Goal: Information Seeking & Learning: Find specific fact

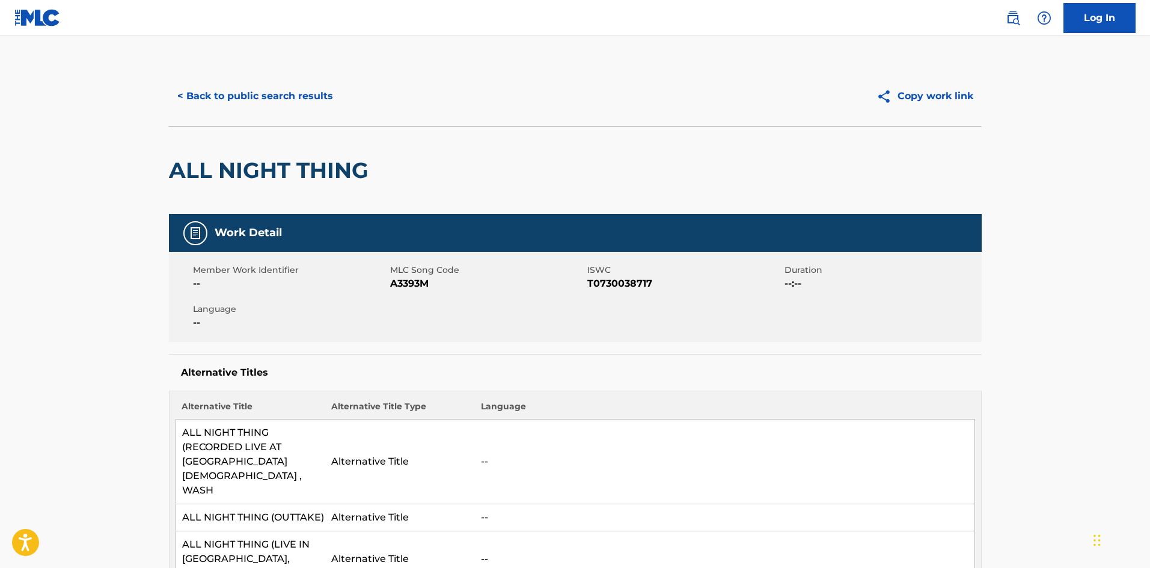
click at [240, 108] on button "< Back to public search results" at bounding box center [255, 96] width 172 height 30
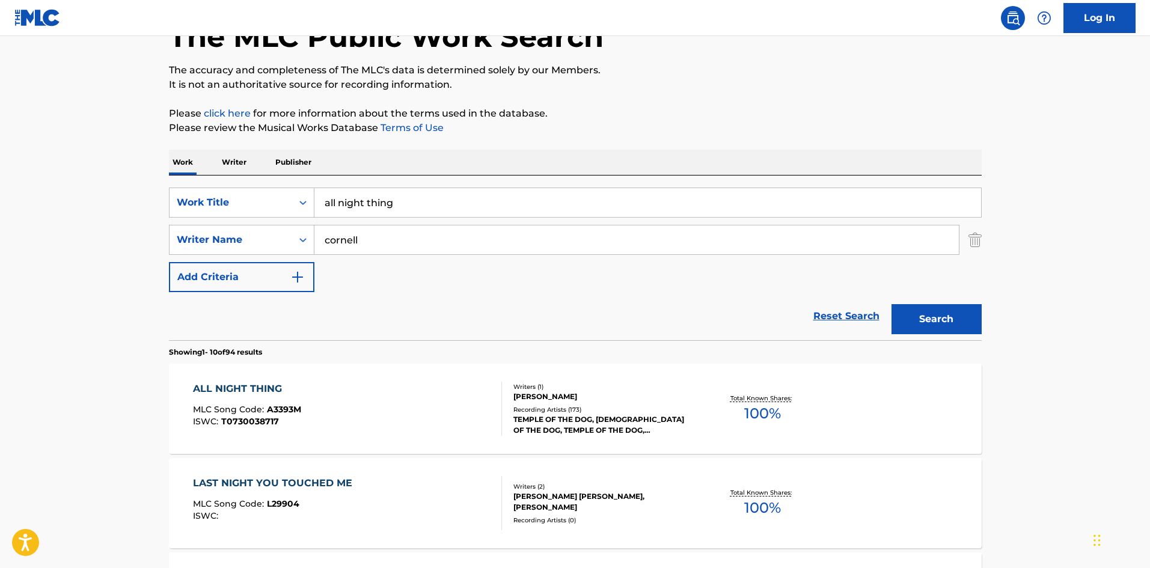
click at [350, 200] on input "all night thing" at bounding box center [647, 202] width 666 height 29
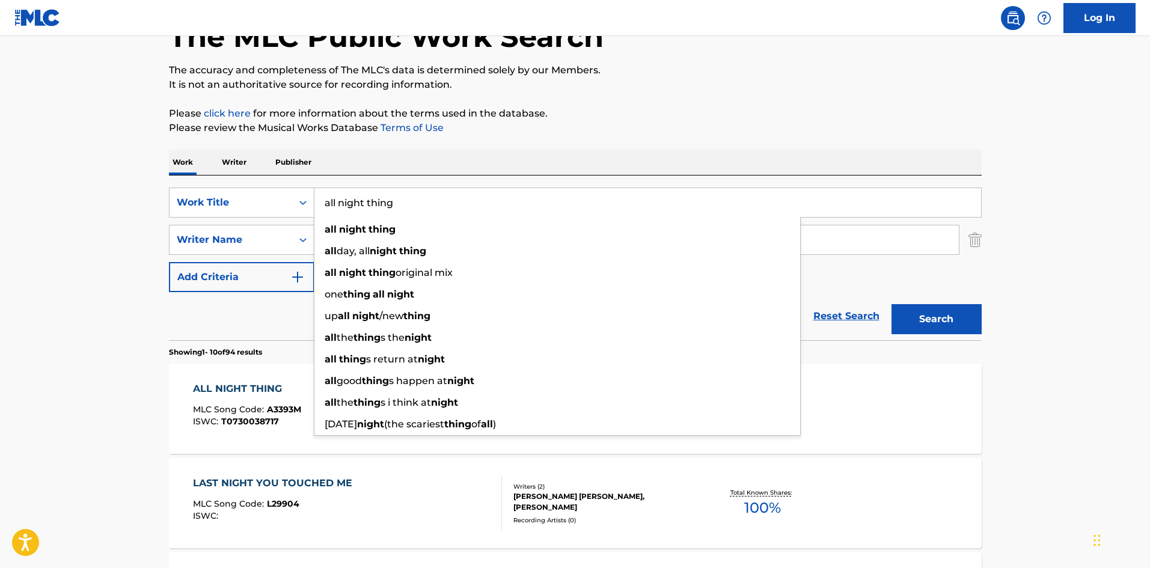
click at [350, 200] on input "all night thing" at bounding box center [647, 202] width 666 height 29
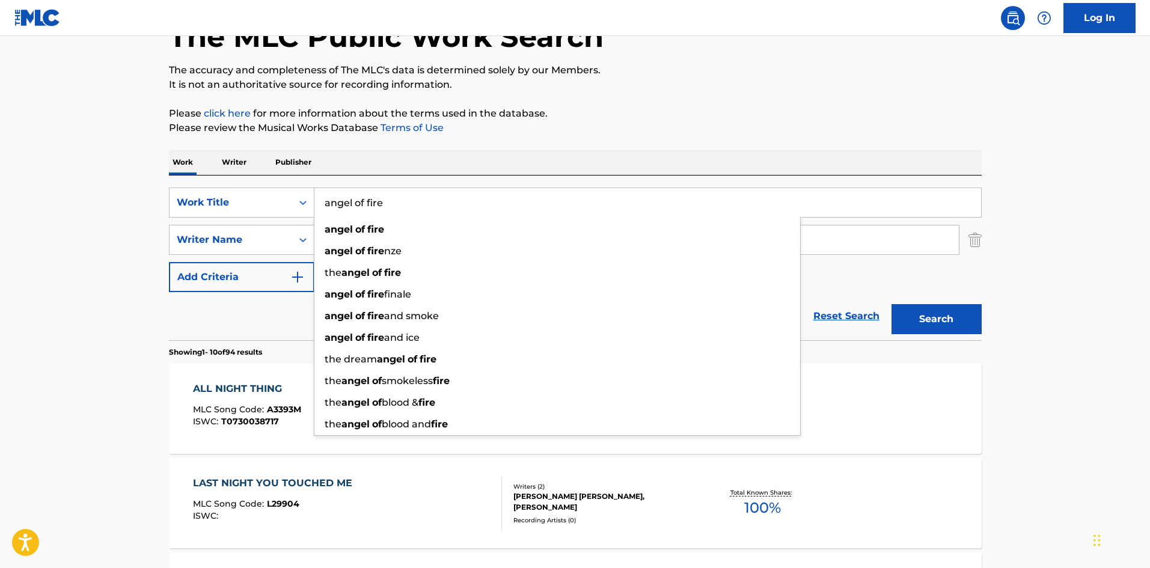
type input "angel of fire"
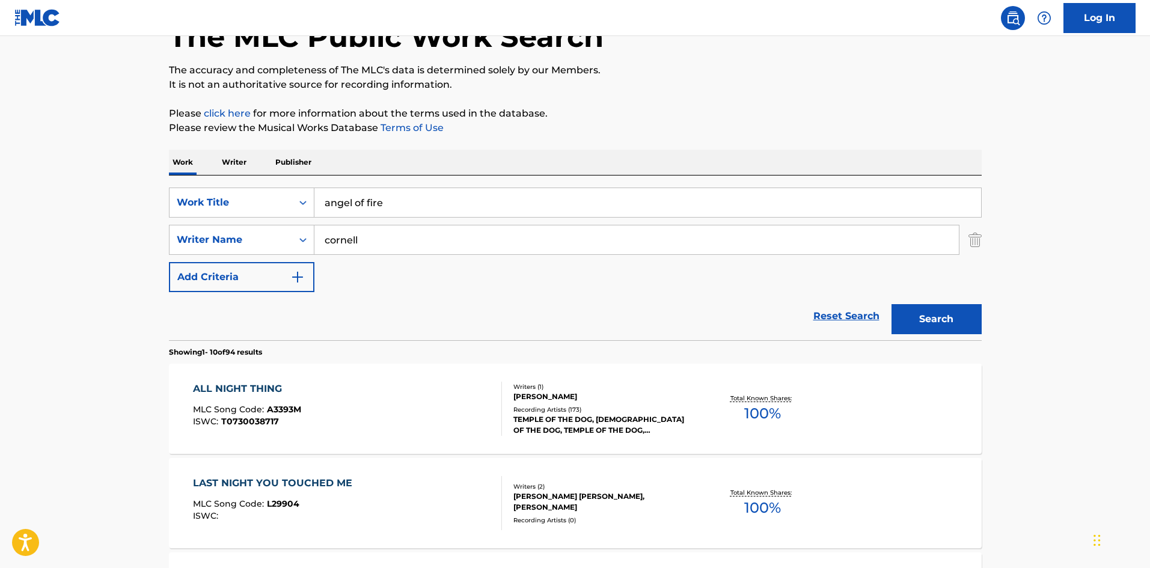
click at [288, 308] on div "Reset Search Search" at bounding box center [575, 316] width 812 height 48
click at [922, 326] on button "Search" at bounding box center [936, 319] width 90 height 30
click at [600, 422] on div "TEMPLE OF THE DOG, TEMPLE OF THE DOG, TEMPLE OF THE DOG, TEMPLE OF THE DOG, [DE…" at bounding box center [603, 425] width 181 height 22
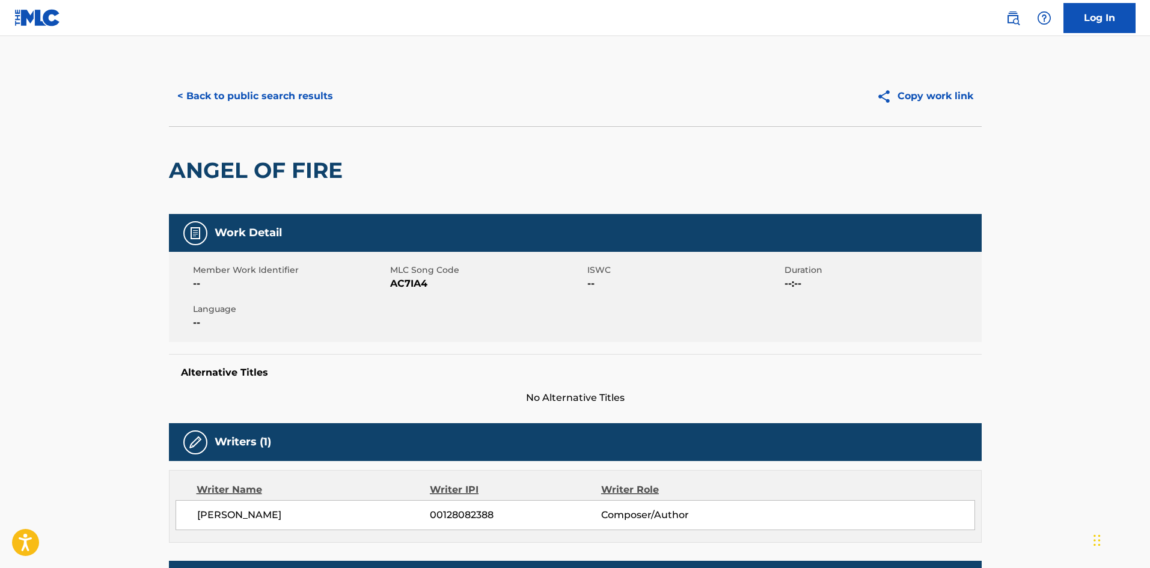
click at [194, 100] on button "< Back to public search results" at bounding box center [255, 96] width 172 height 30
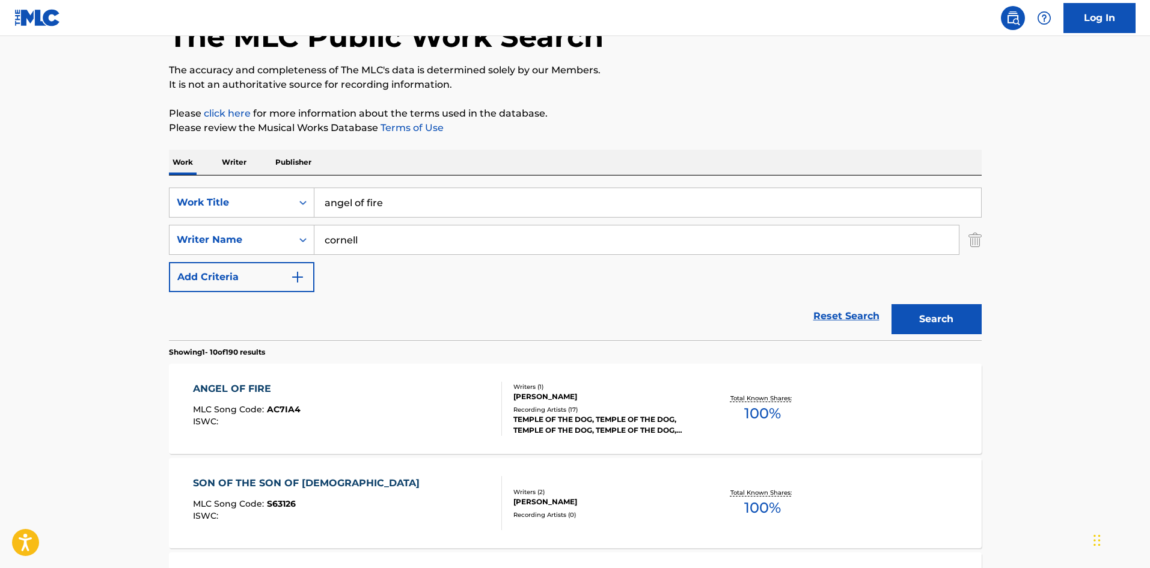
click at [336, 195] on input "angel of fire" at bounding box center [647, 202] width 666 height 29
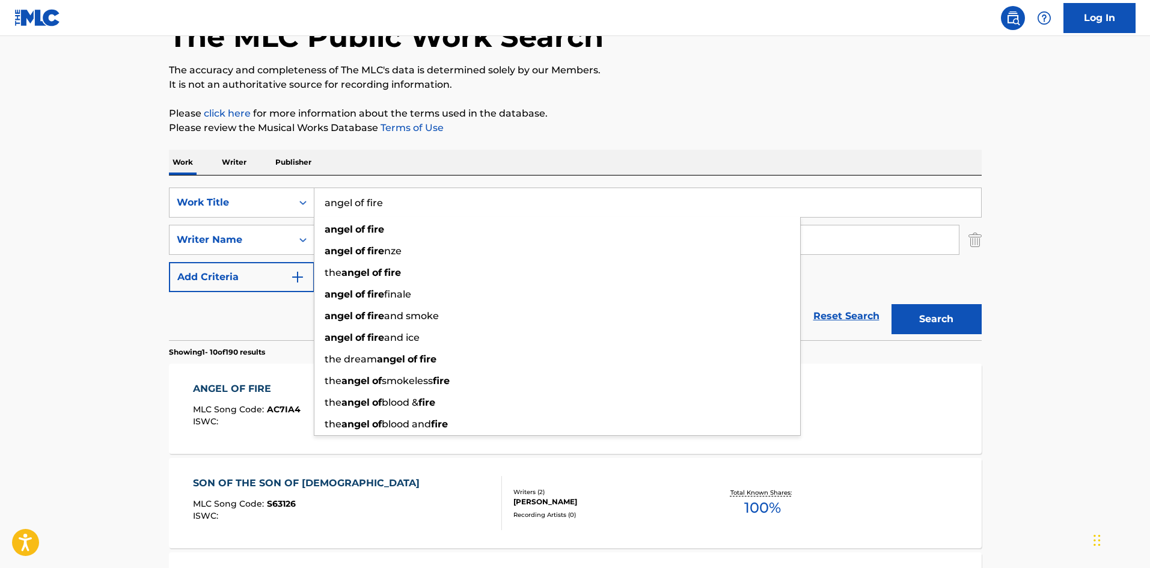
click at [336, 195] on input "angel of fire" at bounding box center [647, 202] width 666 height 29
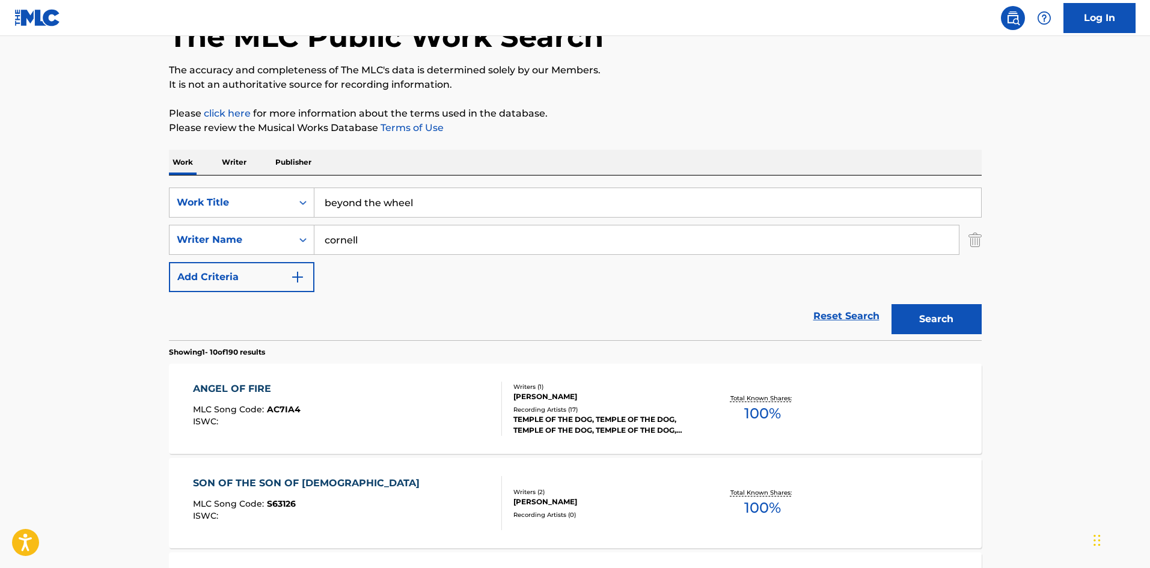
click at [304, 311] on div "Reset Search Search" at bounding box center [575, 316] width 812 height 48
click at [927, 311] on button "Search" at bounding box center [936, 319] width 90 height 30
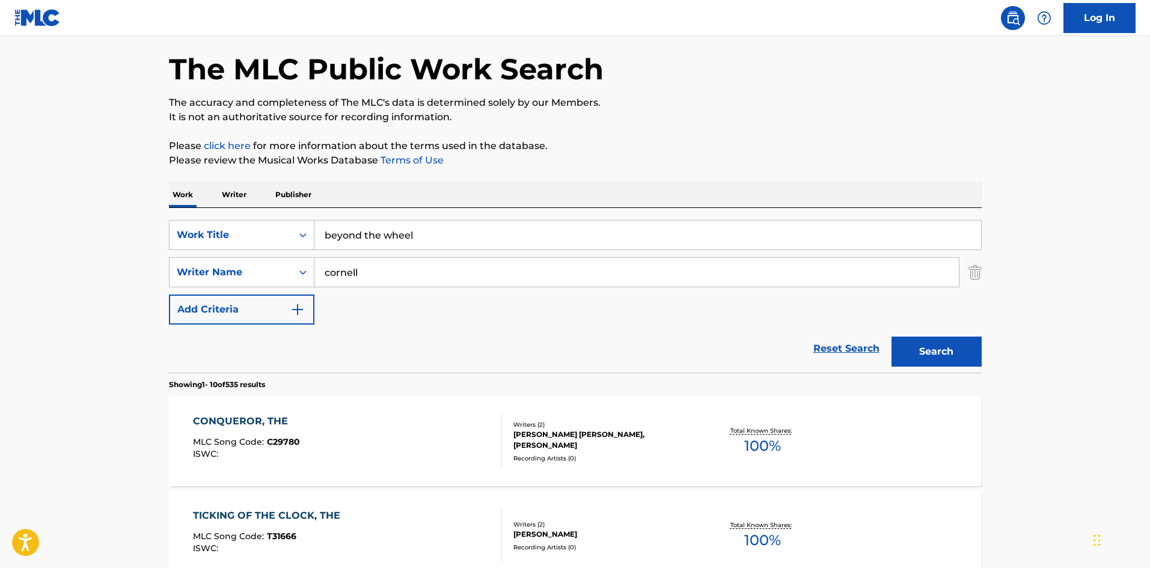
scroll to position [0, 0]
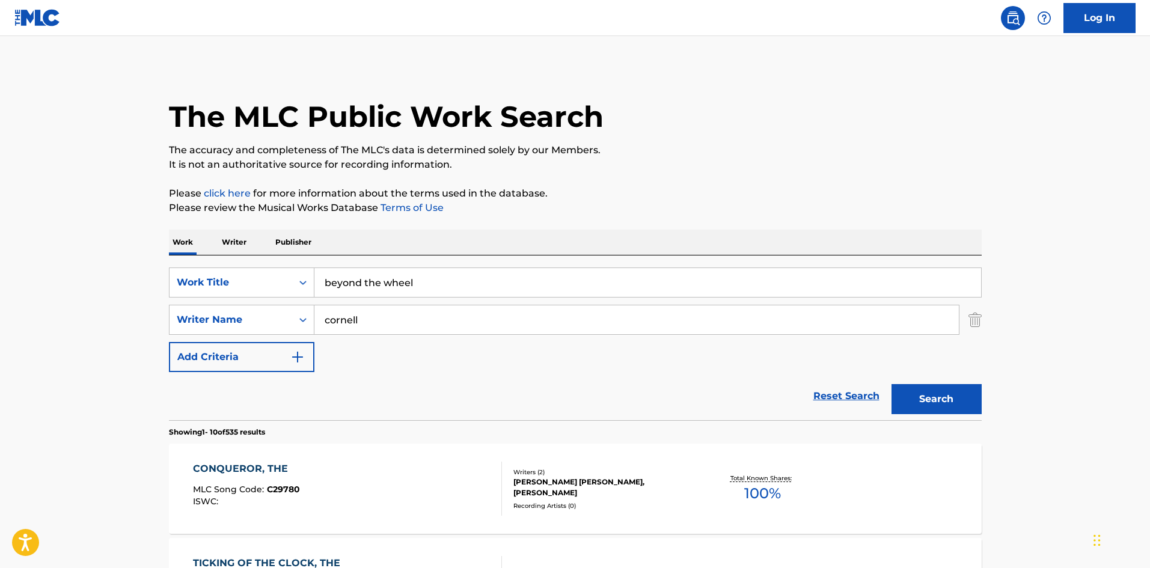
click at [403, 291] on input "beyond the wheel" at bounding box center [647, 282] width 666 height 29
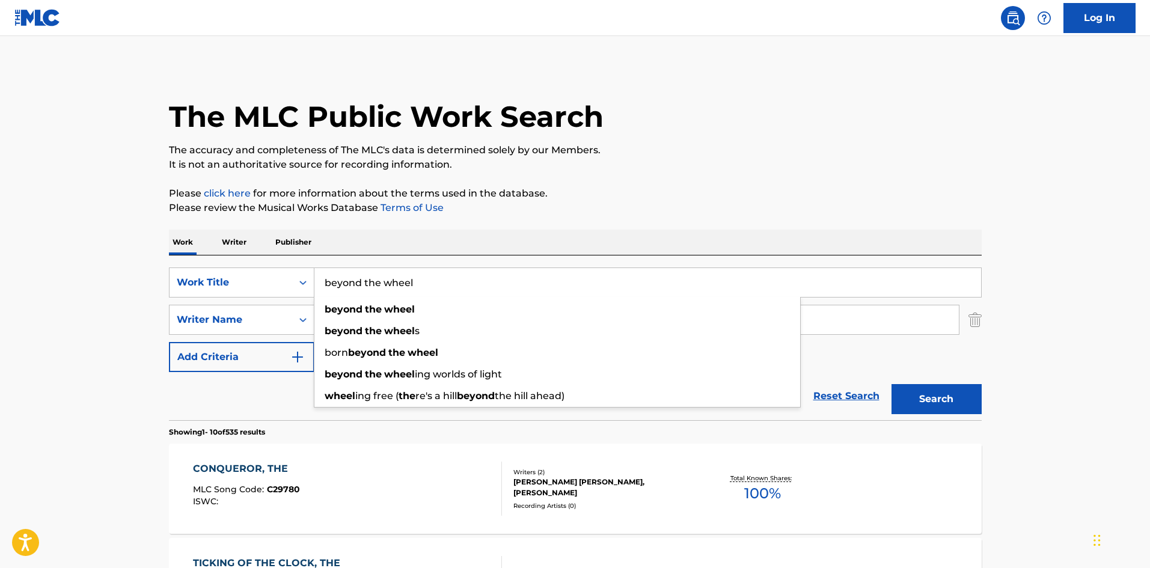
click at [403, 291] on input "beyond the wheel" at bounding box center [647, 282] width 666 height 29
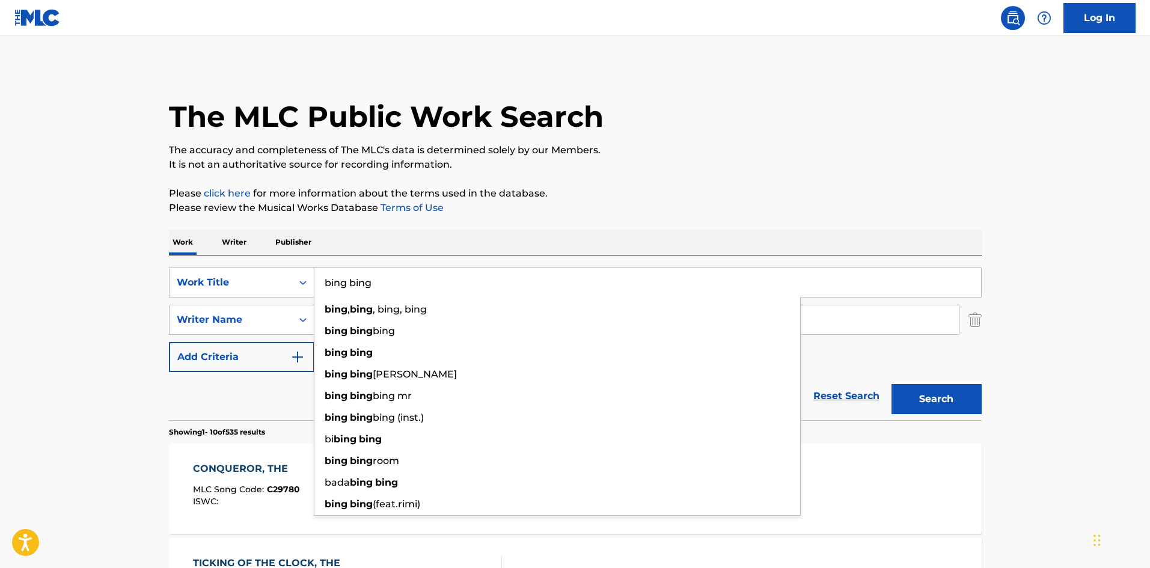
type input "bing bing"
click at [243, 397] on div "Reset Search Search" at bounding box center [575, 396] width 812 height 48
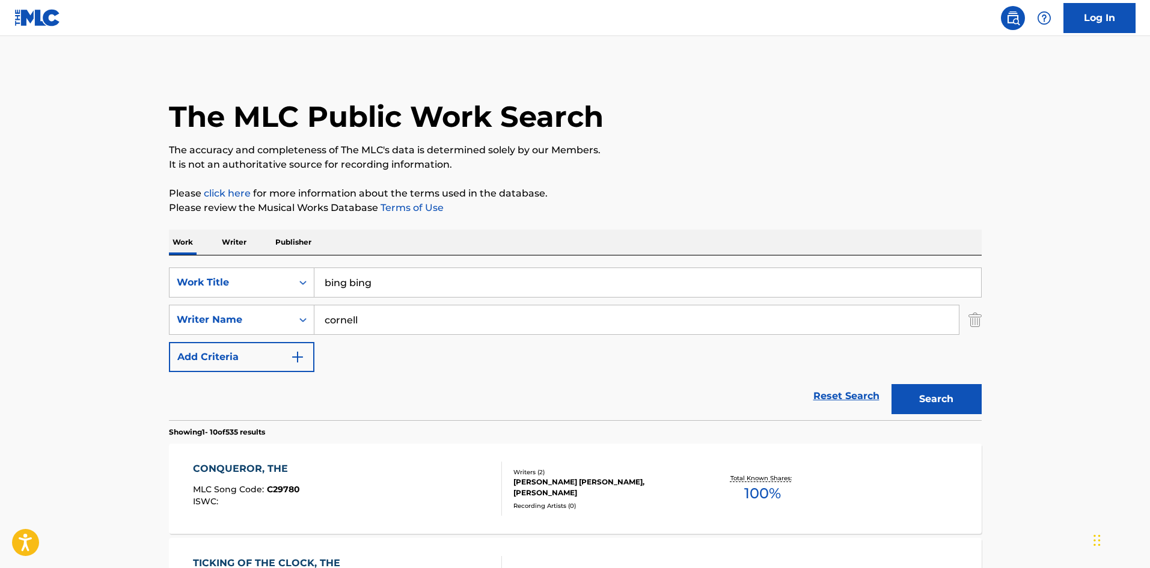
click at [915, 403] on button "Search" at bounding box center [936, 399] width 90 height 30
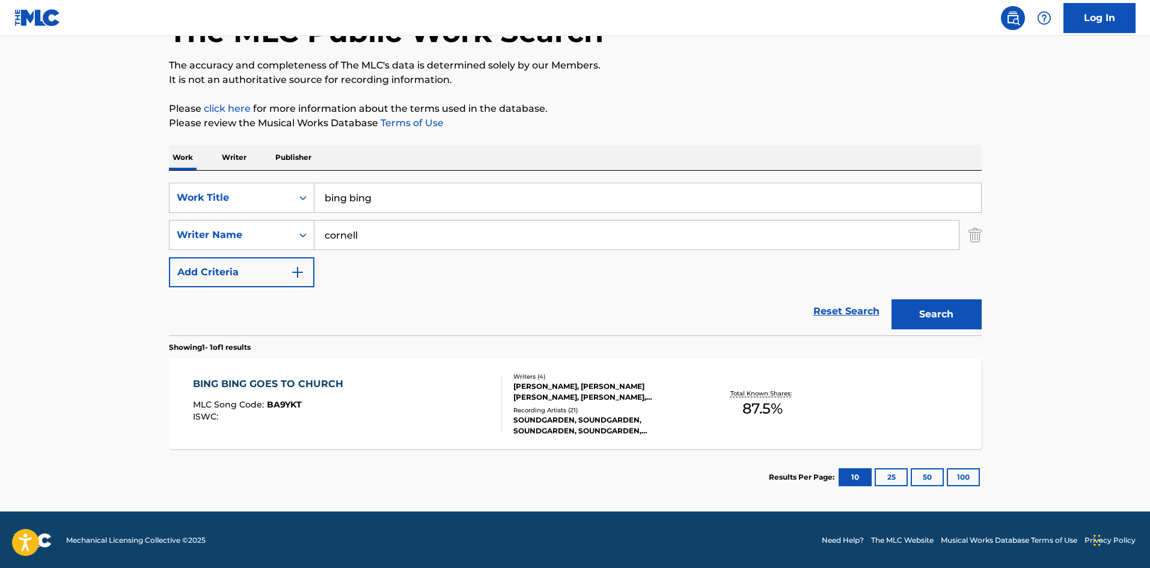
scroll to position [86, 0]
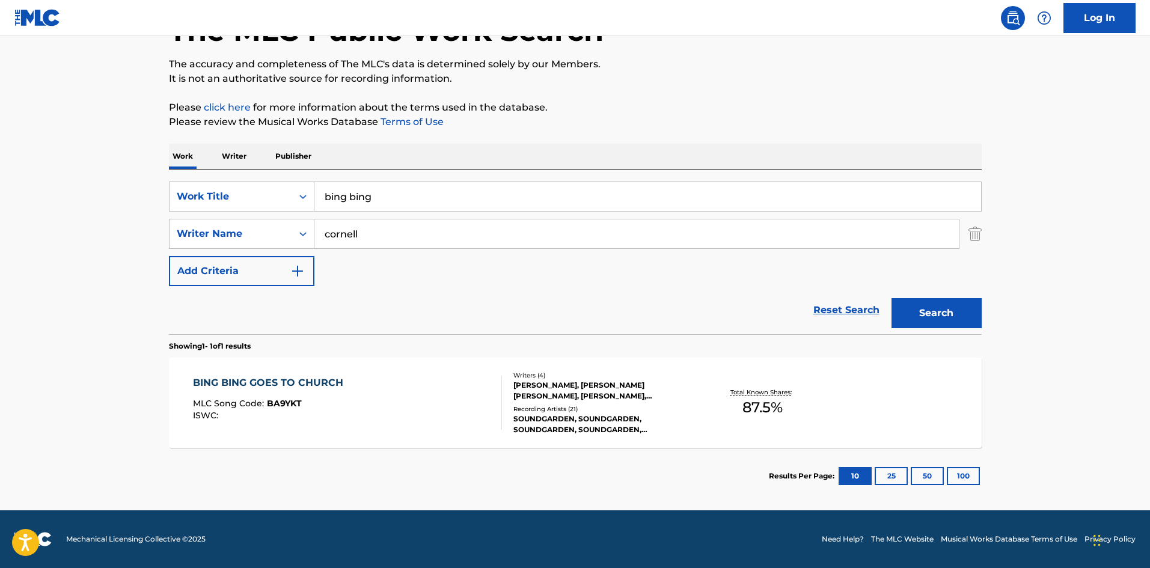
click at [564, 393] on div "[PERSON_NAME], [PERSON_NAME] [PERSON_NAME], [PERSON_NAME], [PERSON_NAME]" at bounding box center [603, 391] width 181 height 22
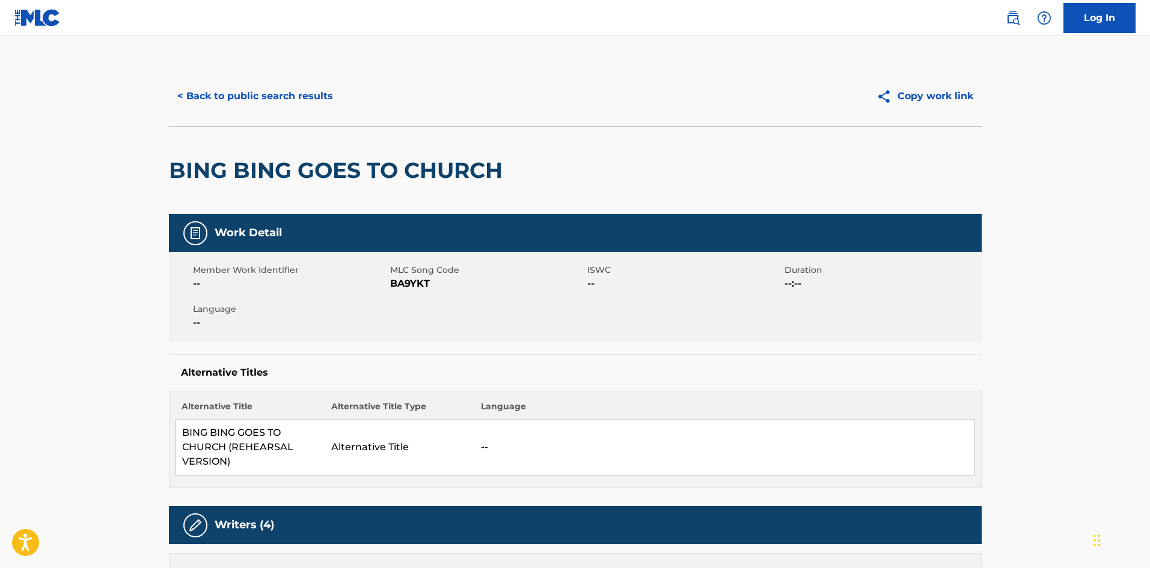
click at [295, 105] on button "< Back to public search results" at bounding box center [255, 96] width 172 height 30
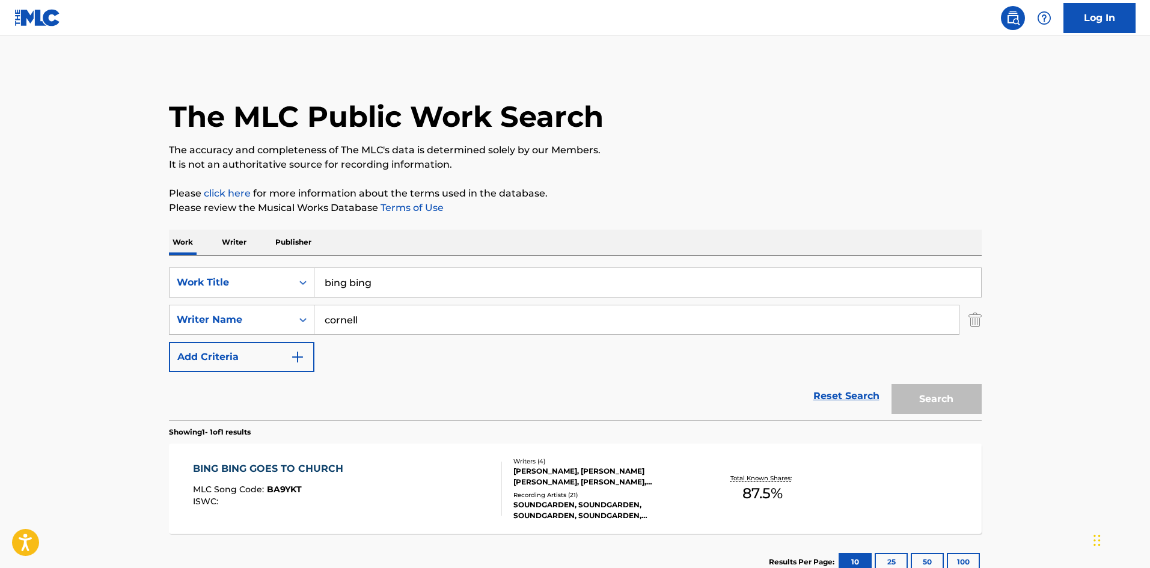
scroll to position [17, 0]
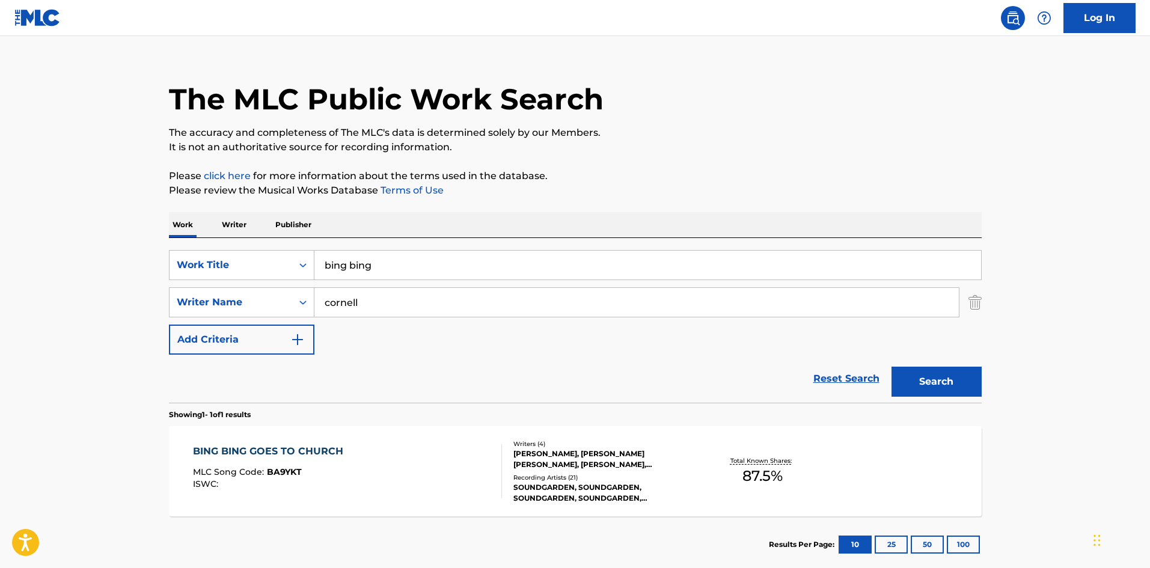
click at [368, 259] on input "bing bing" at bounding box center [647, 265] width 666 height 29
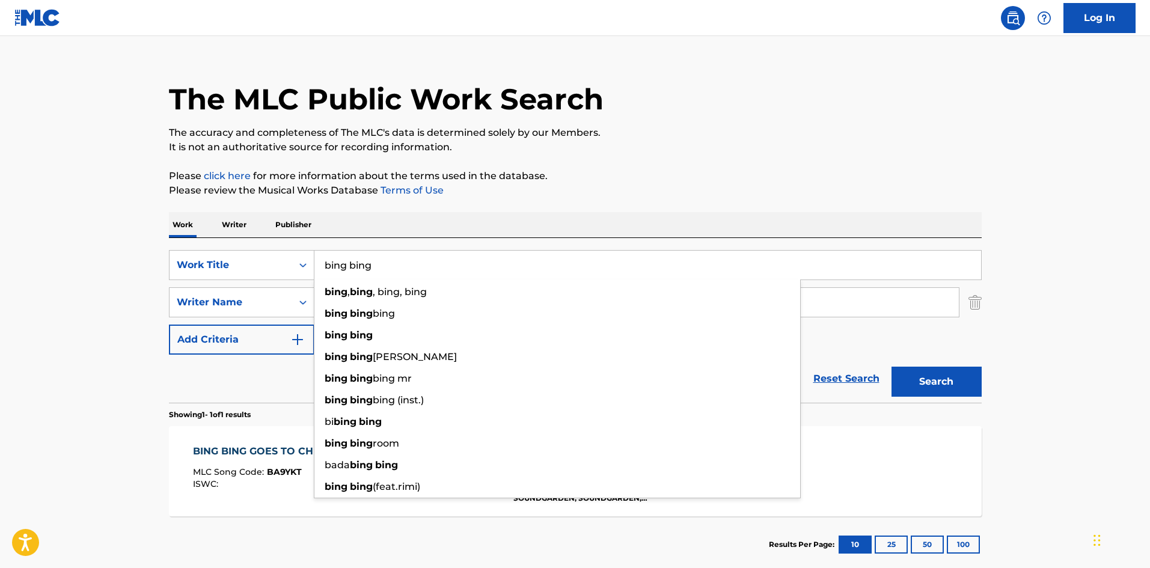
click at [368, 259] on input "bing bing" at bounding box center [647, 265] width 666 height 29
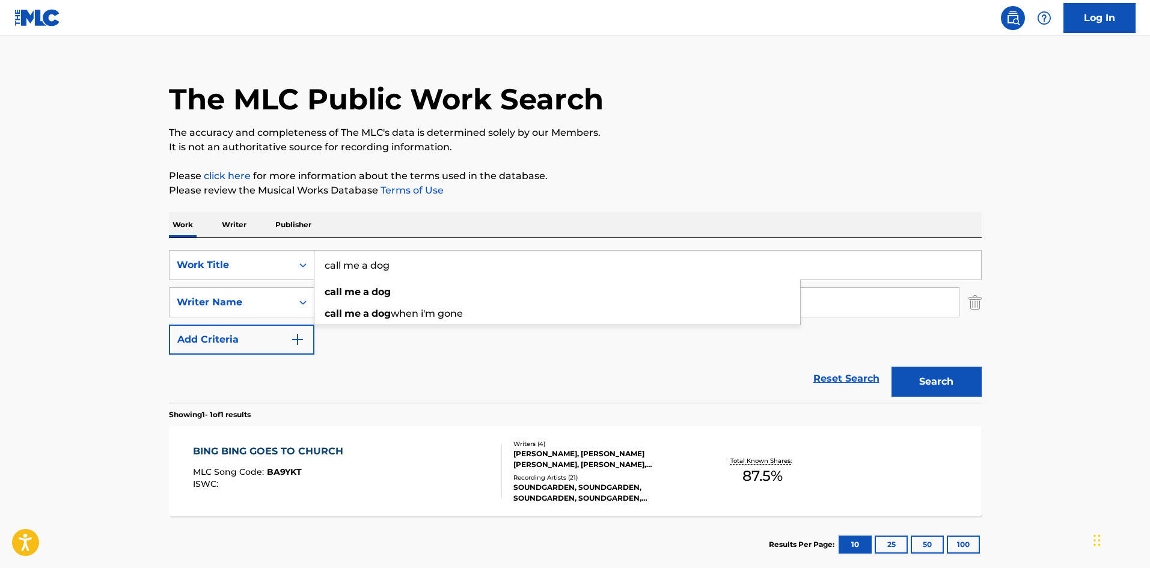
type input "call me a dog"
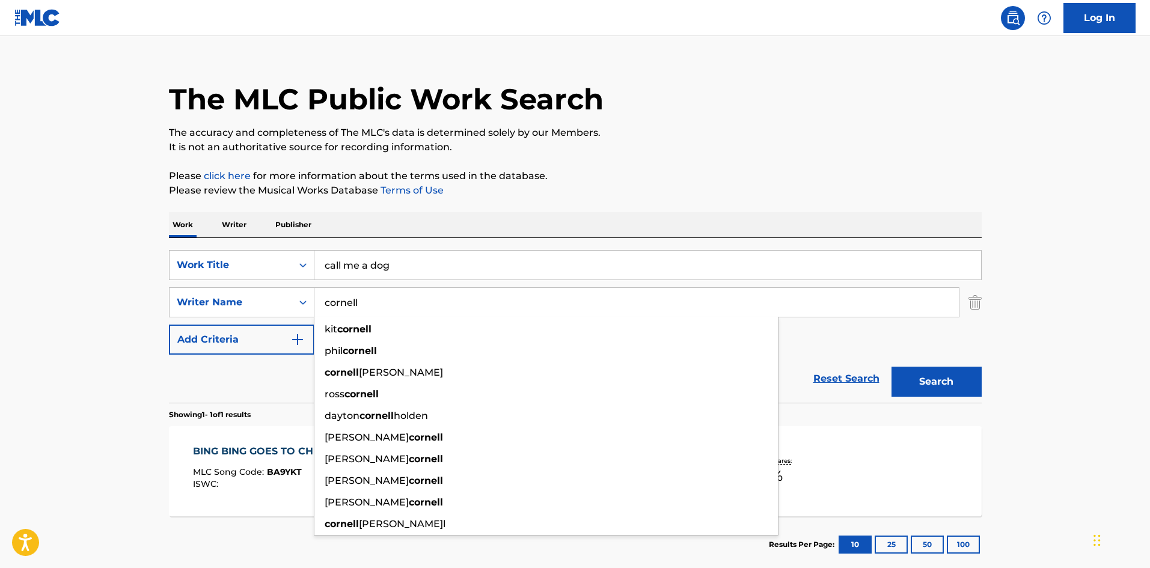
click at [891, 367] on button "Search" at bounding box center [936, 382] width 90 height 30
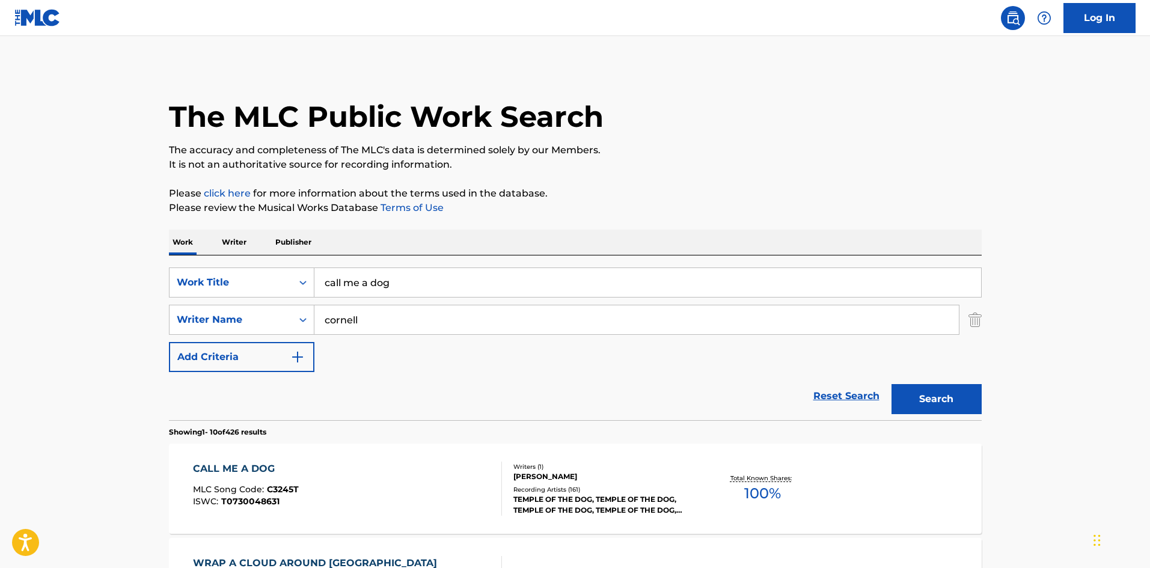
scroll to position [80, 0]
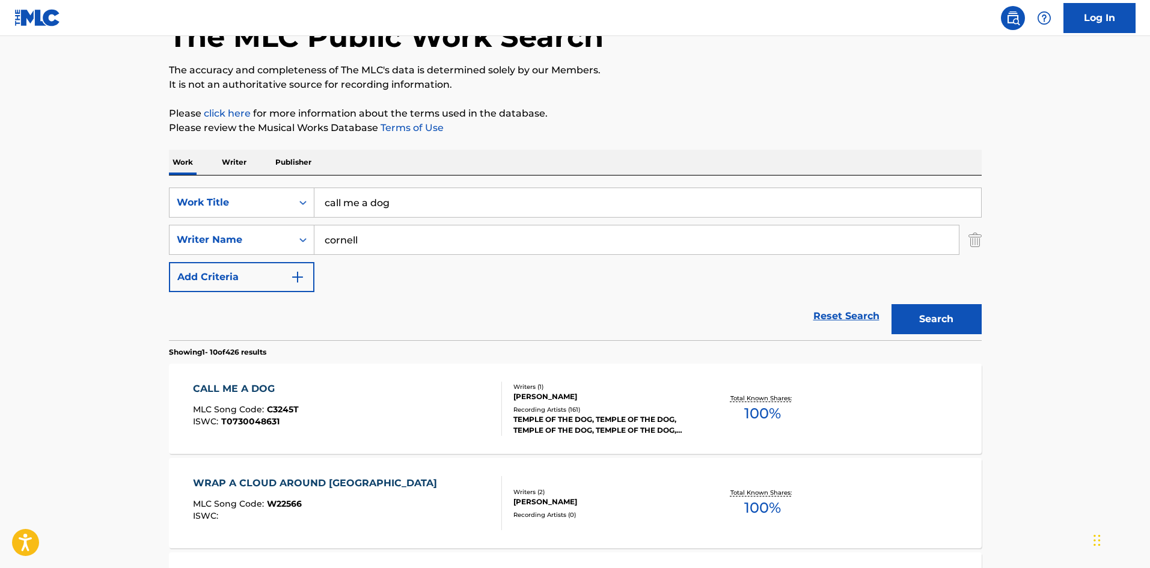
click at [583, 403] on div "Writers ( 1 ) [PERSON_NAME] Recording Artists ( 161 ) [DEMOGRAPHIC_DATA] OF THE…" at bounding box center [598, 408] width 193 height 53
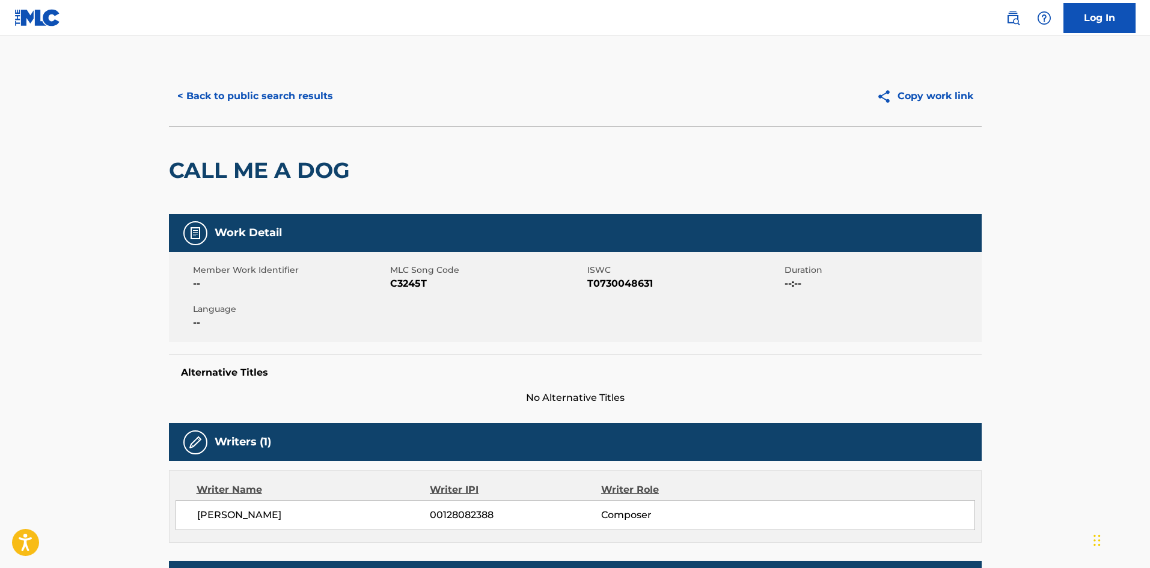
click at [246, 99] on button "< Back to public search results" at bounding box center [255, 96] width 172 height 30
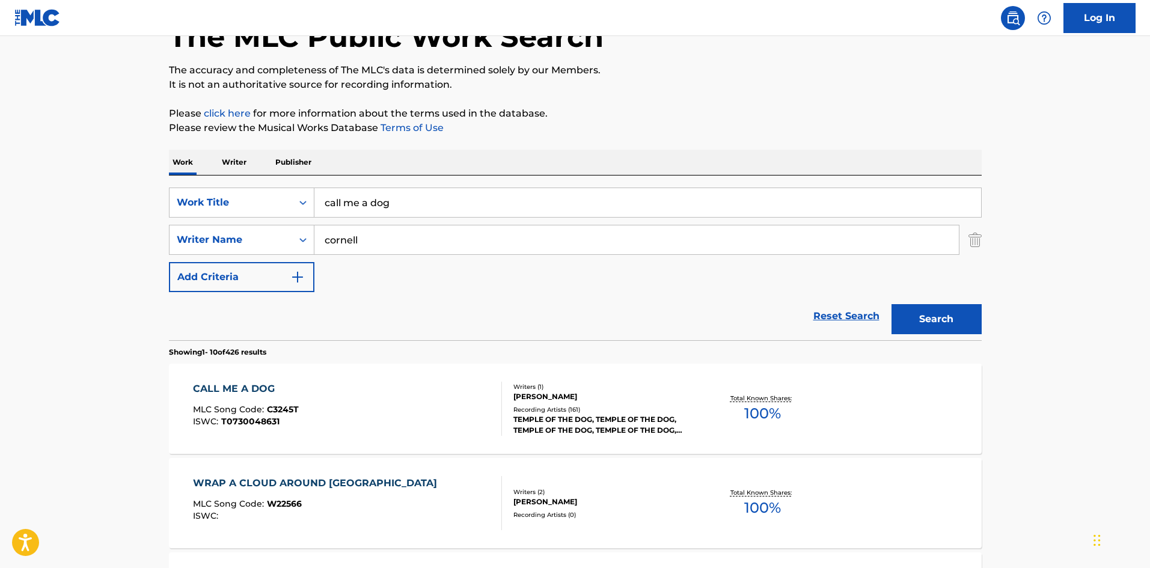
click at [420, 215] on input "call me a dog" at bounding box center [647, 202] width 666 height 29
click at [420, 214] on input "call me a dog" at bounding box center [647, 202] width 666 height 29
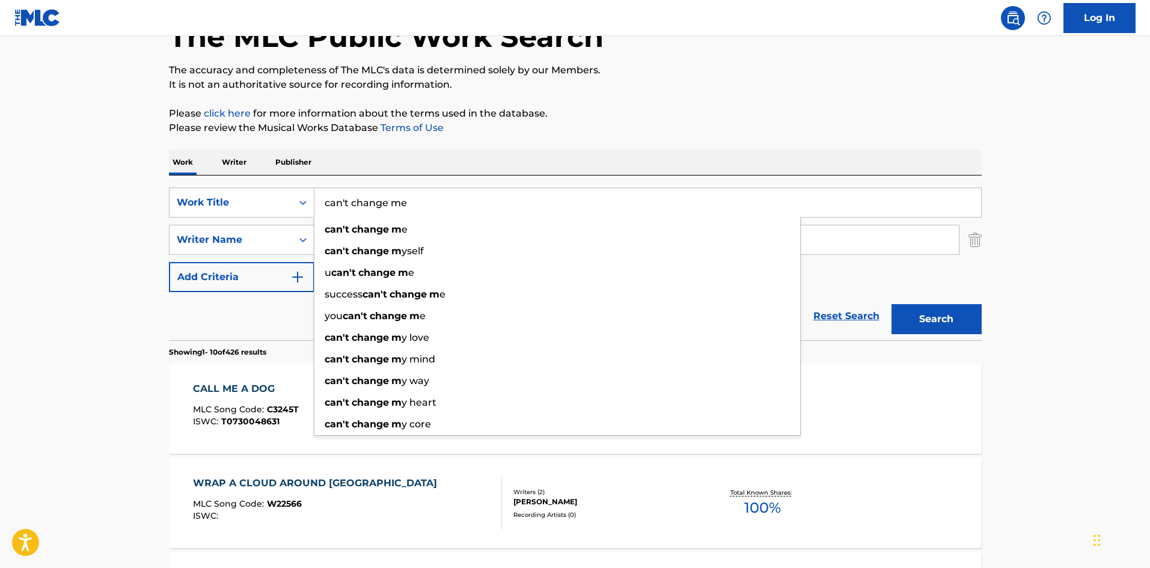
type input "can't change me"
click at [891, 304] on button "Search" at bounding box center [936, 319] width 90 height 30
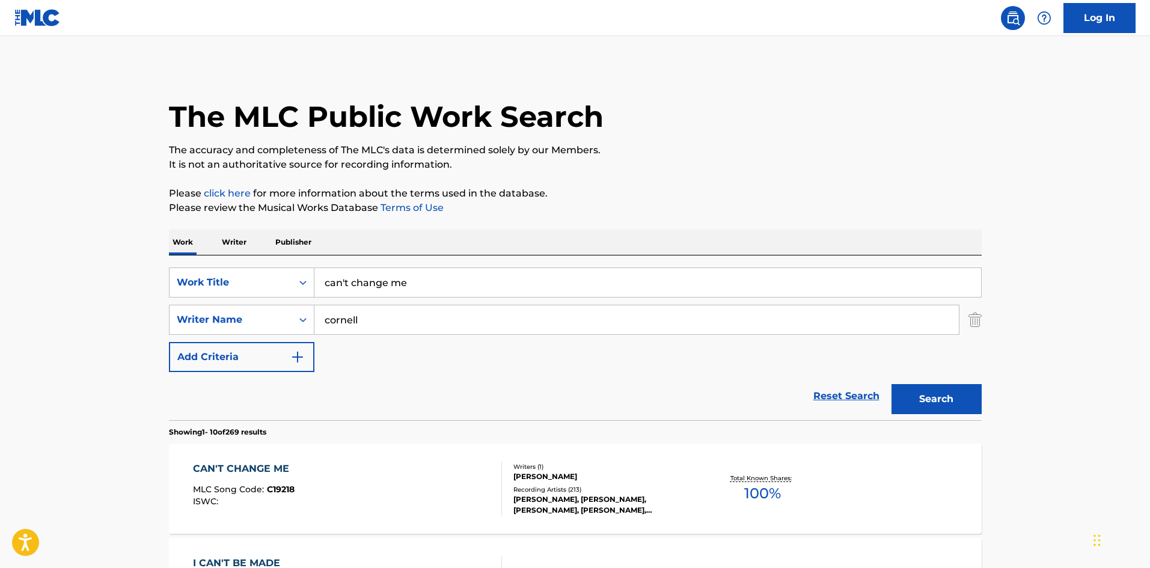
scroll to position [160, 0]
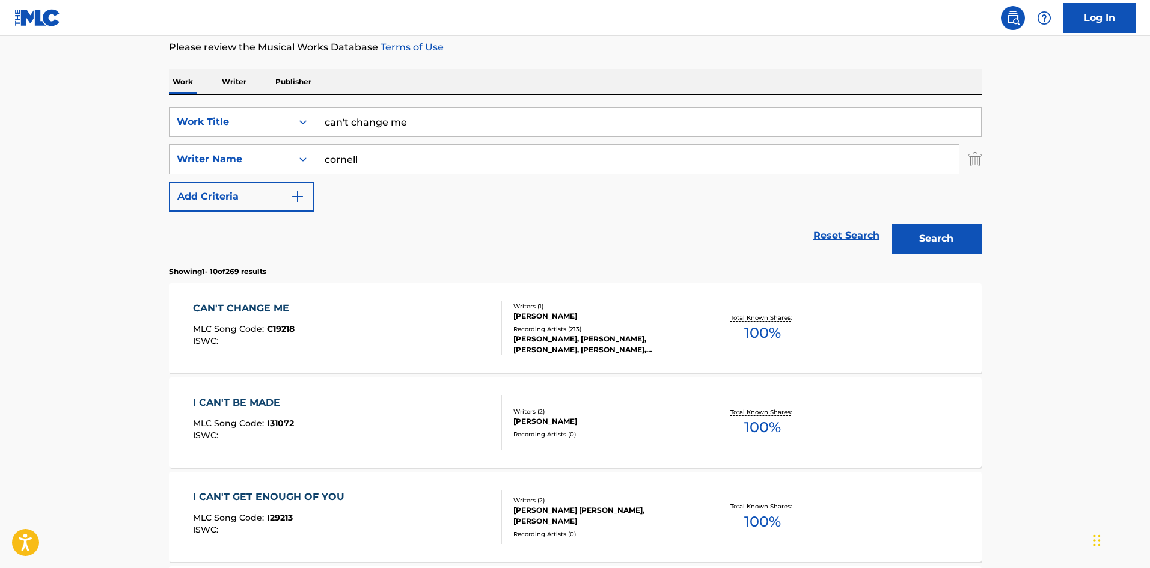
click at [626, 341] on div "[PERSON_NAME], [PERSON_NAME], [PERSON_NAME], [PERSON_NAME], [PERSON_NAME], [PER…" at bounding box center [603, 345] width 181 height 22
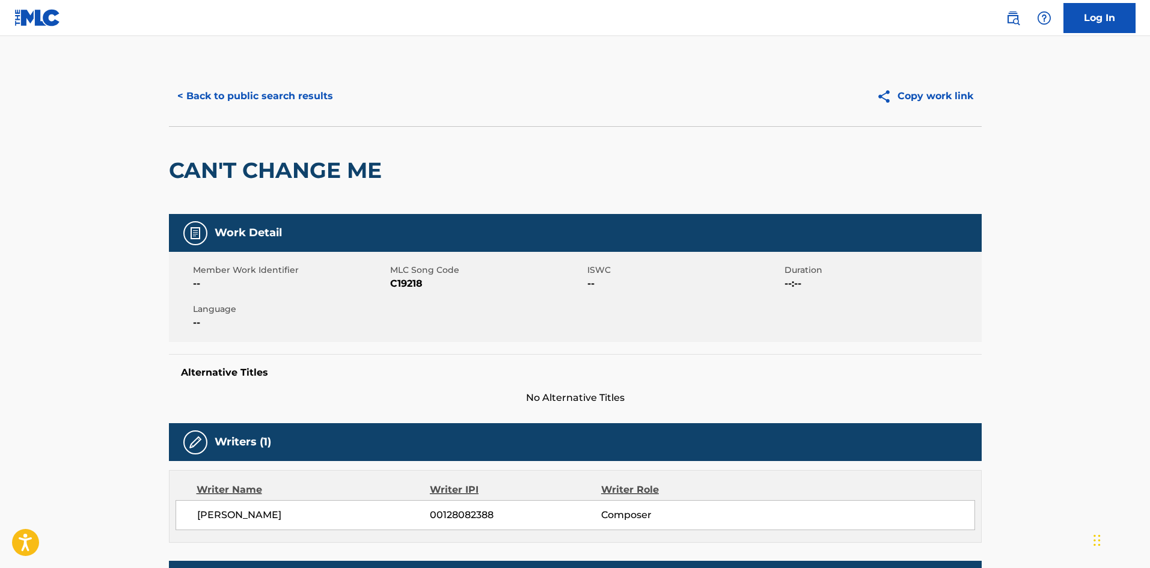
click at [245, 104] on button "< Back to public search results" at bounding box center [255, 96] width 172 height 30
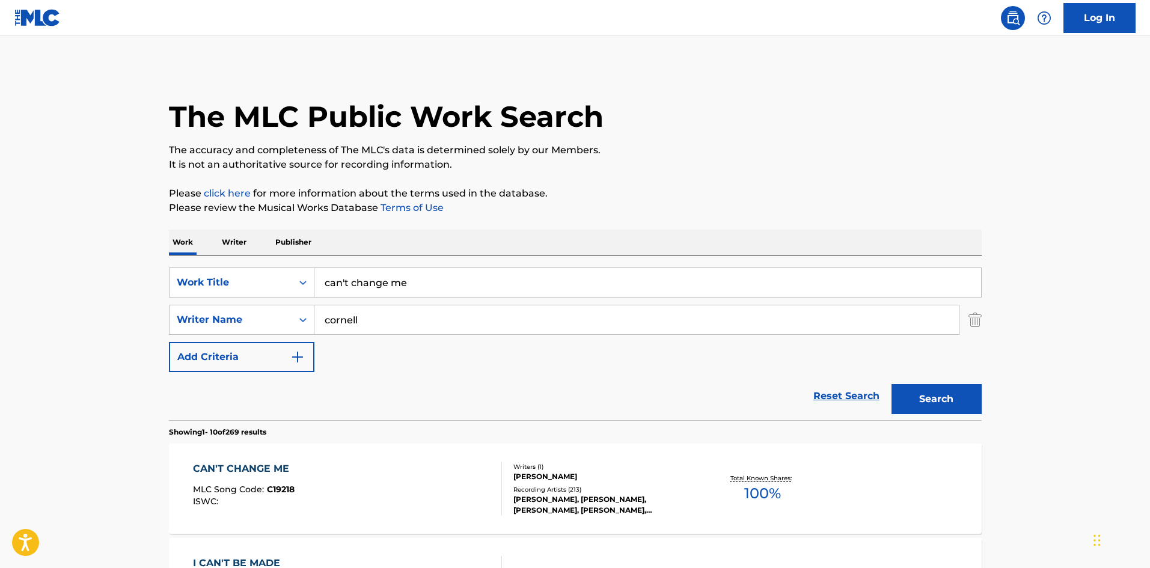
scroll to position [160, 0]
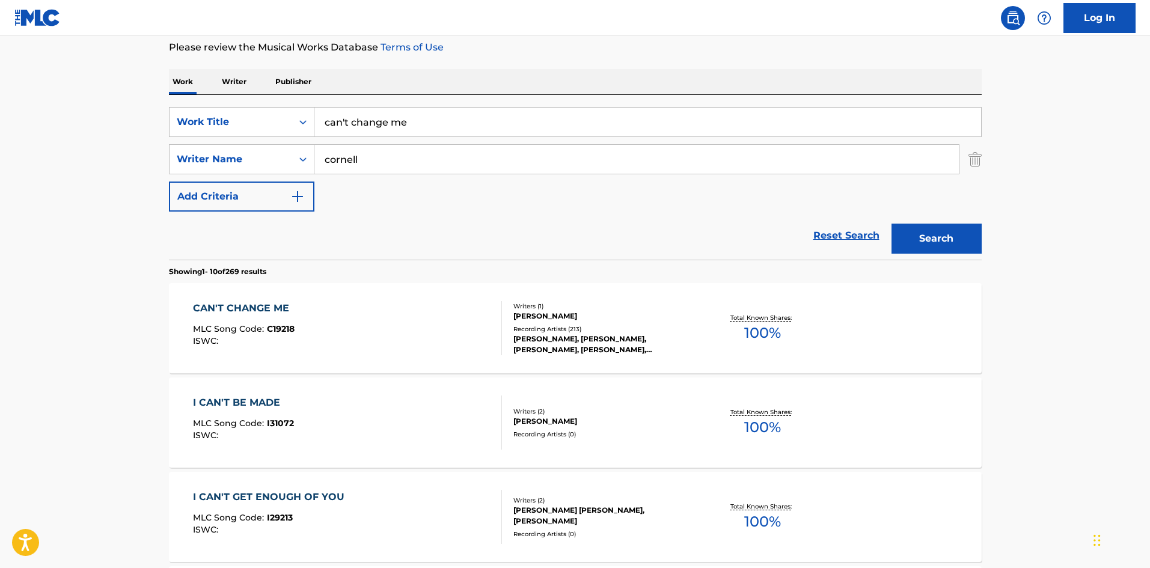
click at [381, 126] on input "can't change me" at bounding box center [647, 122] width 666 height 29
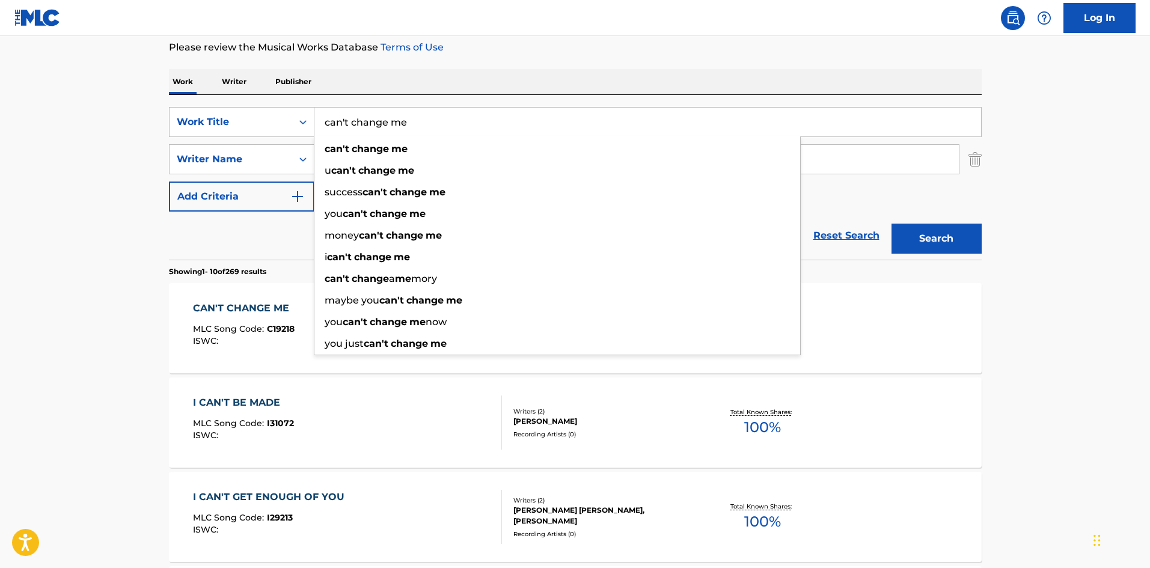
click at [381, 126] on input "can't change me" at bounding box center [647, 122] width 666 height 29
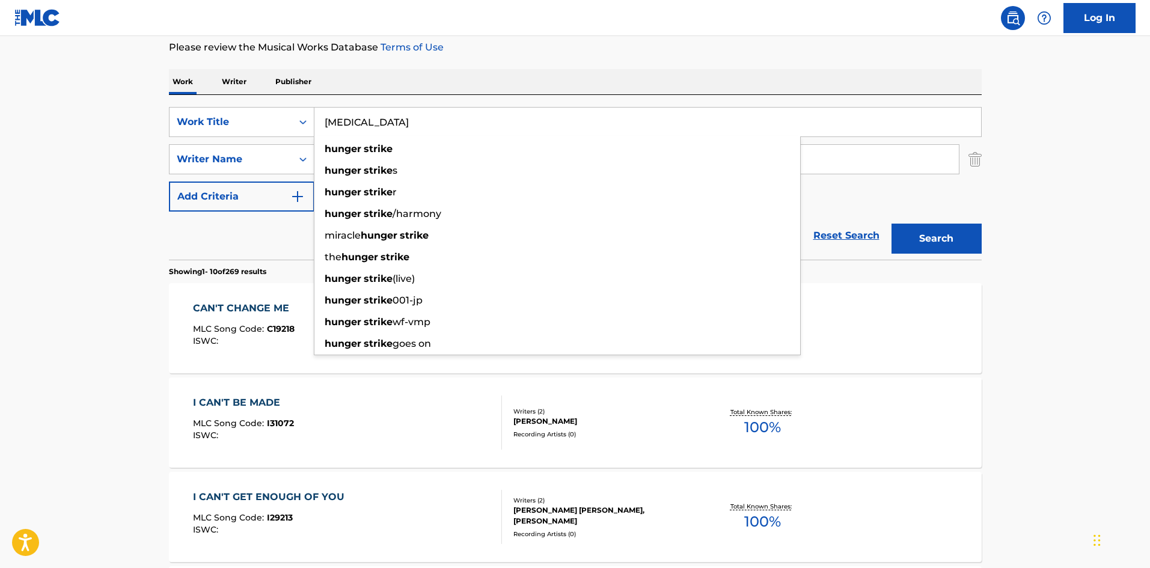
type input "[MEDICAL_DATA]"
click at [891, 224] on button "Search" at bounding box center [936, 239] width 90 height 30
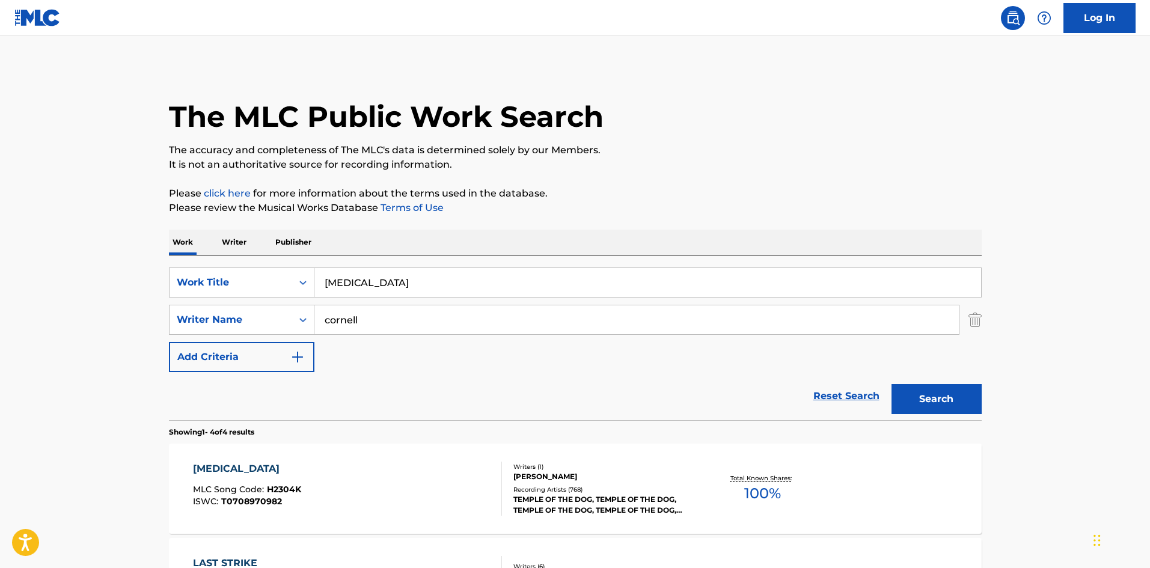
click at [544, 494] on div "TEMPLE OF THE DOG, TEMPLE OF THE DOG, TEMPLE OF THE DOG, TEMPLE OF THE DOG, [DE…" at bounding box center [603, 505] width 181 height 22
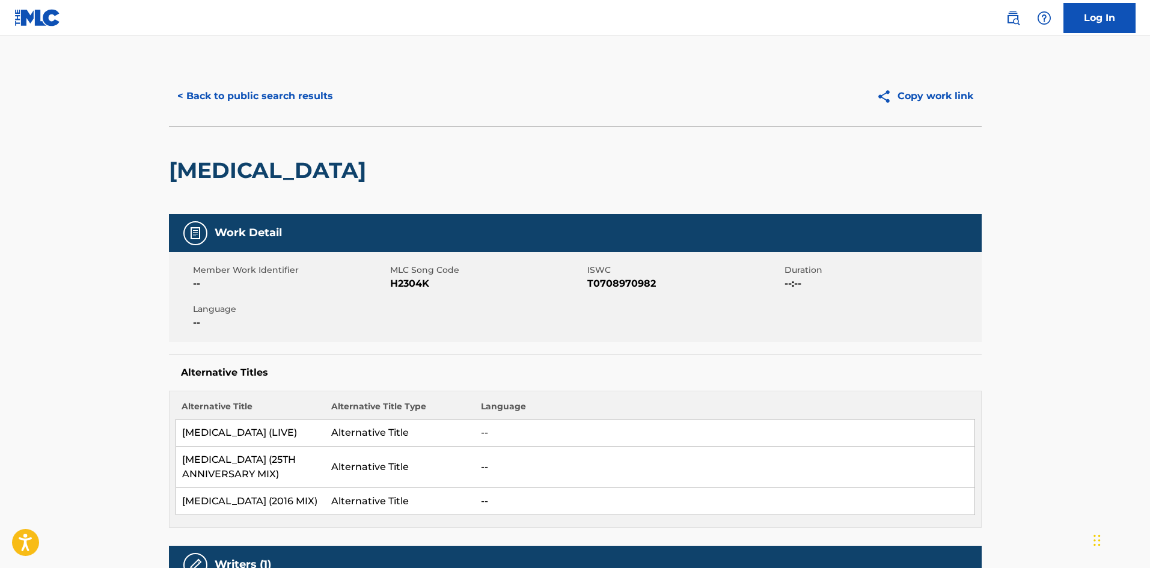
click at [212, 77] on div "< Back to public search results Copy work link" at bounding box center [575, 96] width 812 height 60
click at [212, 87] on button "< Back to public search results" at bounding box center [255, 96] width 172 height 30
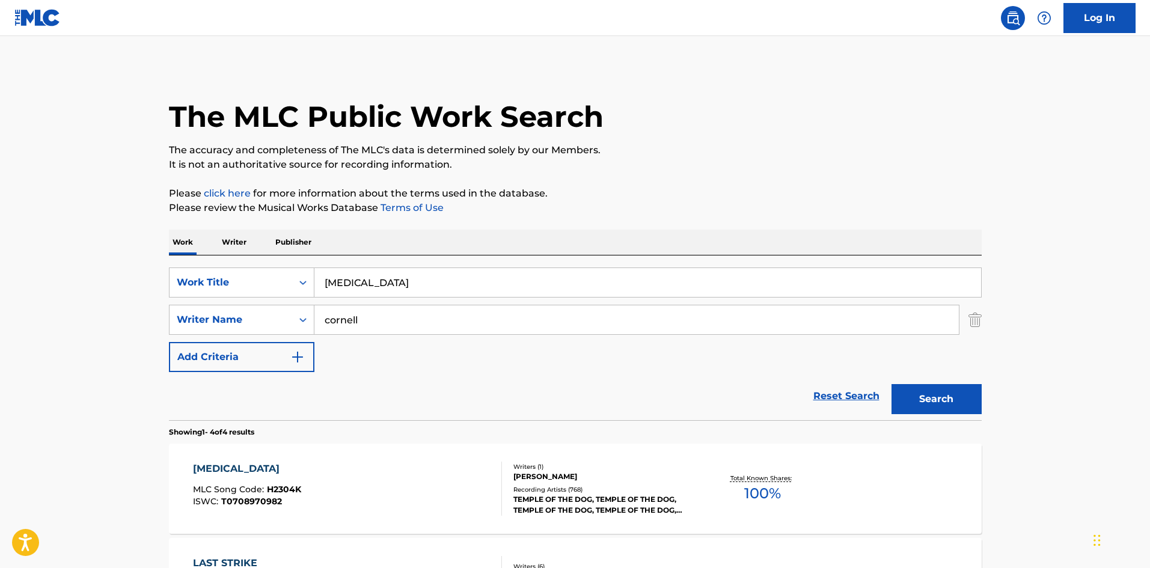
click at [397, 286] on input "[MEDICAL_DATA]" at bounding box center [647, 282] width 666 height 29
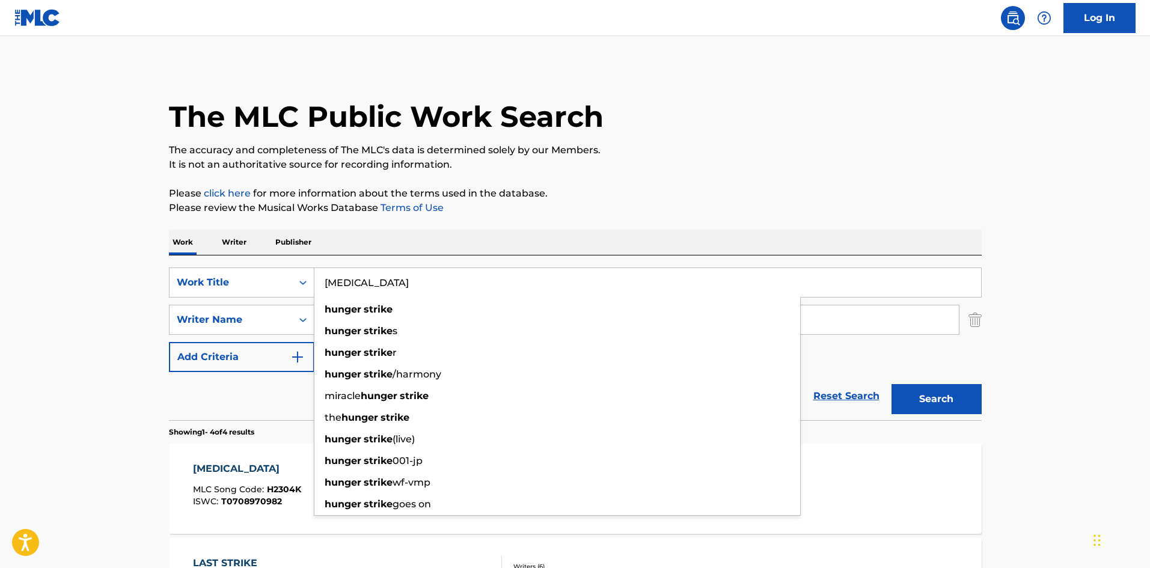
click at [397, 286] on input "[MEDICAL_DATA]" at bounding box center [647, 282] width 666 height 29
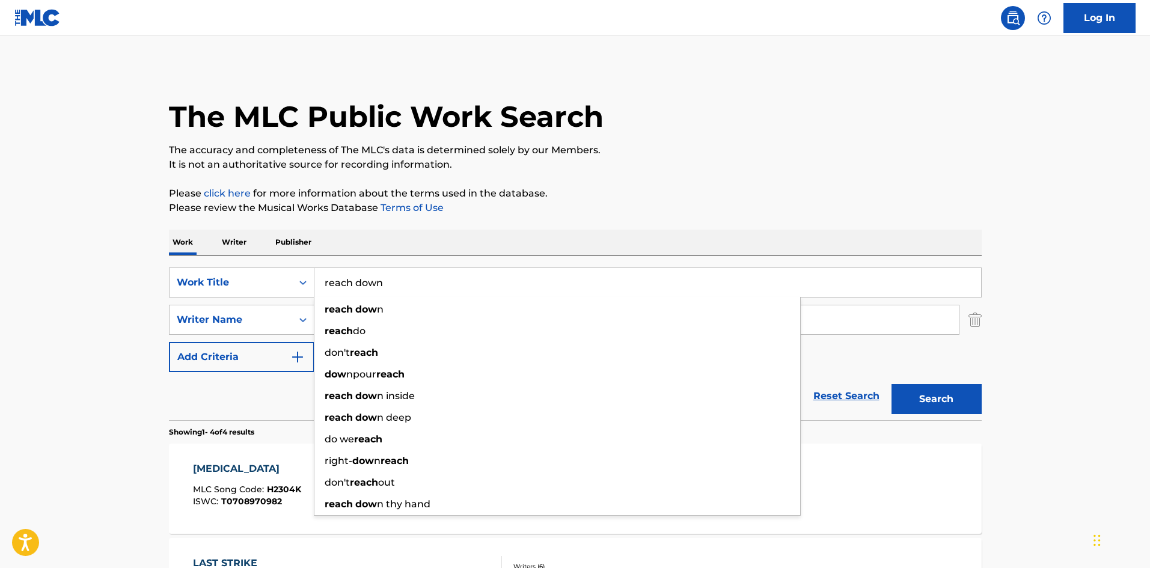
type input "reach down"
click at [891, 384] on button "Search" at bounding box center [936, 399] width 90 height 30
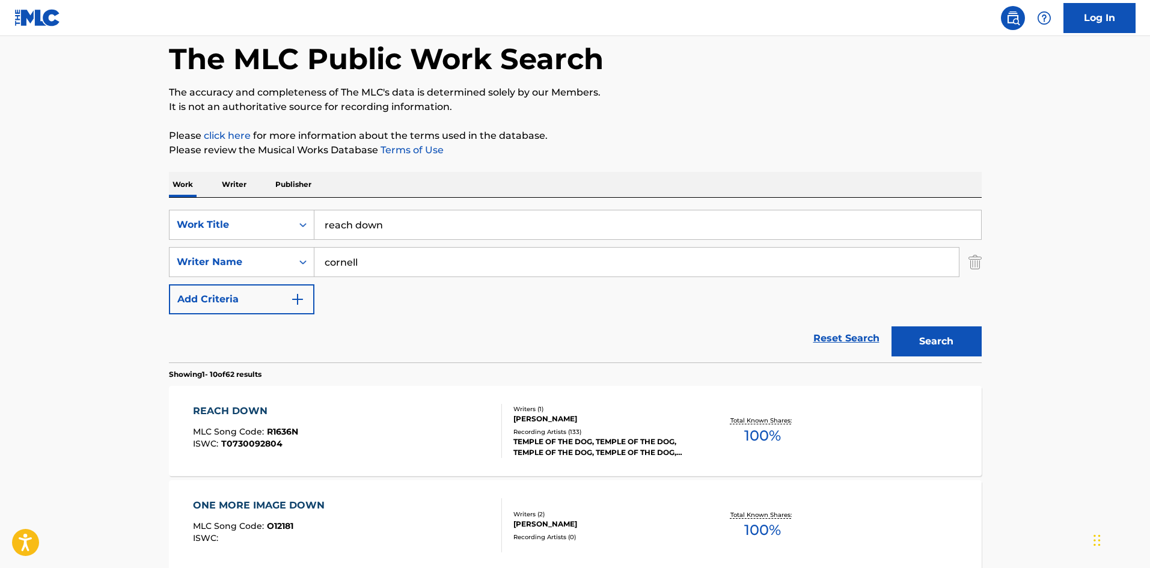
scroll to position [80, 0]
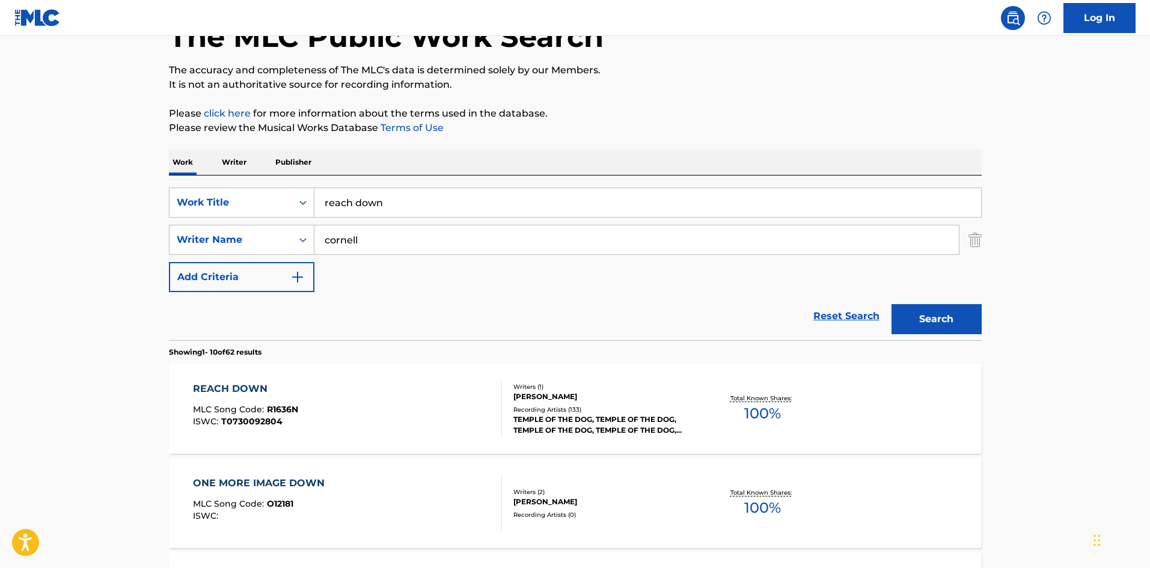
click at [555, 434] on div "TEMPLE OF THE DOG, TEMPLE OF THE DOG, TEMPLE OF THE DOG, TEMPLE OF THE DOG, [DE…" at bounding box center [603, 425] width 181 height 22
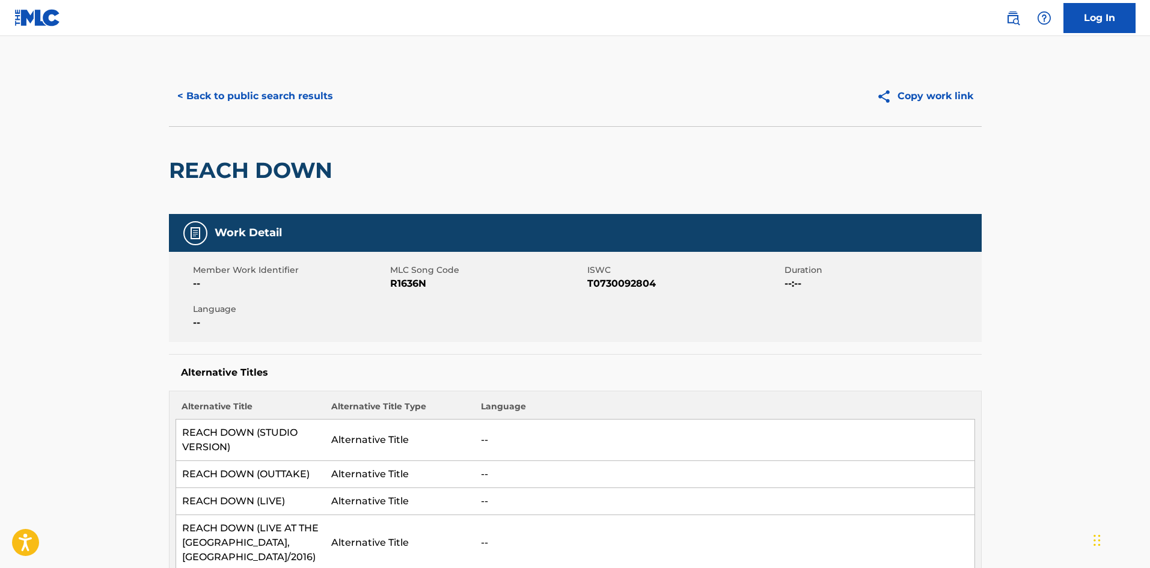
click at [205, 89] on button "< Back to public search results" at bounding box center [255, 96] width 172 height 30
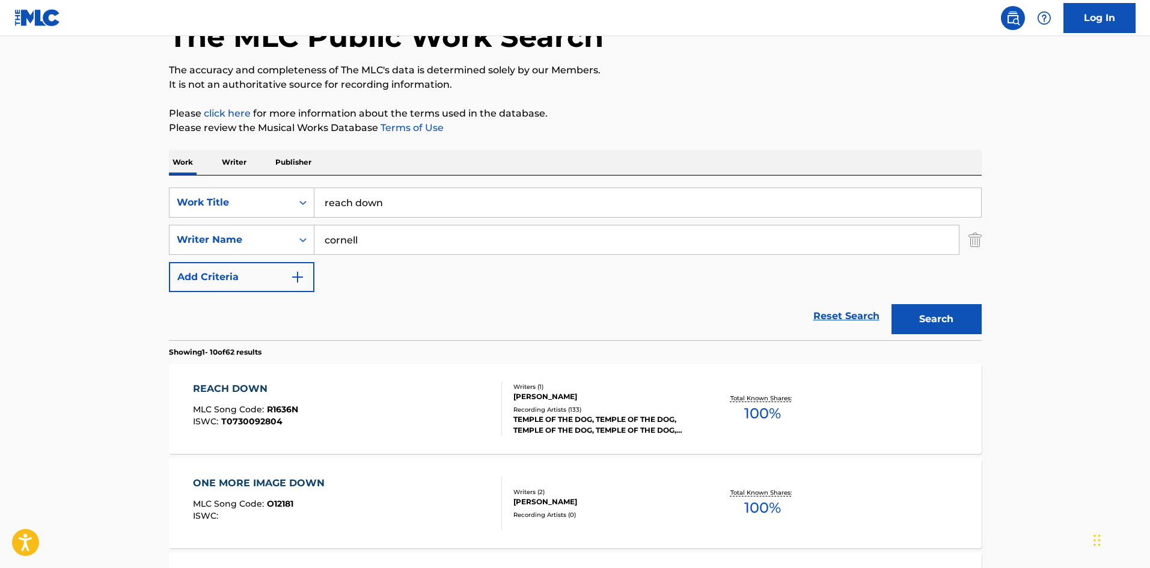
click at [408, 195] on input "reach down" at bounding box center [647, 202] width 666 height 29
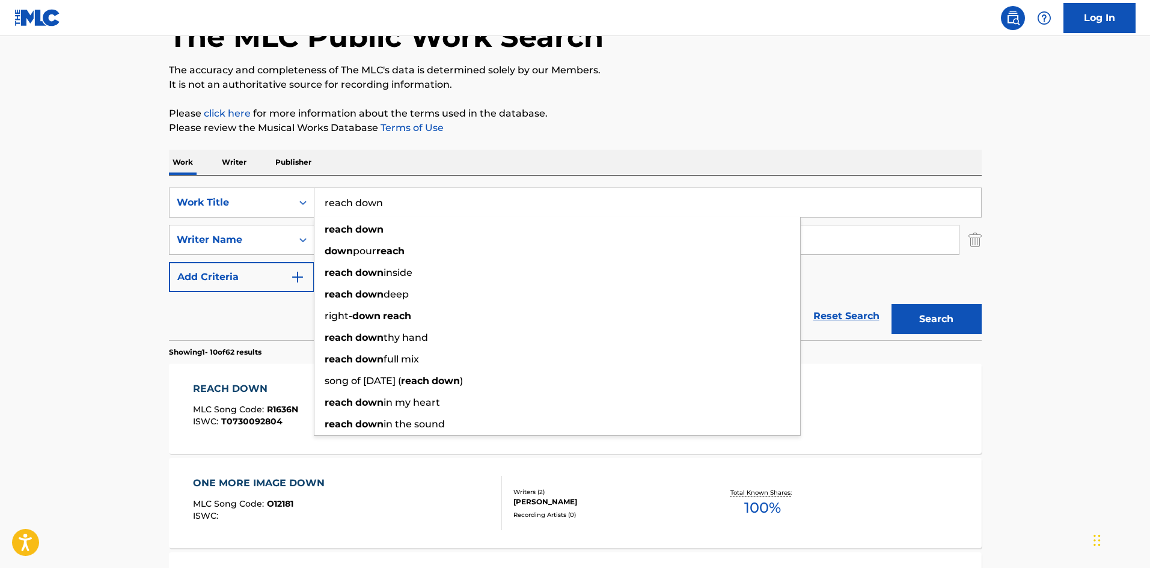
click at [408, 195] on input "reach down" at bounding box center [647, 202] width 666 height 29
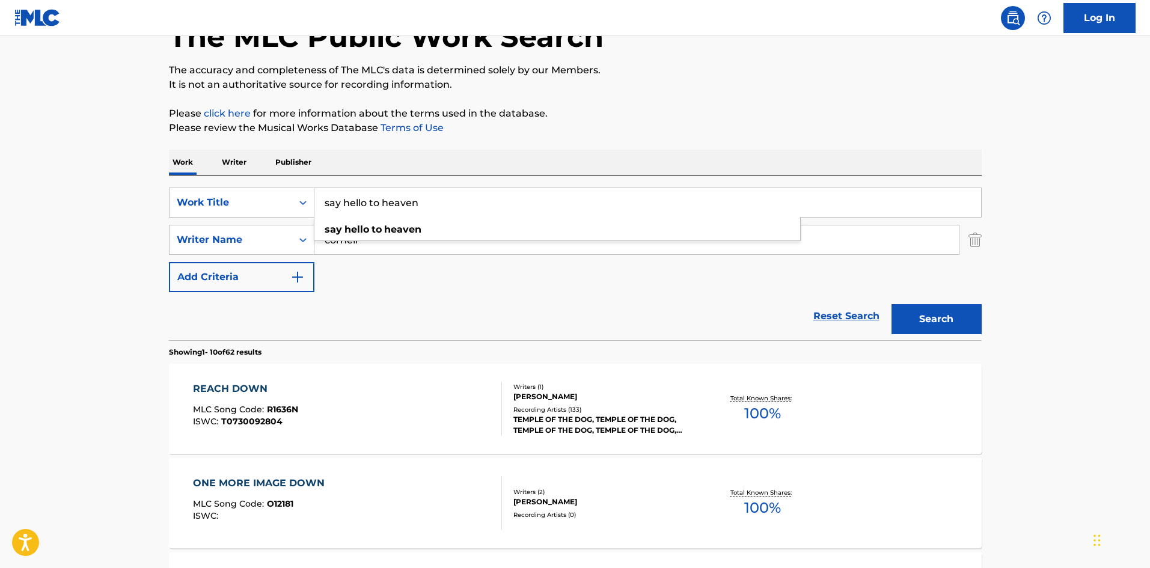
type input "say hello to heaven"
click at [920, 315] on button "Search" at bounding box center [936, 319] width 90 height 30
click at [586, 401] on div "[PERSON_NAME]" at bounding box center [603, 396] width 181 height 11
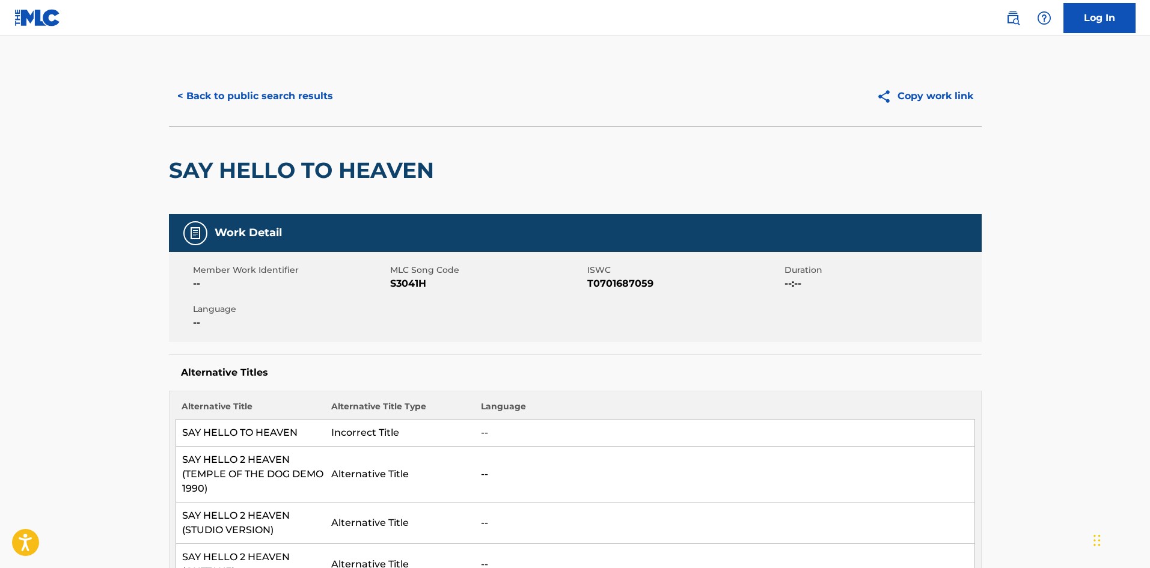
click at [220, 93] on button "< Back to public search results" at bounding box center [255, 96] width 172 height 30
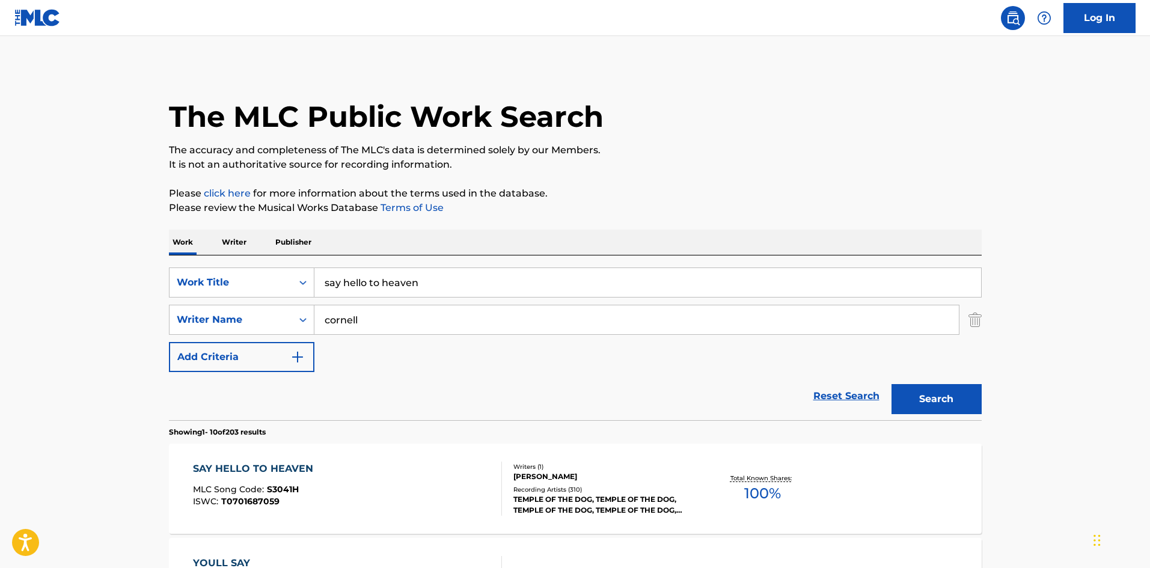
scroll to position [80, 0]
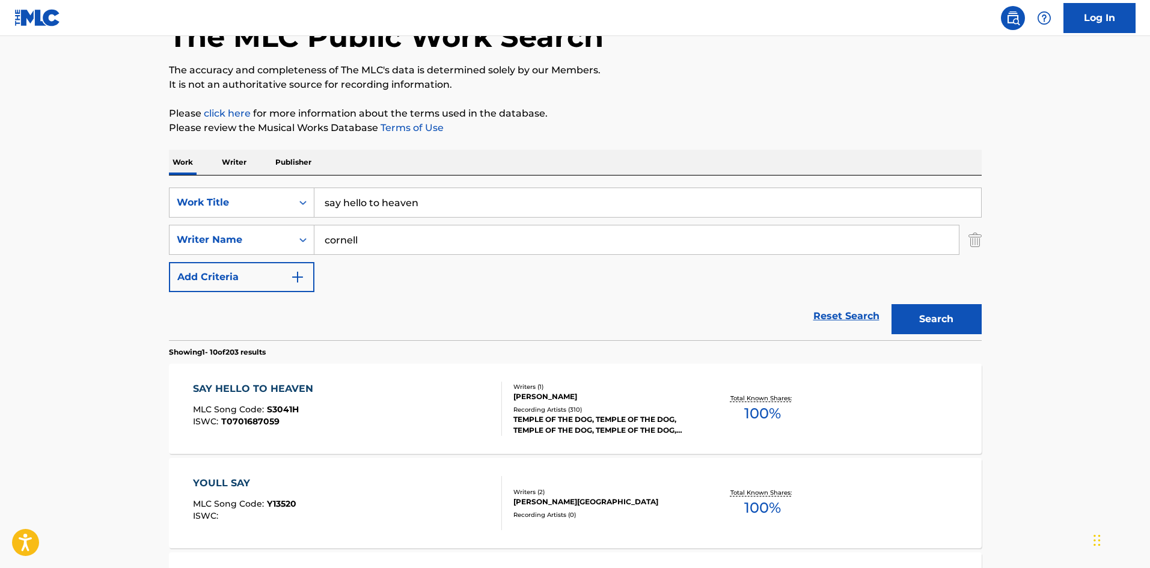
click at [416, 207] on input "say hello to heaven" at bounding box center [647, 202] width 666 height 29
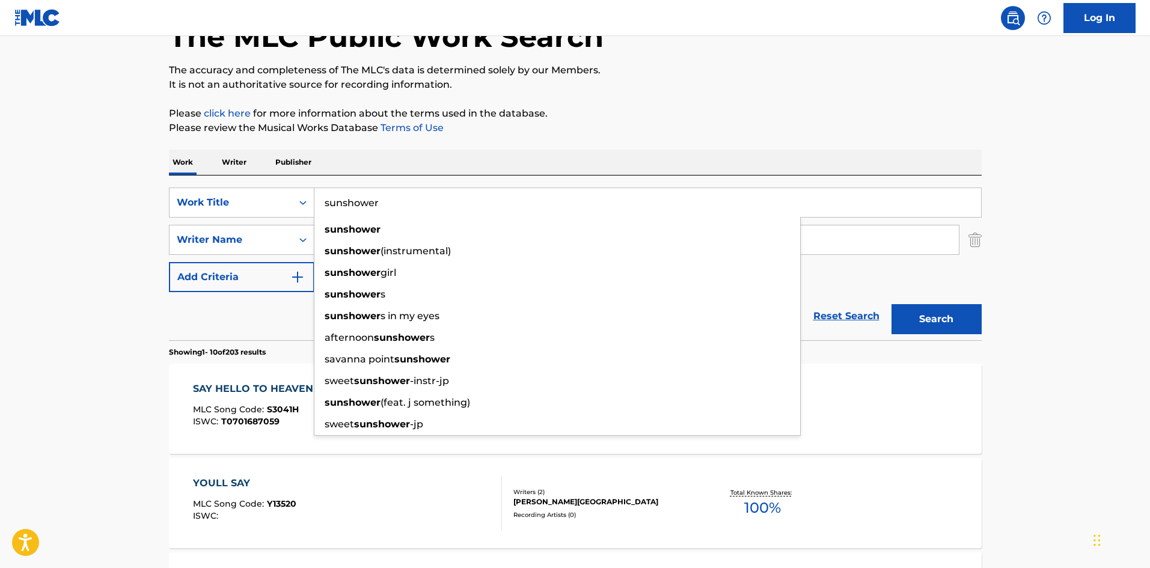
type input "sunshower"
click at [891, 304] on button "Search" at bounding box center [936, 319] width 90 height 30
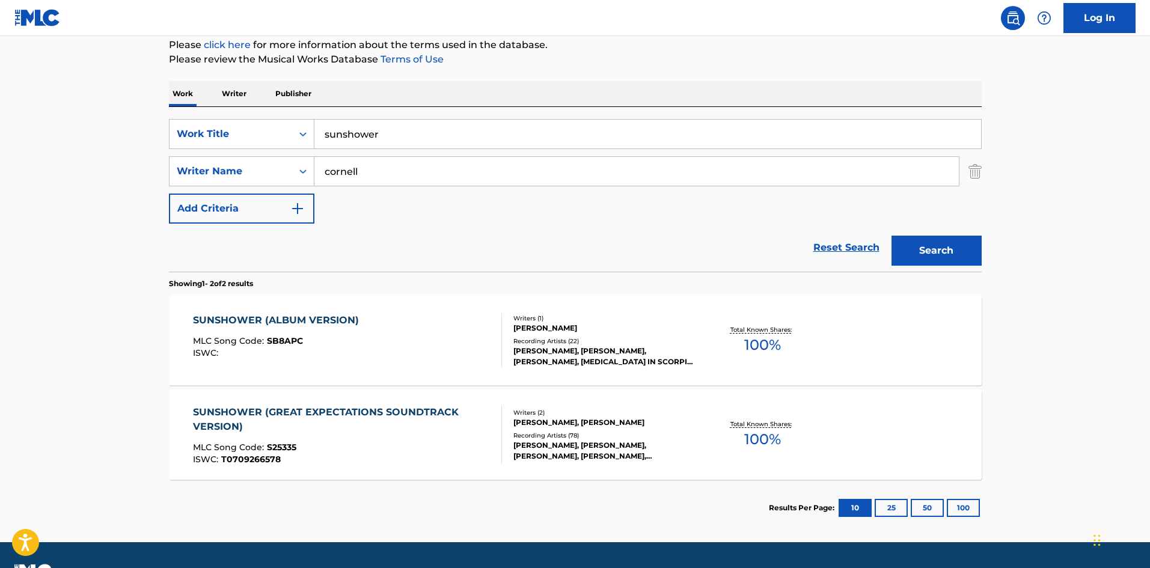
scroll to position [180, 0]
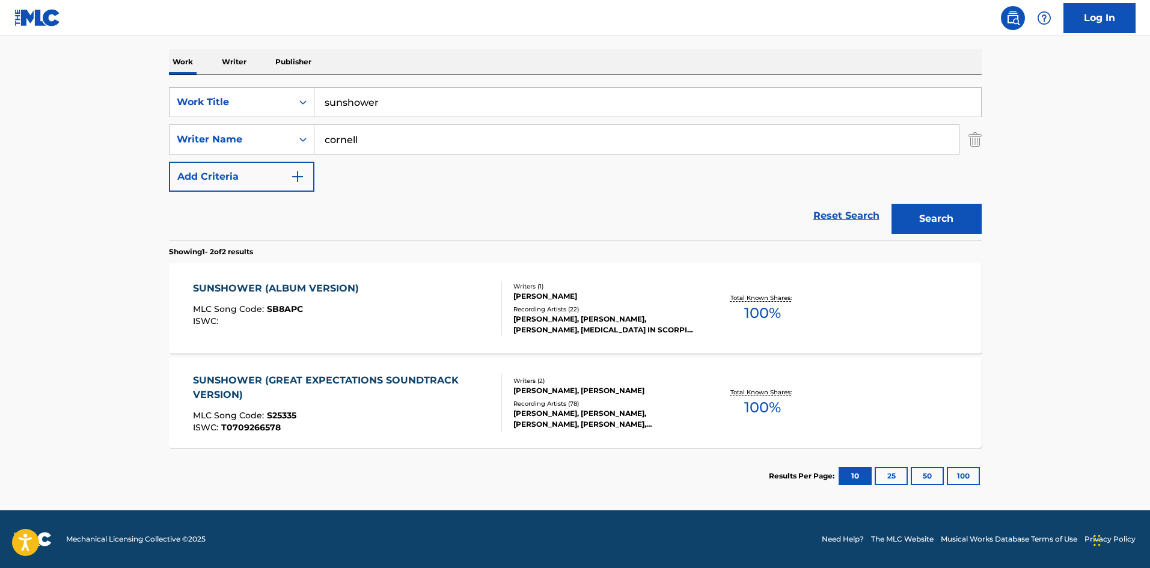
click at [581, 319] on div "[PERSON_NAME], [PERSON_NAME], [PERSON_NAME], [MEDICAL_DATA] IN SCORPIO, THE WAK…" at bounding box center [603, 325] width 181 height 22
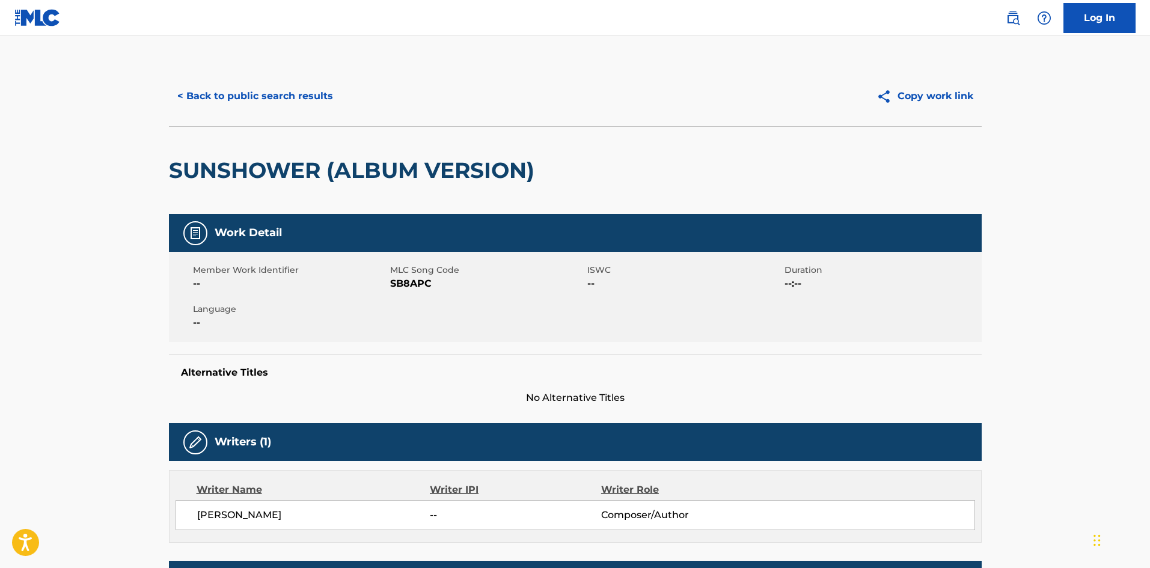
click at [242, 88] on button "< Back to public search results" at bounding box center [255, 96] width 172 height 30
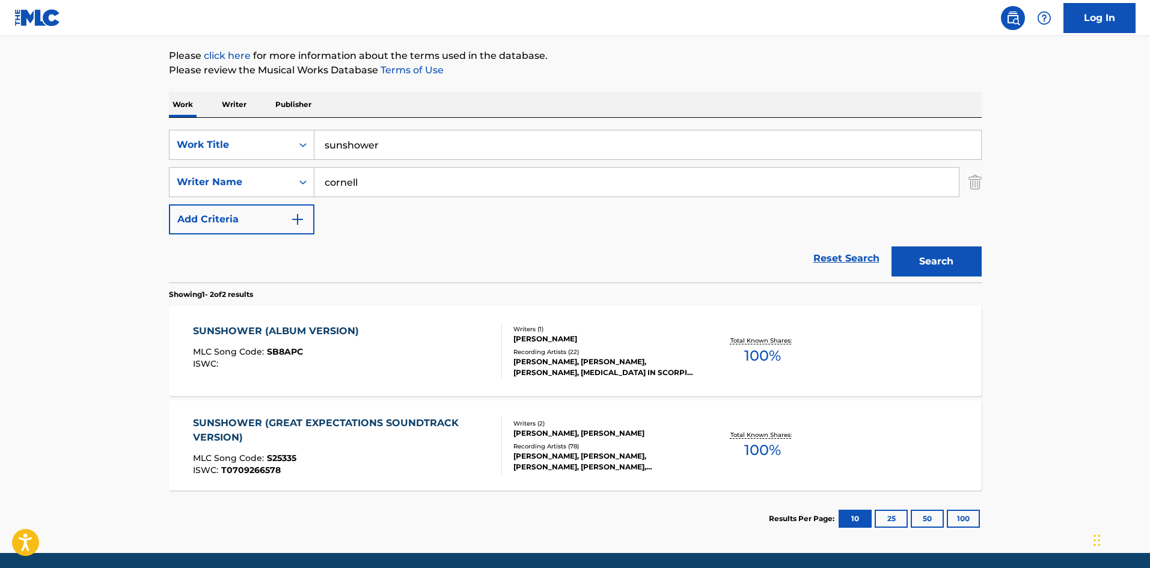
scroll to position [180, 0]
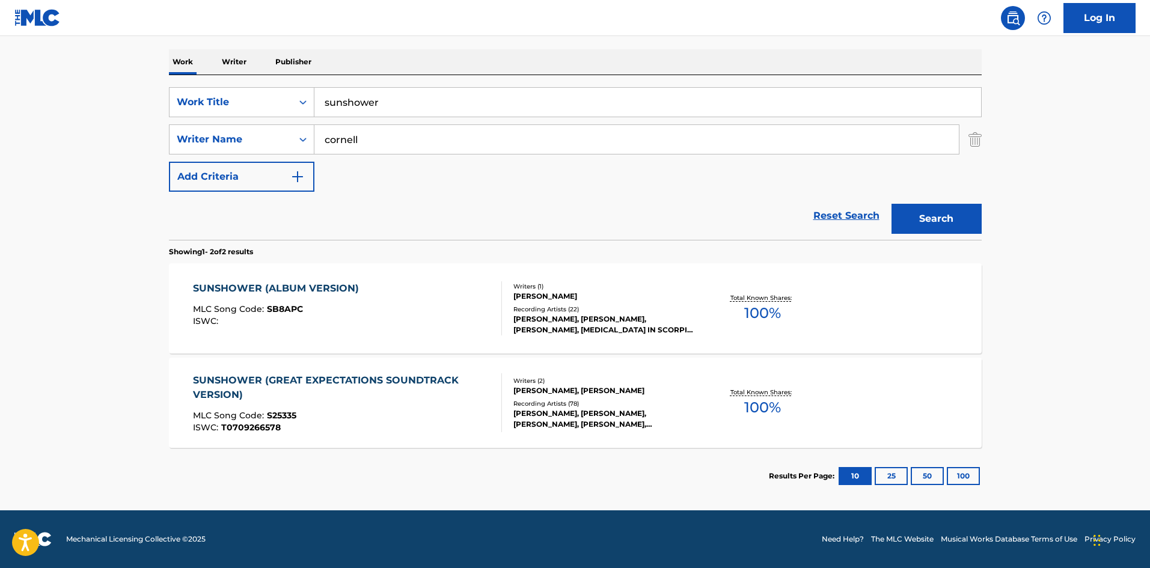
click at [609, 410] on div "[PERSON_NAME], [PERSON_NAME], [PERSON_NAME], [PERSON_NAME], [PERSON_NAME]" at bounding box center [603, 419] width 181 height 22
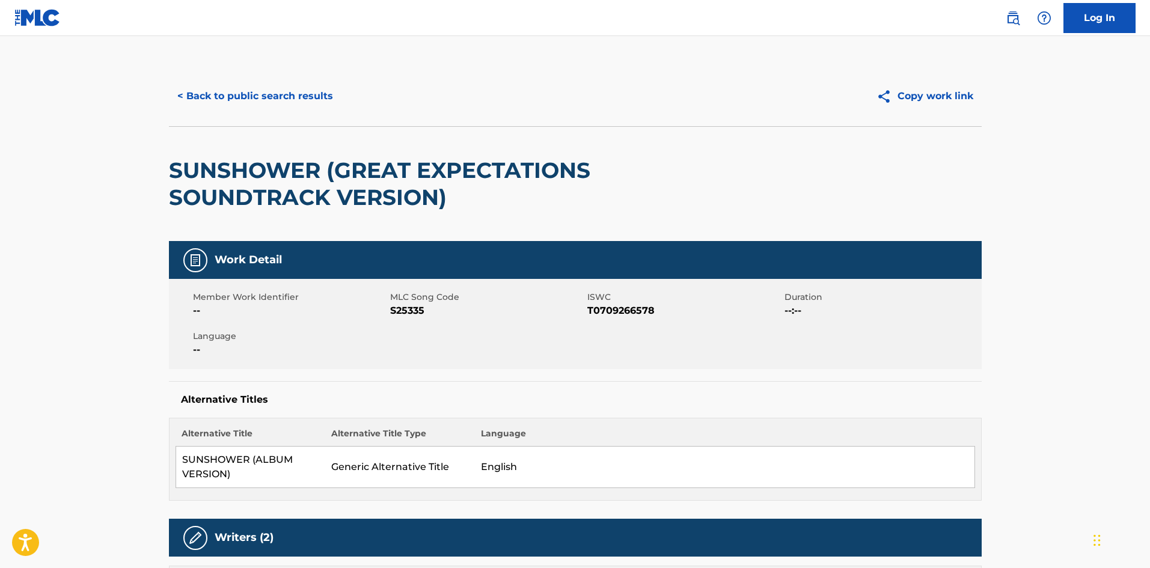
click at [266, 100] on button "< Back to public search results" at bounding box center [255, 96] width 172 height 30
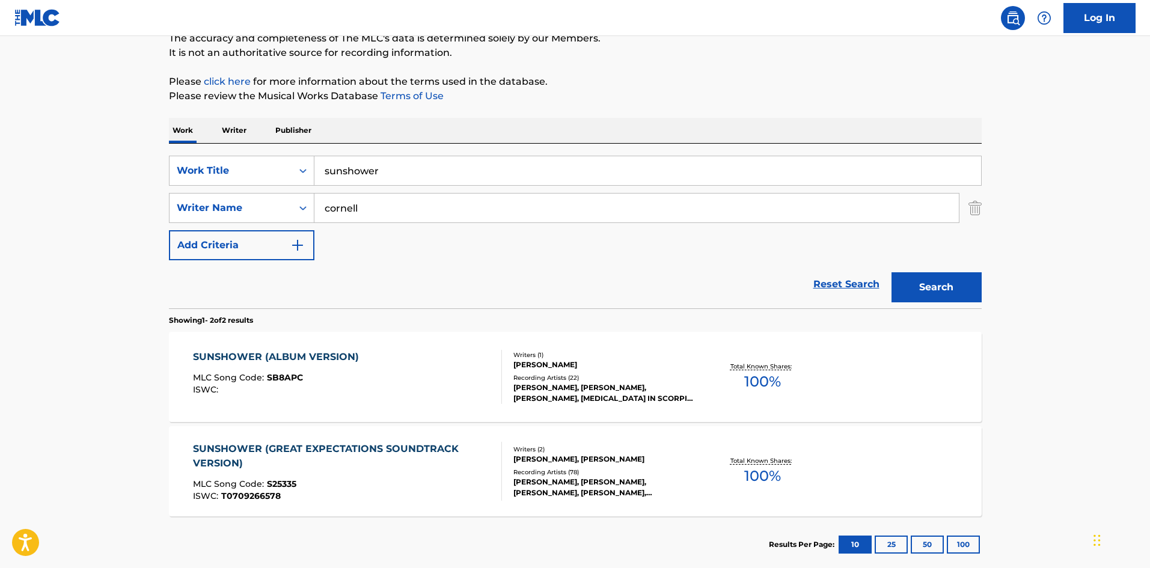
click at [625, 376] on div "Recording Artists ( 22 )" at bounding box center [603, 377] width 181 height 9
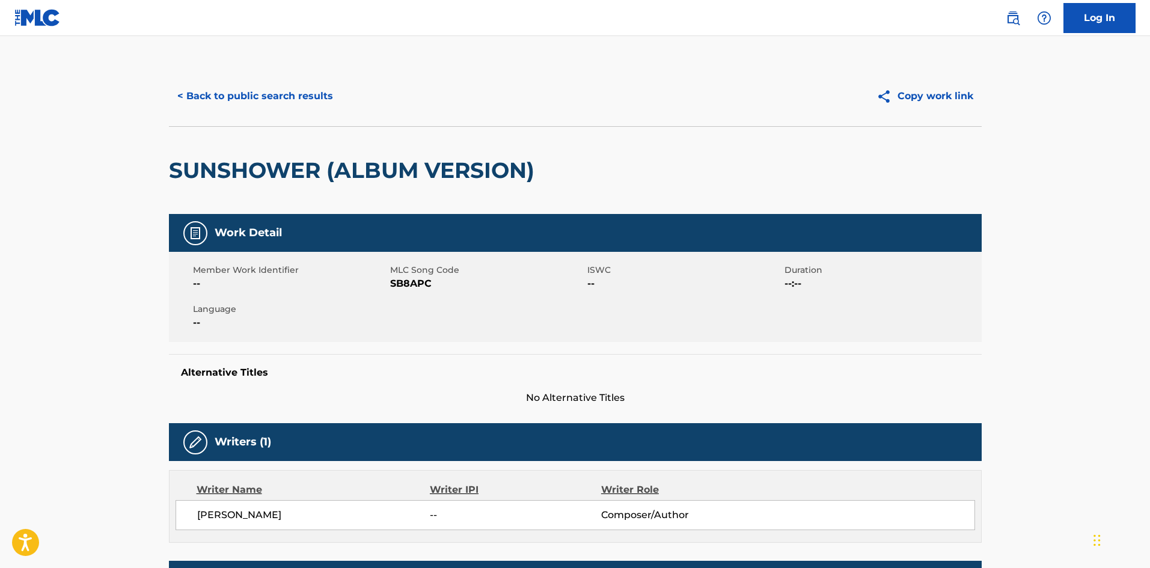
click at [275, 105] on button "< Back to public search results" at bounding box center [255, 96] width 172 height 30
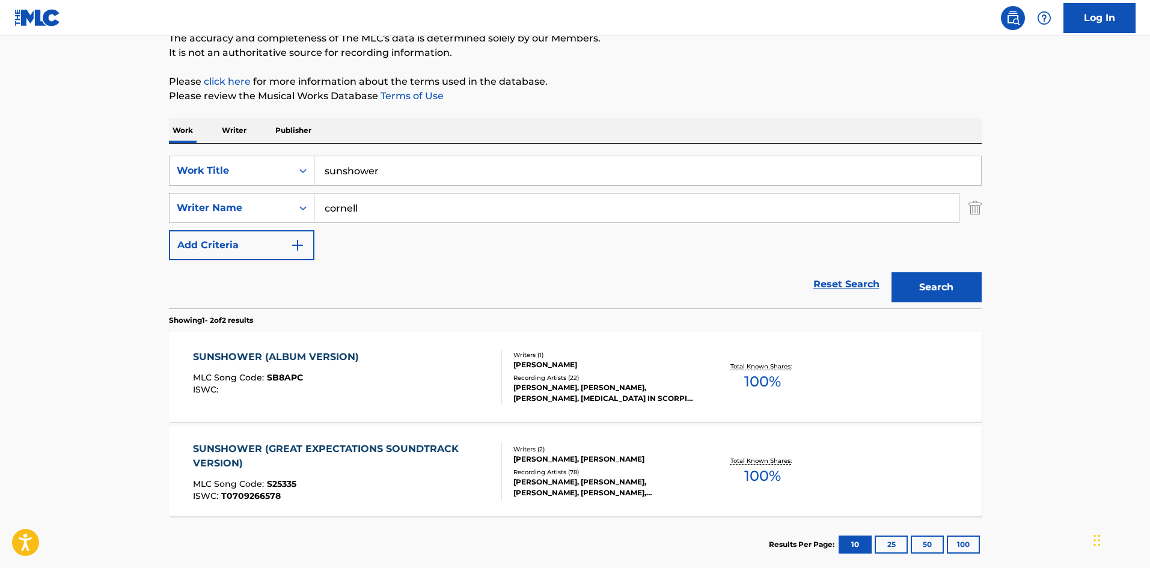
click at [542, 458] on div "[PERSON_NAME], [PERSON_NAME]" at bounding box center [603, 459] width 181 height 11
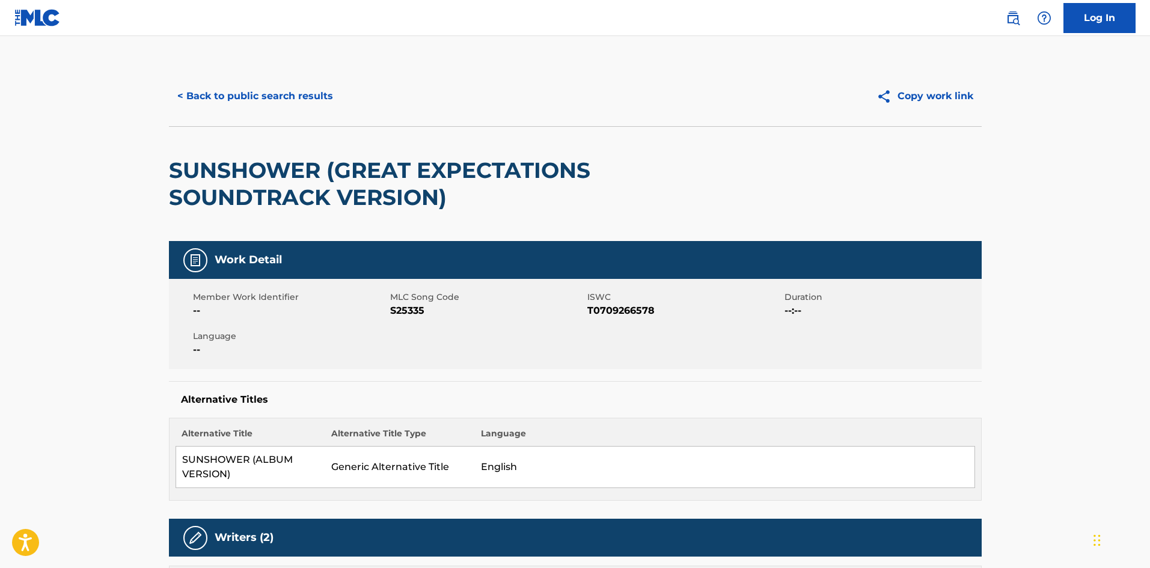
click at [251, 84] on button "< Back to public search results" at bounding box center [255, 96] width 172 height 30
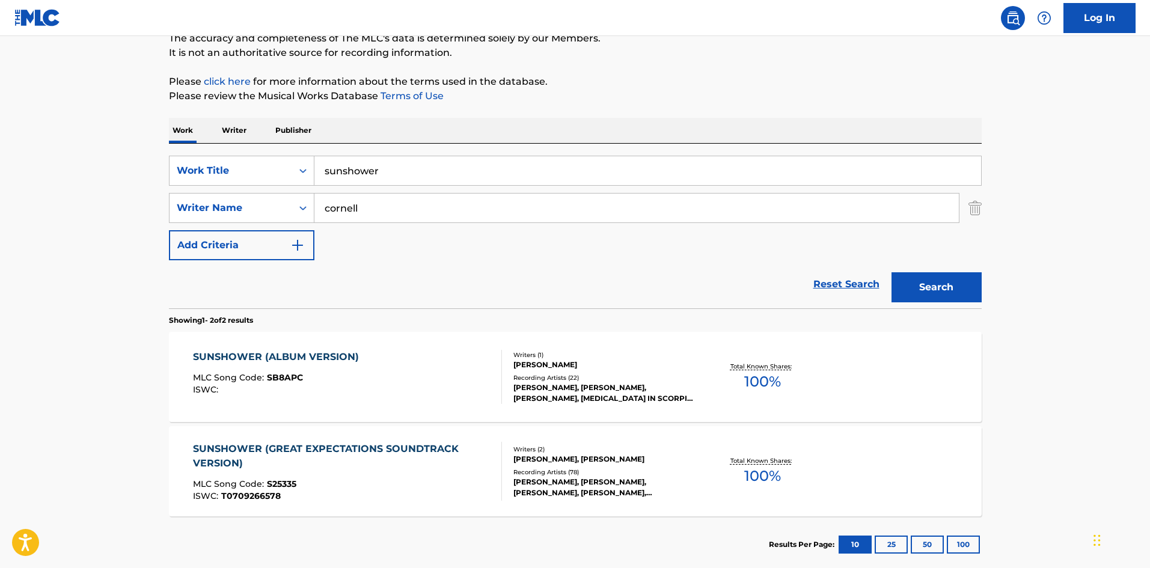
click at [386, 164] on input "sunshower" at bounding box center [647, 170] width 666 height 29
type input "the date i tried to leave"
click at [912, 285] on button "Search" at bounding box center [936, 287] width 90 height 30
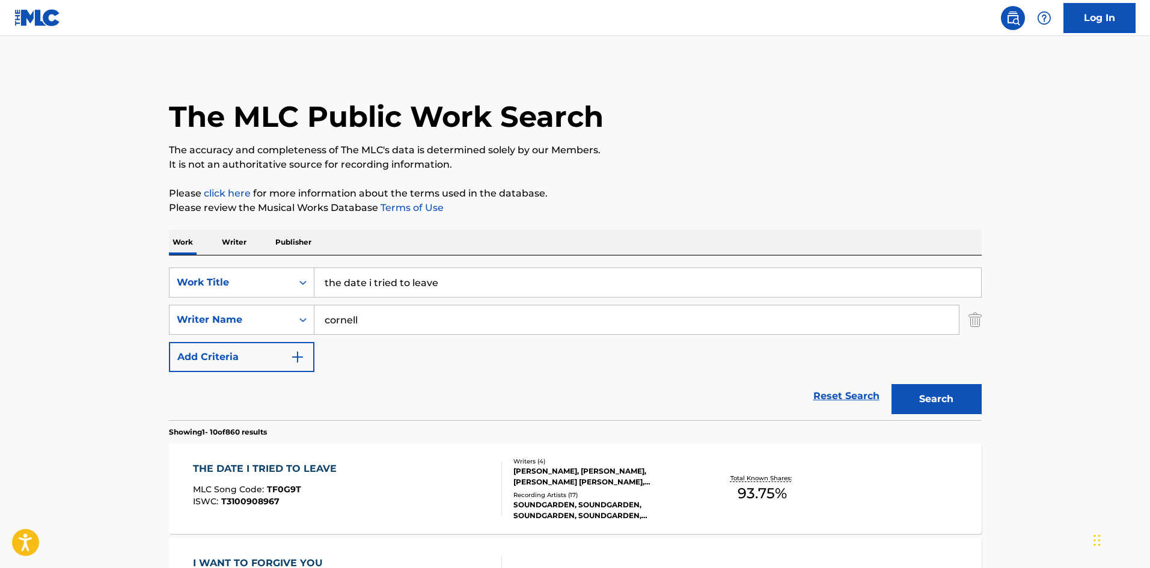
scroll to position [80, 0]
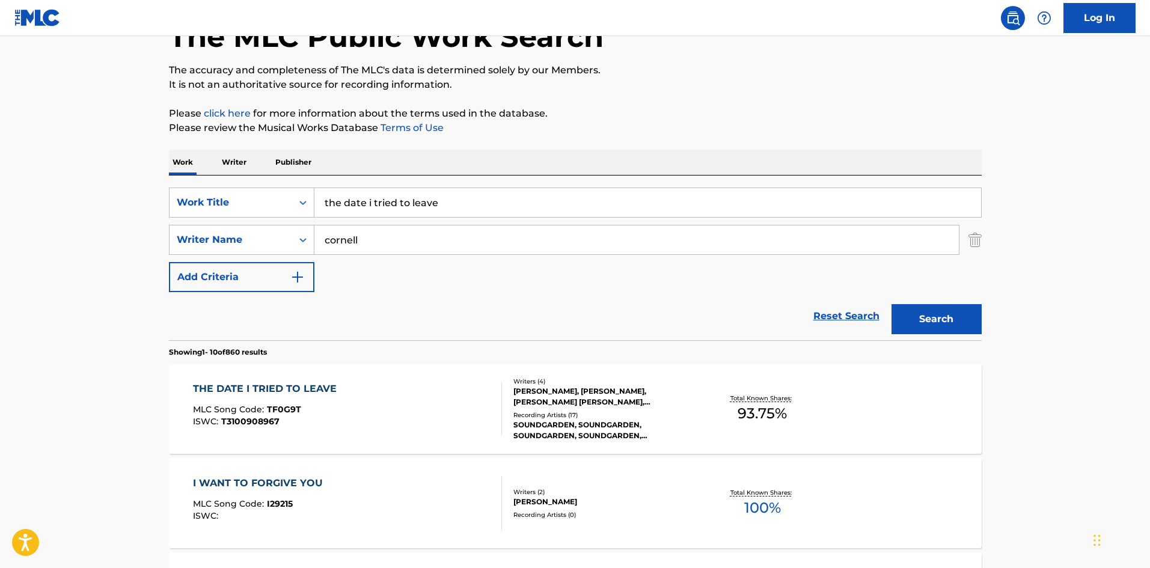
click at [576, 413] on div "Recording Artists ( 17 )" at bounding box center [603, 414] width 181 height 9
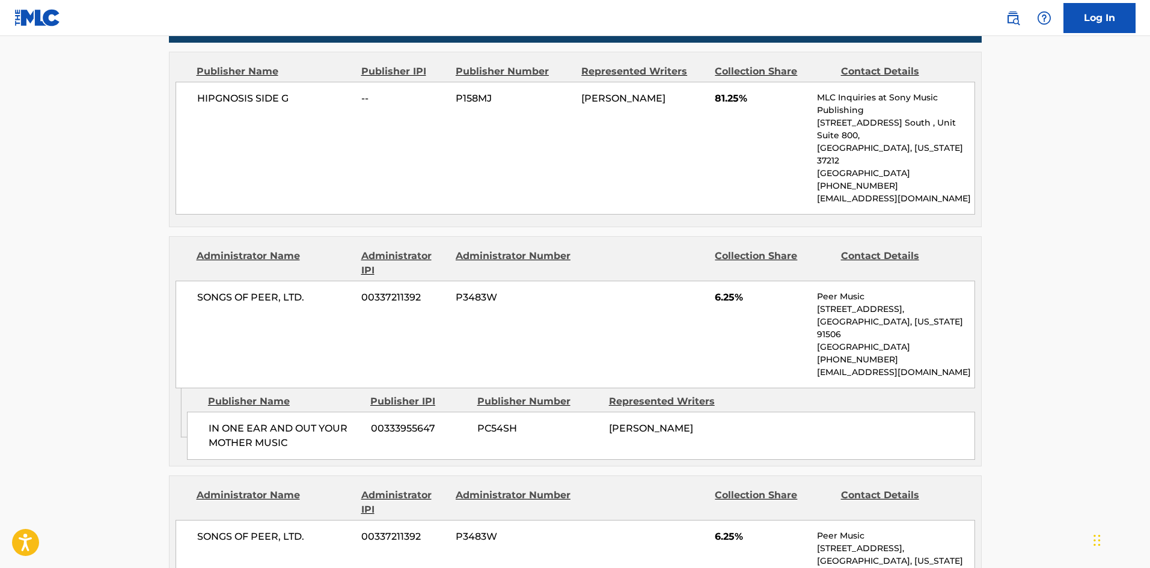
scroll to position [641, 0]
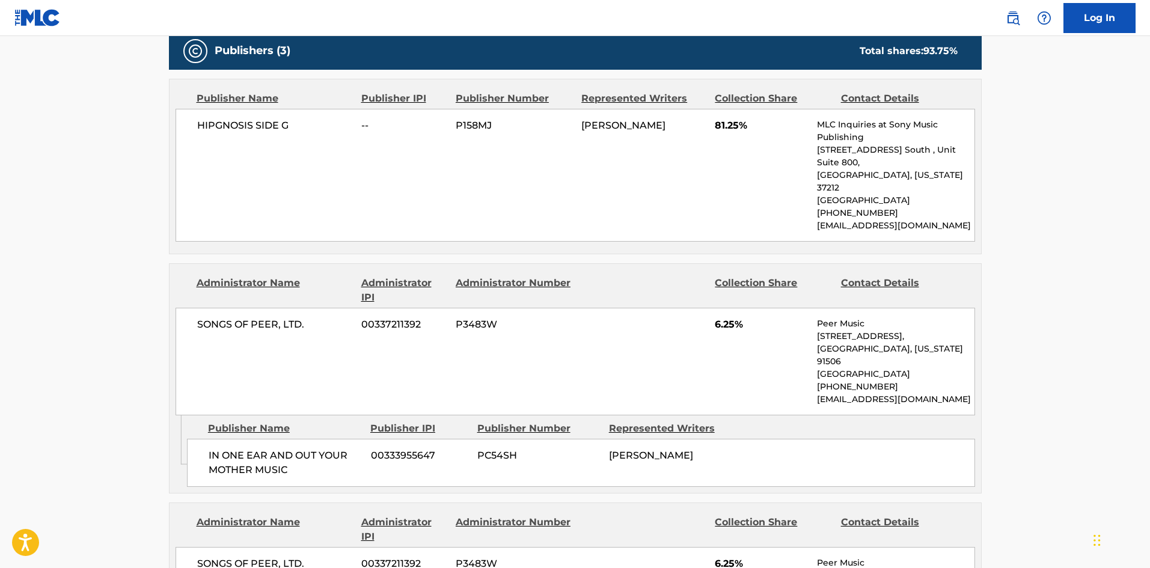
click at [215, 448] on span "IN ONE EAR AND OUT YOUR MOTHER MUSIC" at bounding box center [285, 462] width 153 height 29
drag, startPoint x: 215, startPoint y: 430, endPoint x: 324, endPoint y: 441, distance: 110.0
click at [324, 448] on span "IN ONE EAR AND OUT YOUR MOTHER MUSIC" at bounding box center [285, 462] width 153 height 29
copy div "IN ONE EAR AND OUT YOUR MOTHER MUSIC"
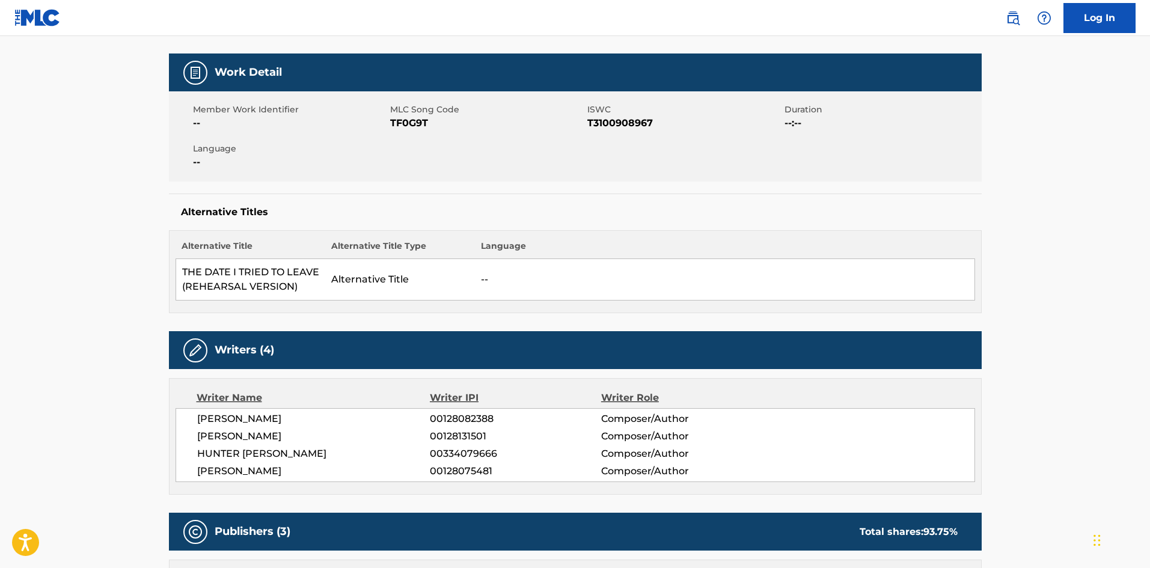
scroll to position [0, 0]
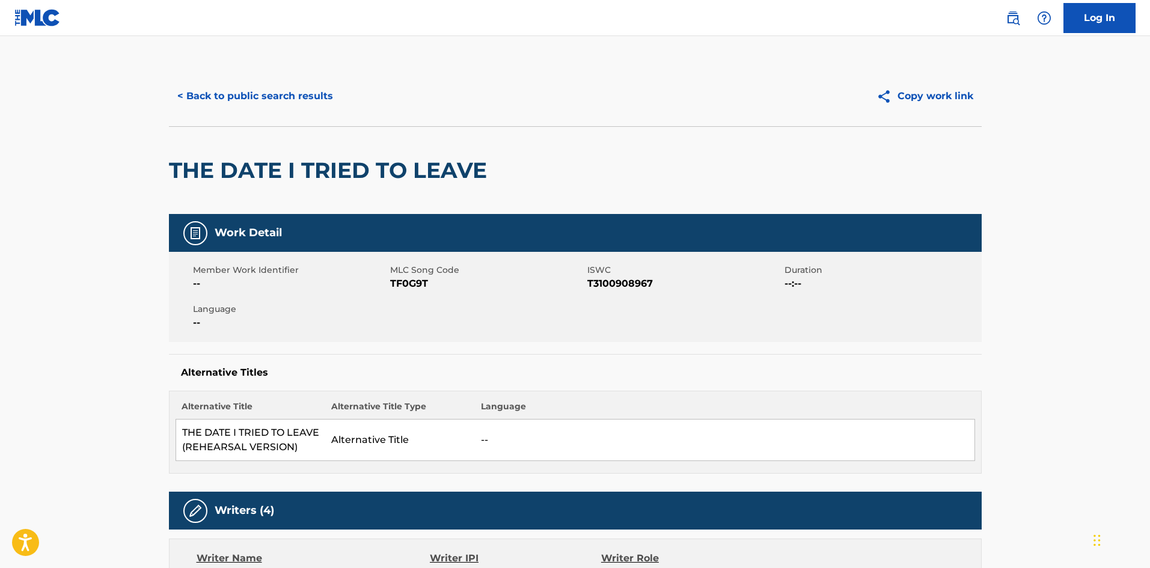
click at [231, 85] on button "< Back to public search results" at bounding box center [255, 96] width 172 height 30
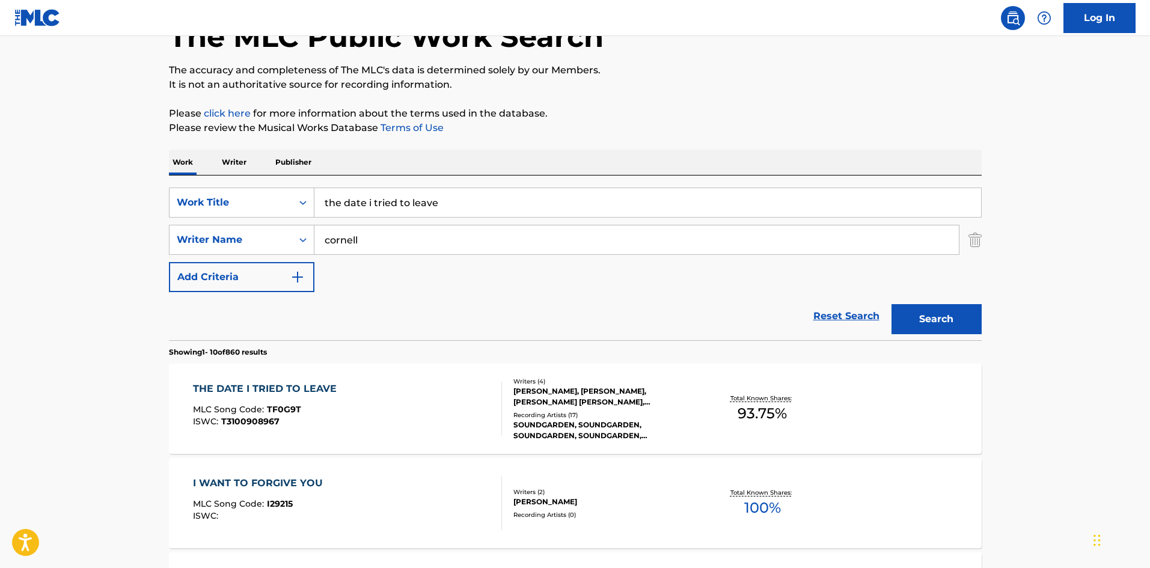
click at [469, 192] on input "the date i tried to leave" at bounding box center [647, 202] width 666 height 29
type input "wooden [DEMOGRAPHIC_DATA]"
click at [891, 304] on button "Search" at bounding box center [936, 319] width 90 height 30
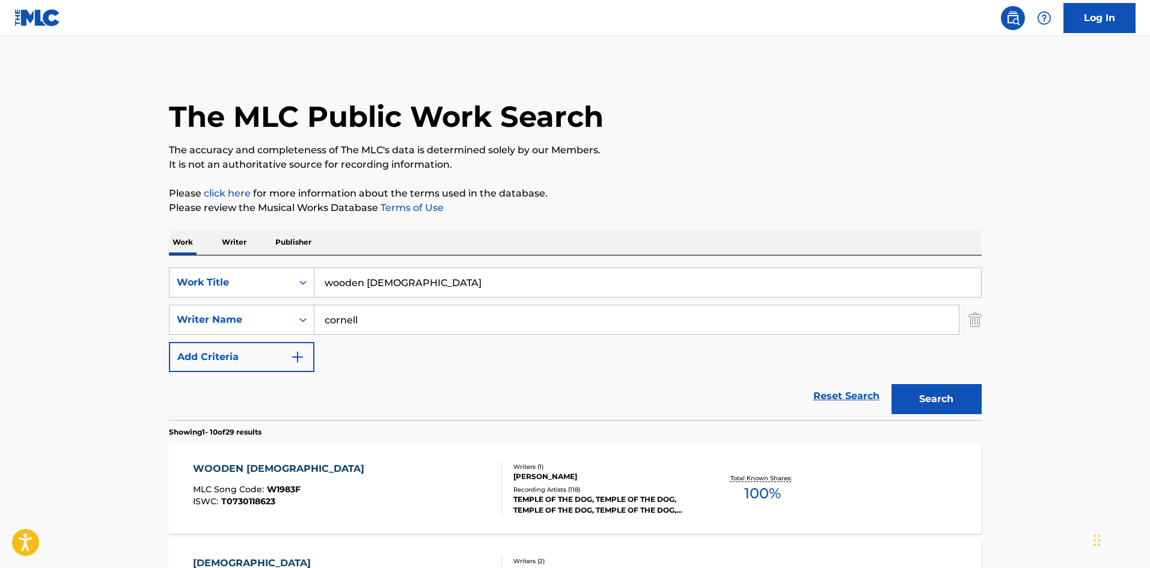
scroll to position [160, 0]
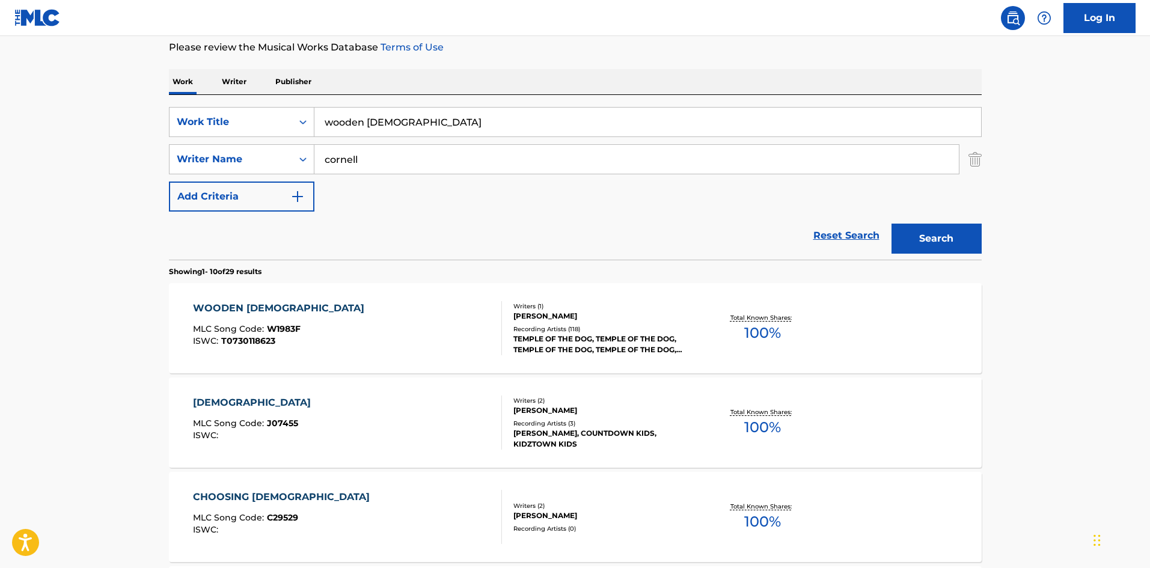
click at [561, 340] on div "TEMPLE OF THE DOG, TEMPLE OF THE DOG, TEMPLE OF THE DOG, TEMPLE OF THE DOG, [DE…" at bounding box center [603, 345] width 181 height 22
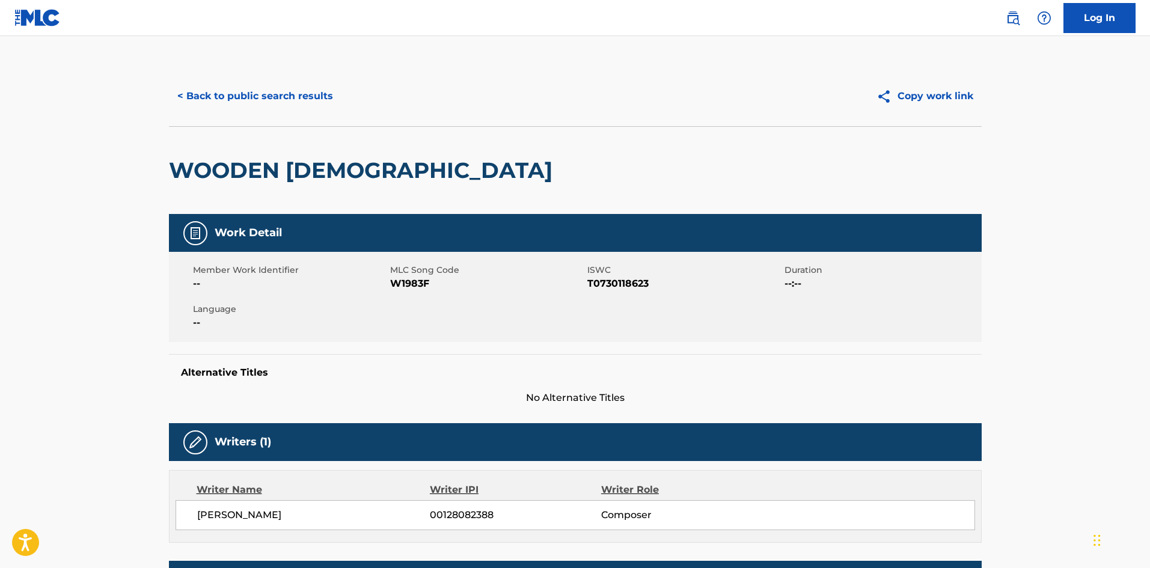
click at [245, 90] on button "< Back to public search results" at bounding box center [255, 96] width 172 height 30
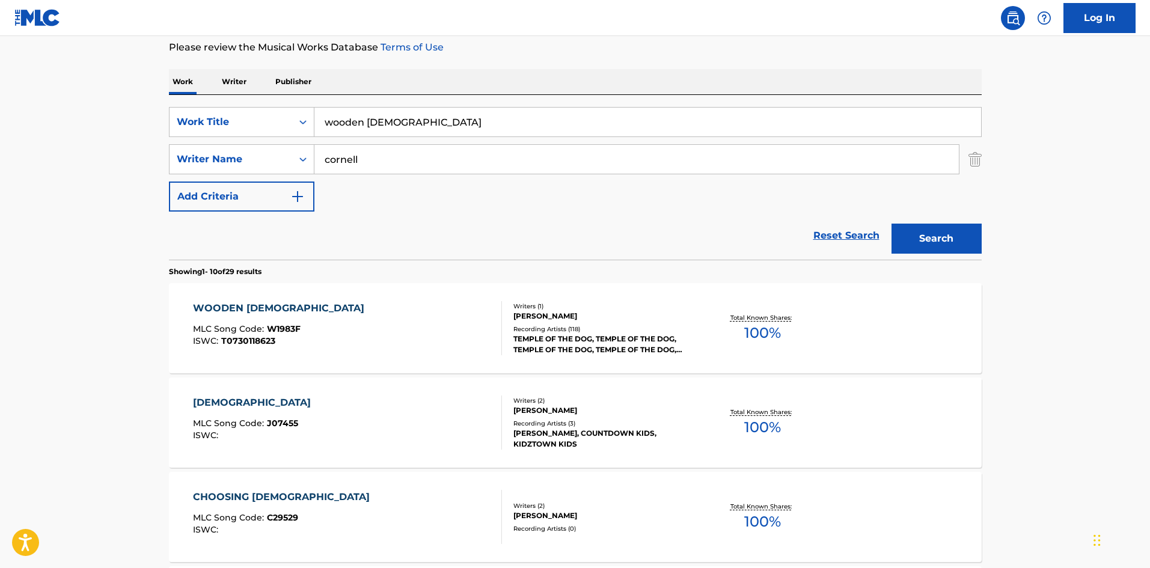
click at [386, 127] on input "wooden [DEMOGRAPHIC_DATA]" at bounding box center [647, 122] width 666 height 29
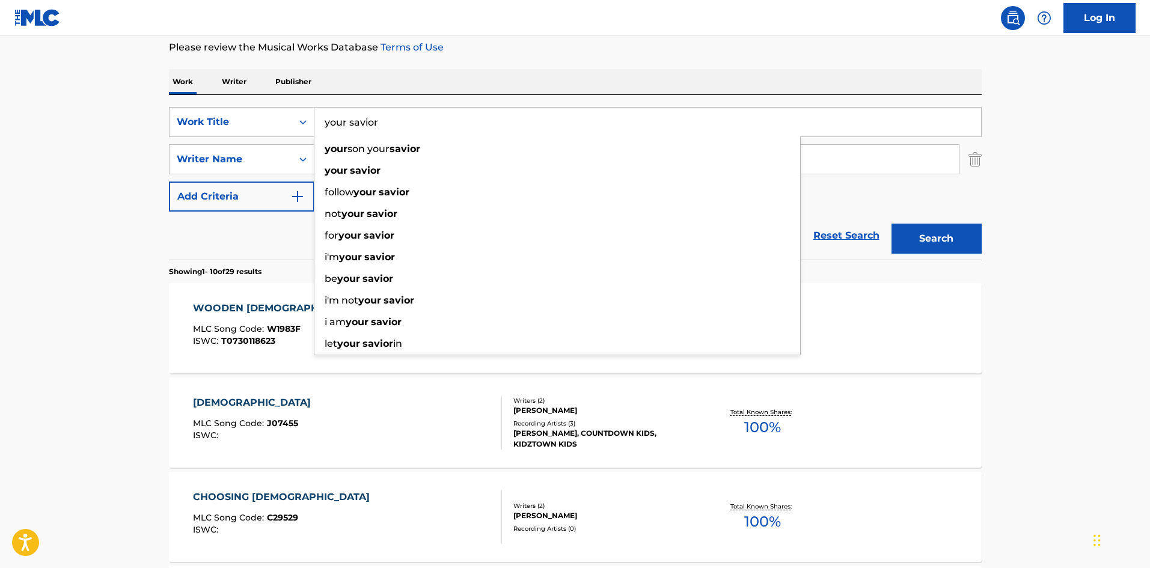
type input "your savior"
click at [958, 230] on button "Search" at bounding box center [936, 239] width 90 height 30
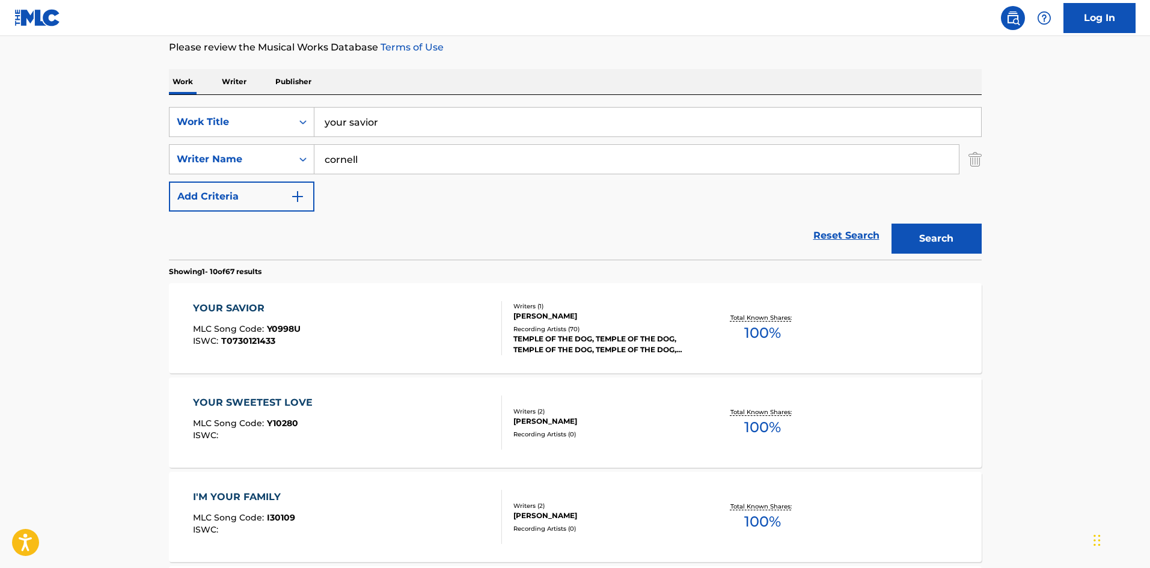
click at [558, 335] on div "TEMPLE OF THE DOG, TEMPLE OF THE DOG, TEMPLE OF THE DOG, TEMPLE OF THE DOG, [DE…" at bounding box center [603, 345] width 181 height 22
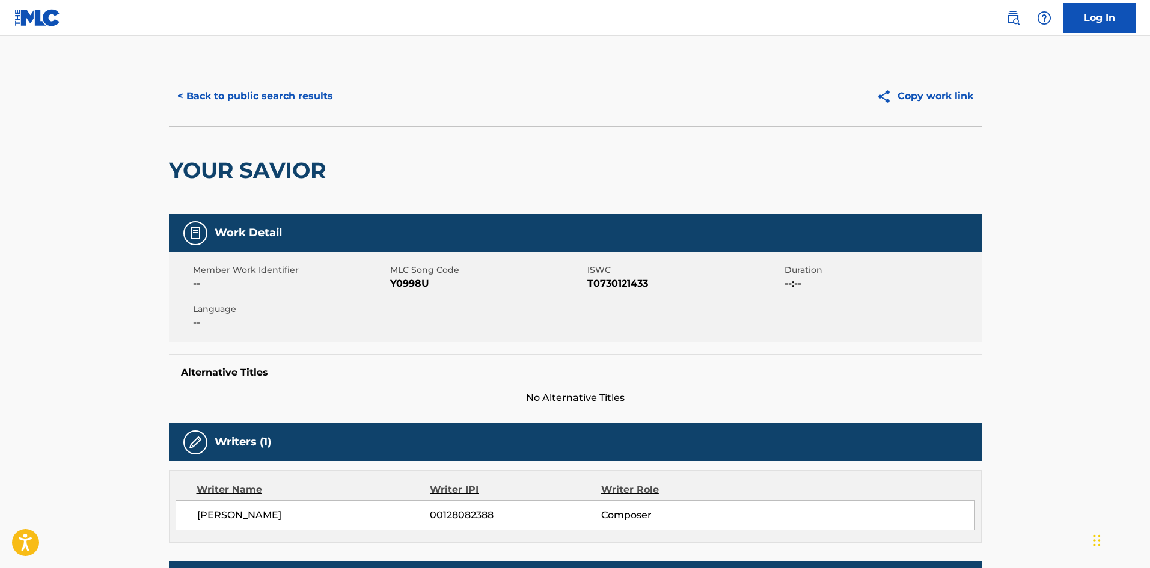
click at [248, 100] on button "< Back to public search results" at bounding box center [255, 96] width 172 height 30
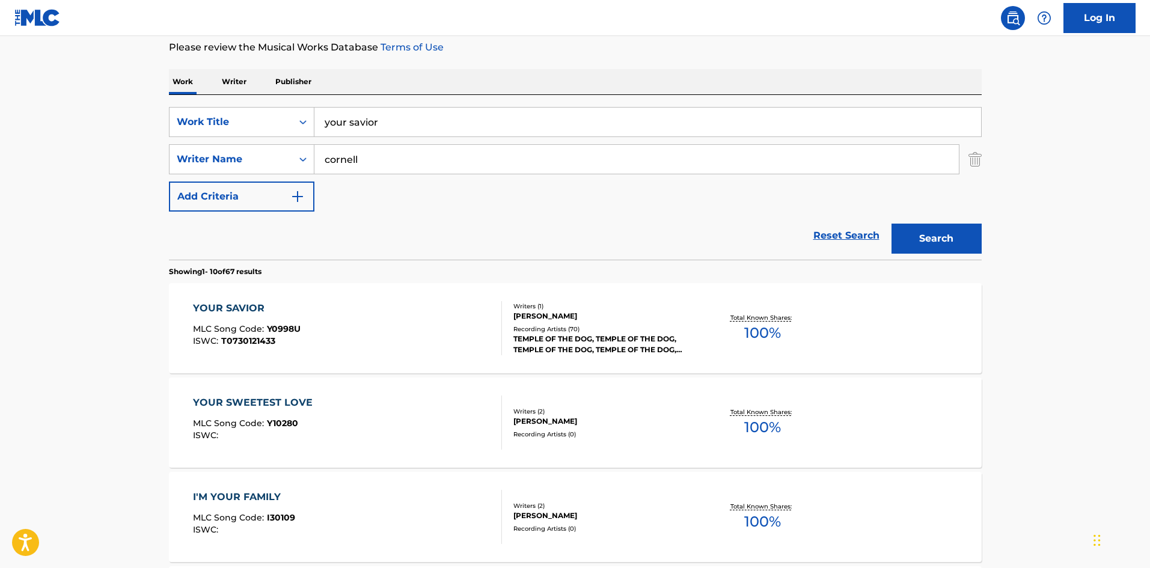
click at [353, 127] on input "your savior" at bounding box center [647, 122] width 666 height 29
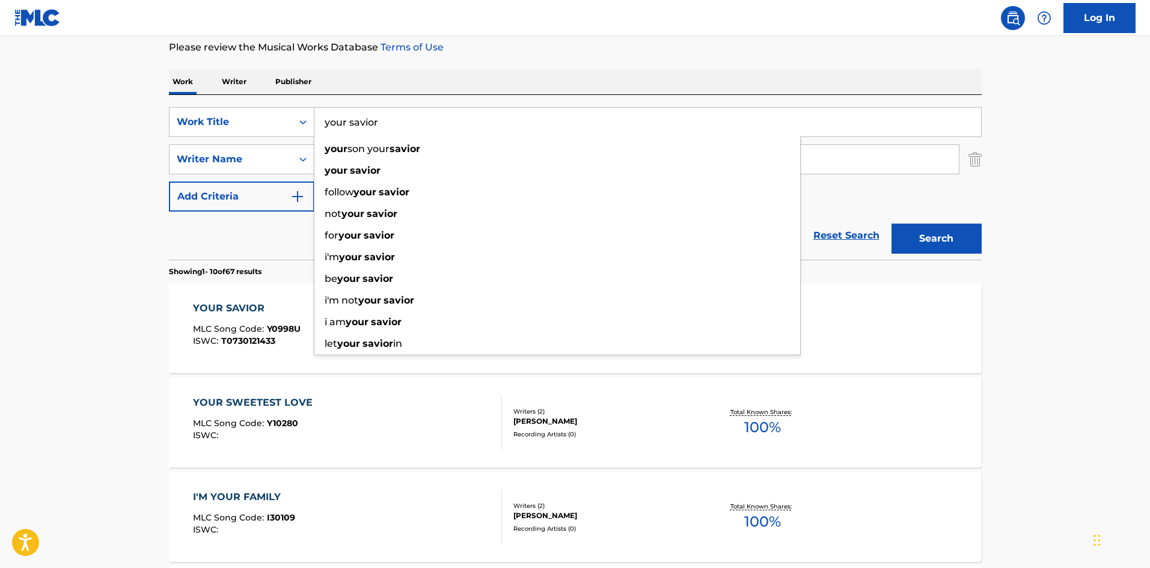
click at [353, 127] on input "your savior" at bounding box center [647, 122] width 666 height 29
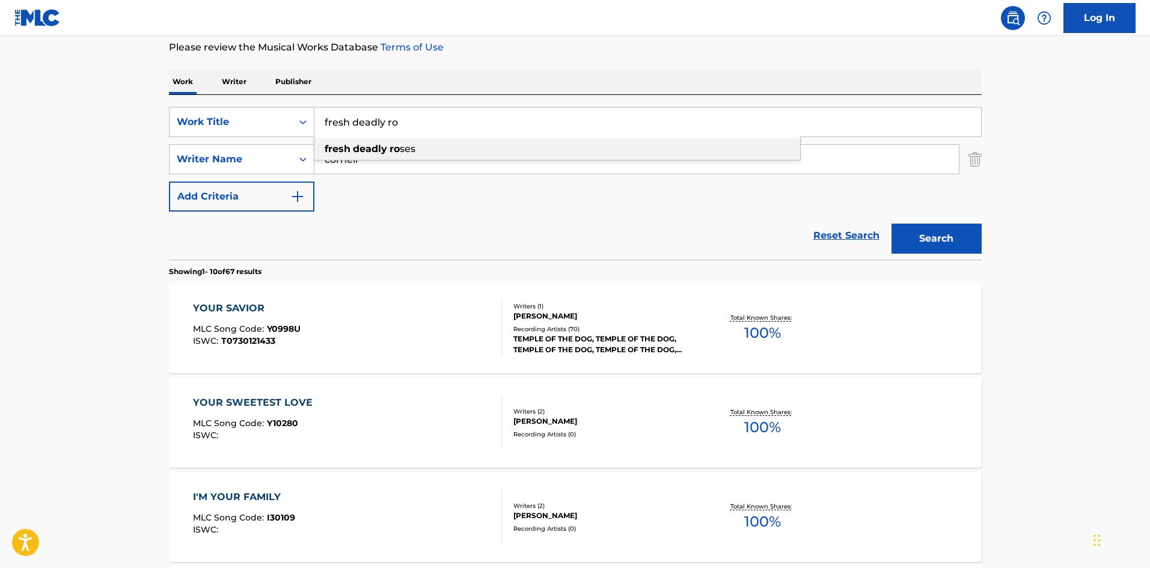
click at [374, 151] on strong "deadly" at bounding box center [370, 148] width 34 height 11
type input "fresh deadly roses"
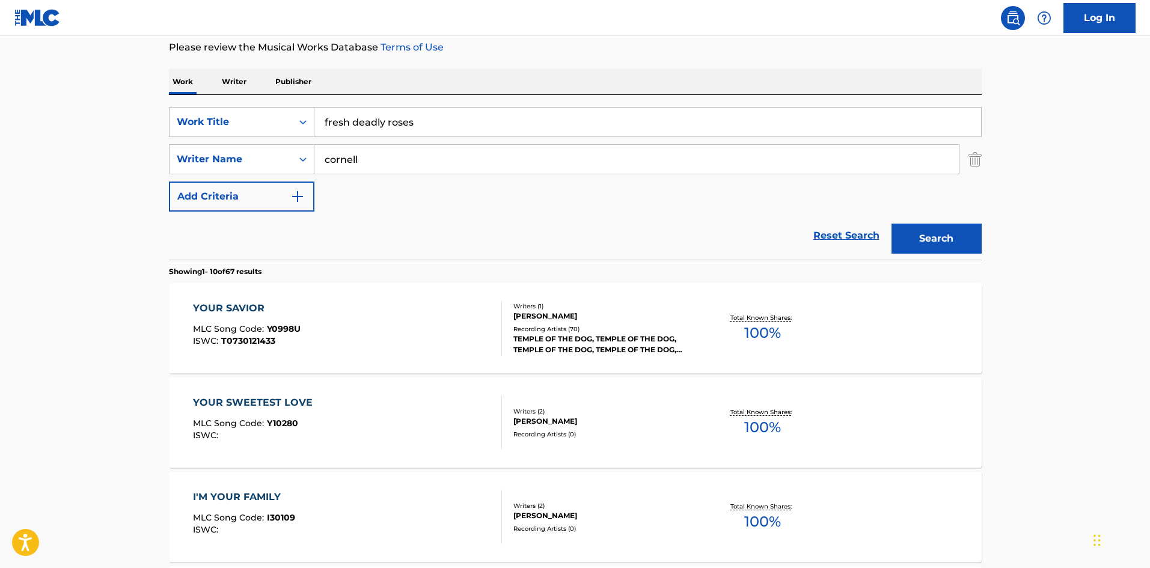
click at [923, 243] on button "Search" at bounding box center [936, 239] width 90 height 30
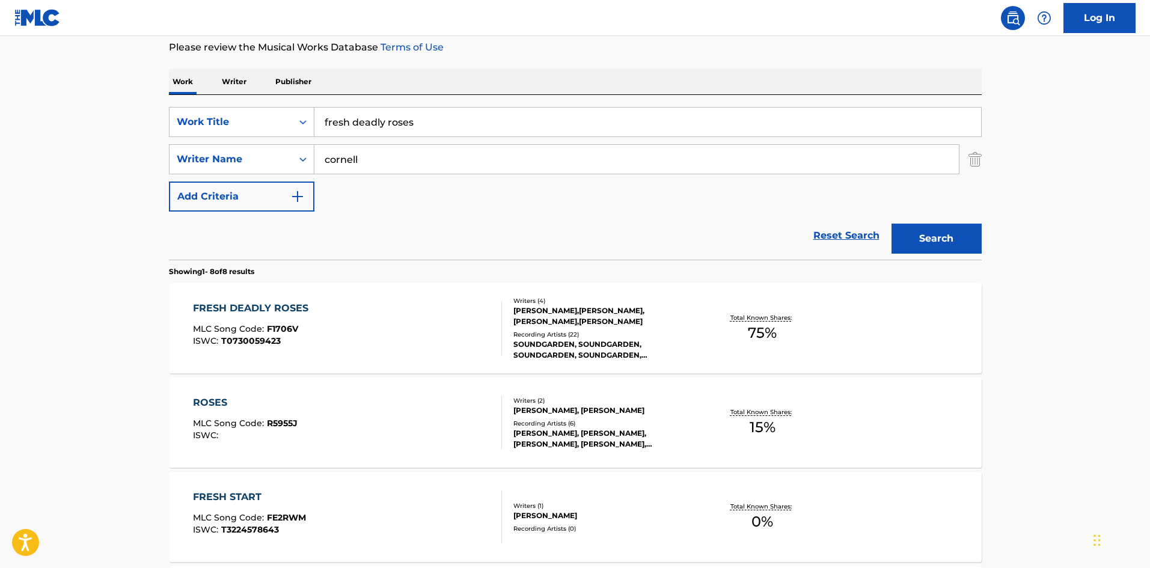
click at [543, 325] on div "[PERSON_NAME],[PERSON_NAME],[PERSON_NAME],[PERSON_NAME]" at bounding box center [603, 316] width 181 height 22
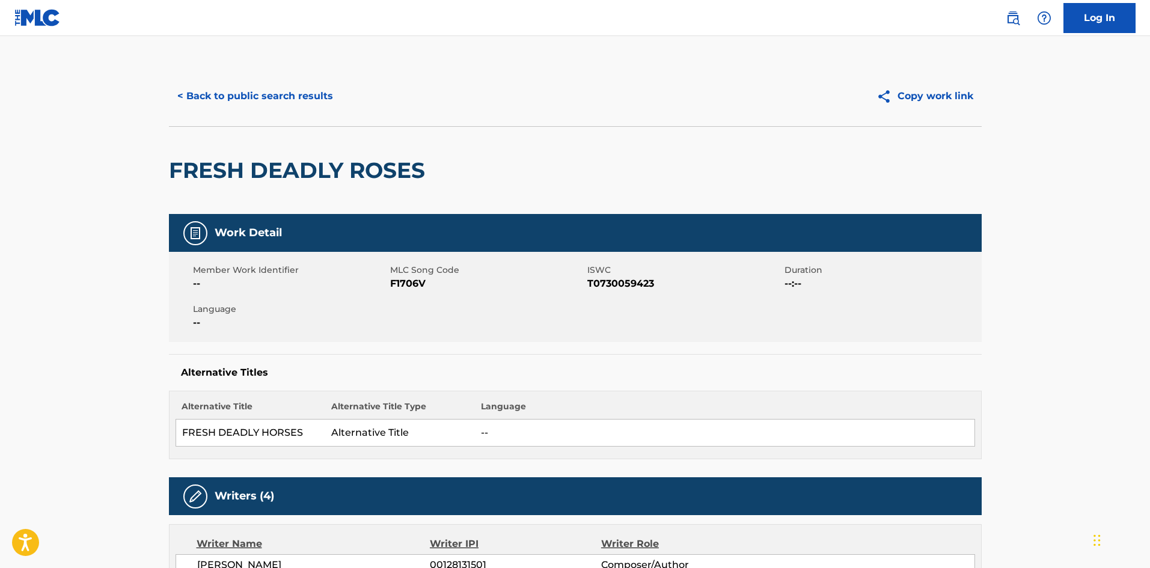
click at [231, 107] on button "< Back to public search results" at bounding box center [255, 96] width 172 height 30
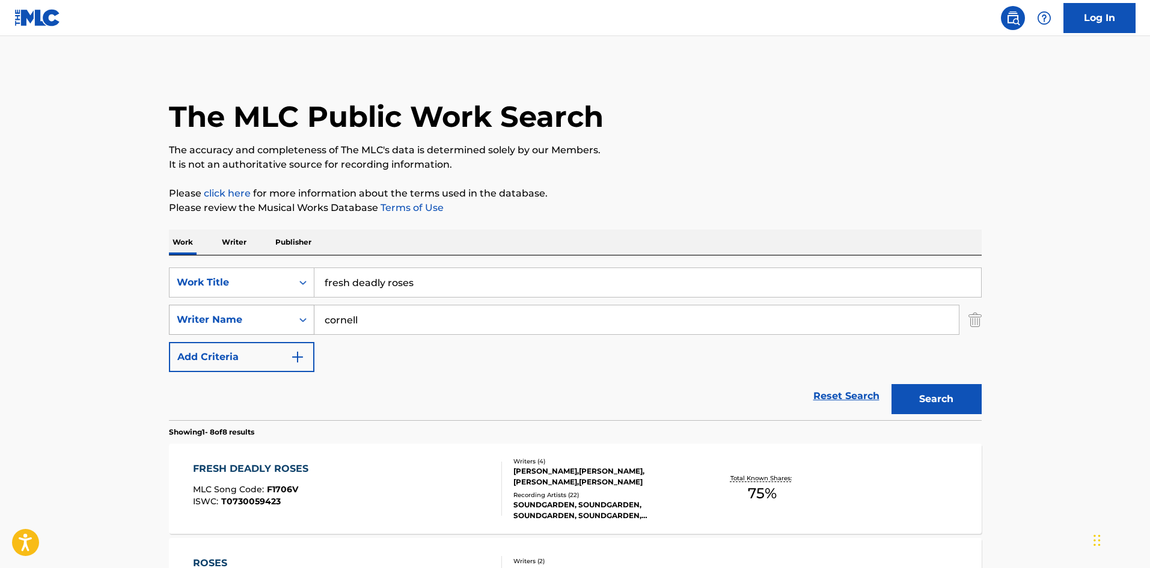
scroll to position [160, 0]
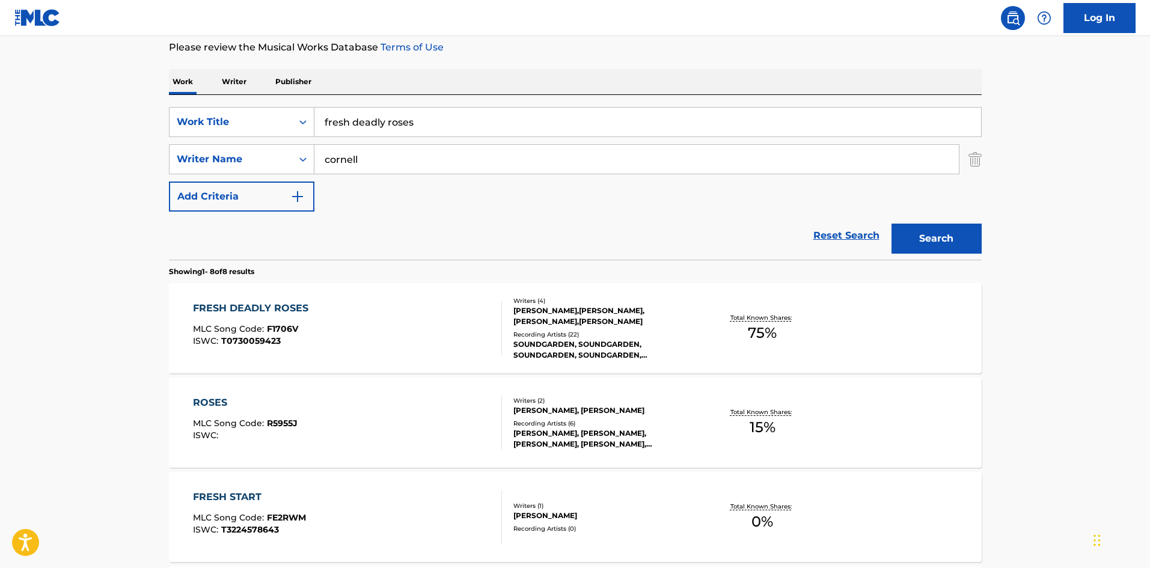
click at [350, 132] on input "fresh deadly roses" at bounding box center [647, 122] width 666 height 29
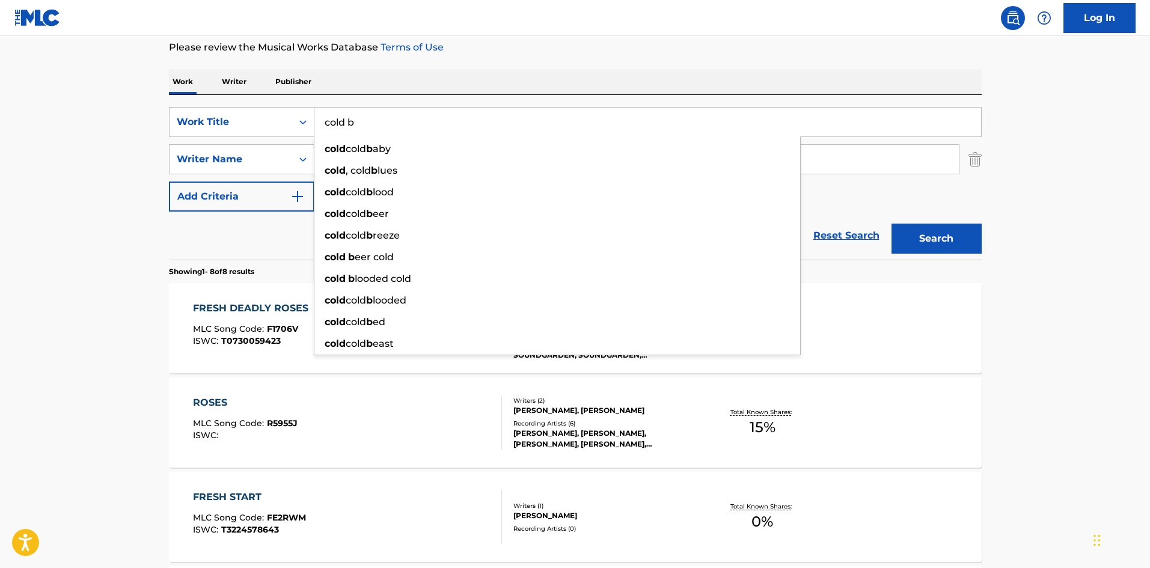
type input "cold b"
click at [891, 224] on button "Search" at bounding box center [936, 239] width 90 height 30
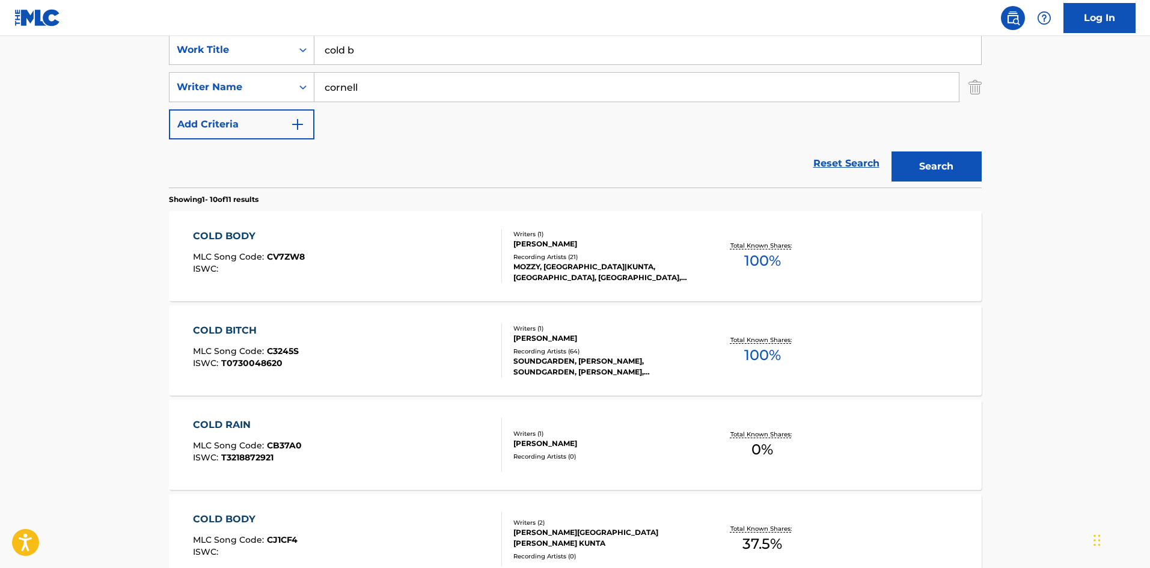
scroll to position [240, 0]
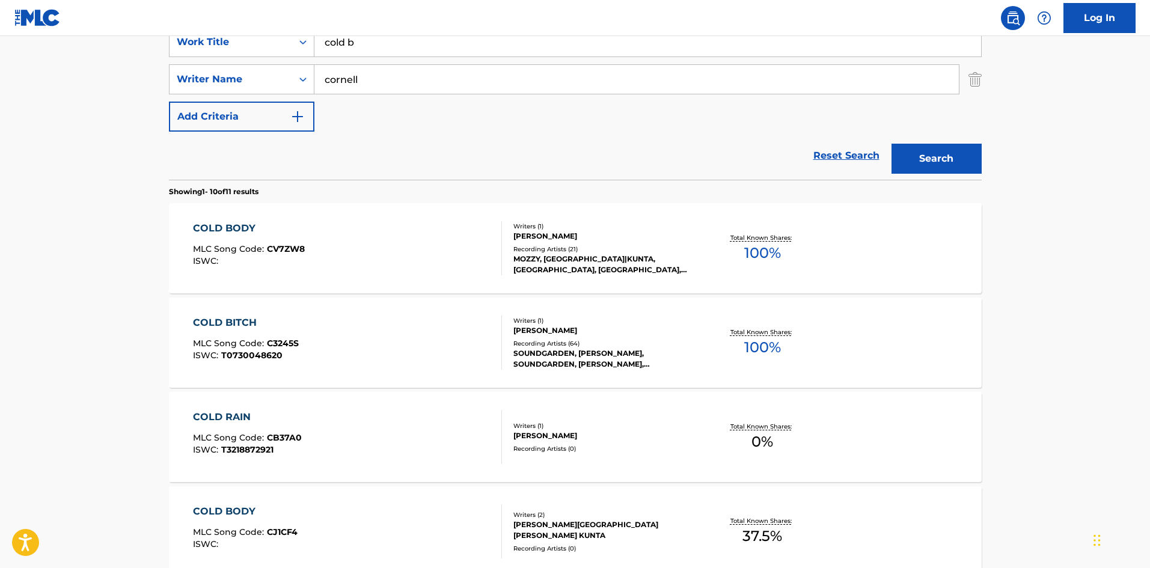
click at [589, 339] on div "Recording Artists ( 64 )" at bounding box center [603, 343] width 181 height 9
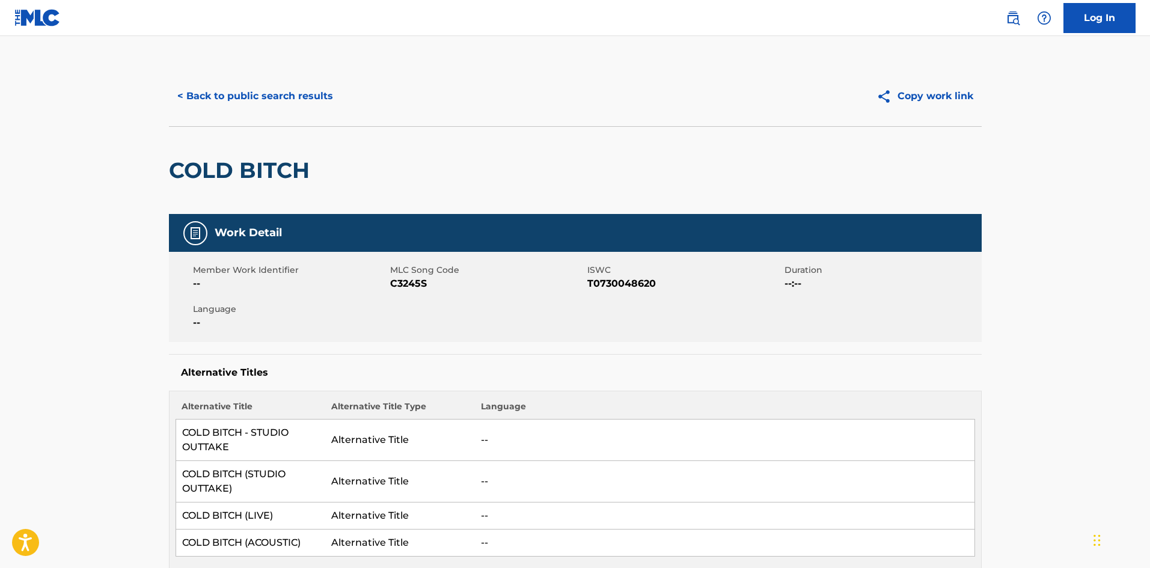
click at [230, 109] on button "< Back to public search results" at bounding box center [255, 96] width 172 height 30
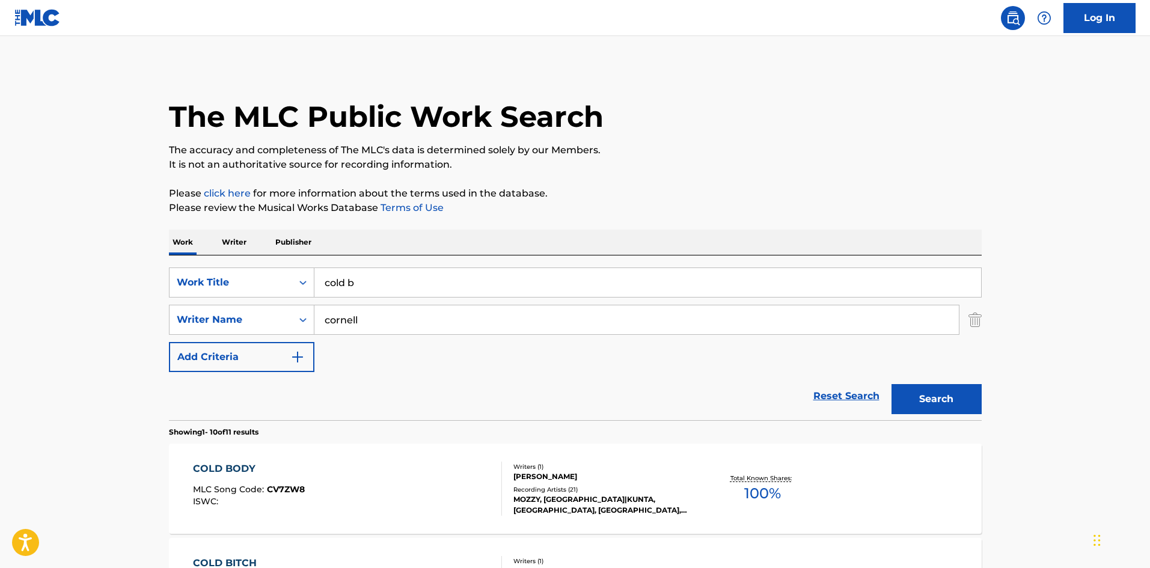
click at [377, 277] on input "cold b" at bounding box center [647, 282] width 666 height 29
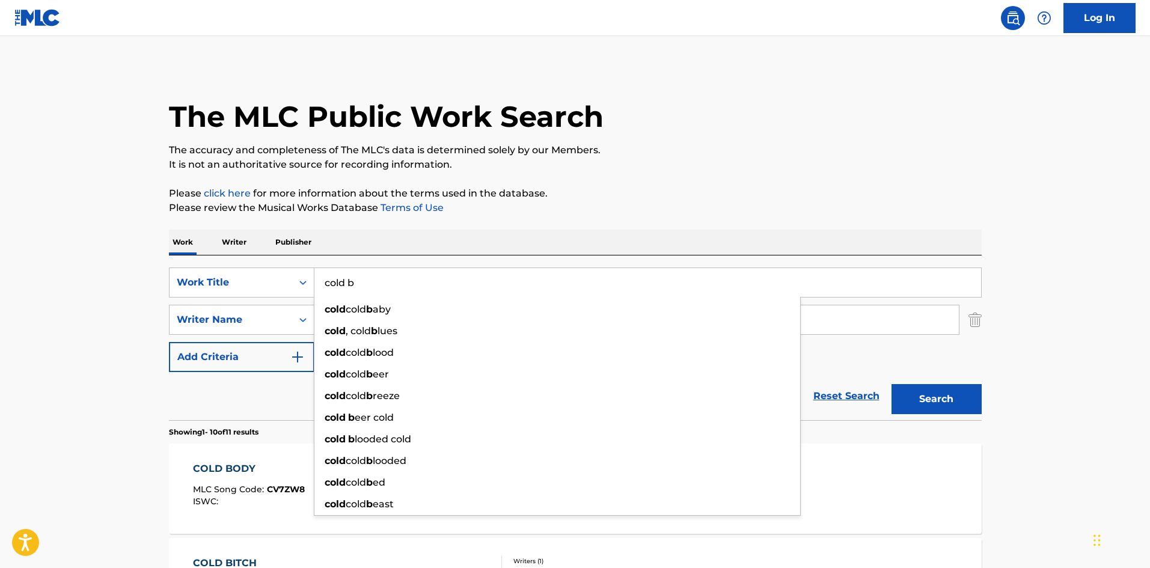
click at [377, 277] on input "cold b" at bounding box center [647, 282] width 666 height 29
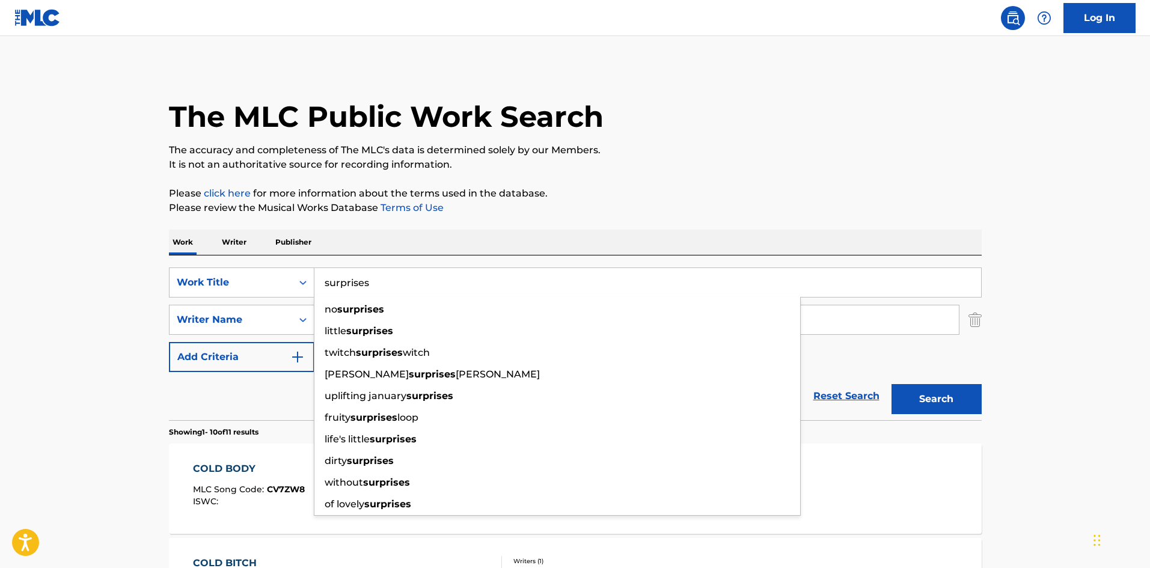
type input "surprises"
click at [891, 384] on button "Search" at bounding box center [936, 399] width 90 height 30
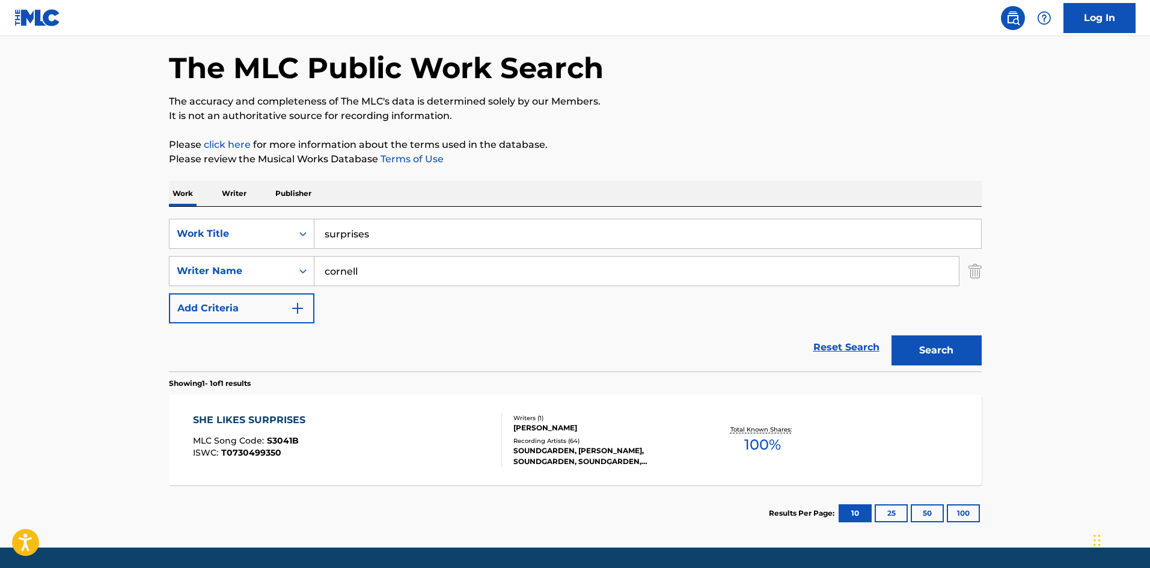
scroll to position [86, 0]
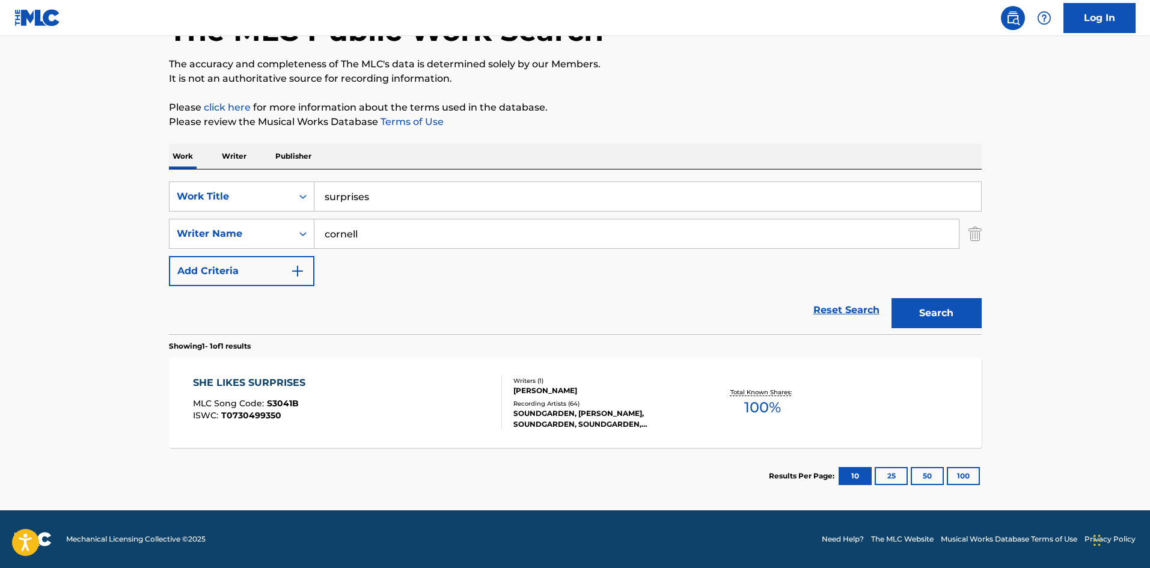
click at [556, 442] on div "SHE LIKES SURPRISES MLC Song Code : S3041B ISWC : T0730499350 Writers ( 1 ) [PE…" at bounding box center [575, 403] width 812 height 90
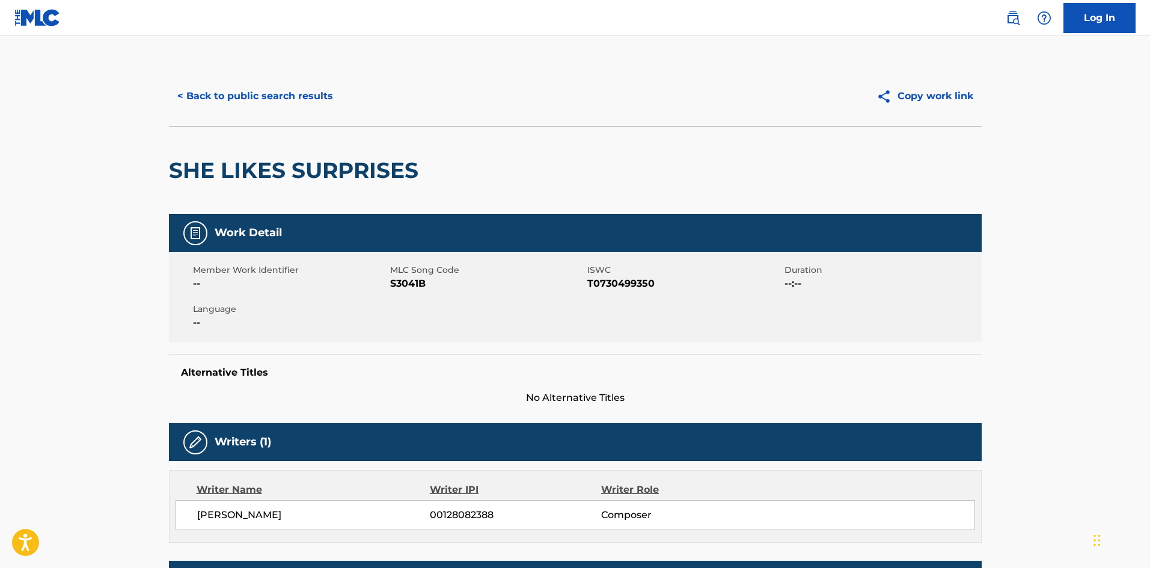
click at [222, 93] on button "< Back to public search results" at bounding box center [255, 96] width 172 height 30
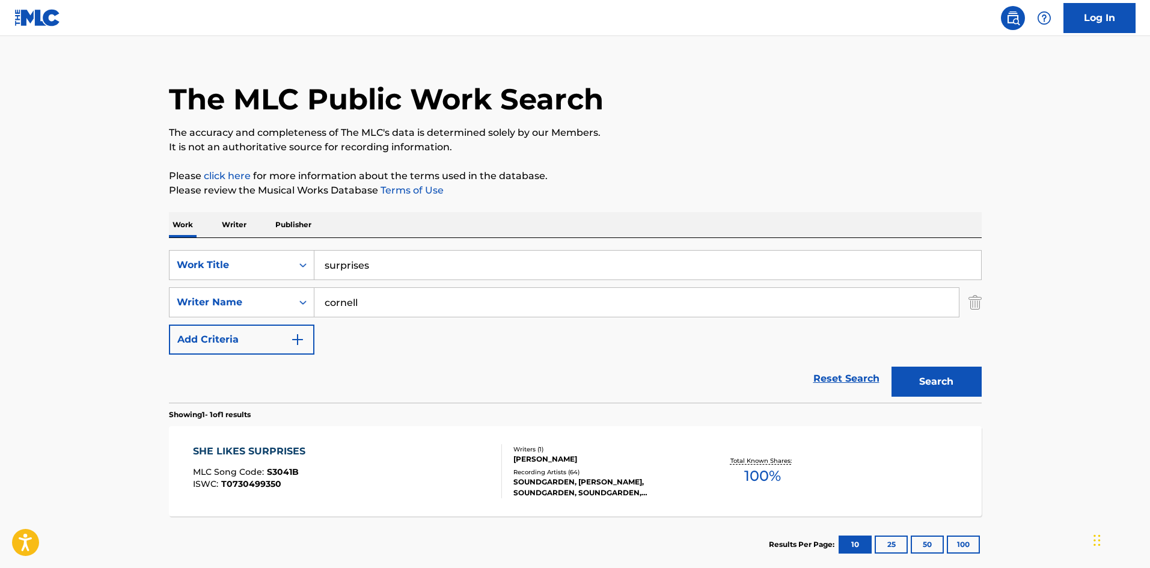
click at [343, 261] on input "surprises" at bounding box center [647, 265] width 666 height 29
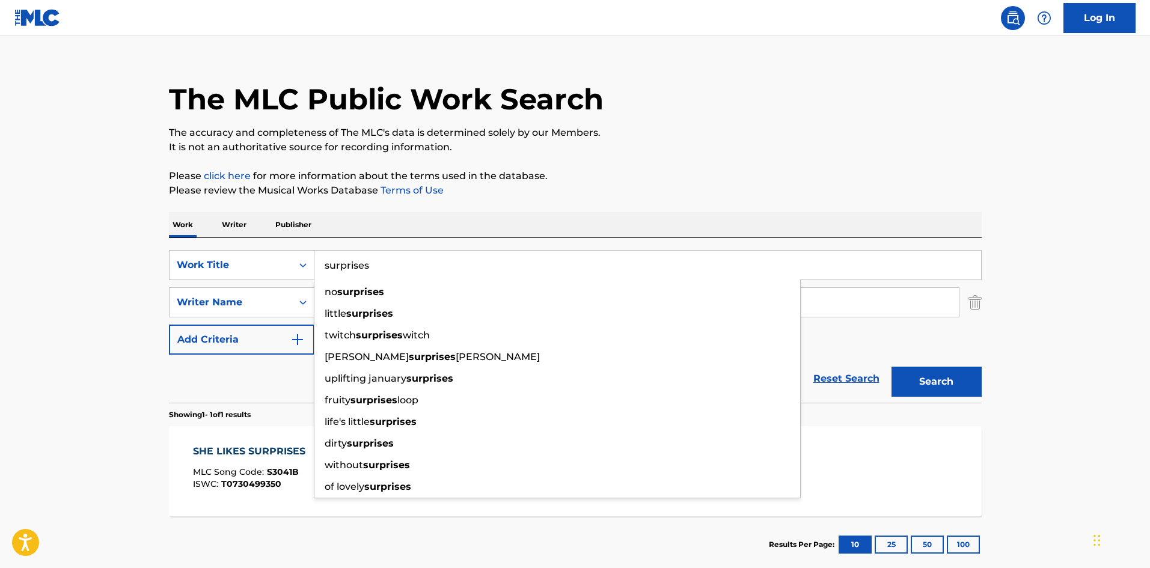
click at [343, 261] on input "surprises" at bounding box center [647, 265] width 666 height 29
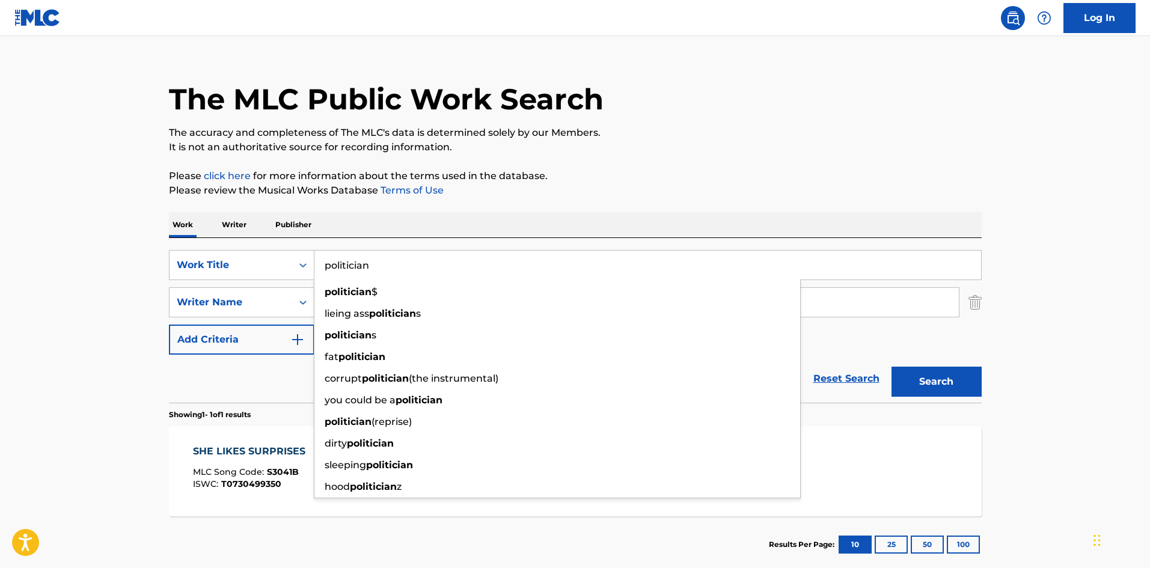
type input "politician"
click at [891, 367] on button "Search" at bounding box center [936, 382] width 90 height 30
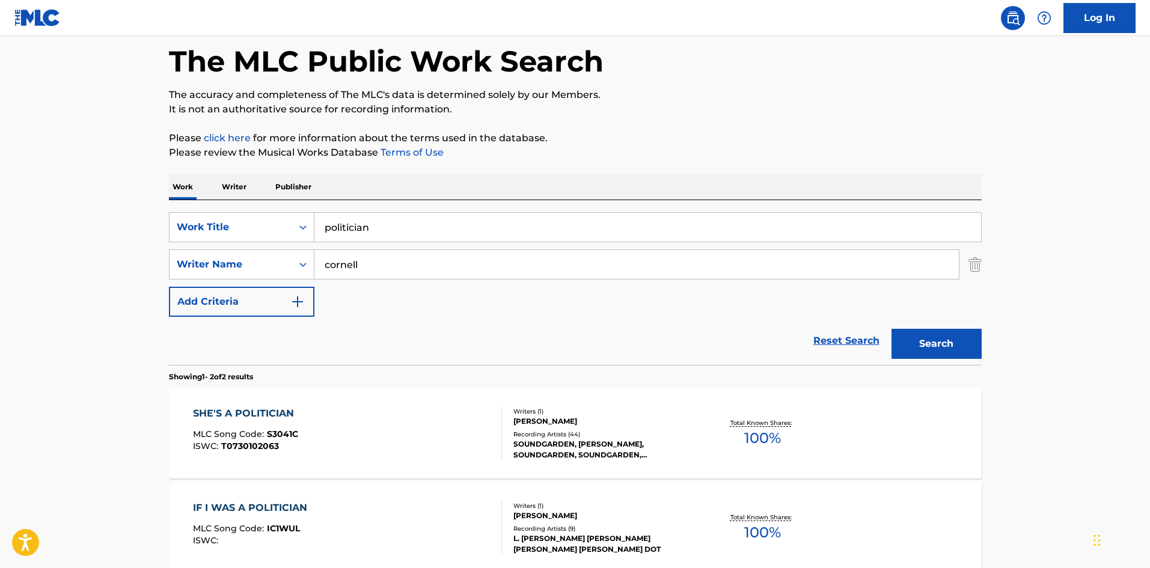
scroll to position [80, 0]
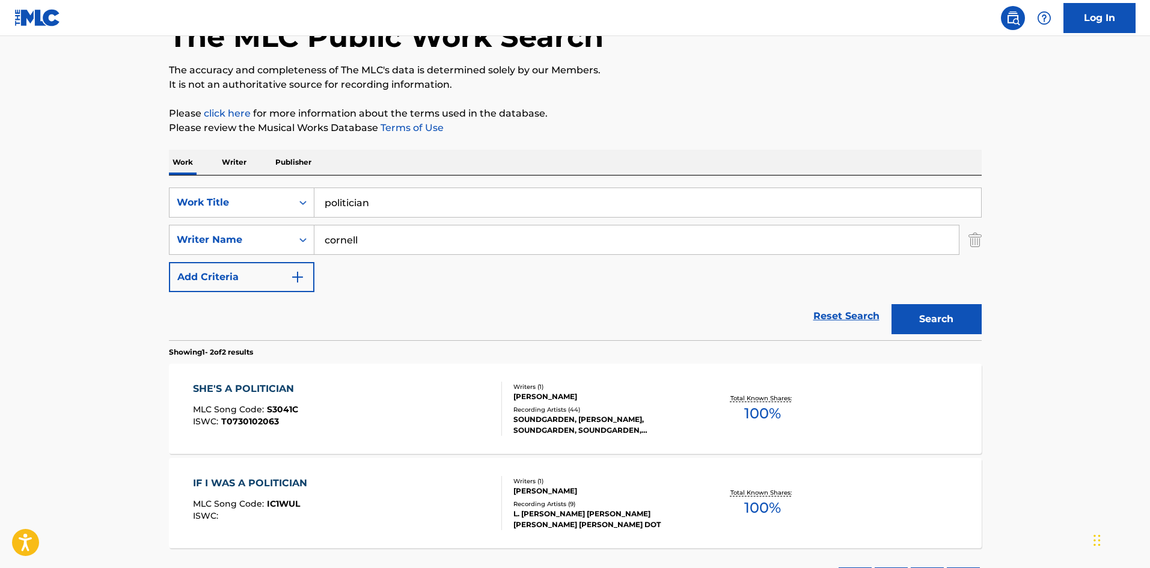
click at [555, 419] on div "SOUNDGARDEN, [PERSON_NAME], SOUNDGARDEN, SOUNDGARDEN, SOUNDGARDEN, [PERSON_NAME…" at bounding box center [603, 425] width 181 height 22
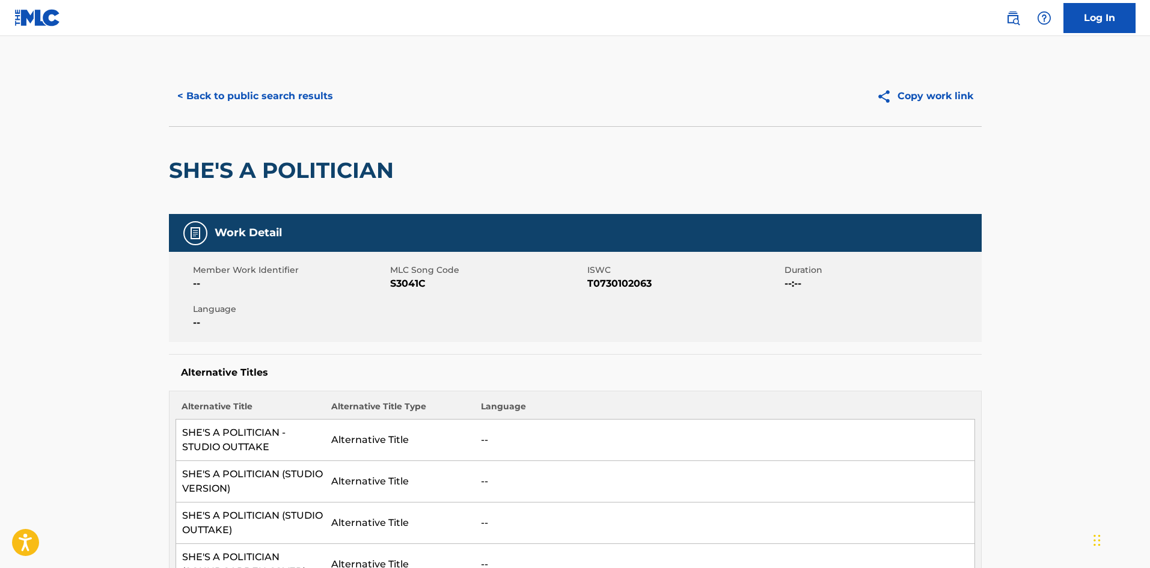
click at [286, 93] on button "< Back to public search results" at bounding box center [255, 96] width 172 height 30
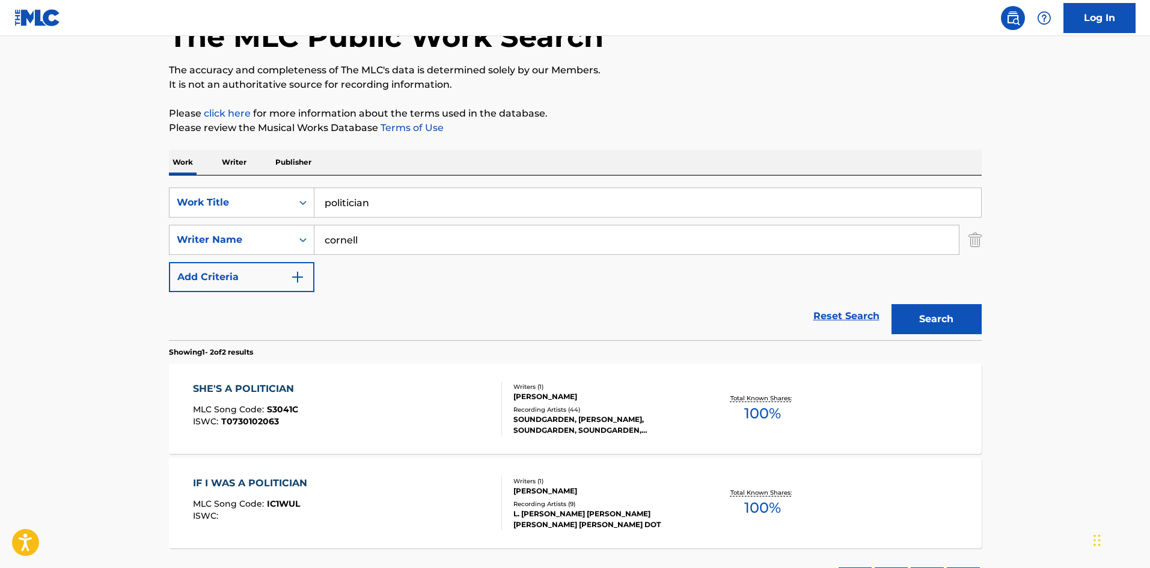
click at [403, 200] on input "politician" at bounding box center [647, 202] width 666 height 29
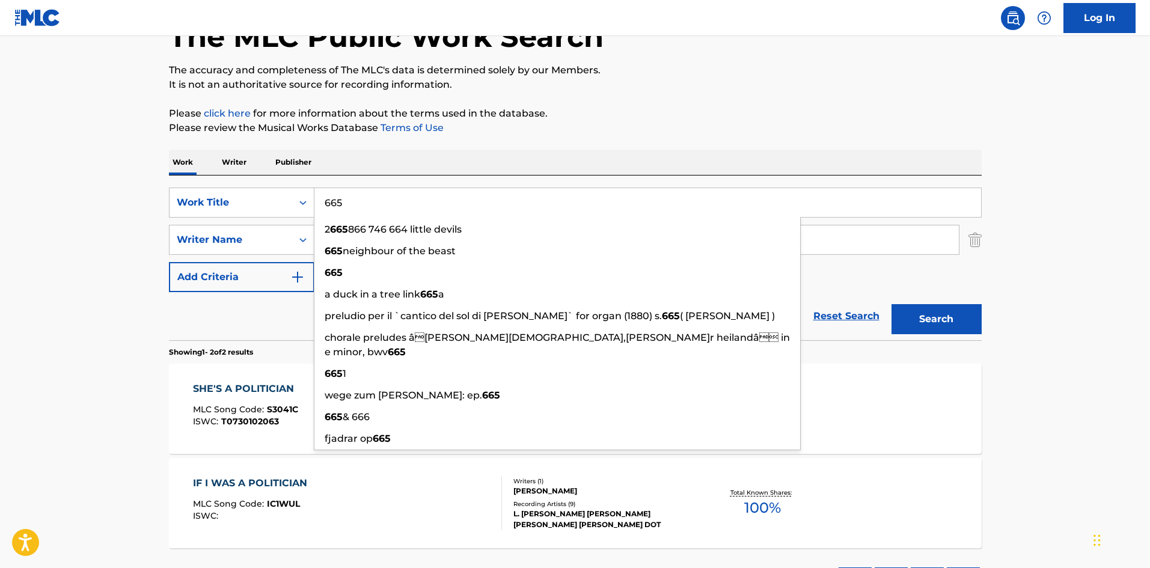
type input "665"
click at [891, 304] on button "Search" at bounding box center [936, 319] width 90 height 30
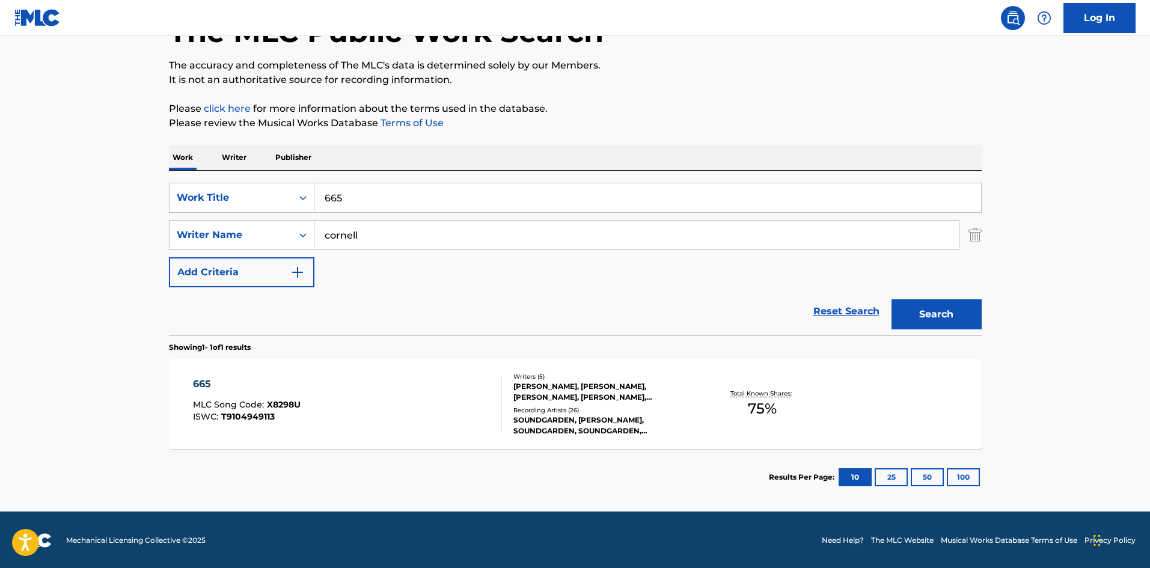
scroll to position [86, 0]
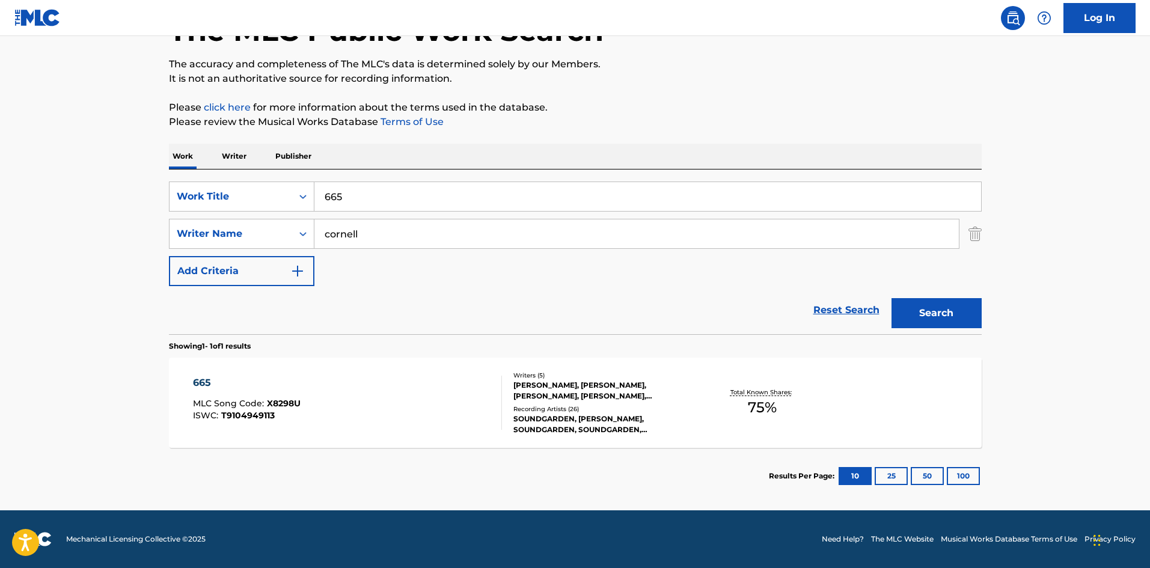
click at [593, 427] on div "SOUNDGARDEN, [PERSON_NAME], SOUNDGARDEN, SOUNDGARDEN, SOUNDGARDEN, SOUNDGARDEN" at bounding box center [603, 424] width 181 height 22
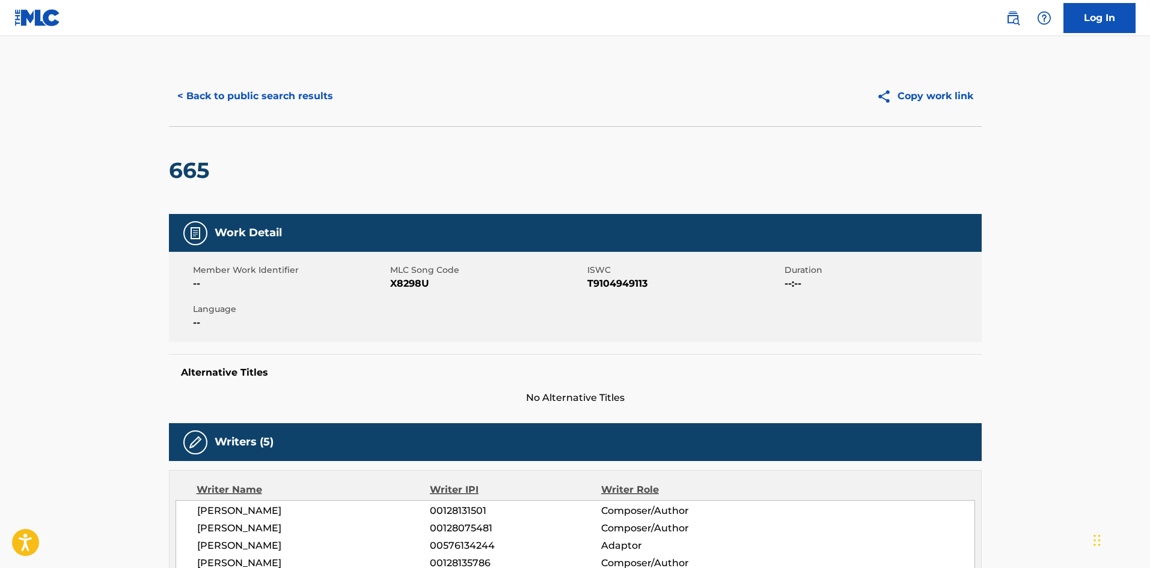
click at [218, 79] on div "< Back to public search results Copy work link" at bounding box center [575, 96] width 812 height 60
click at [224, 102] on button "< Back to public search results" at bounding box center [255, 96] width 172 height 30
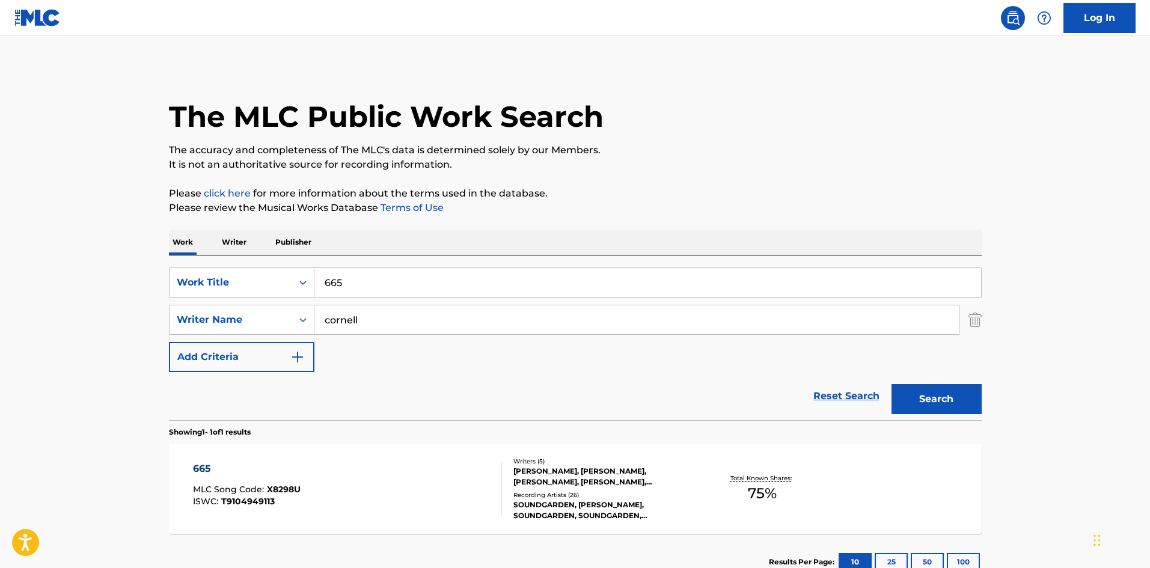
scroll to position [17, 0]
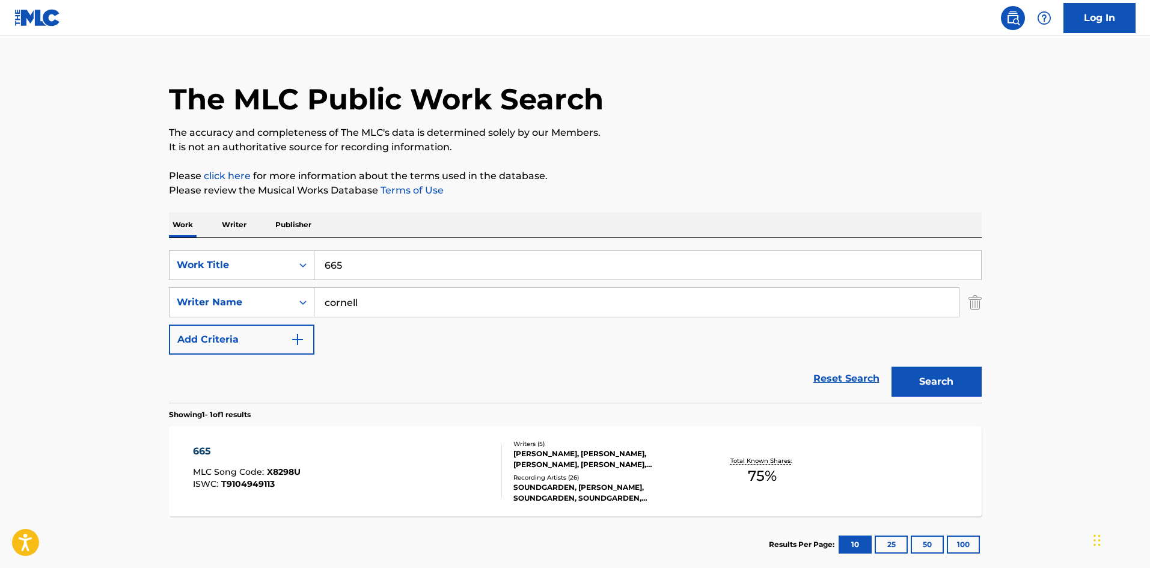
click at [346, 264] on input "665" at bounding box center [647, 265] width 666 height 29
click at [891, 367] on button "Search" at bounding box center [936, 382] width 90 height 30
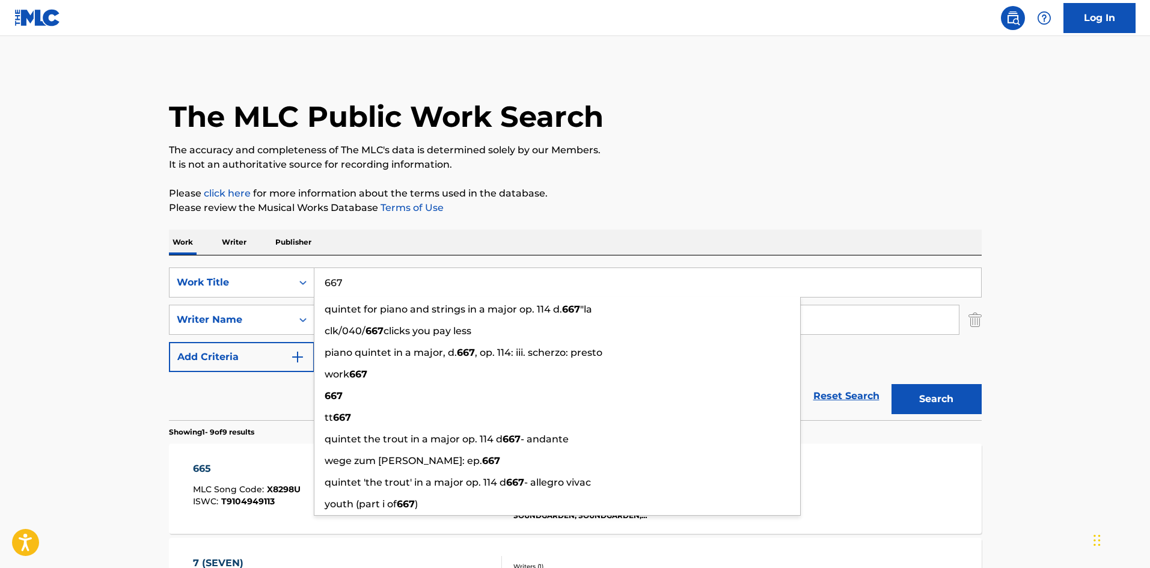
type input "667"
click at [891, 384] on button "Search" at bounding box center [936, 399] width 90 height 30
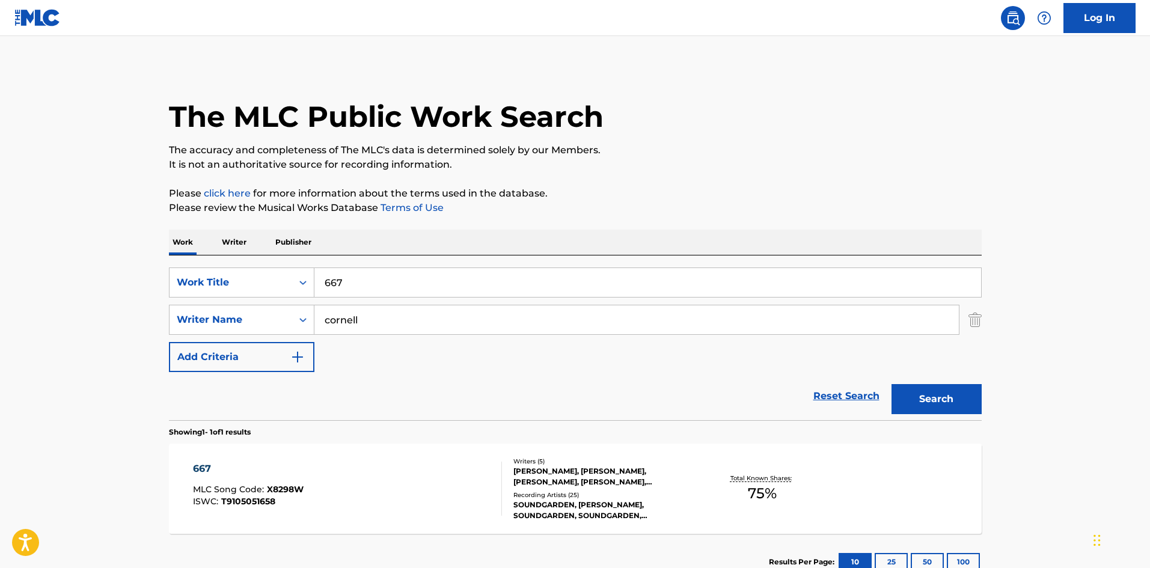
click at [581, 493] on div "Recording Artists ( 25 )" at bounding box center [603, 494] width 181 height 9
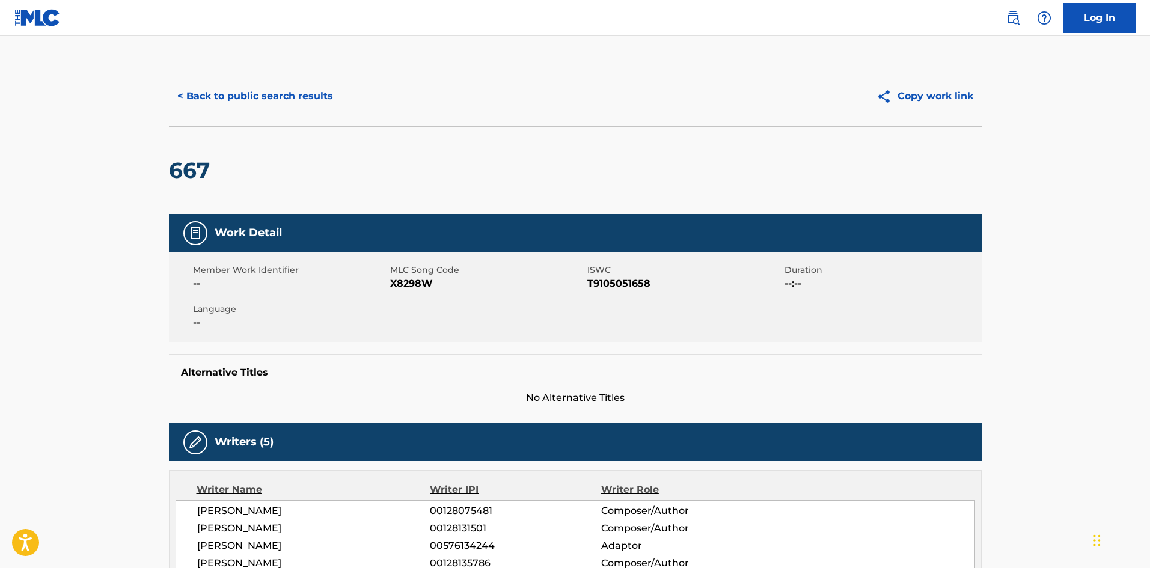
click at [231, 87] on button "< Back to public search results" at bounding box center [255, 96] width 172 height 30
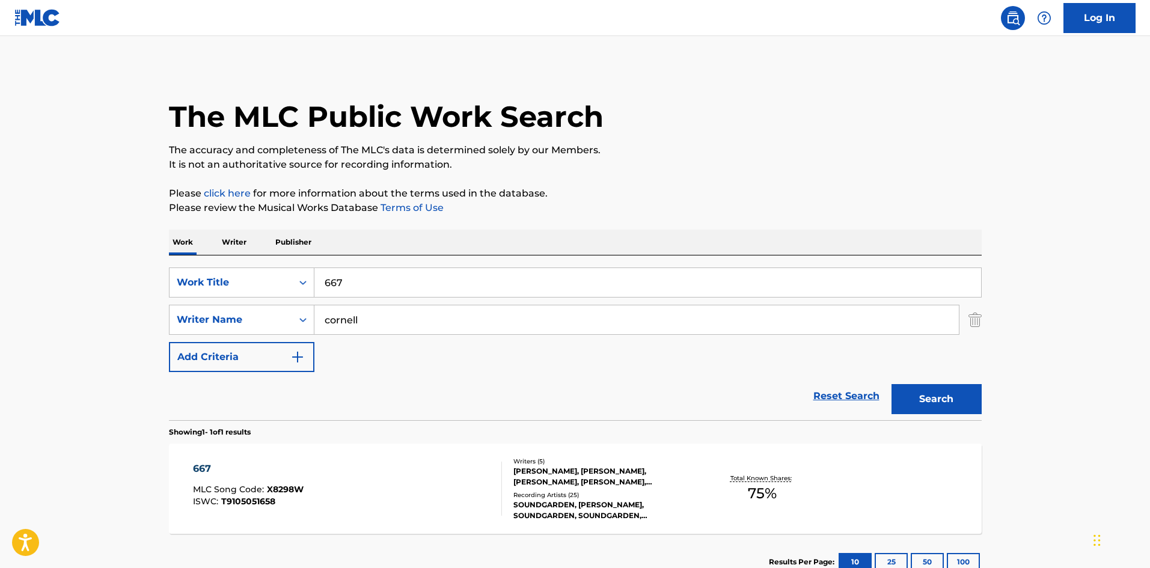
click at [370, 279] on input "667" at bounding box center [647, 282] width 666 height 29
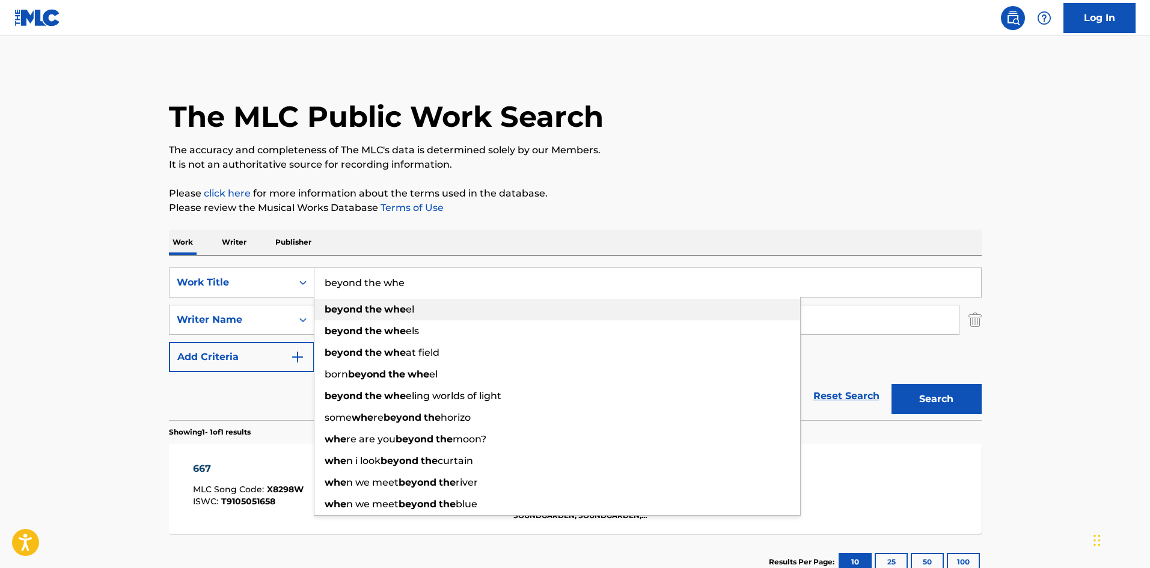
click at [392, 306] on strong "whe" at bounding box center [395, 308] width 22 height 11
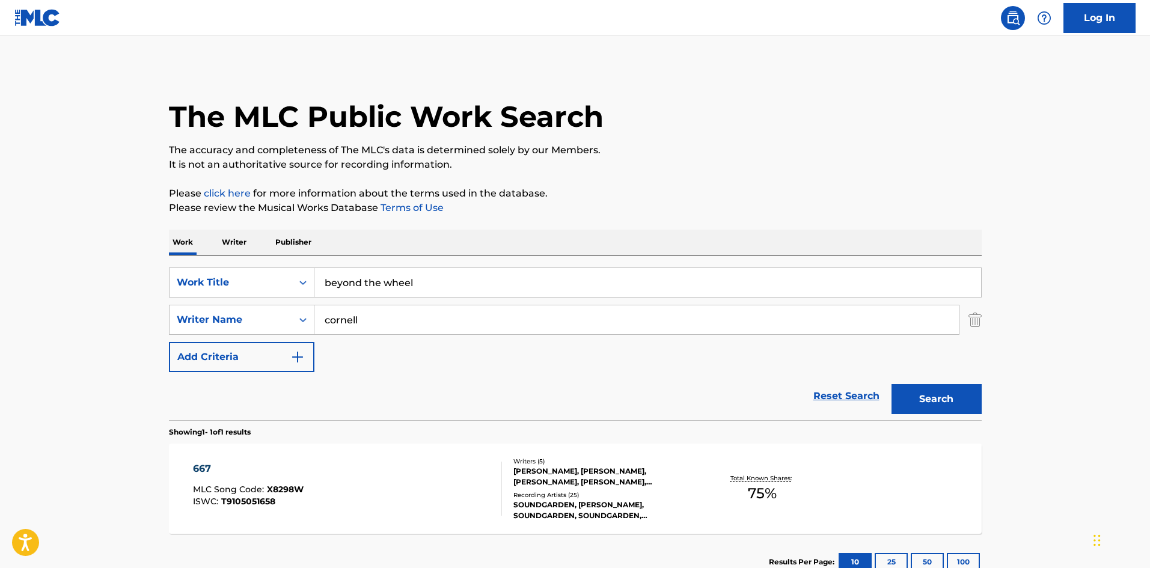
click at [915, 399] on button "Search" at bounding box center [936, 399] width 90 height 30
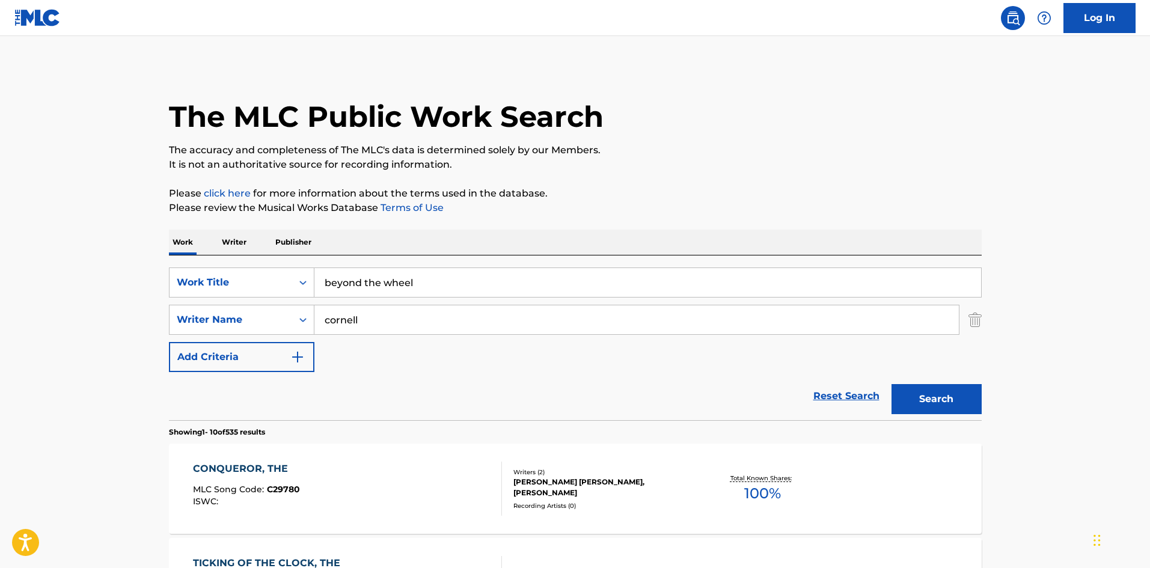
click at [346, 282] on input "beyond the wheel" at bounding box center [647, 282] width 666 height 29
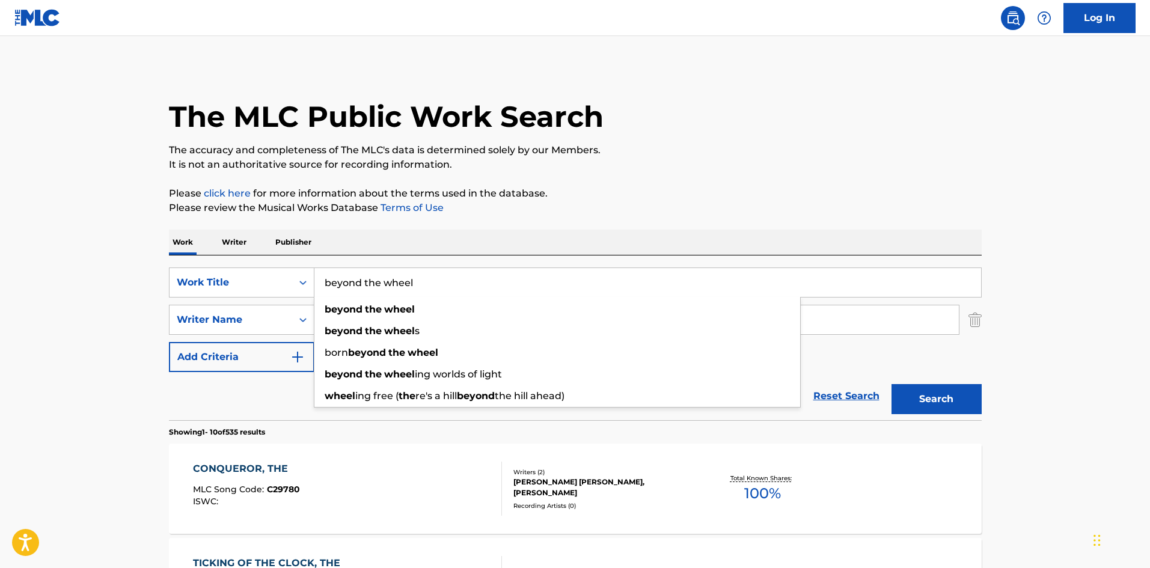
click at [346, 282] on input "beyond the wheel" at bounding box center [647, 282] width 666 height 29
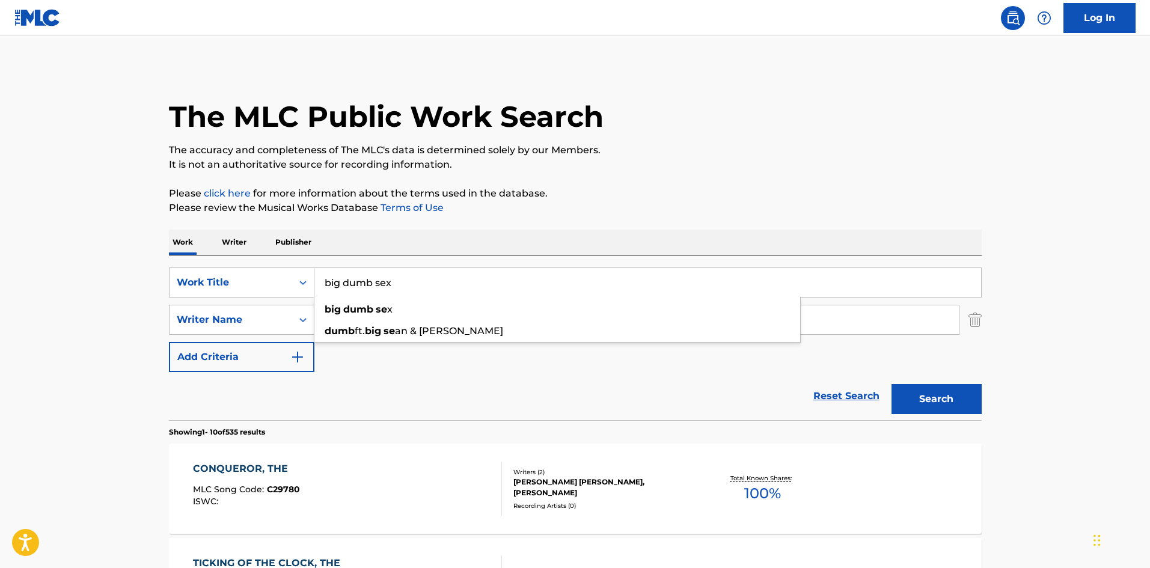
type input "big dumb sex"
click at [891, 384] on button "Search" at bounding box center [936, 399] width 90 height 30
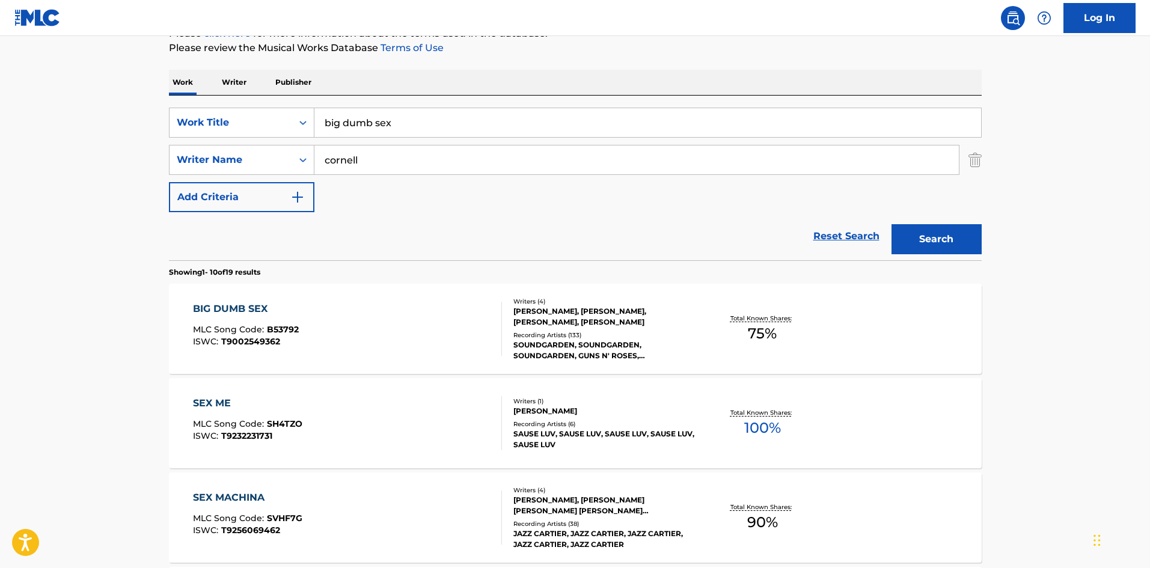
scroll to position [160, 0]
click at [607, 334] on div "Recording Artists ( 133 )" at bounding box center [603, 334] width 181 height 9
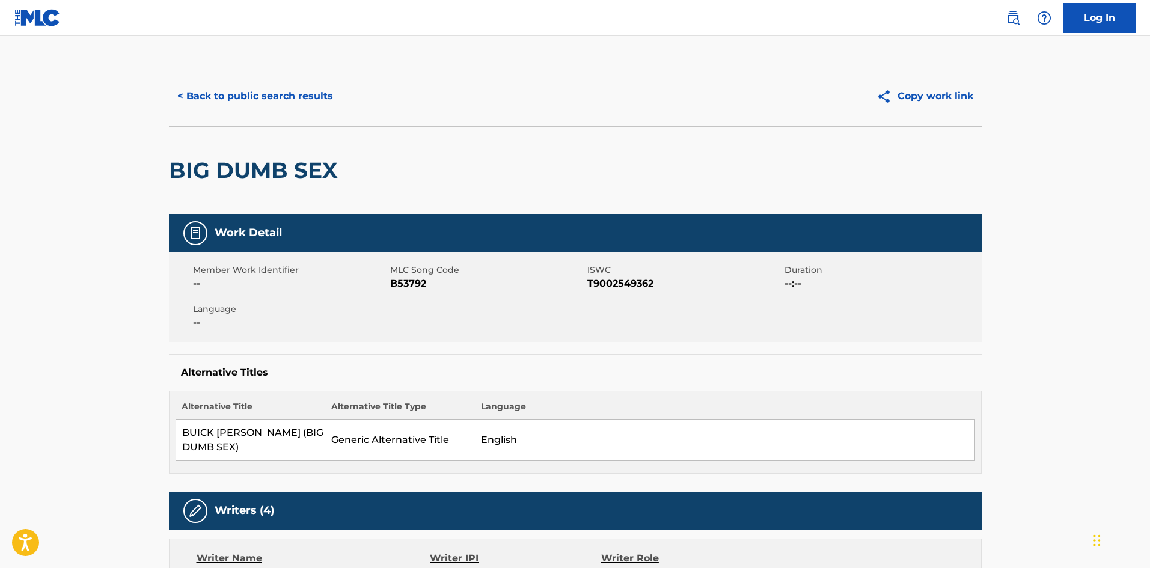
click at [230, 94] on button "< Back to public search results" at bounding box center [255, 96] width 172 height 30
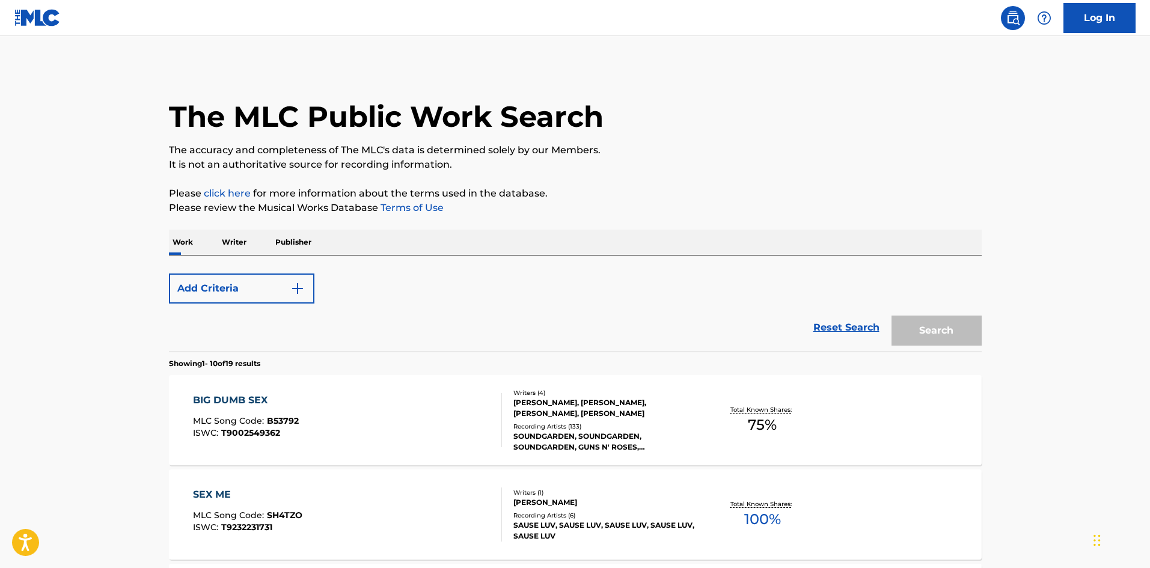
scroll to position [160, 0]
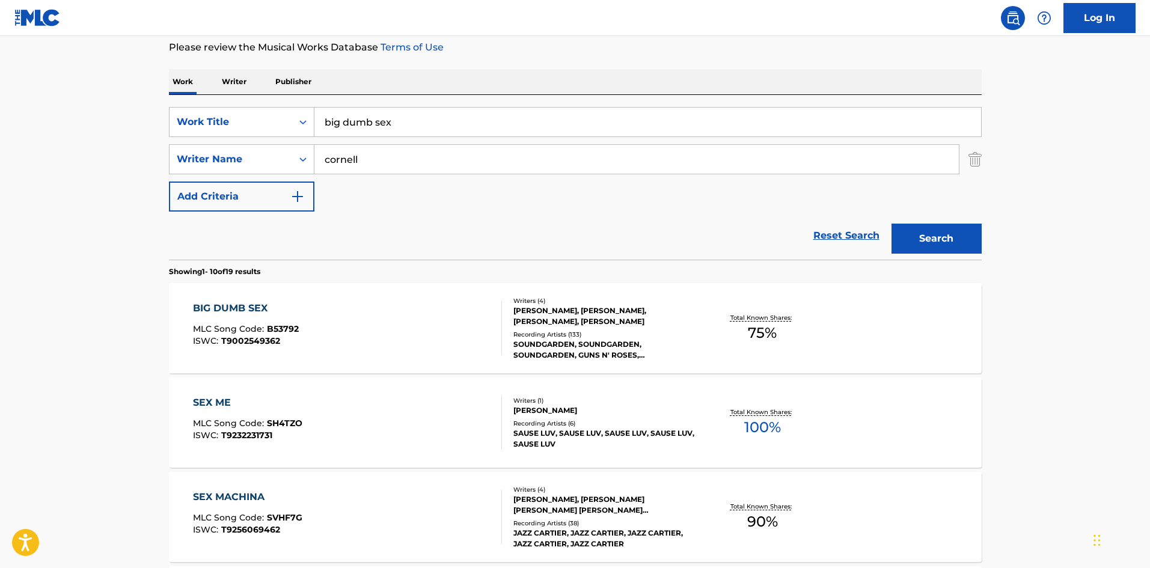
click at [382, 117] on input "big dumb sex" at bounding box center [647, 122] width 666 height 29
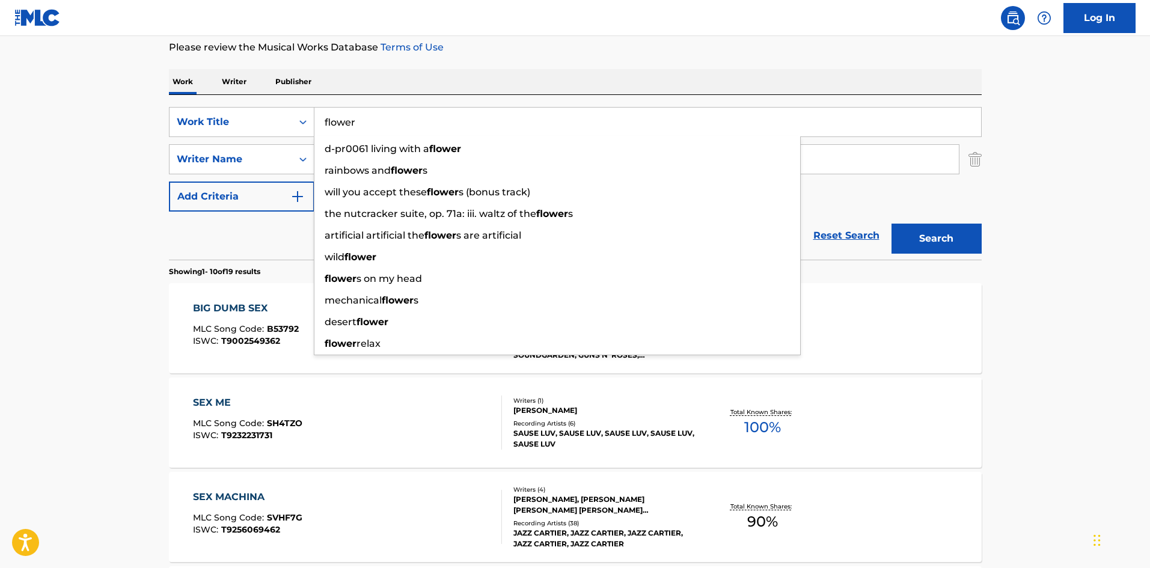
type input "flower"
click at [891, 224] on button "Search" at bounding box center [936, 239] width 90 height 30
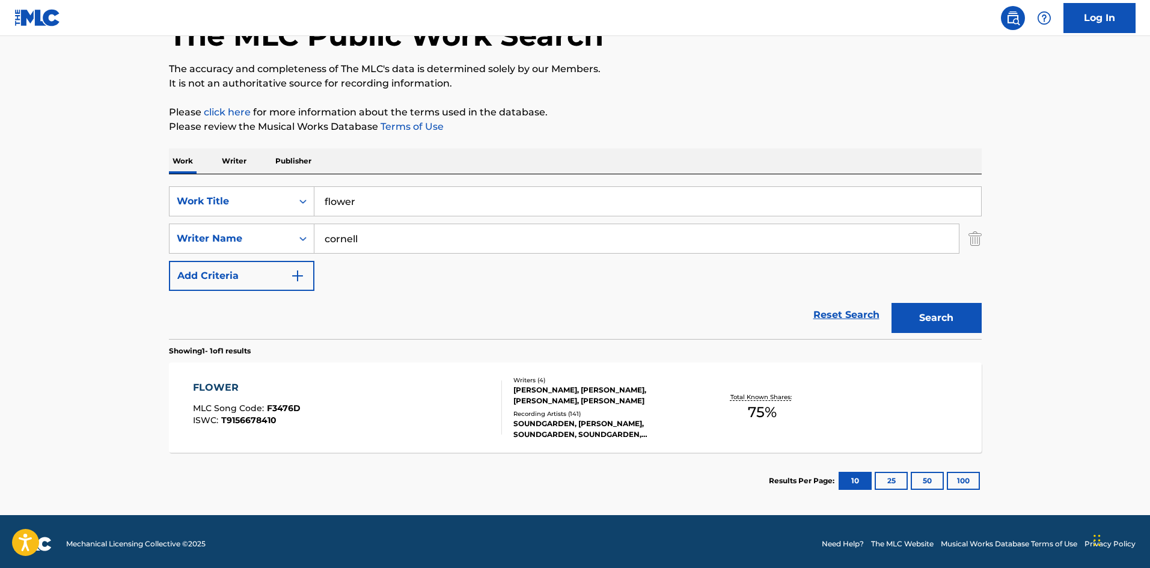
scroll to position [86, 0]
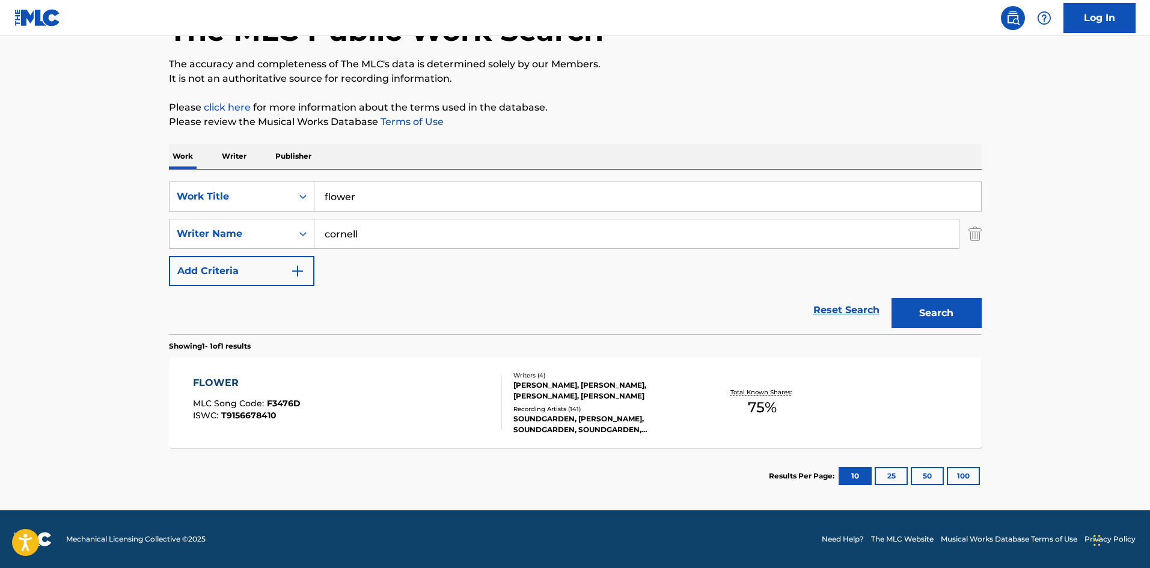
click at [575, 421] on div "SOUNDGARDEN, [PERSON_NAME], SOUNDGARDEN, SOUNDGARDEN, [PERSON_NAME], [PERSON_NA…" at bounding box center [603, 424] width 181 height 22
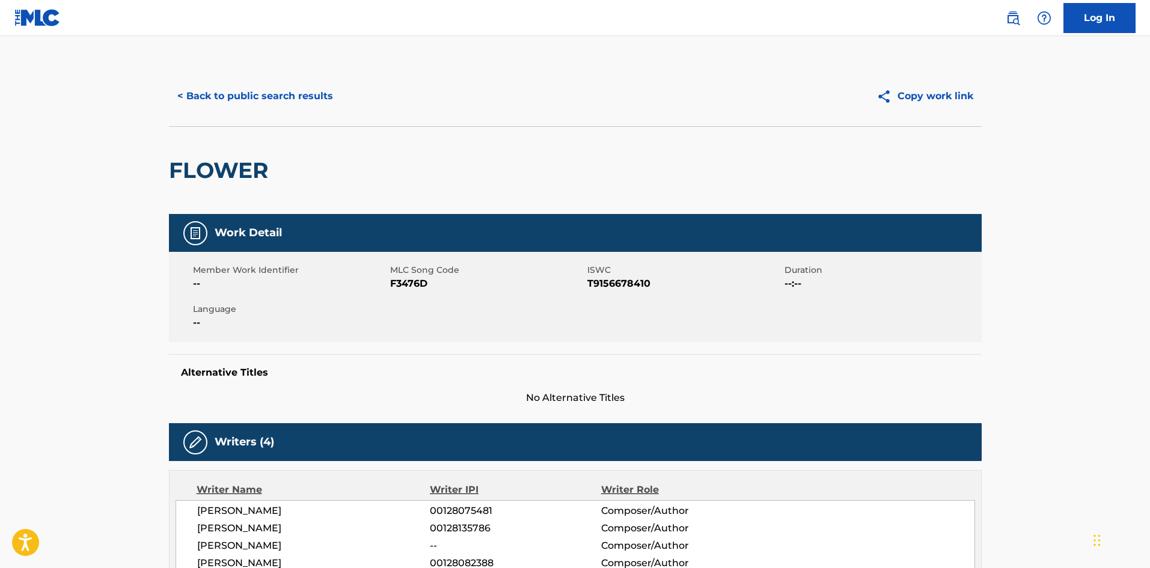
click at [204, 97] on button "< Back to public search results" at bounding box center [255, 96] width 172 height 30
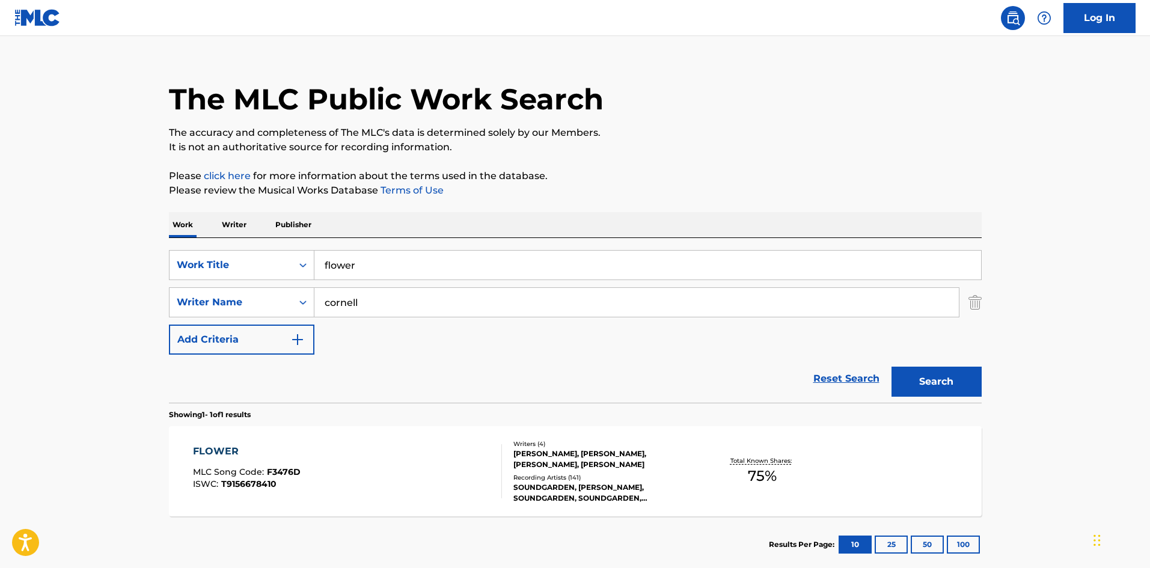
click at [384, 264] on input "flower" at bounding box center [647, 265] width 666 height 29
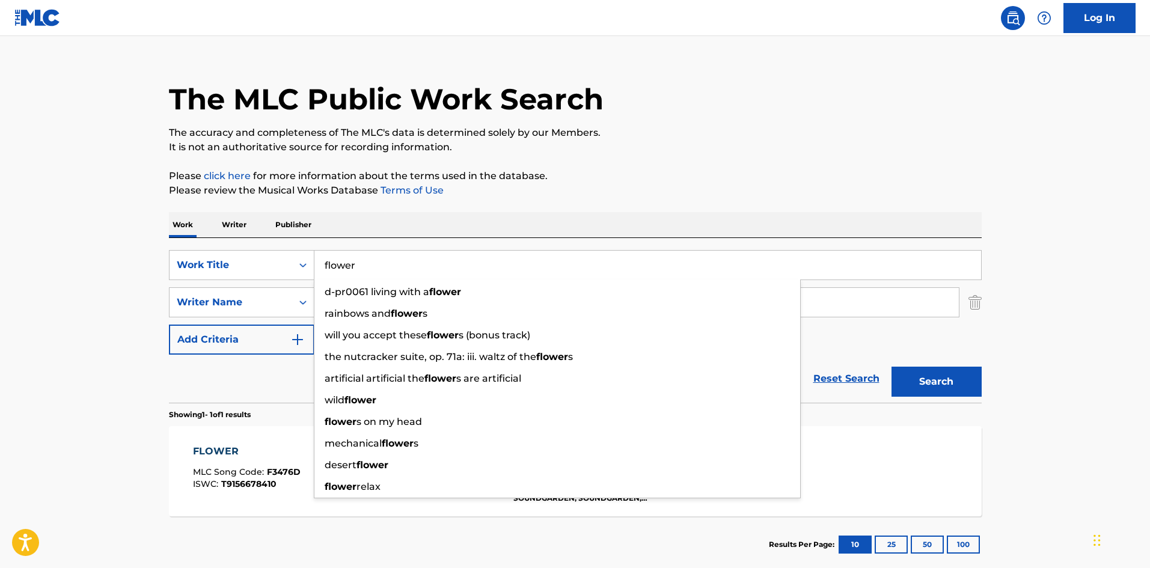
click at [384, 264] on input "flower" at bounding box center [647, 265] width 666 height 29
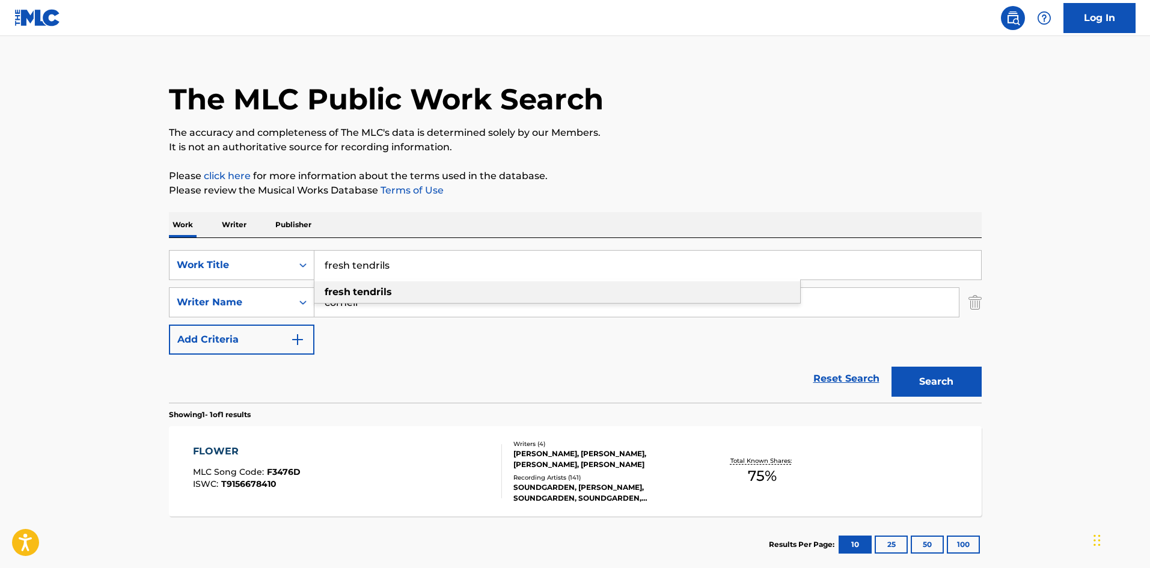
type input "fresh tendrils"
click at [389, 291] on strong "tendrils" at bounding box center [372, 291] width 39 height 11
click at [931, 378] on button "Search" at bounding box center [936, 382] width 90 height 30
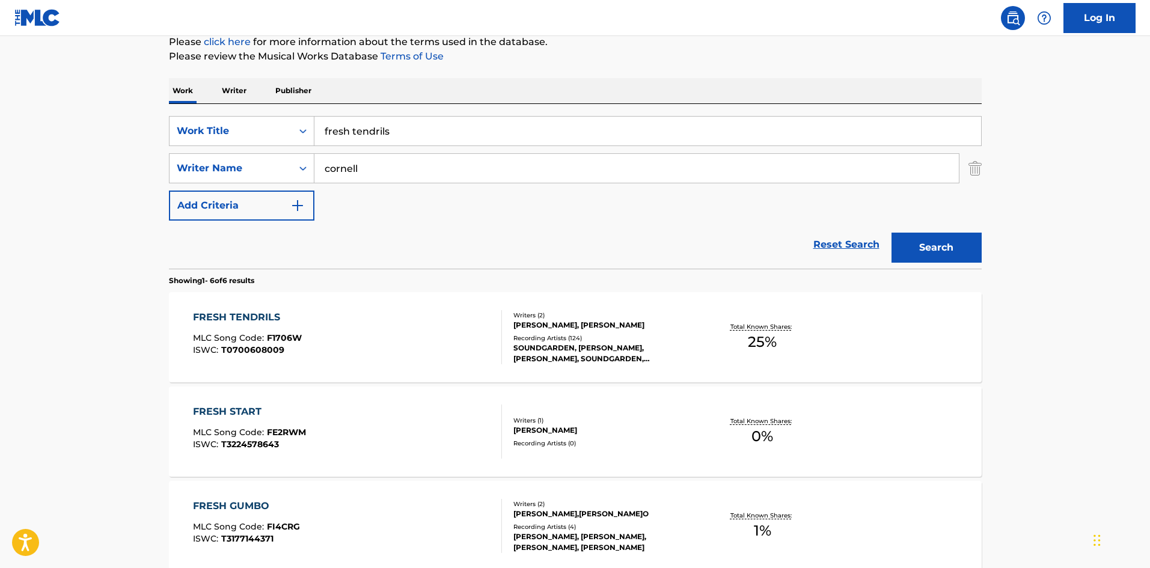
scroll to position [160, 0]
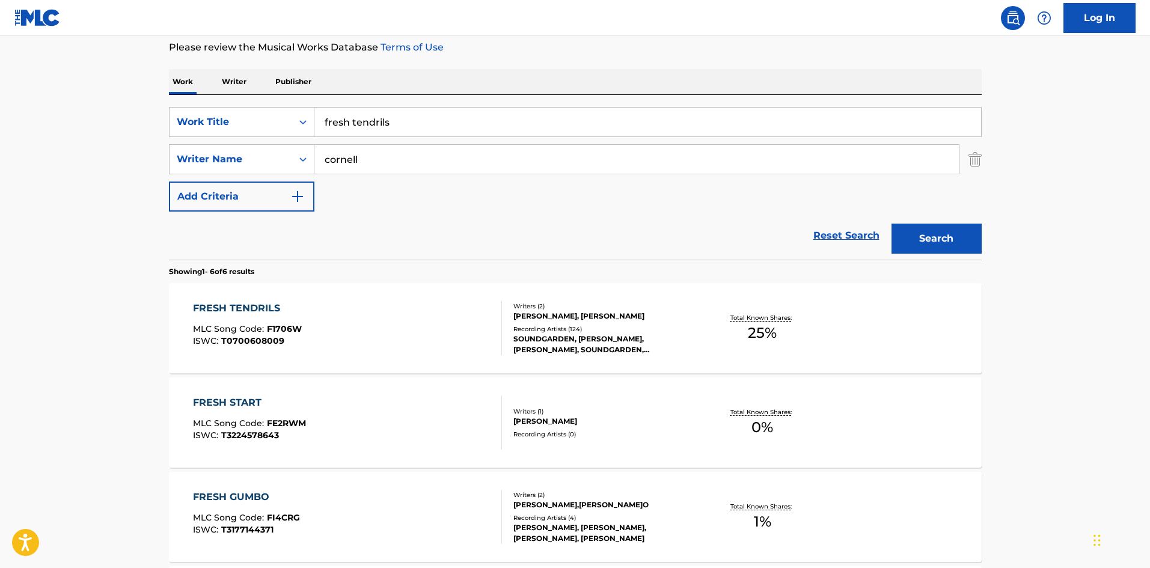
click at [569, 344] on div "SOUNDGARDEN, [PERSON_NAME], [PERSON_NAME], SOUNDGARDEN, SOUNDGARDEN, SOUNDGARDE…" at bounding box center [603, 345] width 181 height 22
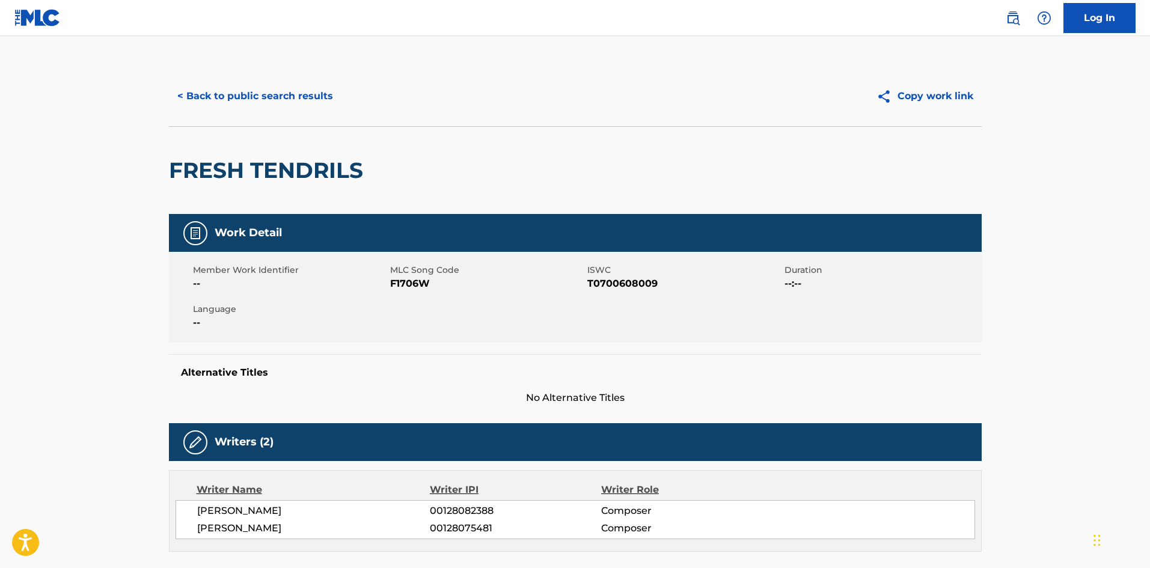
click at [271, 97] on button "< Back to public search results" at bounding box center [255, 96] width 172 height 30
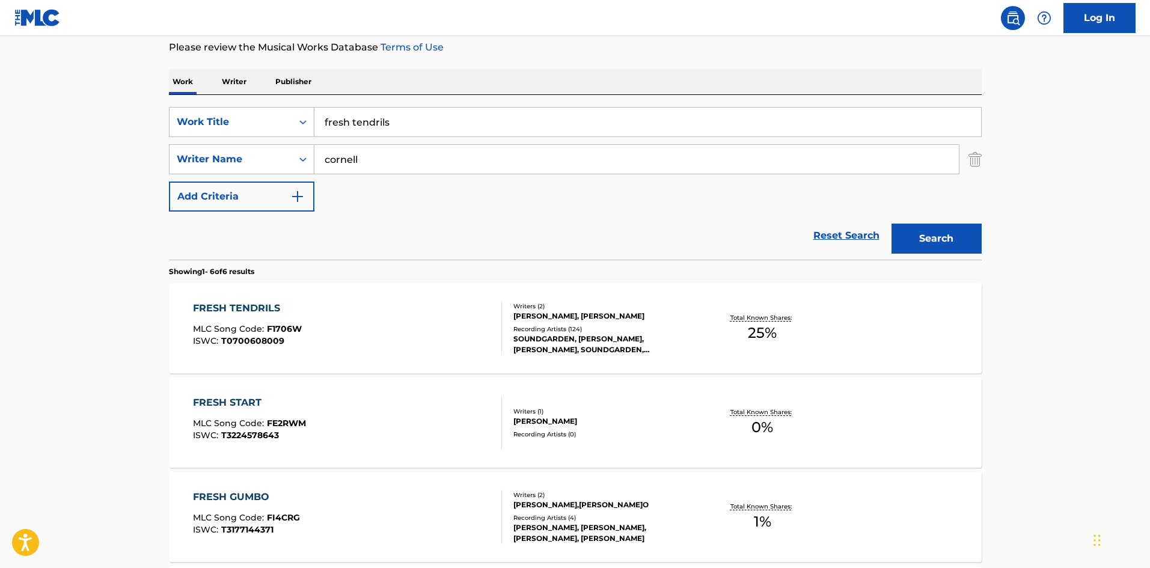
click at [366, 136] on input "fresh tendrils" at bounding box center [647, 122] width 666 height 29
click at [367, 132] on input "fresh tendrils" at bounding box center [647, 122] width 666 height 29
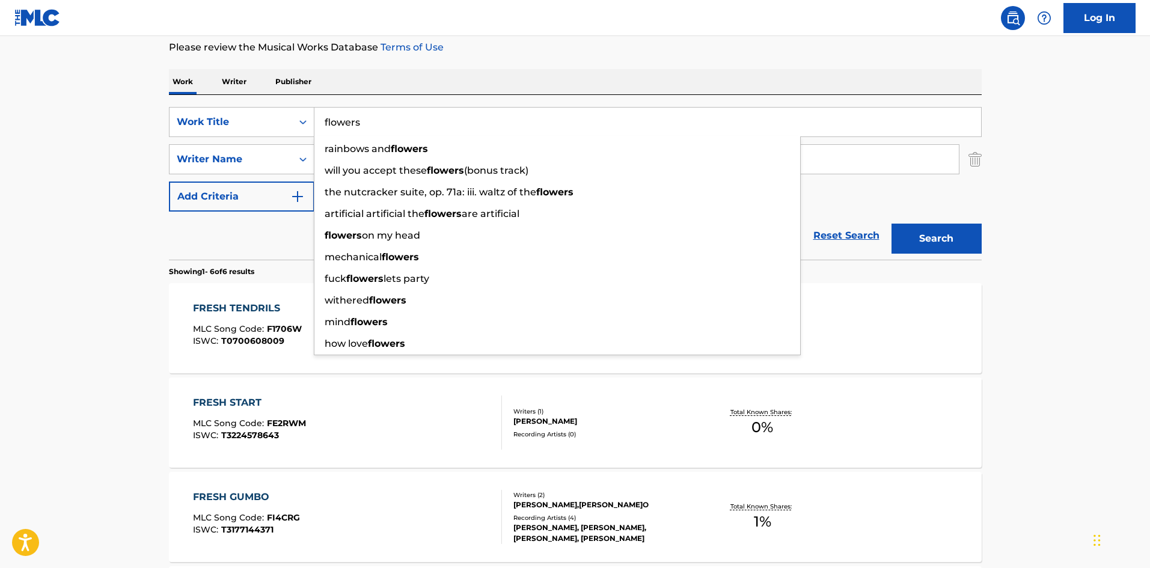
click at [891, 224] on button "Search" at bounding box center [936, 239] width 90 height 30
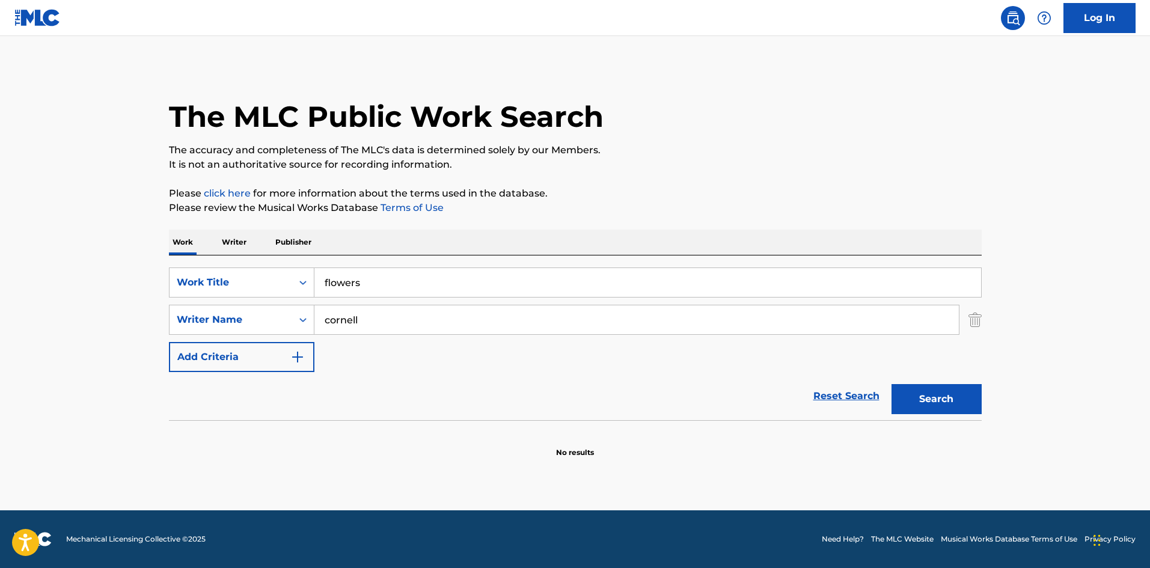
click at [958, 401] on button "Search" at bounding box center [936, 399] width 90 height 30
click at [389, 285] on input "flowers" at bounding box center [647, 282] width 666 height 29
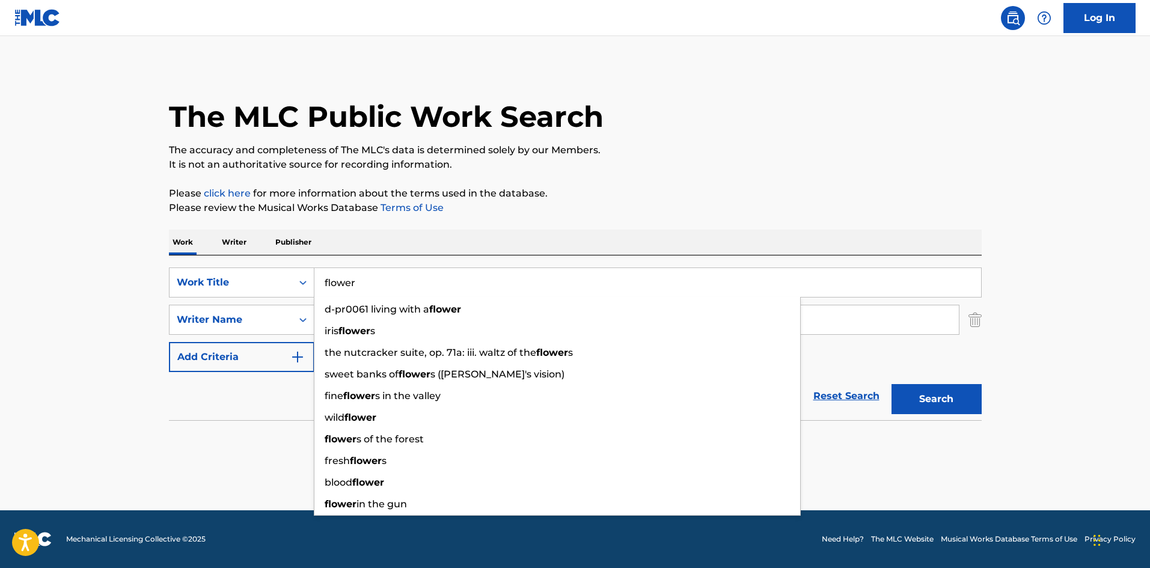
type input "flower"
click at [891, 384] on button "Search" at bounding box center [936, 399] width 90 height 30
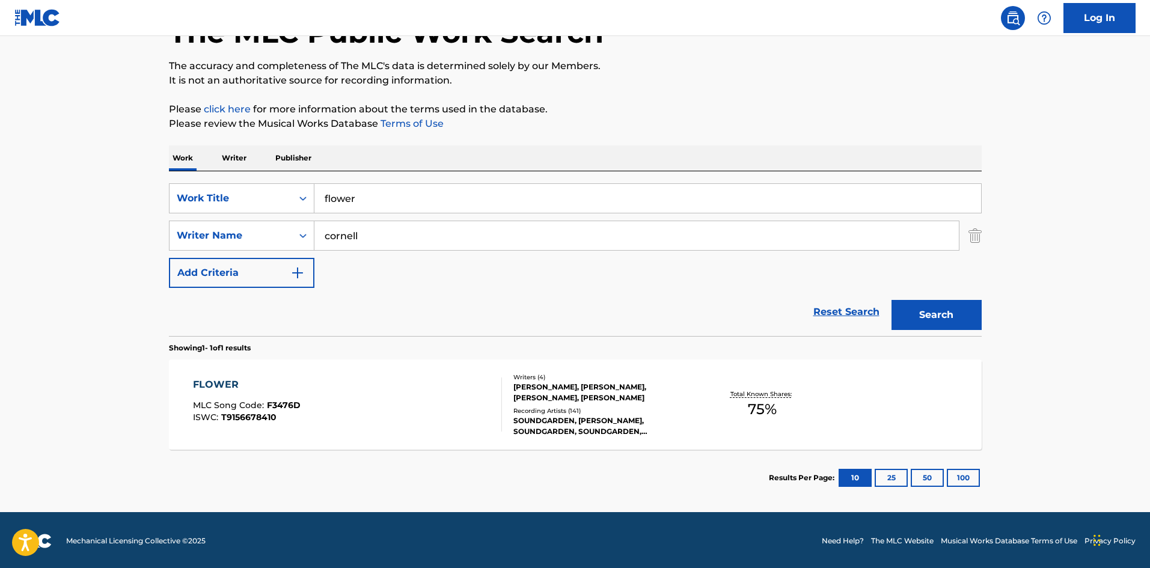
scroll to position [86, 0]
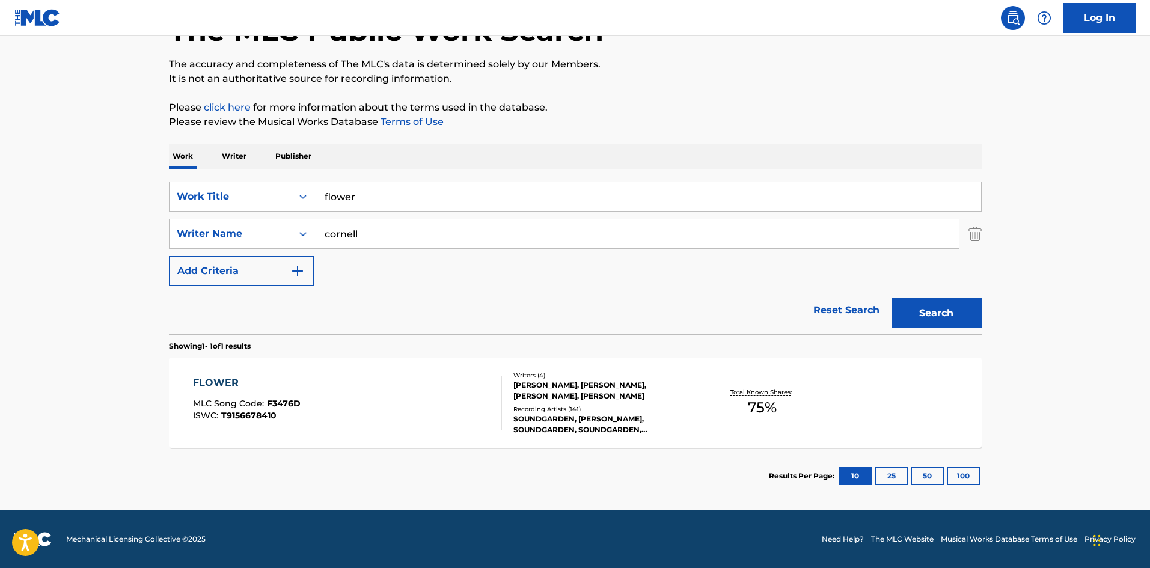
click at [547, 412] on div "Recording Artists ( 141 )" at bounding box center [603, 408] width 181 height 9
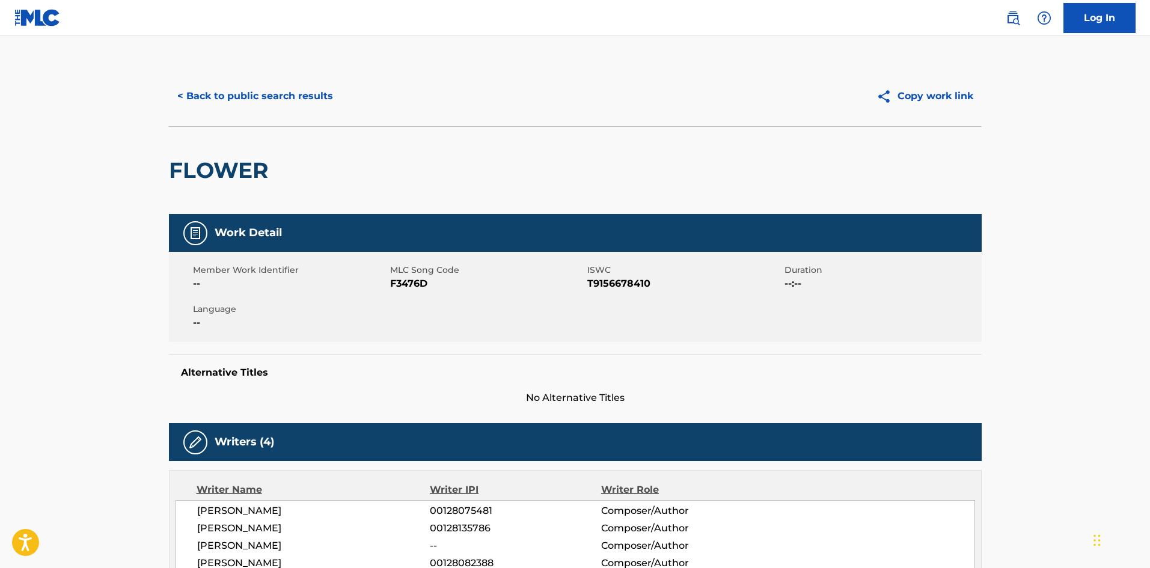
click at [204, 97] on button "< Back to public search results" at bounding box center [255, 96] width 172 height 30
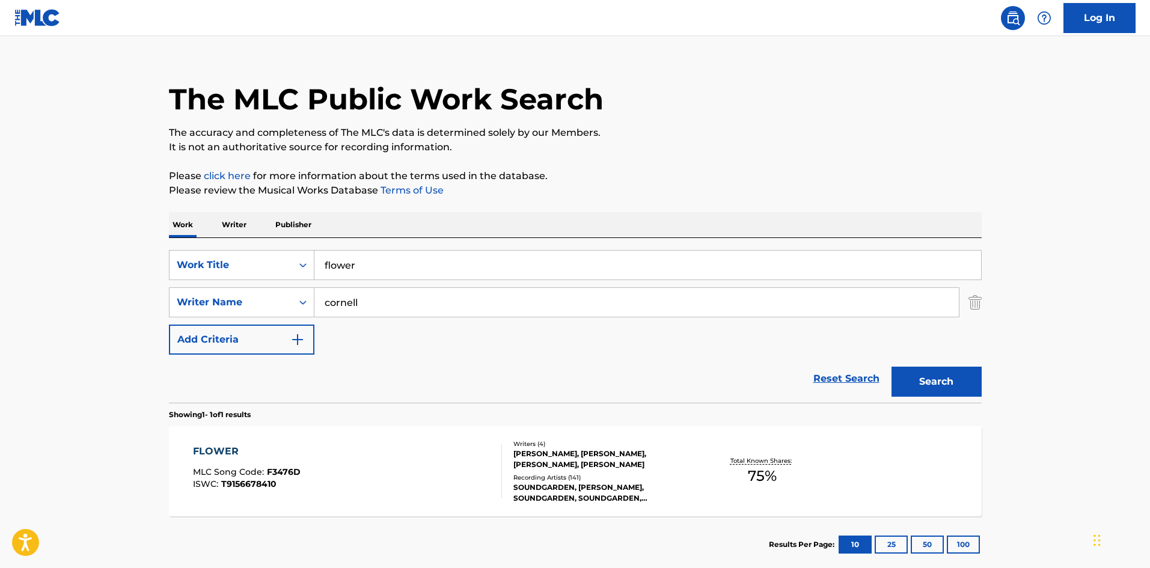
click at [355, 265] on input "flower" at bounding box center [647, 265] width 666 height 29
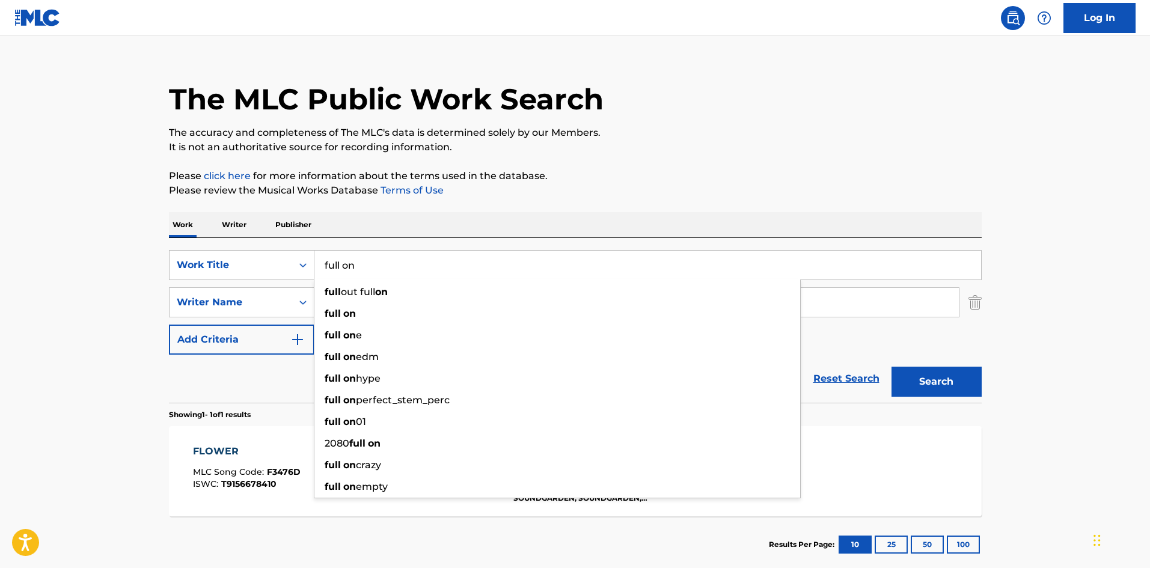
type input "full on"
click at [918, 339] on div "SearchWithCriteria4b74f5bc-5718-4340-a259-6db4a475e292 Work Title full on full …" at bounding box center [575, 302] width 812 height 105
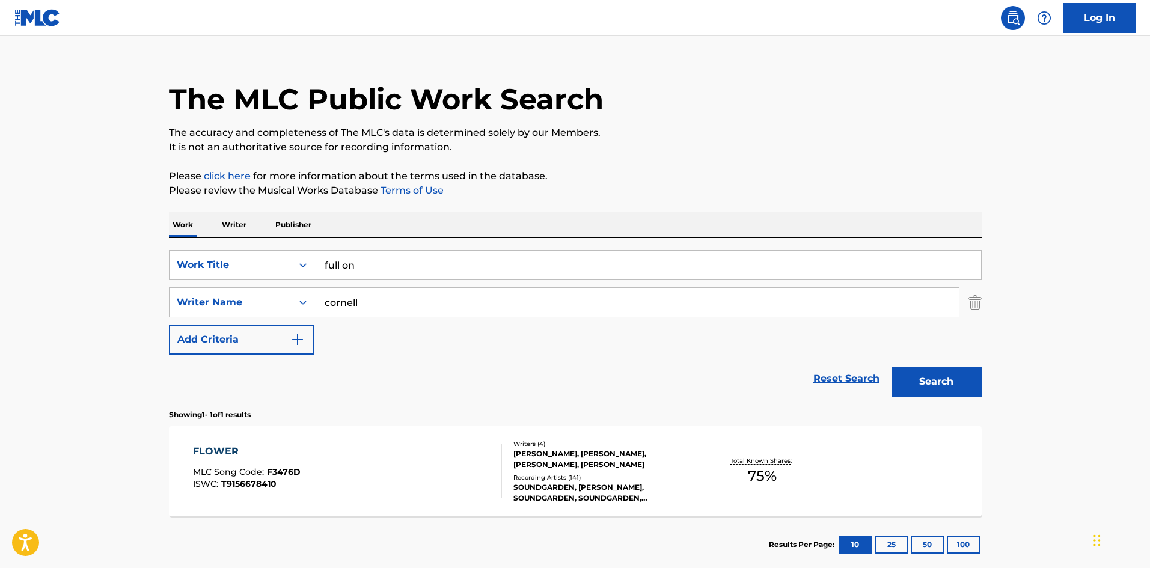
click at [936, 376] on button "Search" at bounding box center [936, 382] width 90 height 30
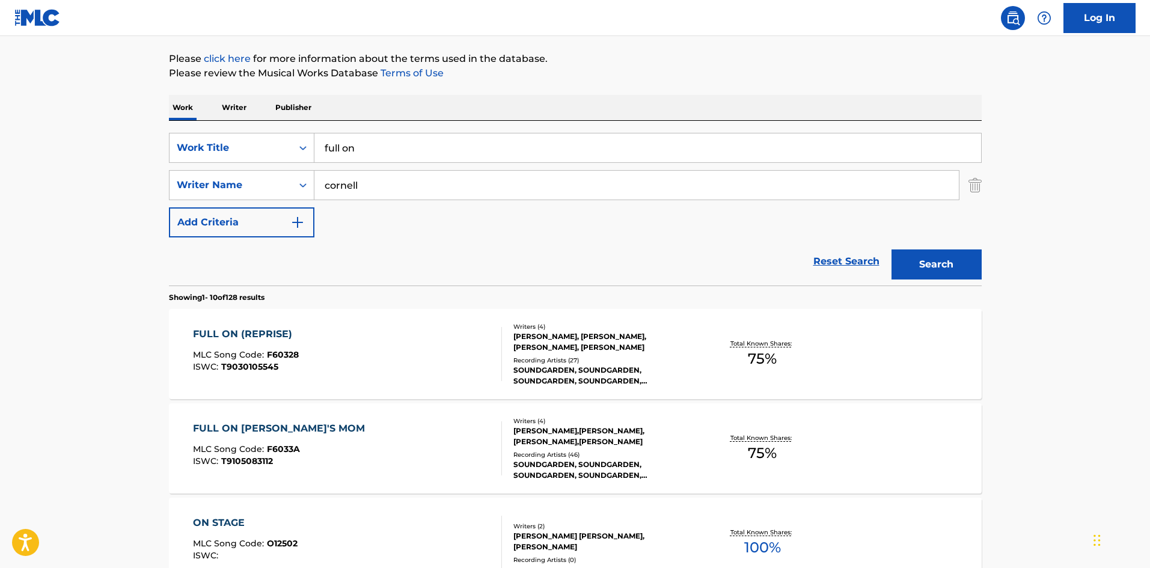
scroll to position [160, 0]
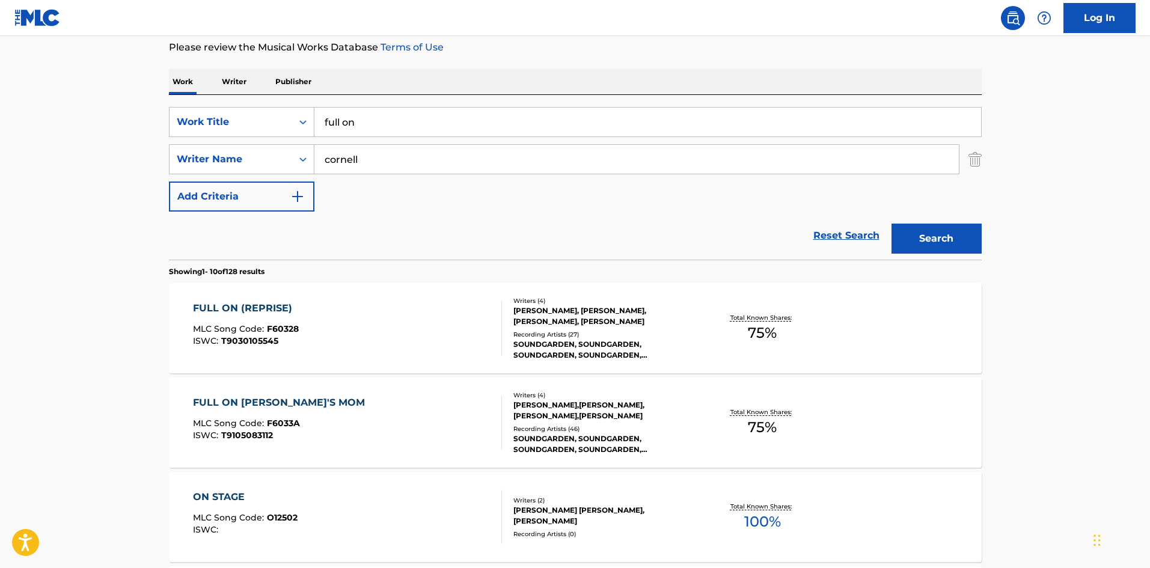
click at [602, 328] on div "Writers ( 4 ) [PERSON_NAME], [PERSON_NAME], [PERSON_NAME], [PERSON_NAME] Record…" at bounding box center [598, 328] width 193 height 64
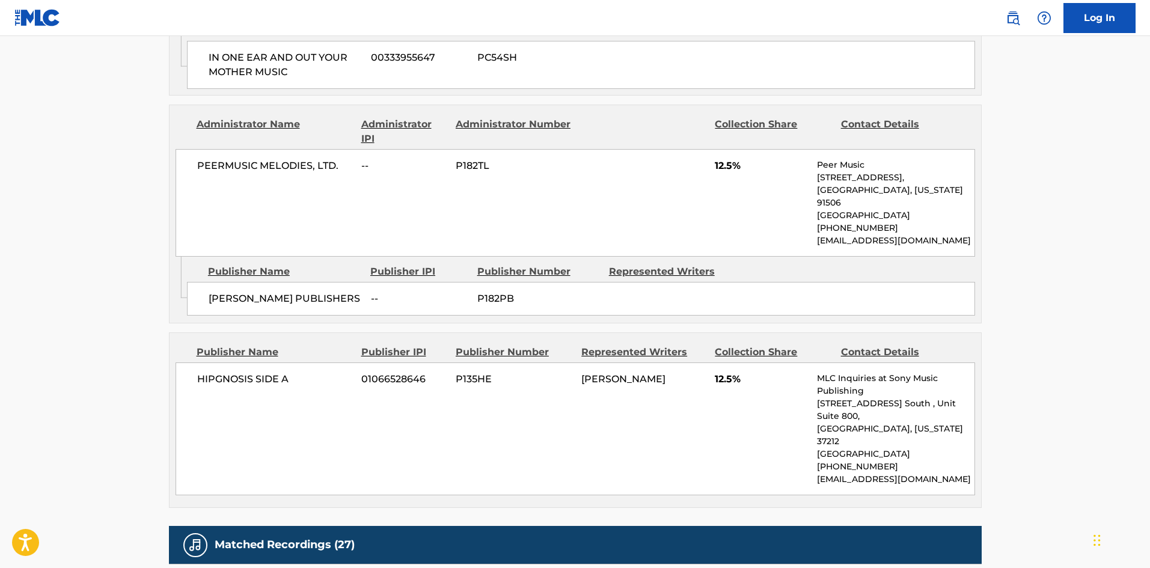
scroll to position [481, 0]
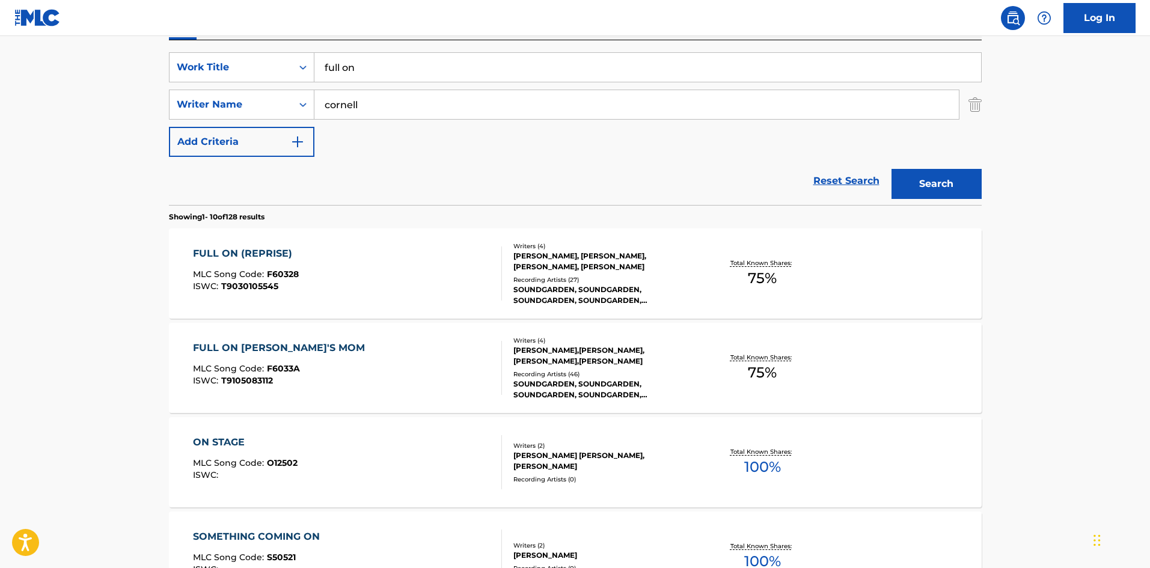
scroll to position [240, 0]
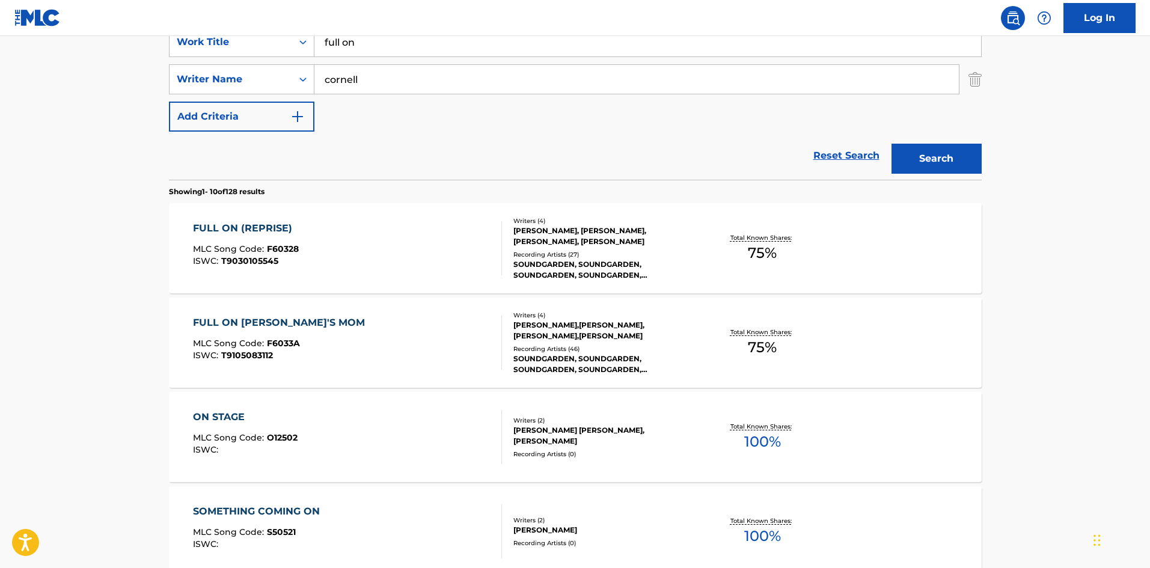
click at [539, 352] on div "Recording Artists ( 46 )" at bounding box center [603, 348] width 181 height 9
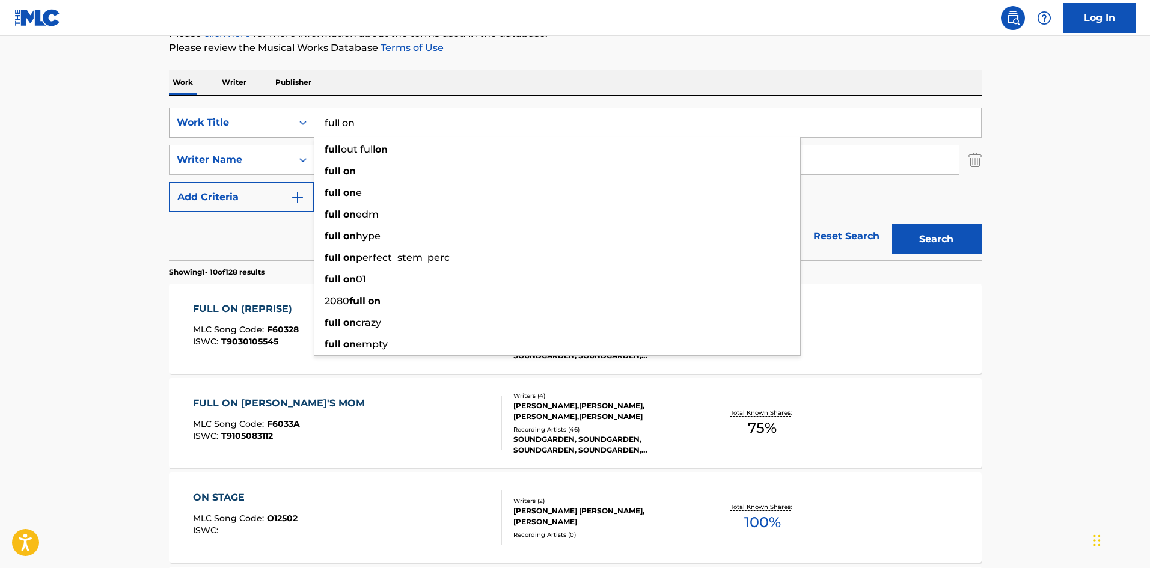
drag, startPoint x: 365, startPoint y: 123, endPoint x: 299, endPoint y: 130, distance: 66.5
click at [299, 130] on div "SearchWithCriteria4b74f5bc-5718-4340-a259-6db4a475e292 Work Title full on full …" at bounding box center [575, 123] width 812 height 30
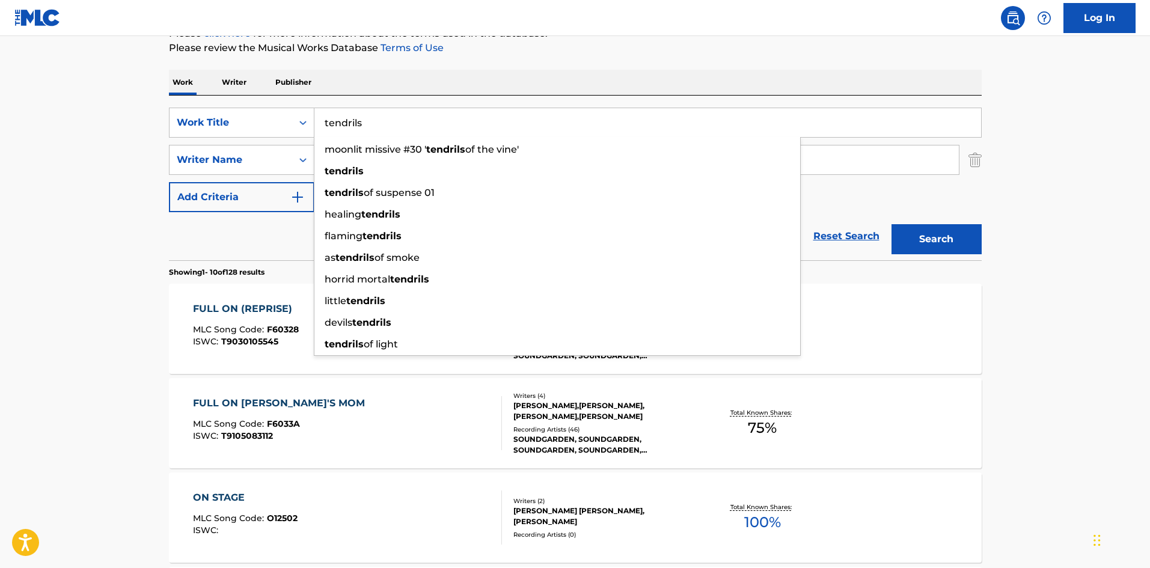
type input "tendrils"
click at [950, 245] on button "Search" at bounding box center [936, 239] width 90 height 30
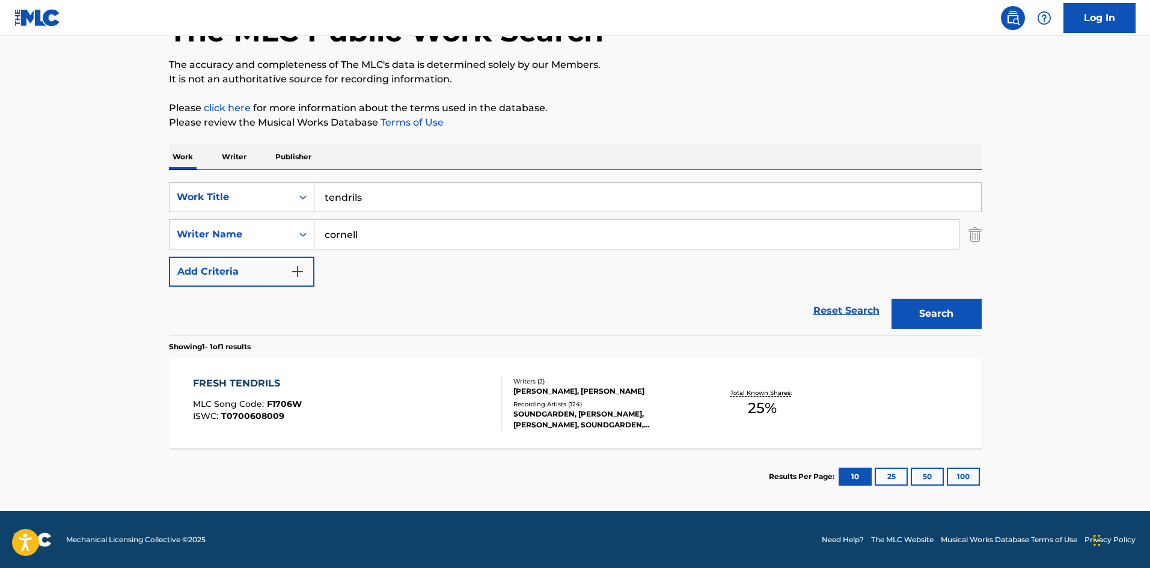
scroll to position [86, 0]
click at [578, 396] on div "[PERSON_NAME], [PERSON_NAME]" at bounding box center [603, 390] width 181 height 11
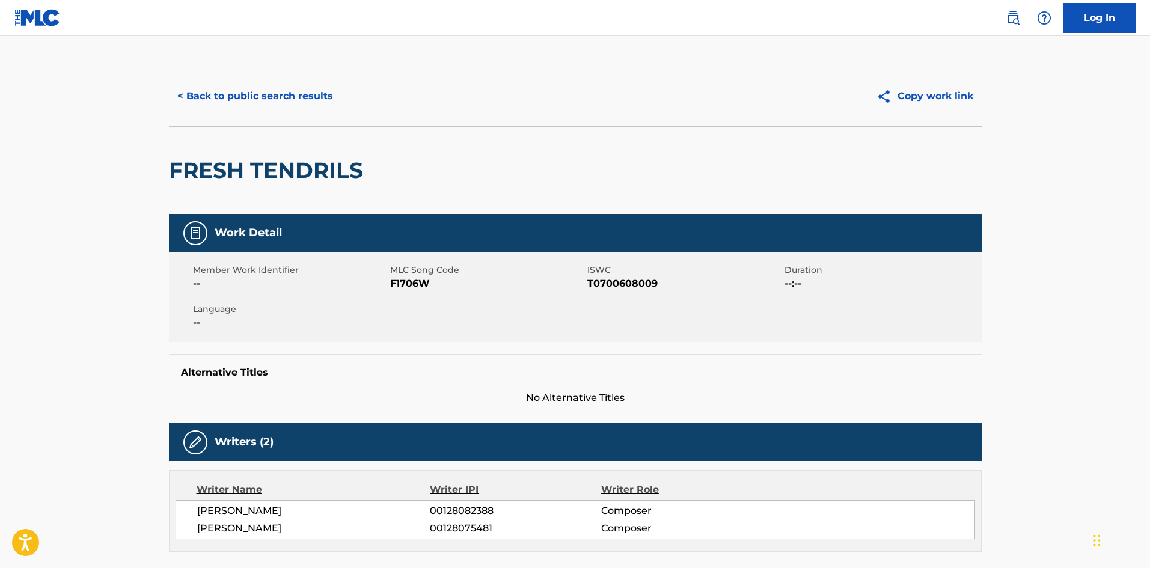
click at [247, 98] on button "< Back to public search results" at bounding box center [255, 96] width 172 height 30
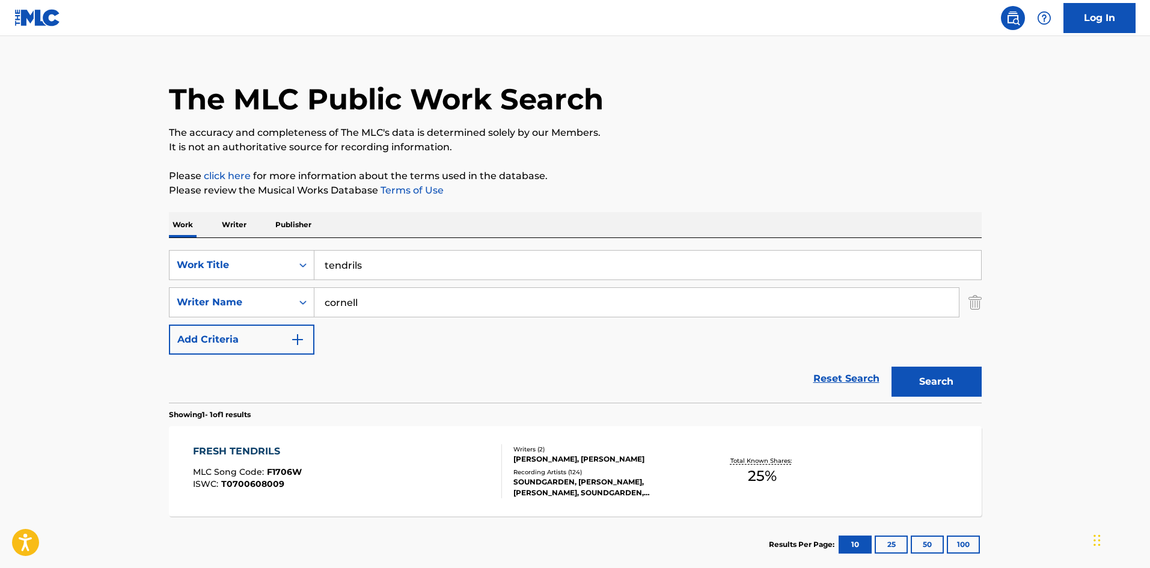
click at [353, 260] on input "tendrils" at bounding box center [647, 265] width 666 height 29
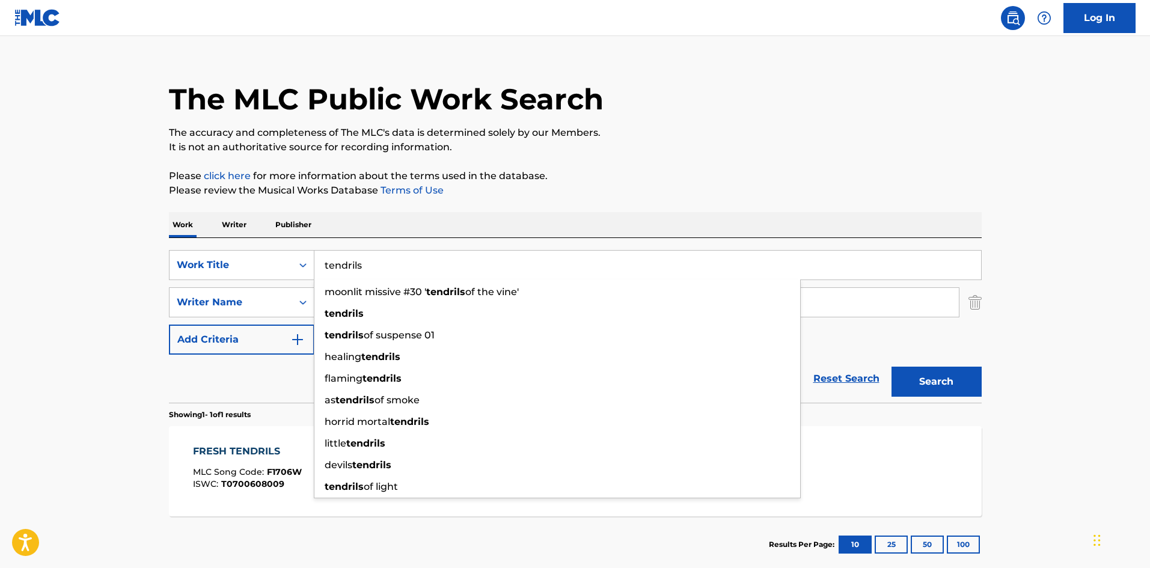
click at [353, 260] on input "tendrils" at bounding box center [647, 265] width 666 height 29
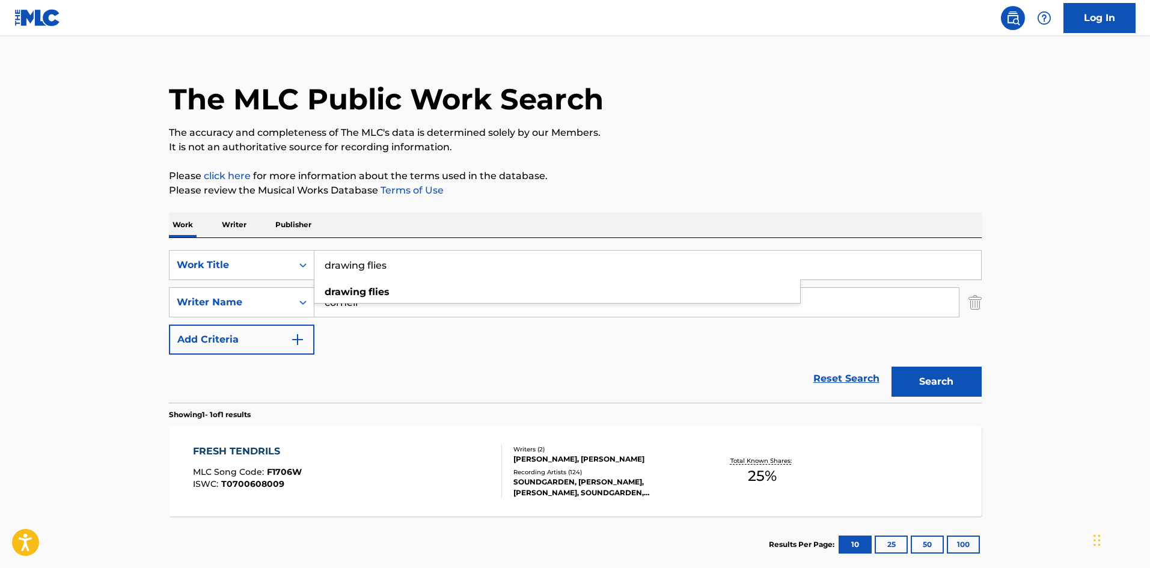
type input "drawing flies"
click at [927, 378] on button "Search" at bounding box center [936, 382] width 90 height 30
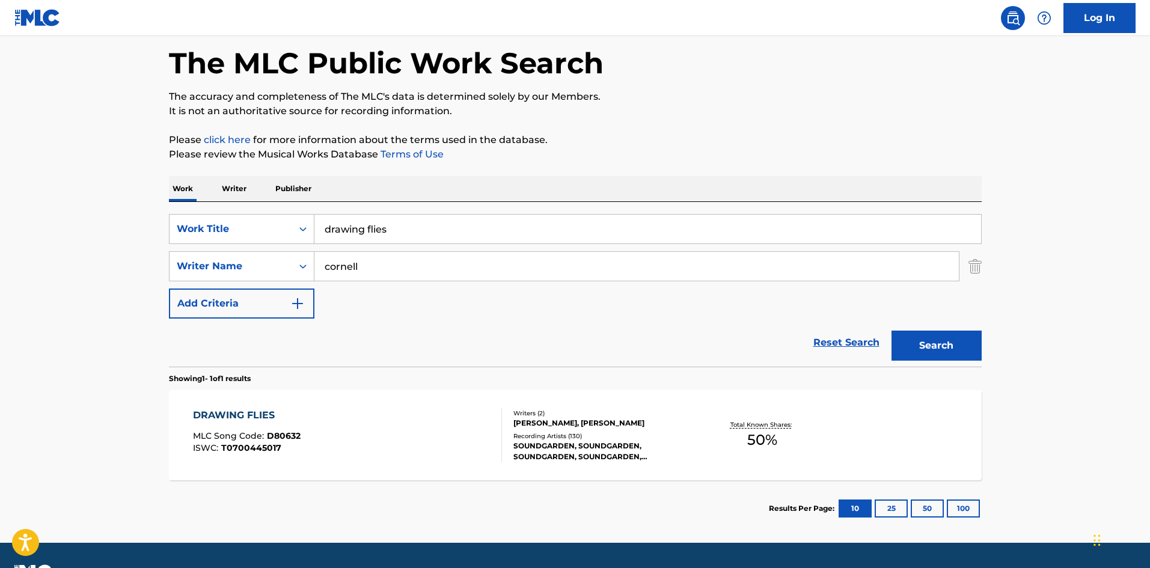
scroll to position [80, 0]
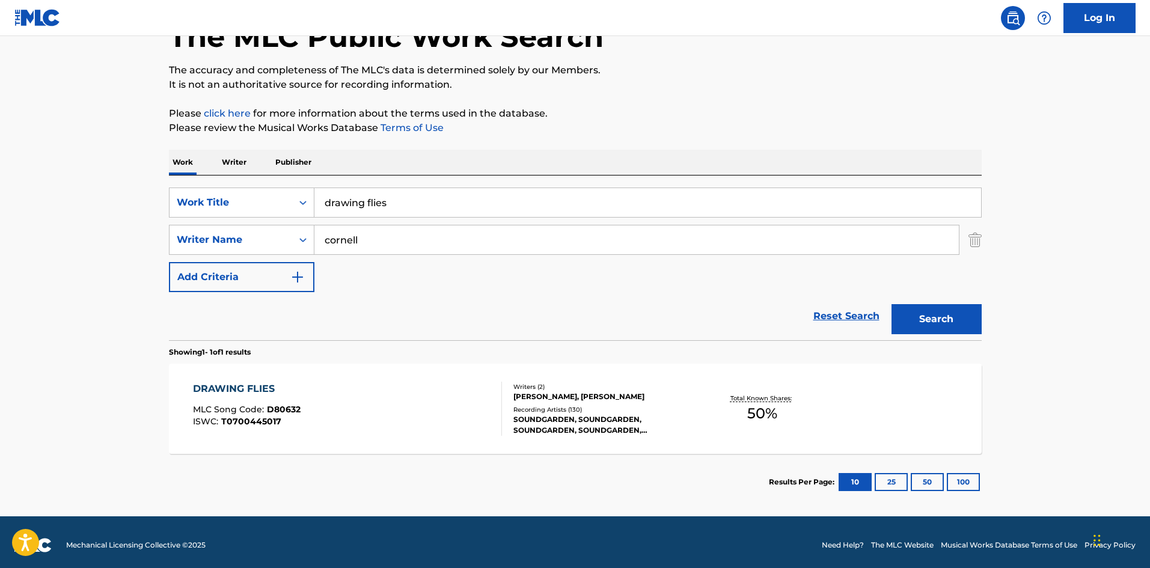
click at [574, 413] on div "Recording Artists ( 130 )" at bounding box center [603, 409] width 181 height 9
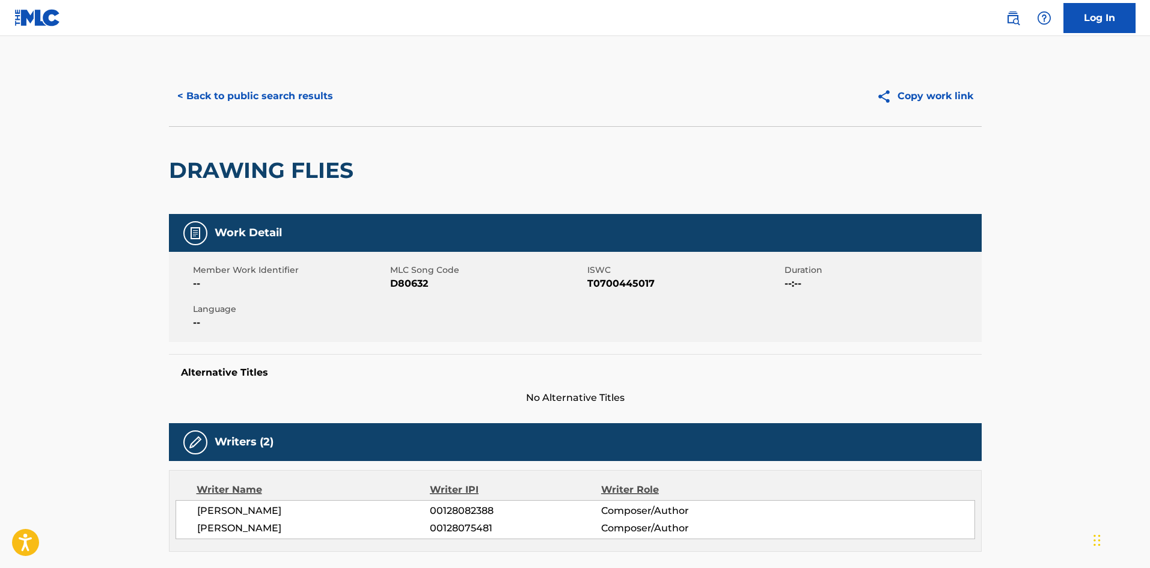
click at [216, 91] on button "< Back to public search results" at bounding box center [255, 96] width 172 height 30
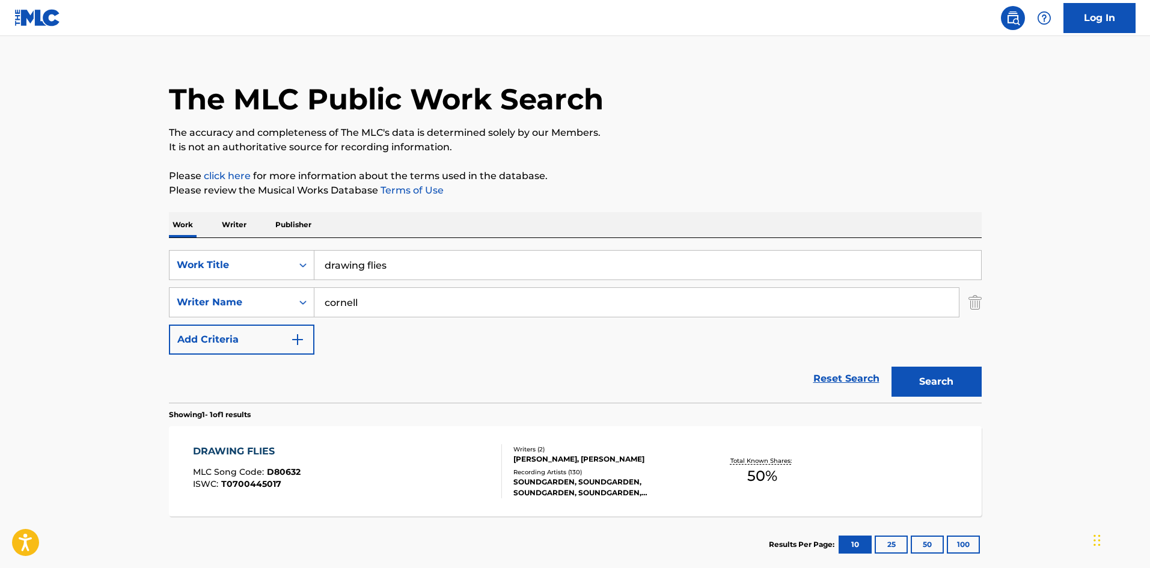
click at [453, 273] on input "drawing flies" at bounding box center [647, 265] width 666 height 29
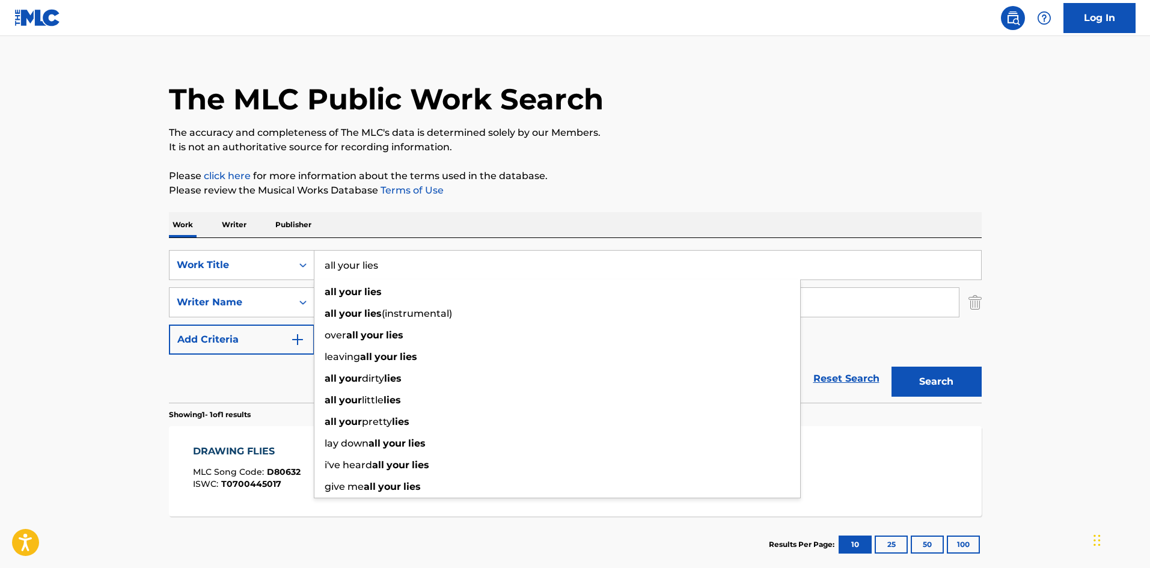
type input "all your lies"
click at [891, 367] on button "Search" at bounding box center [936, 382] width 90 height 30
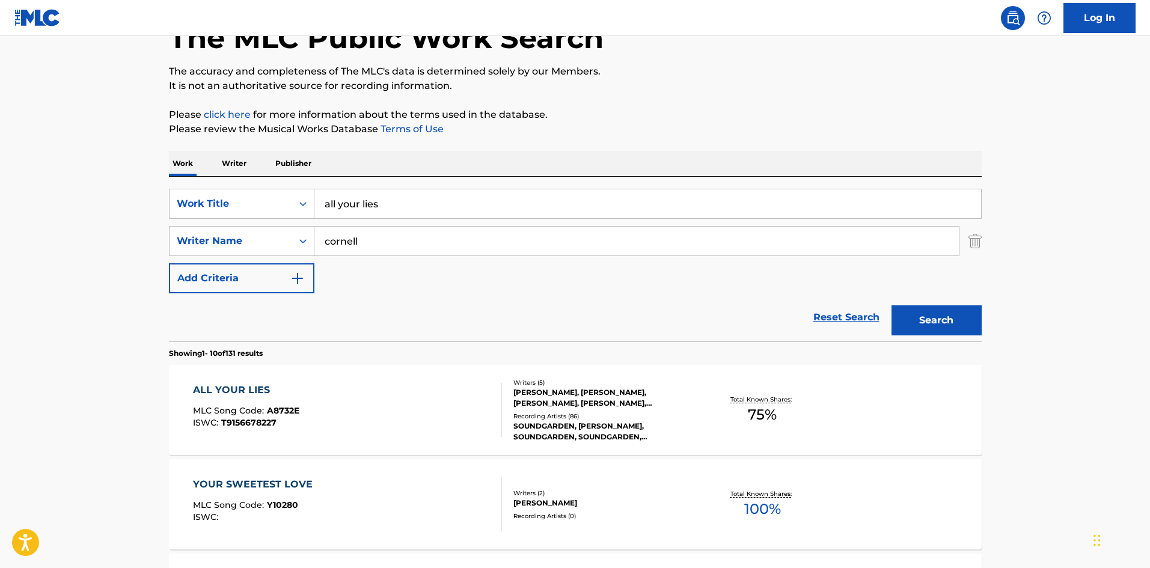
scroll to position [240, 0]
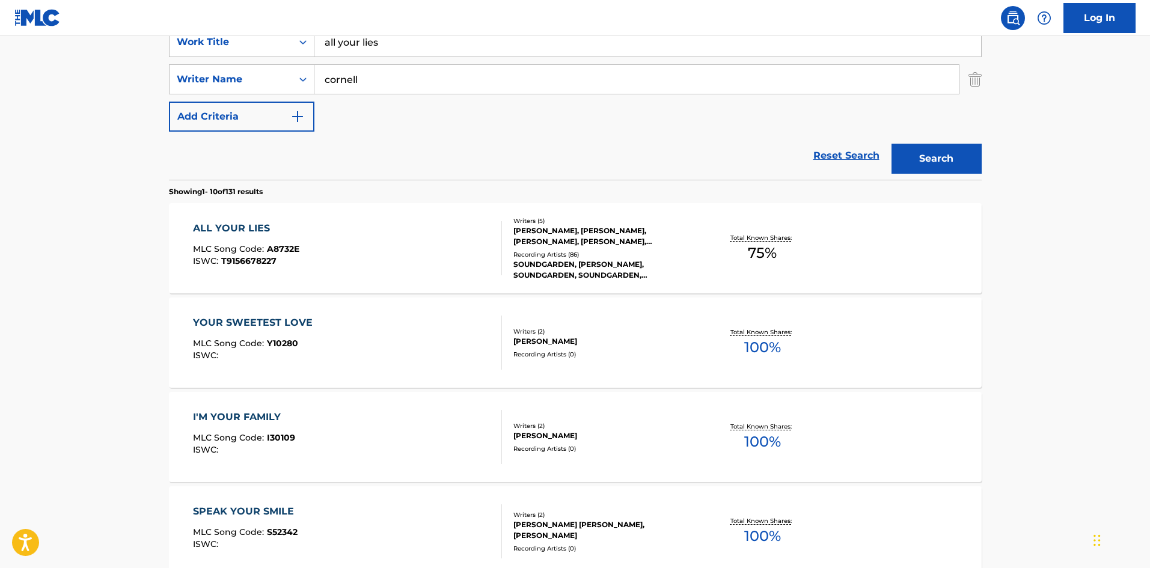
click at [566, 245] on div "[PERSON_NAME], [PERSON_NAME], [PERSON_NAME], [PERSON_NAME], [PERSON_NAME]" at bounding box center [603, 236] width 181 height 22
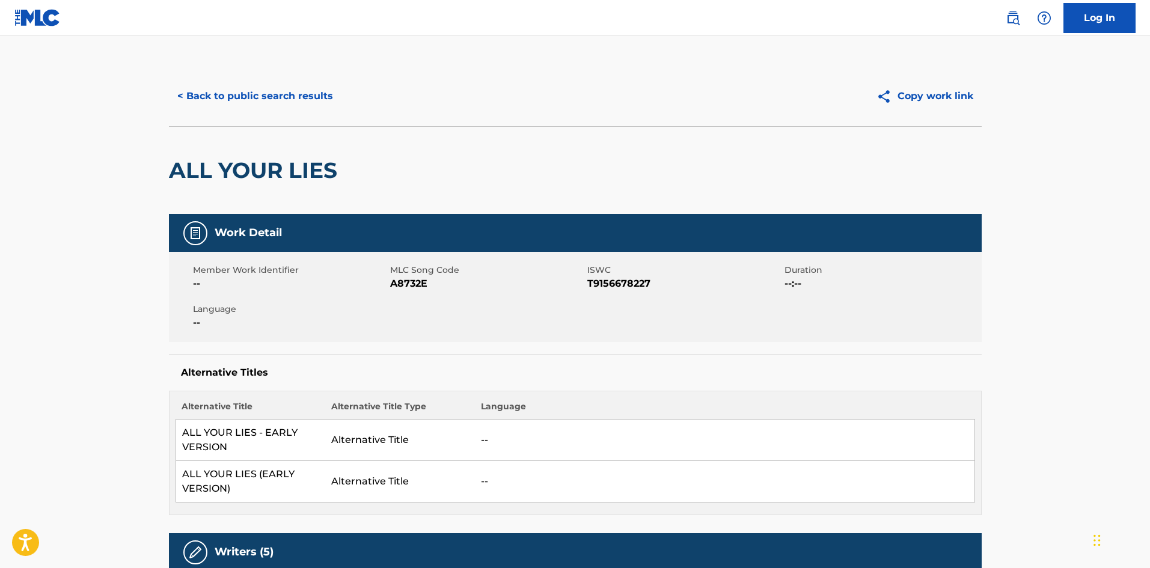
click at [236, 106] on button "< Back to public search results" at bounding box center [255, 96] width 172 height 30
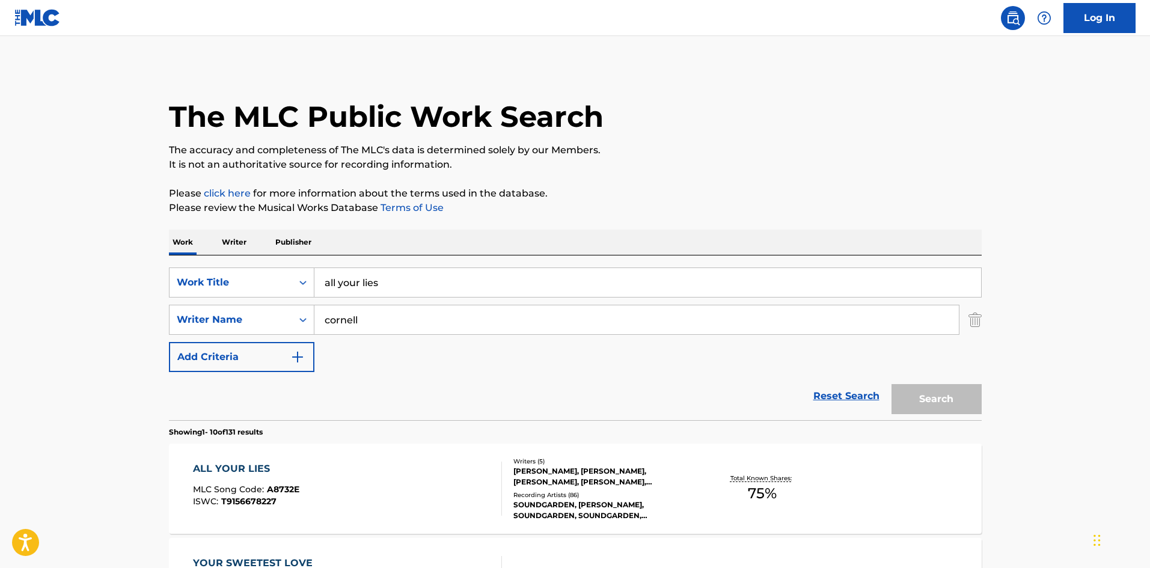
scroll to position [240, 0]
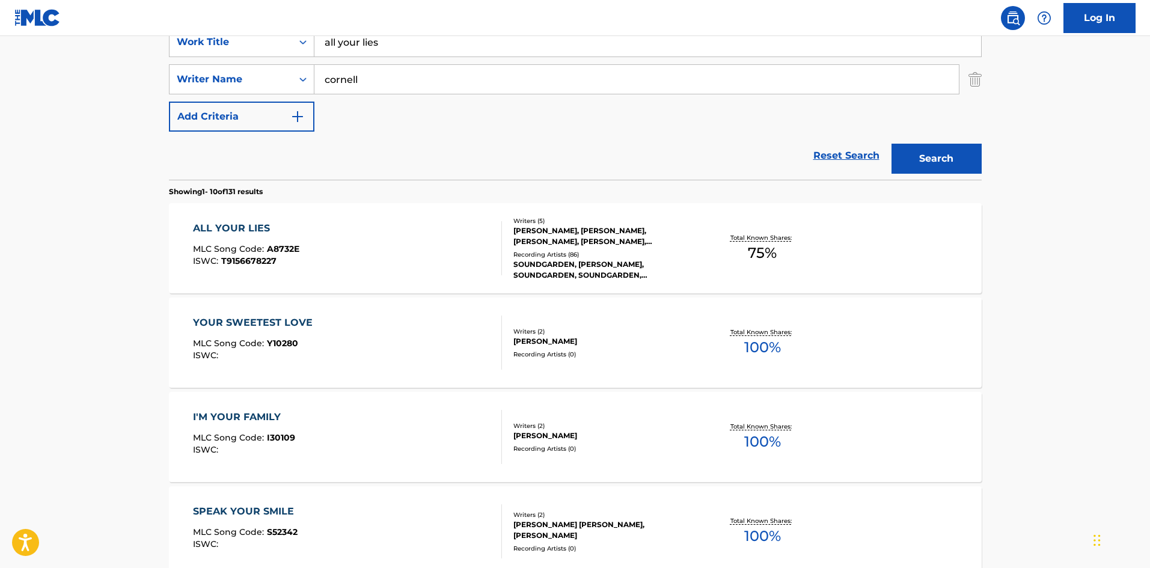
click at [349, 40] on input "all your lies" at bounding box center [647, 42] width 666 height 29
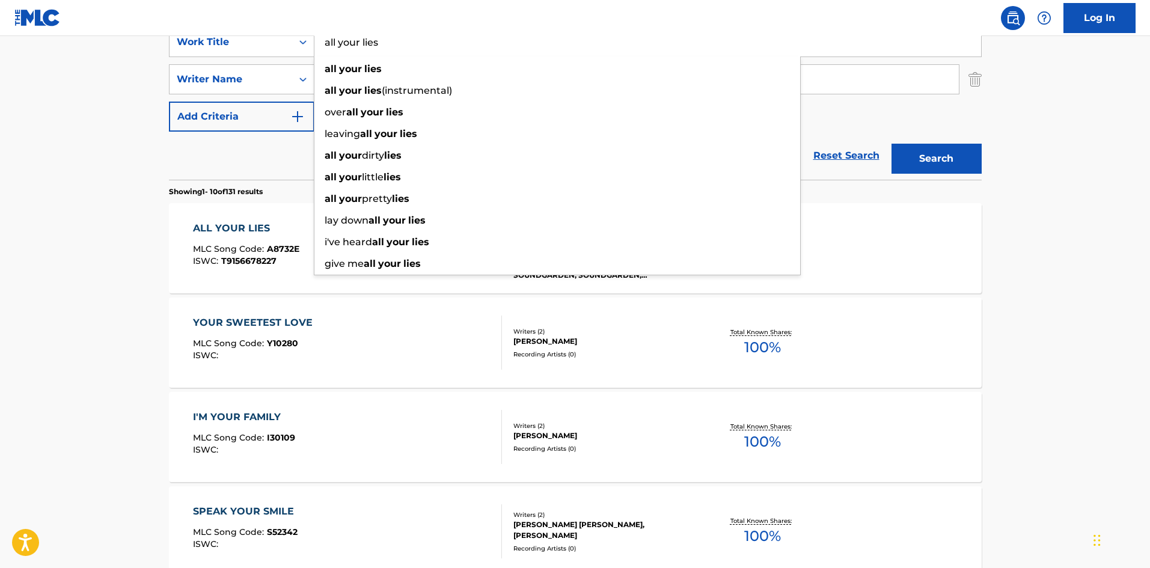
click at [349, 40] on input "all your lies" at bounding box center [647, 42] width 666 height 29
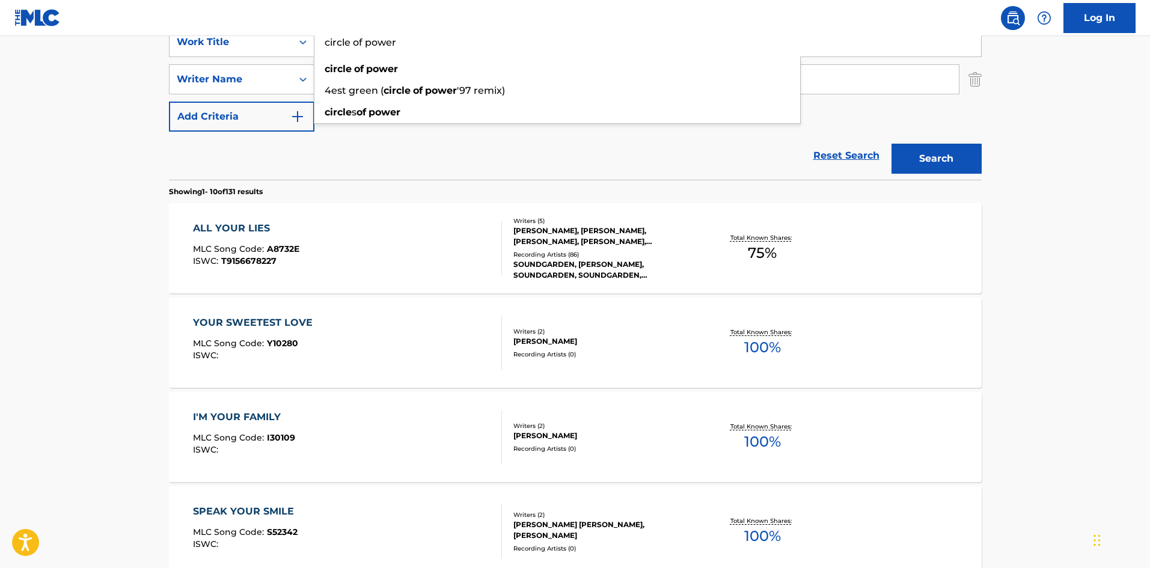
type input "circle of power"
click at [942, 156] on button "Search" at bounding box center [936, 159] width 90 height 30
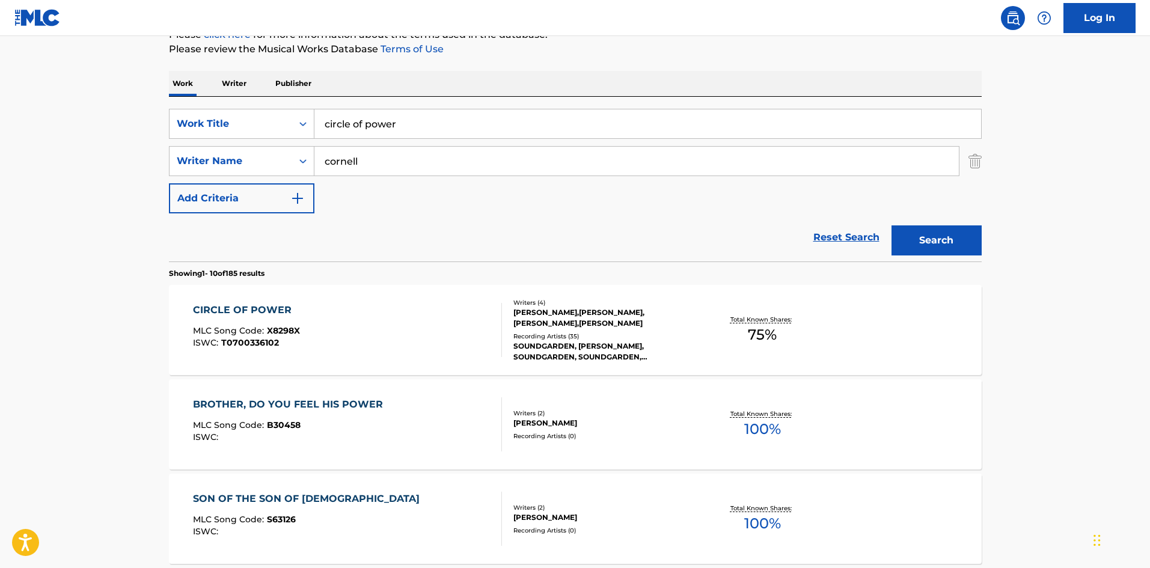
scroll to position [160, 0]
click at [553, 329] on div "Writers ( 4 ) [PERSON_NAME], [PERSON_NAME], [PERSON_NAME], [PERSON_NAME] Record…" at bounding box center [598, 328] width 193 height 64
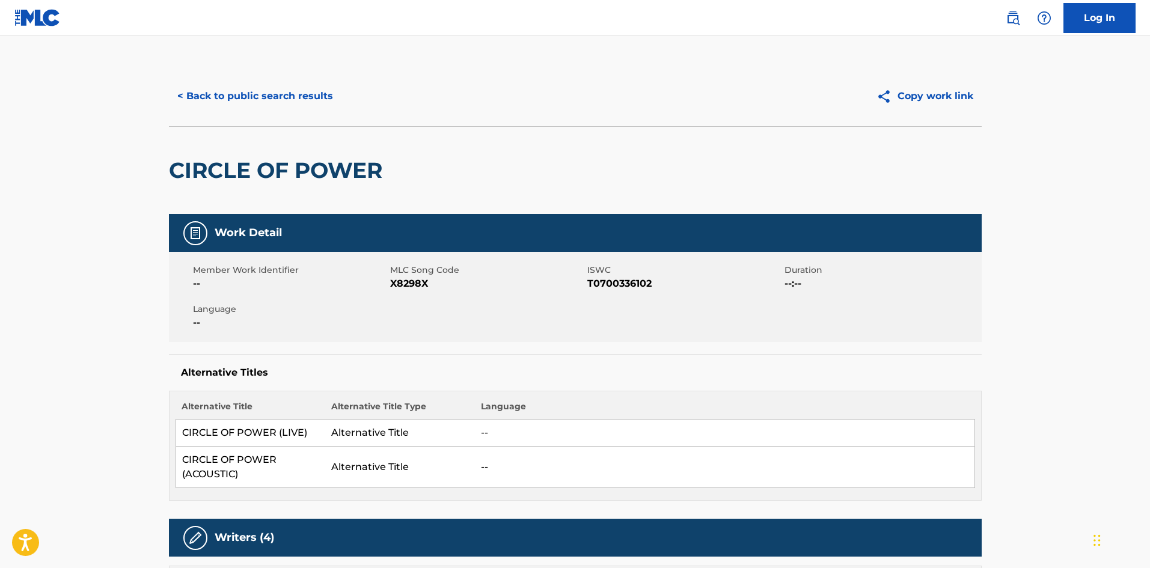
click at [242, 106] on button "< Back to public search results" at bounding box center [255, 96] width 172 height 30
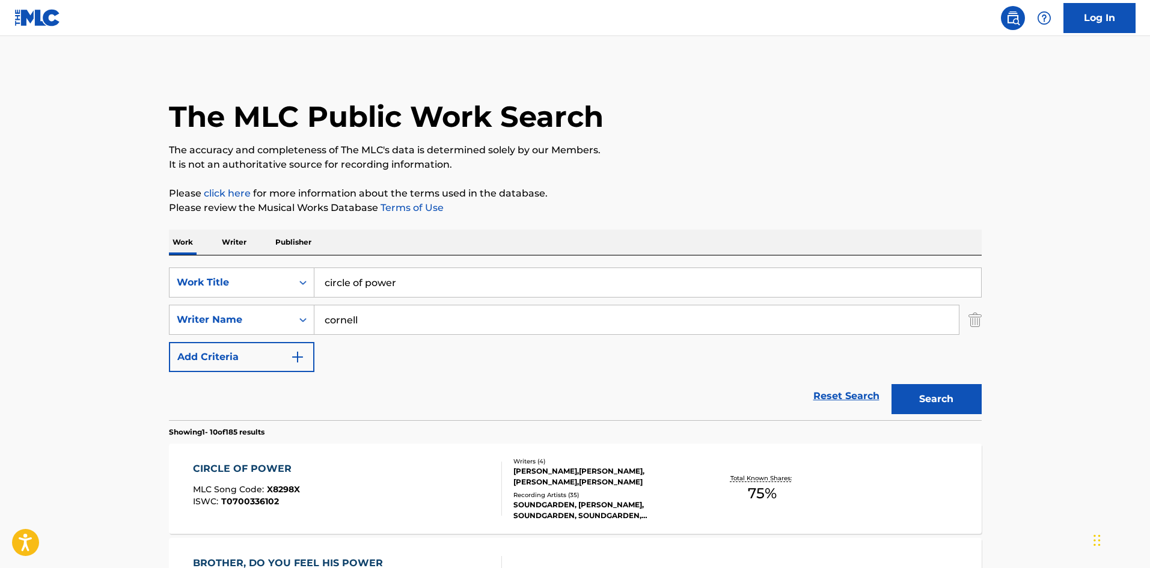
scroll to position [160, 0]
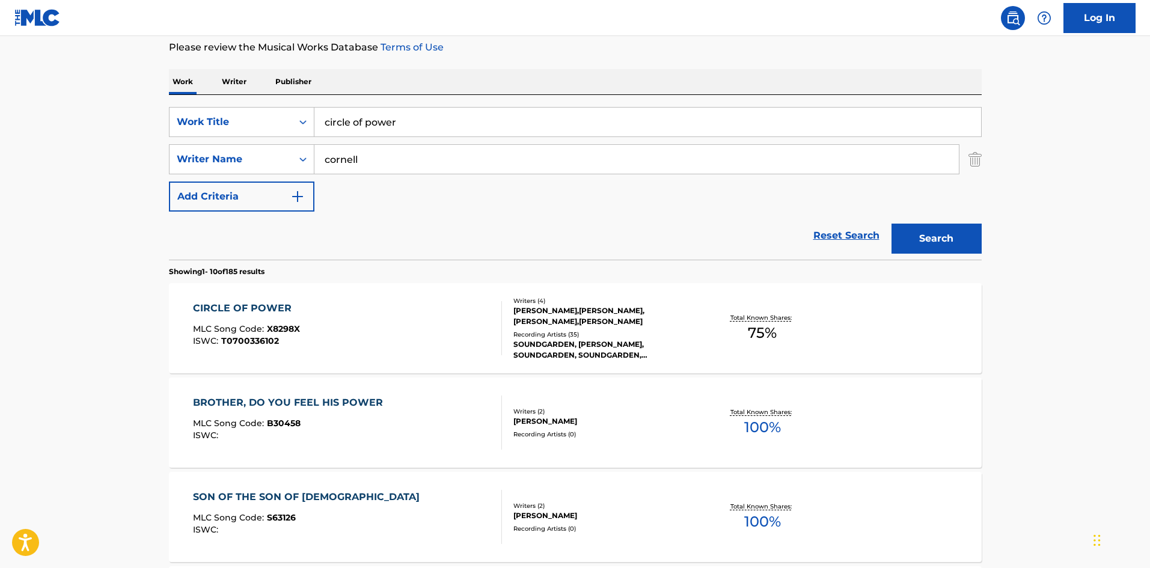
click at [365, 130] on input "circle of power" at bounding box center [647, 122] width 666 height 29
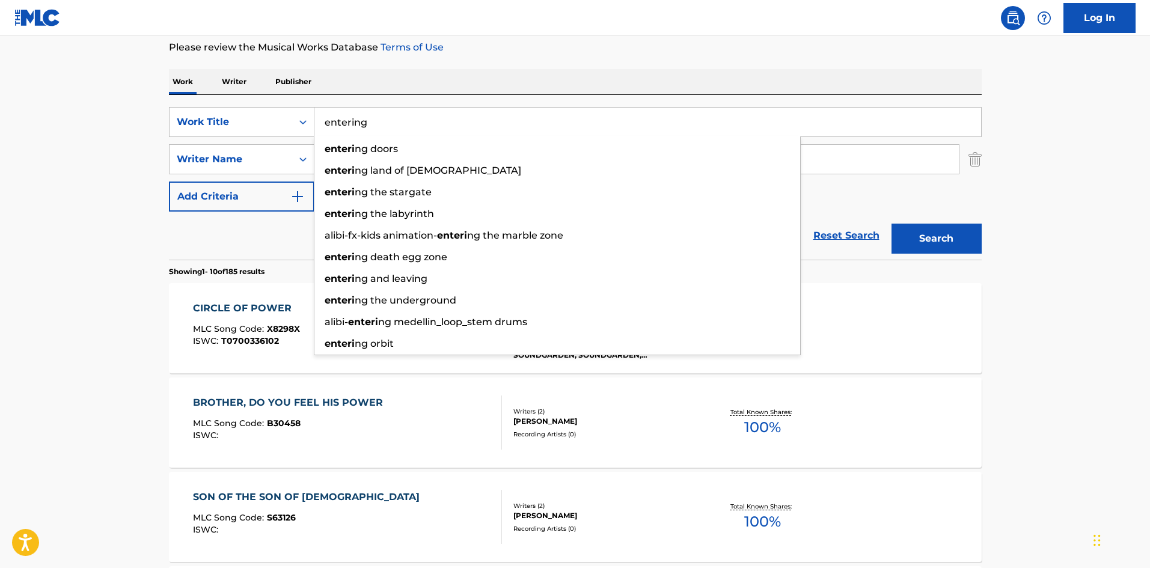
type input "entering"
click at [891, 224] on button "Search" at bounding box center [936, 239] width 90 height 30
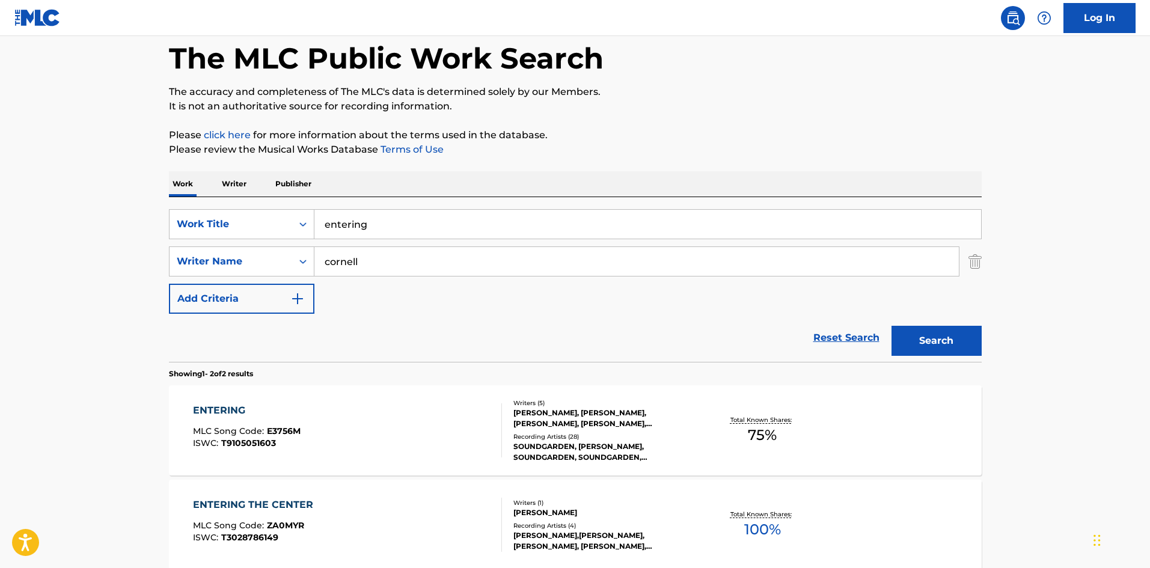
scroll to position [80, 0]
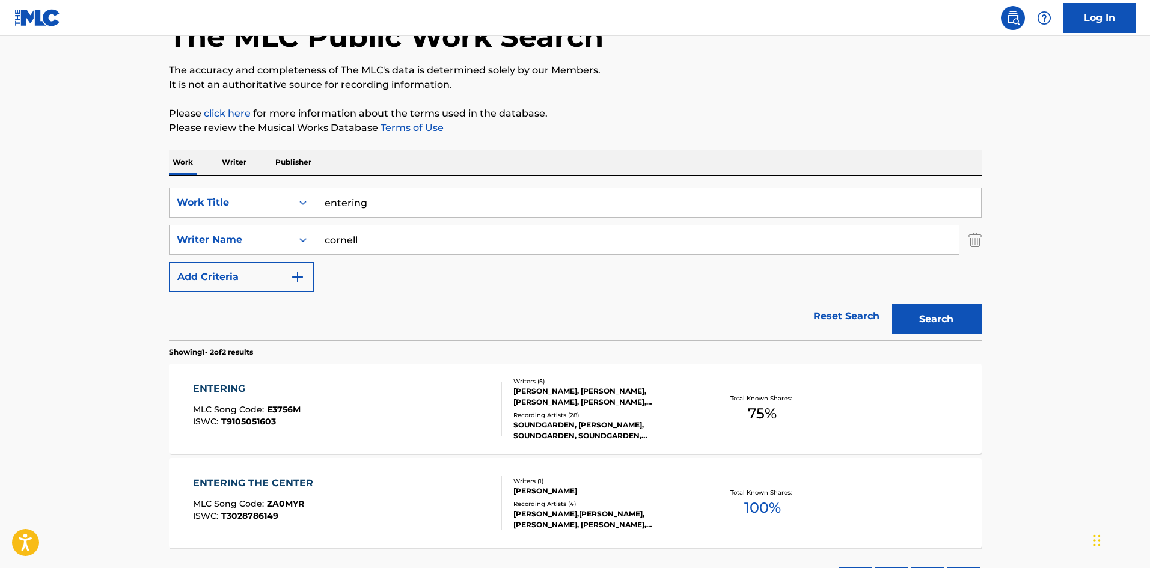
click at [594, 429] on div "SOUNDGARDEN, [PERSON_NAME], SOUNDGARDEN, SOUNDGARDEN, SOUNDGARDEN, SOUNDGARDEN" at bounding box center [603, 430] width 181 height 22
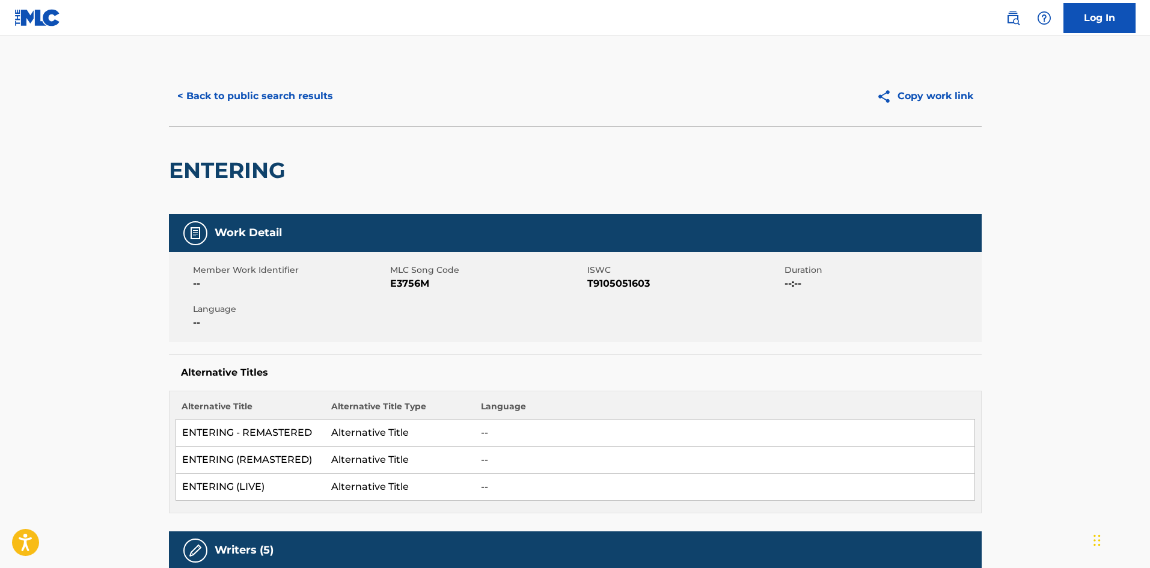
click at [239, 98] on button "< Back to public search results" at bounding box center [255, 96] width 172 height 30
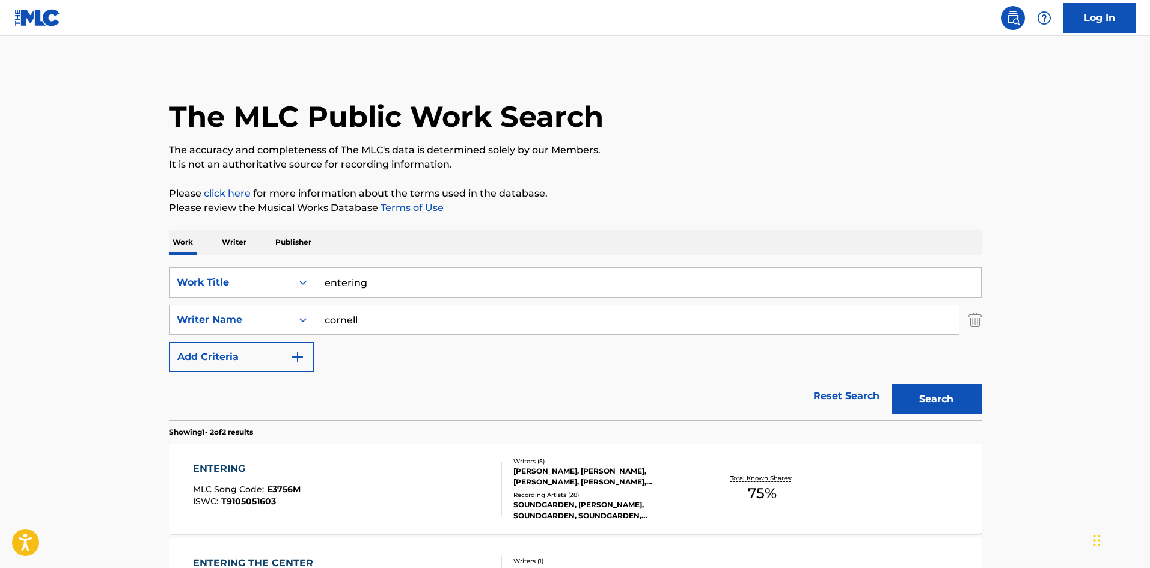
scroll to position [80, 0]
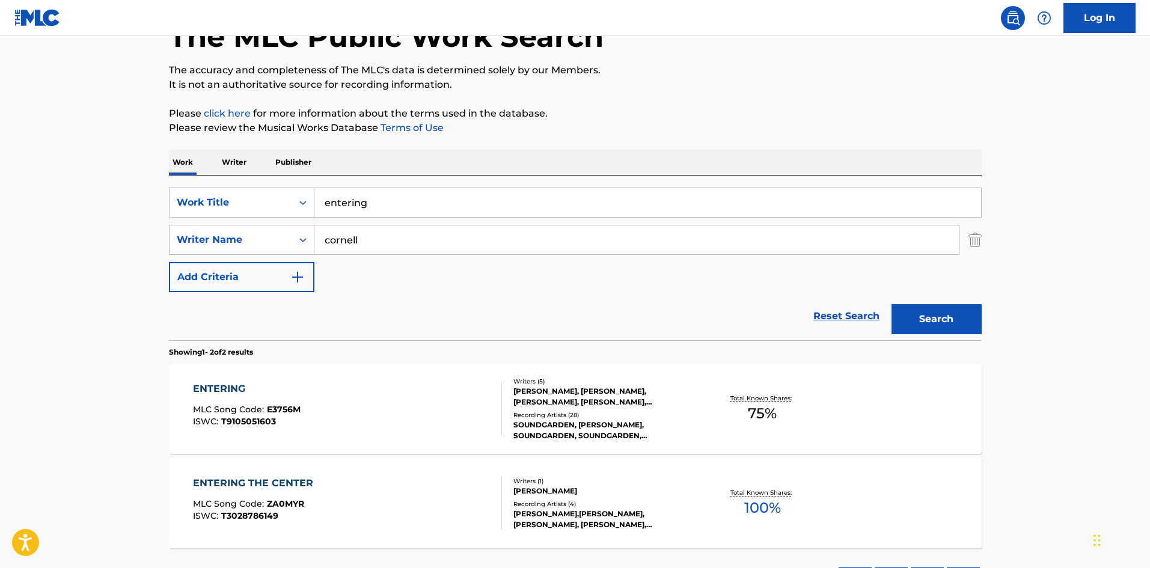
click at [338, 206] on input "entering" at bounding box center [647, 202] width 666 height 29
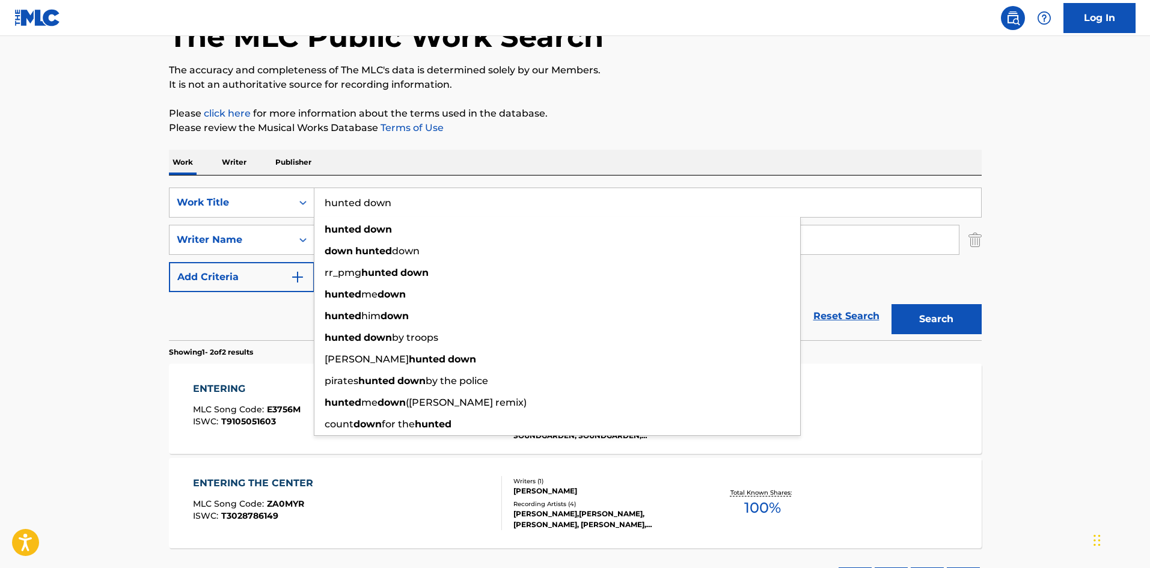
type input "hunted down"
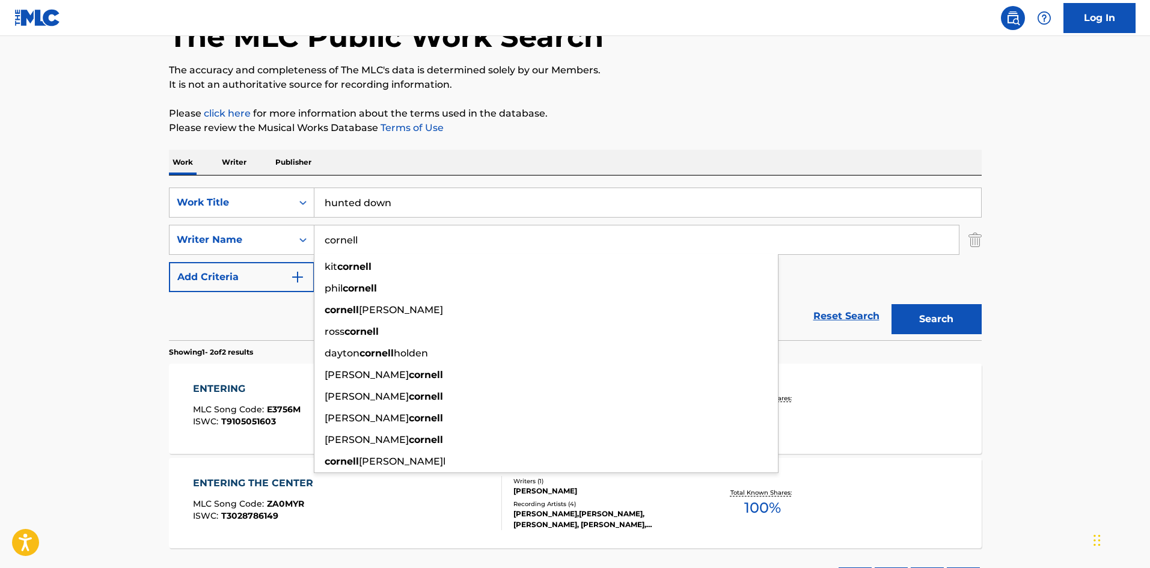
click at [891, 304] on button "Search" at bounding box center [936, 319] width 90 height 30
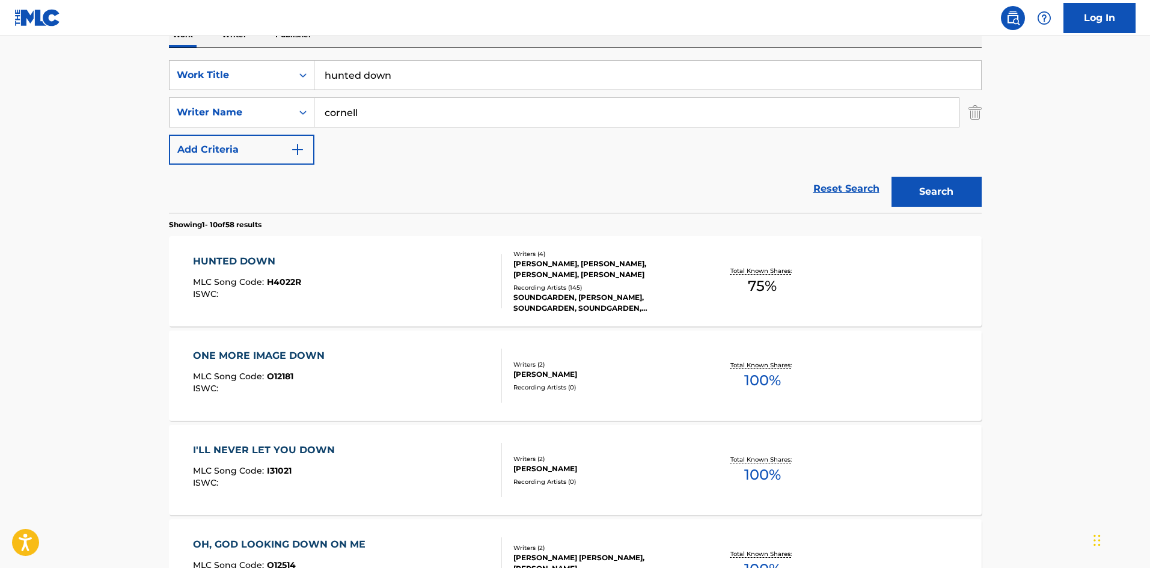
scroll to position [240, 0]
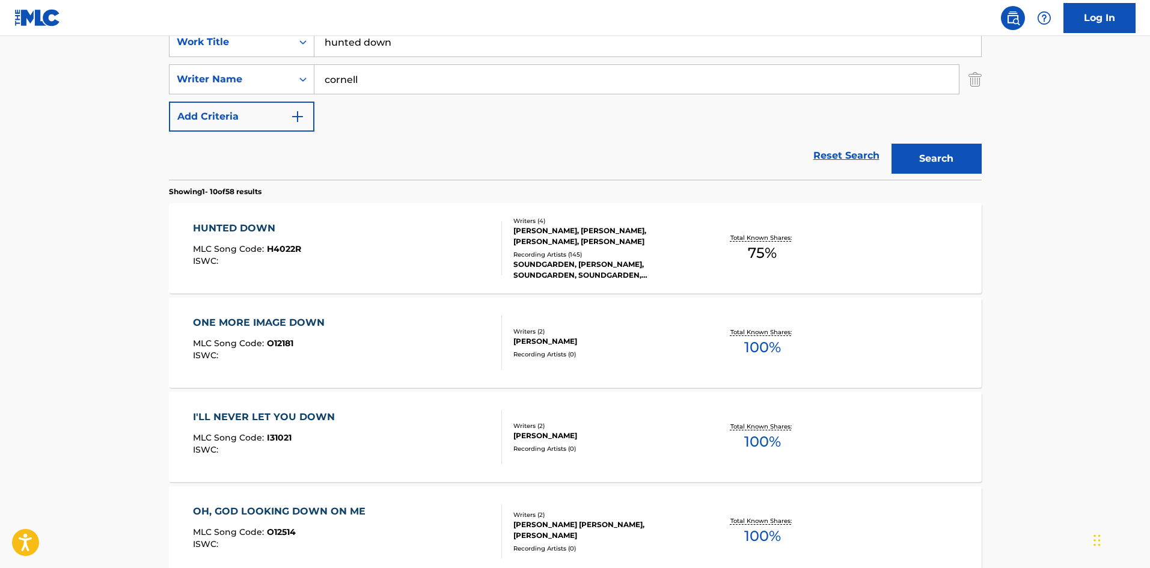
click at [590, 263] on div "SOUNDGARDEN, [PERSON_NAME], SOUNDGARDEN, SOUNDGARDEN, SOUNDGARDEN, SOUNDGARDEN" at bounding box center [603, 270] width 181 height 22
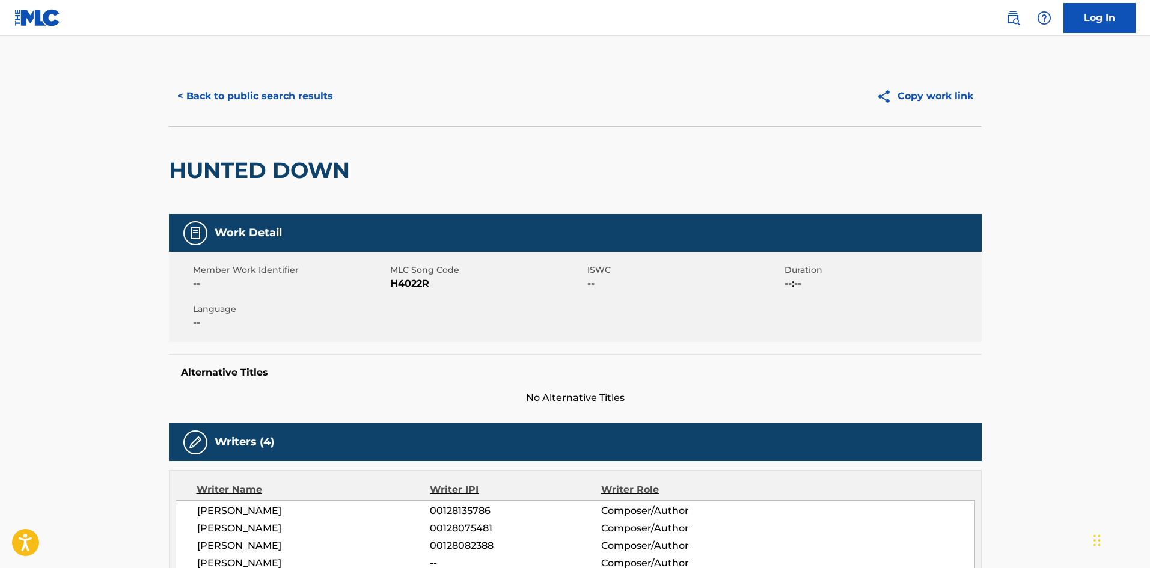
click at [258, 93] on button "< Back to public search results" at bounding box center [255, 96] width 172 height 30
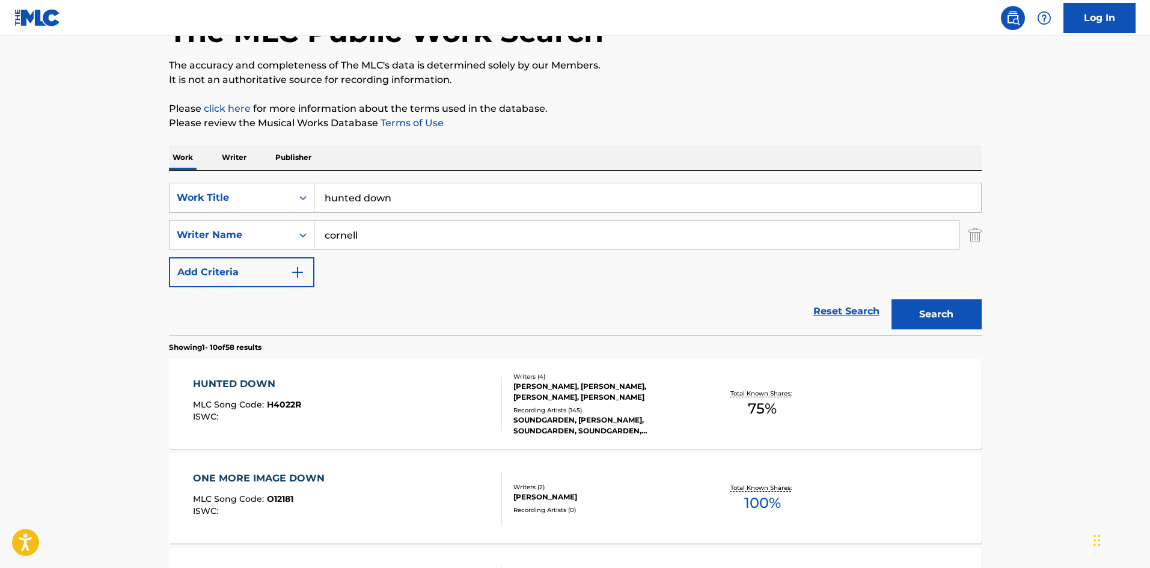
scroll to position [80, 0]
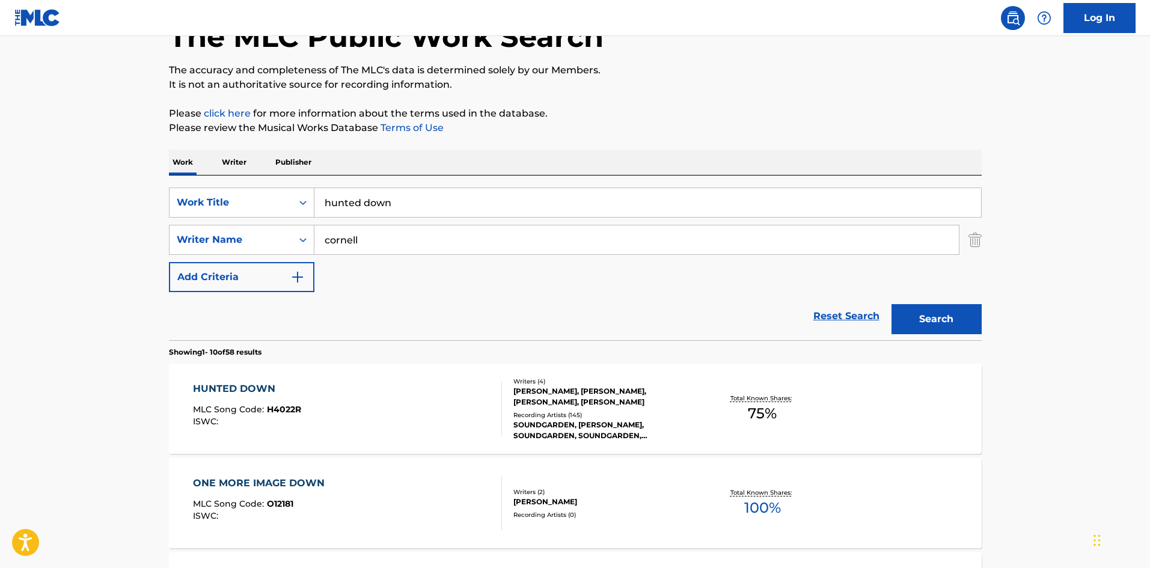
click at [391, 212] on input "hunted down" at bounding box center [647, 202] width 666 height 29
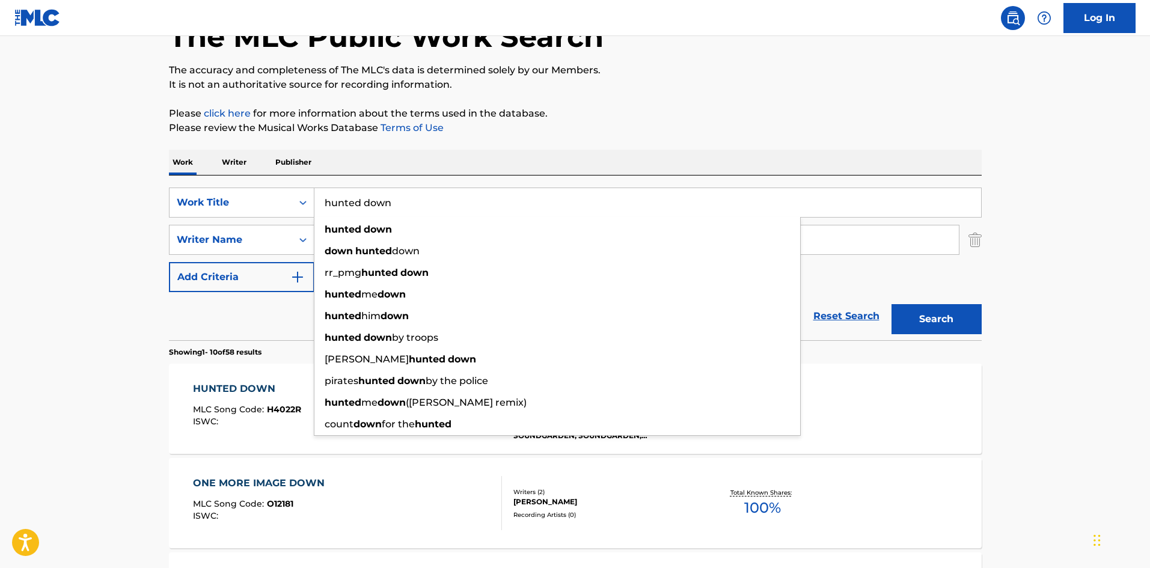
click at [391, 212] on input "hunted down" at bounding box center [647, 202] width 666 height 29
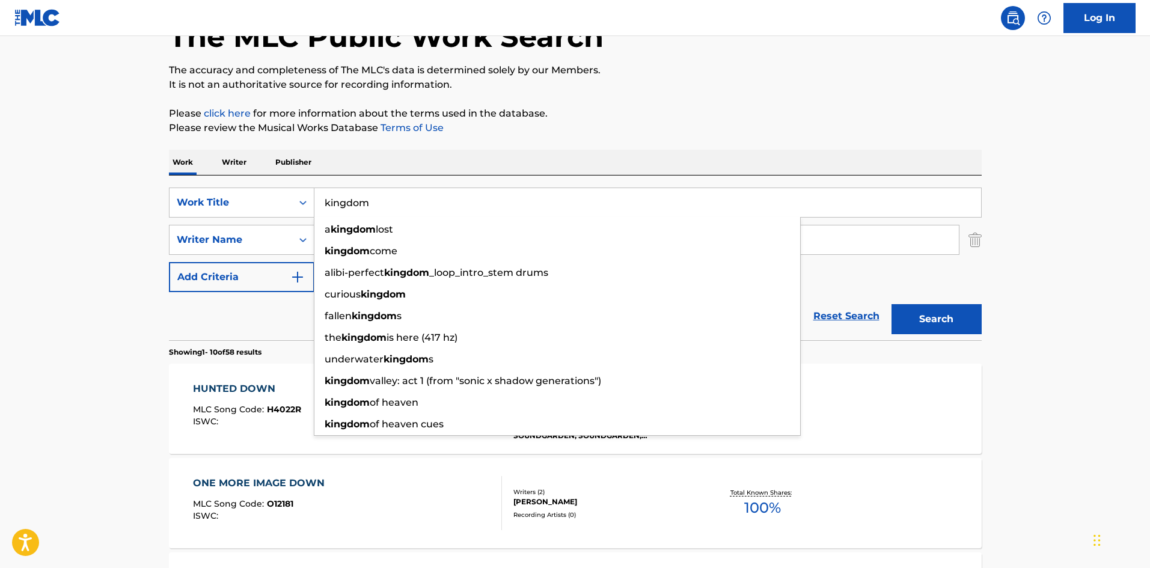
type input "kingdom"
click at [930, 320] on button "Search" at bounding box center [936, 319] width 90 height 30
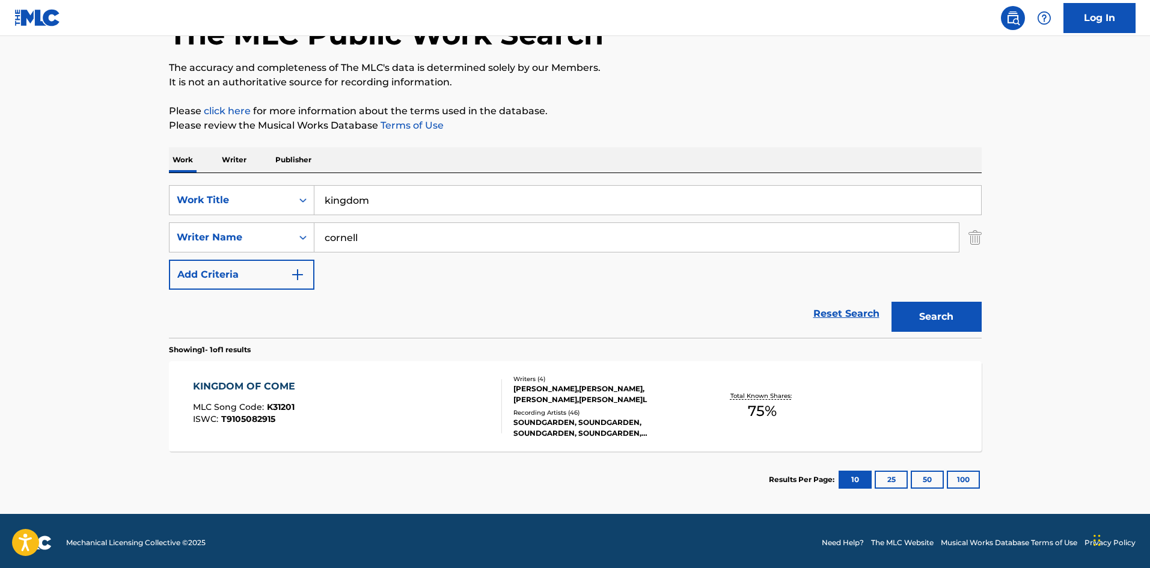
scroll to position [86, 0]
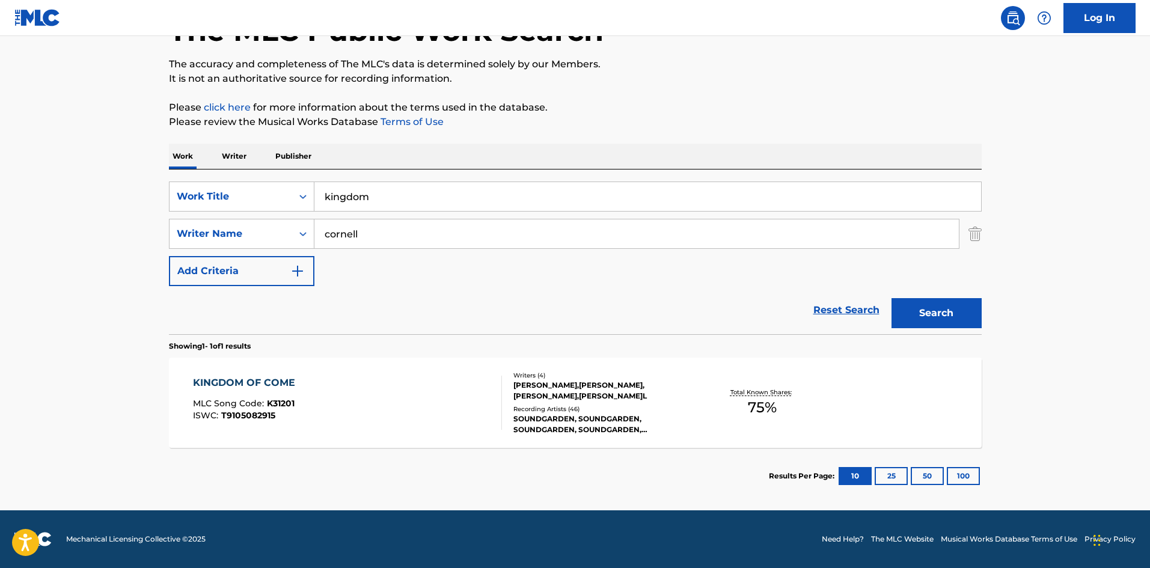
click at [582, 400] on div "[PERSON_NAME],[PERSON_NAME],[PERSON_NAME],[PERSON_NAME]L" at bounding box center [603, 391] width 181 height 22
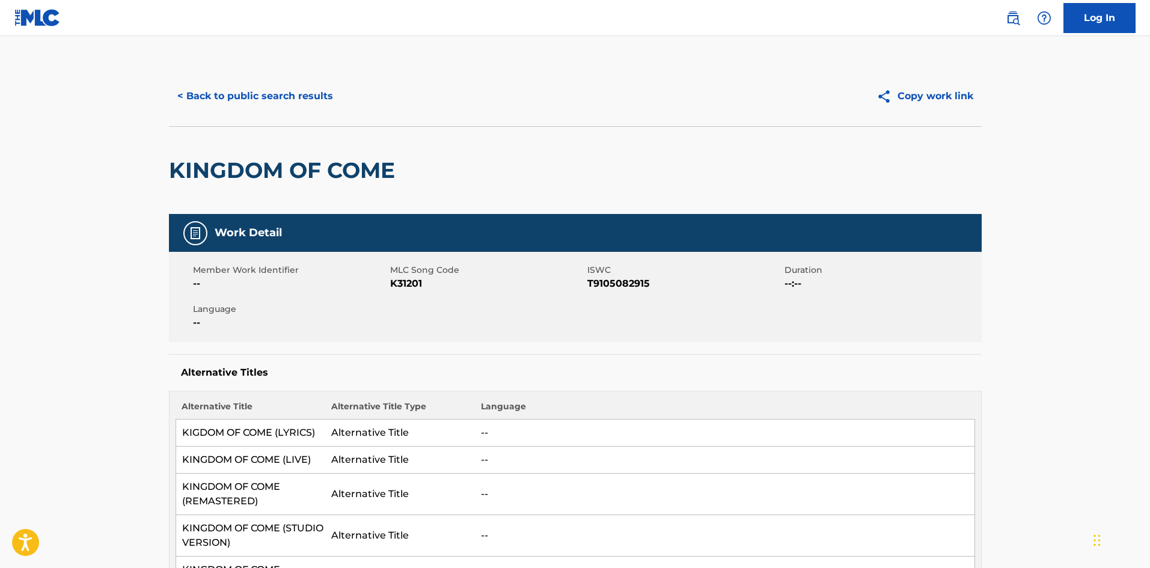
click at [220, 100] on button "< Back to public search results" at bounding box center [255, 96] width 172 height 30
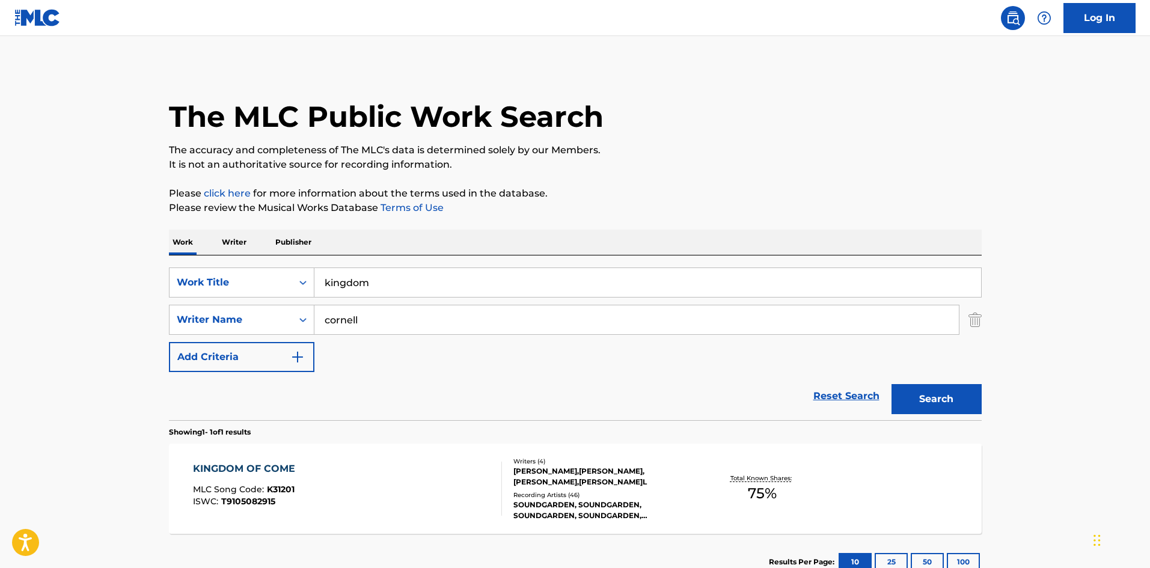
scroll to position [17, 0]
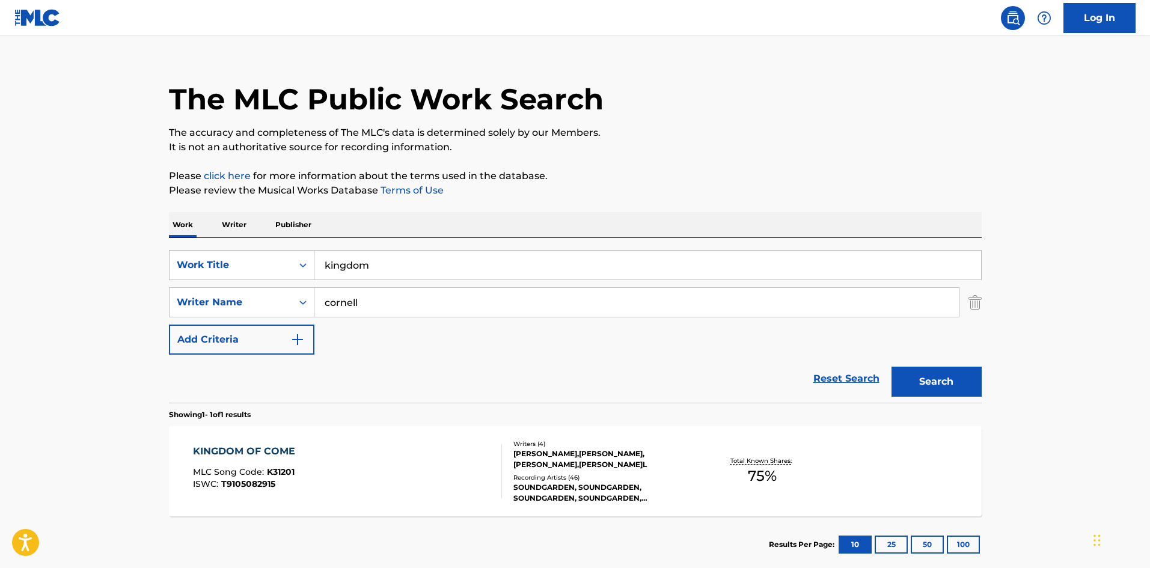
click at [402, 256] on input "kingdom" at bounding box center [647, 265] width 666 height 29
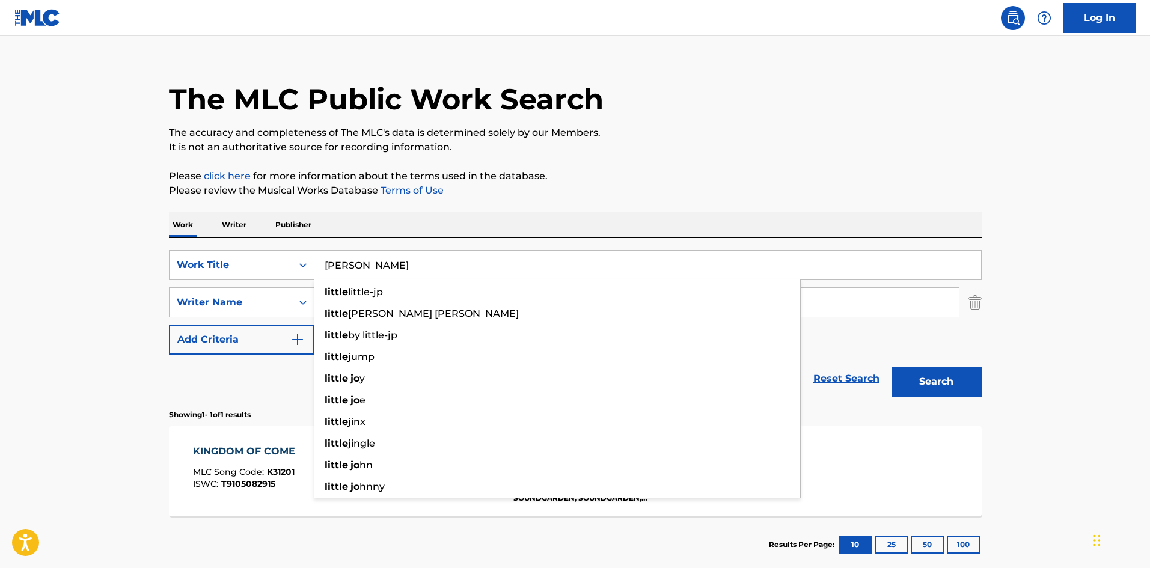
type input "[PERSON_NAME]"
click at [891, 367] on button "Search" at bounding box center [936, 382] width 90 height 30
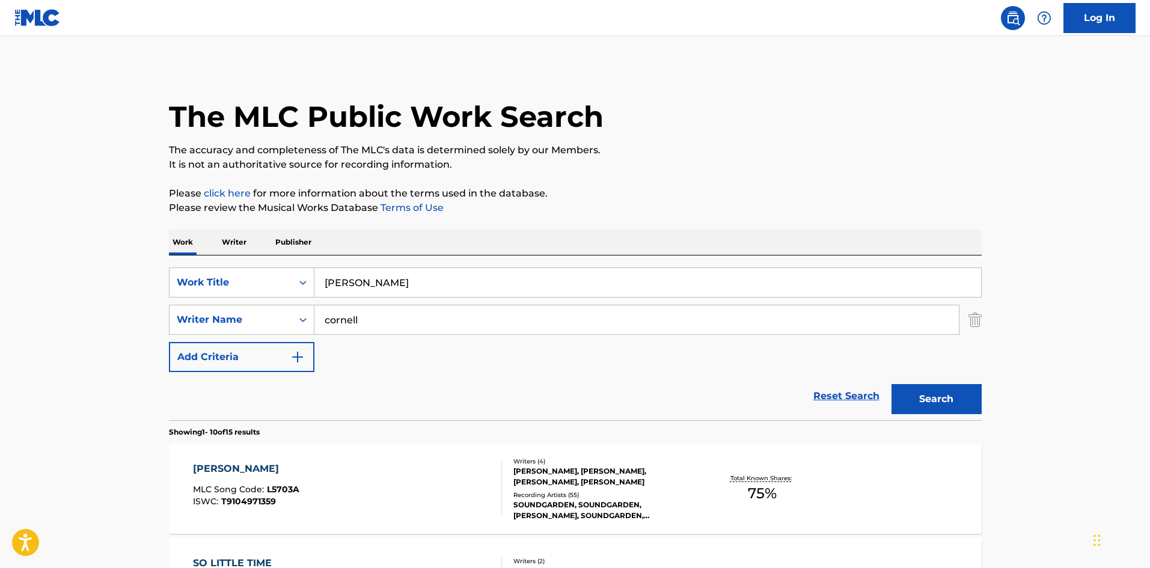
scroll to position [80, 0]
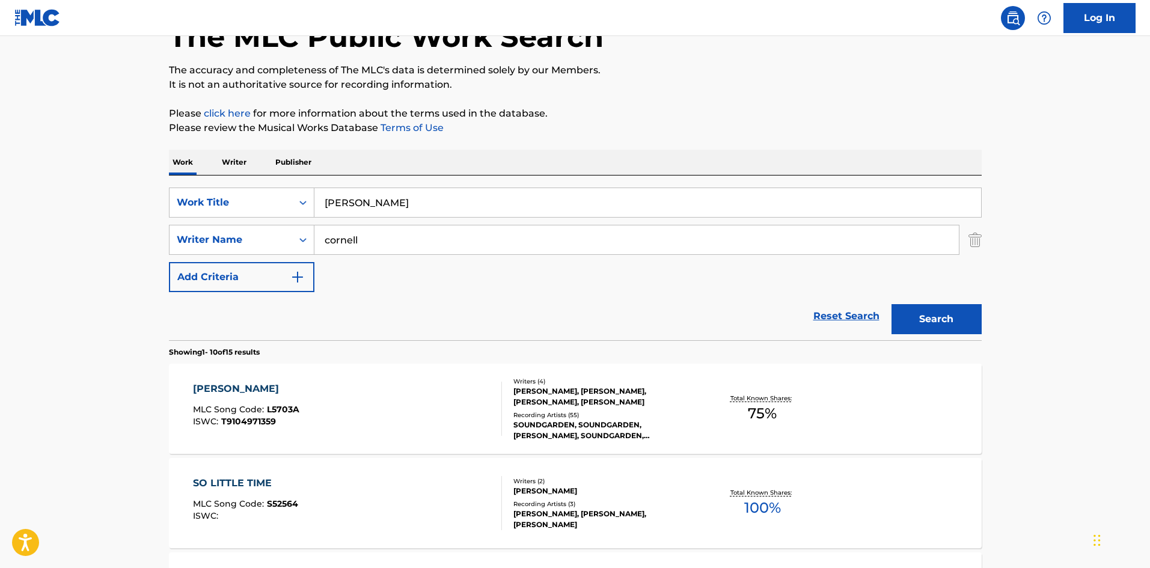
click at [555, 433] on div "SOUNDGARDEN, SOUNDGARDEN, [PERSON_NAME], SOUNDGARDEN, SOUNDGARDEN, SOUNDGARDEN" at bounding box center [603, 430] width 181 height 22
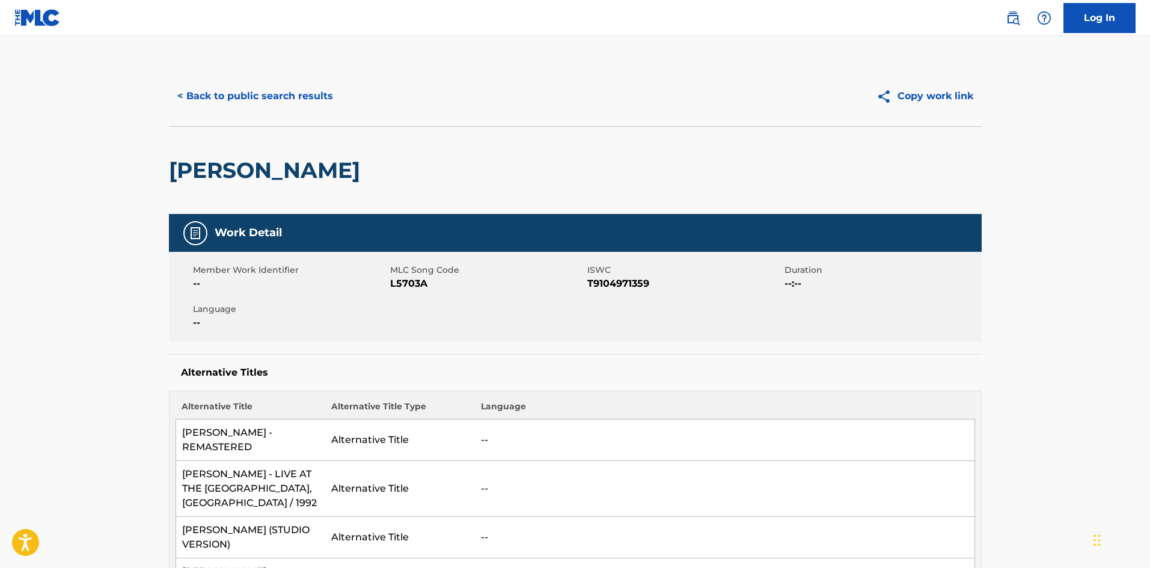
click at [239, 103] on button "< Back to public search results" at bounding box center [255, 96] width 172 height 30
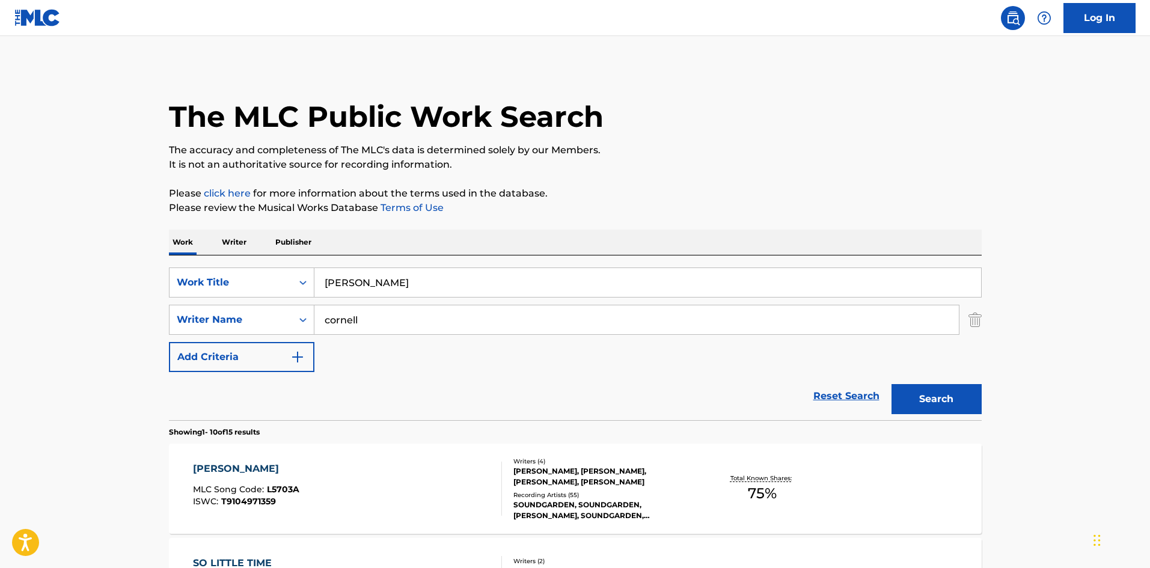
scroll to position [80, 0]
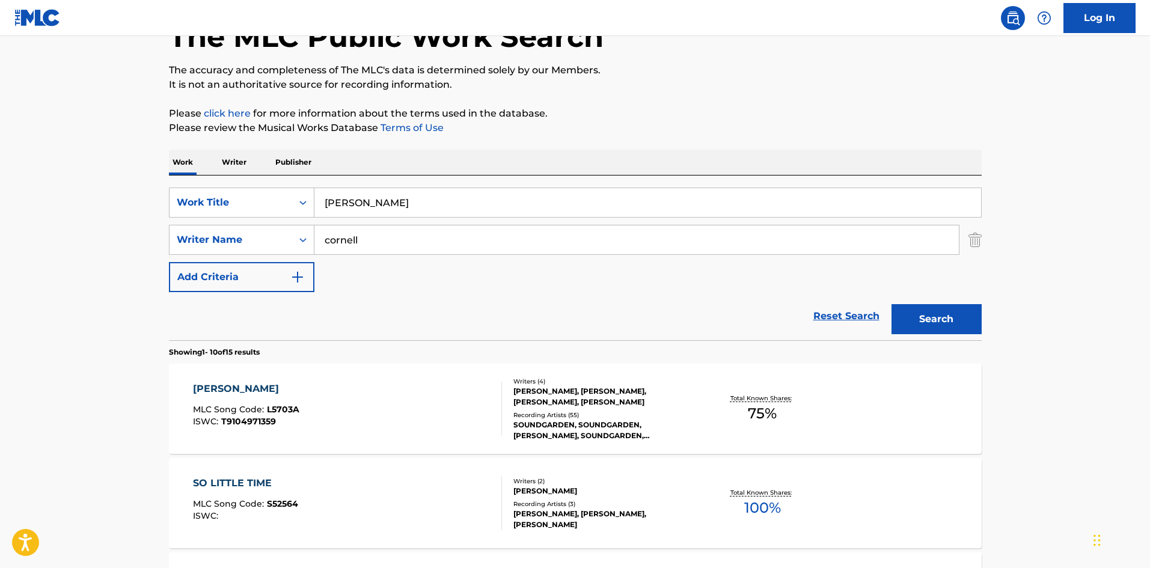
click at [371, 198] on input "[PERSON_NAME]" at bounding box center [647, 202] width 666 height 29
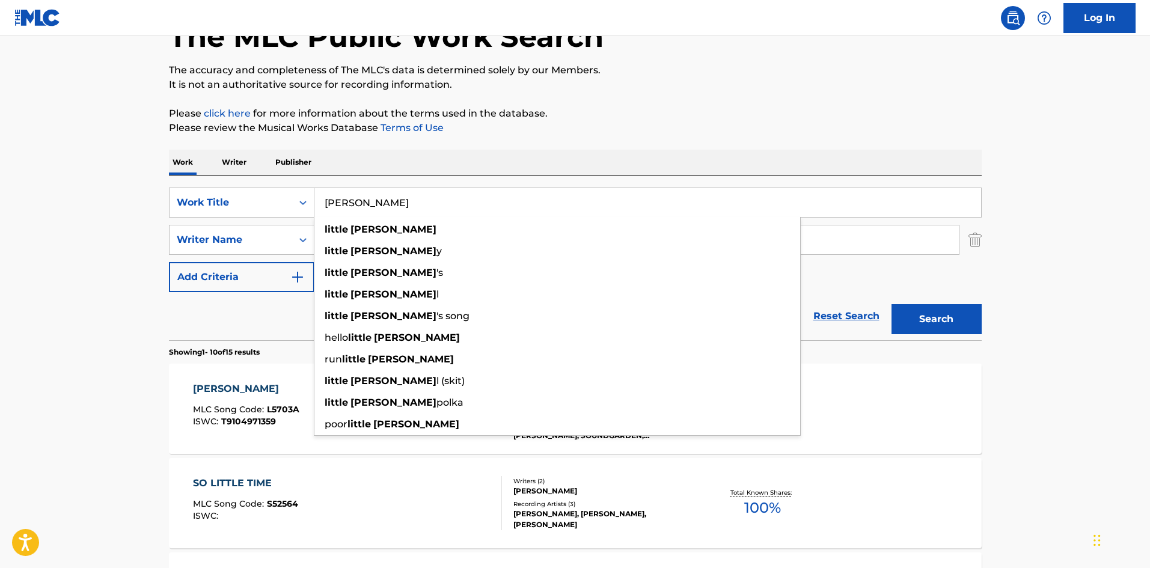
click at [371, 198] on input "[PERSON_NAME]" at bounding box center [647, 202] width 666 height 29
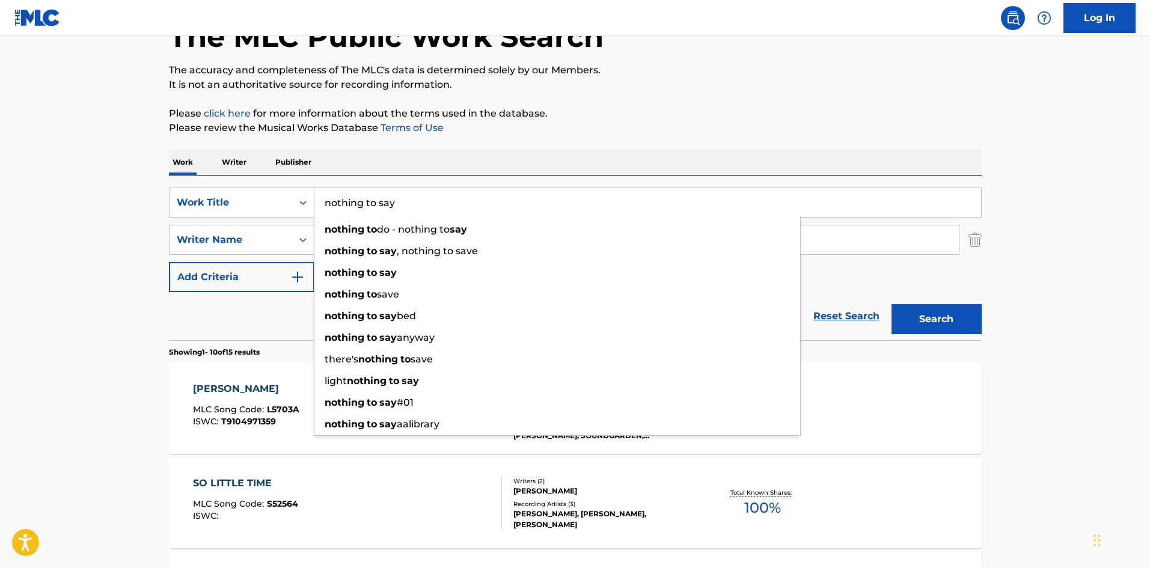
type input "nothing to say"
click at [891, 304] on button "Search" at bounding box center [936, 319] width 90 height 30
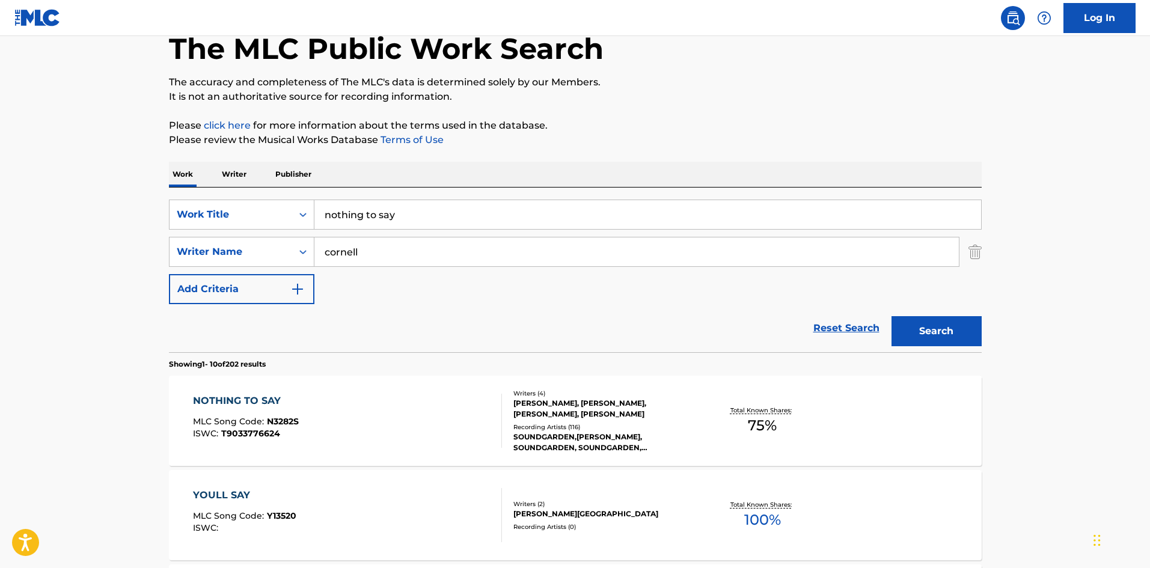
scroll to position [240, 0]
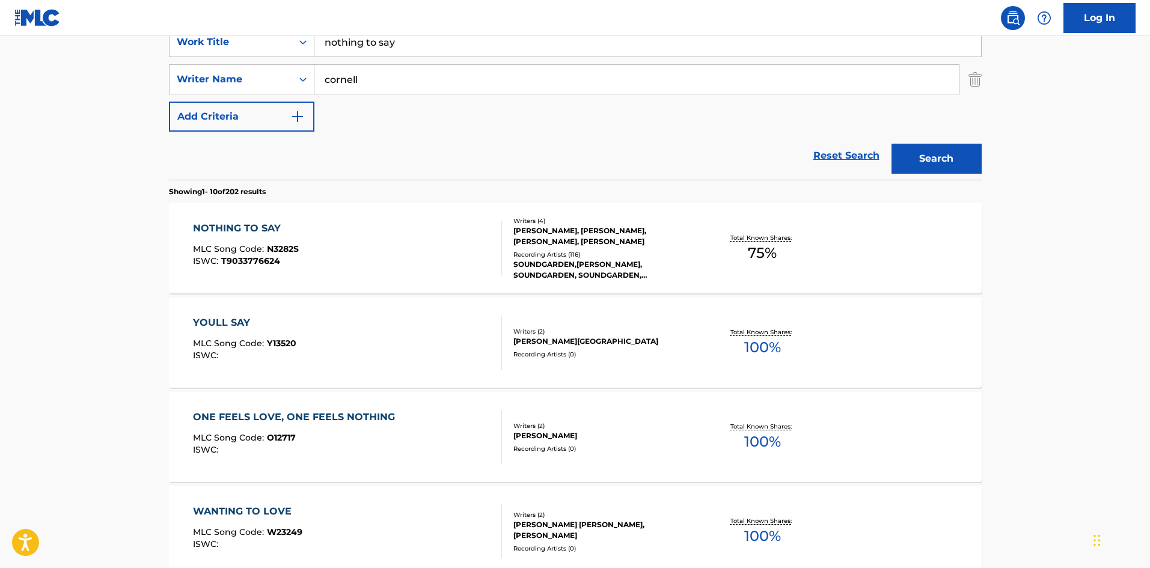
click at [603, 271] on div "SOUNDGARDEN,[PERSON_NAME], SOUNDGARDEN, SOUNDGARDEN,[PERSON_NAME],[PERSON_NAME]…" at bounding box center [603, 270] width 181 height 22
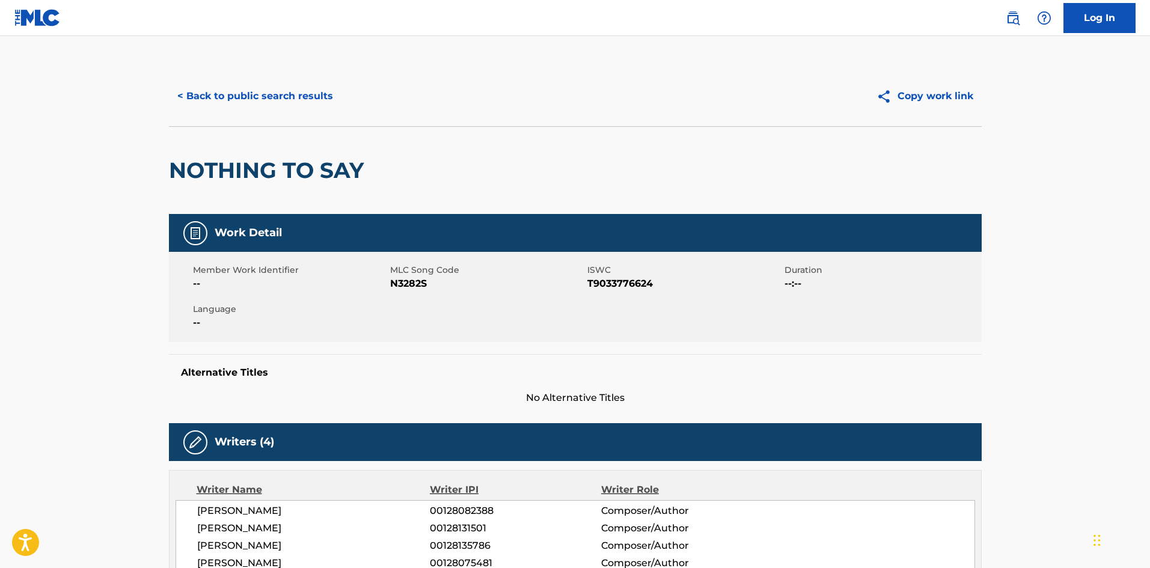
click at [274, 94] on button "< Back to public search results" at bounding box center [255, 96] width 172 height 30
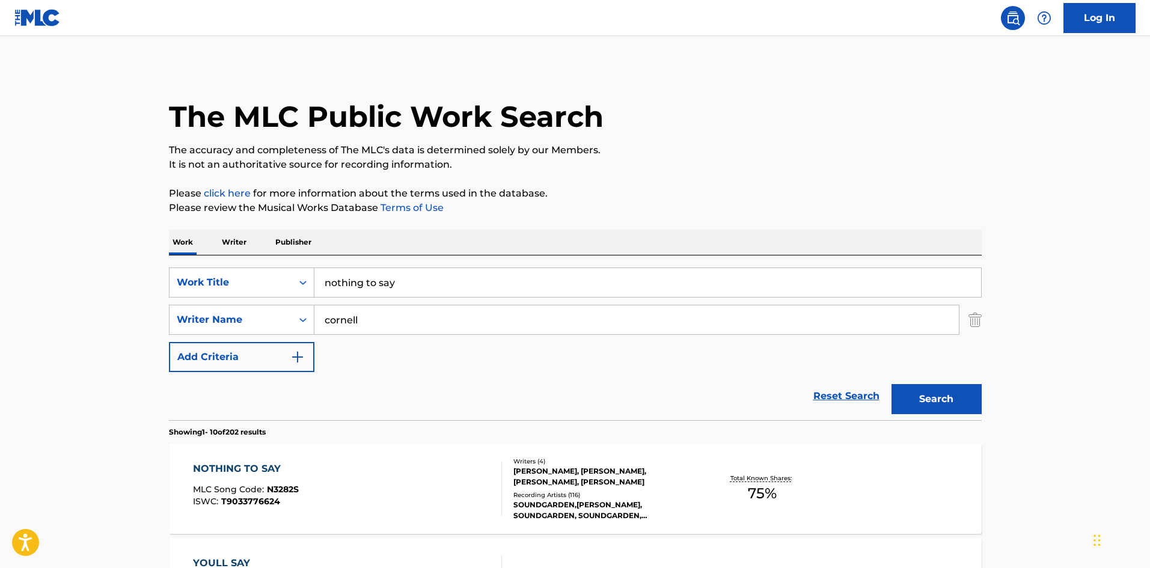
click at [407, 287] on input "nothing to say" at bounding box center [647, 282] width 666 height 29
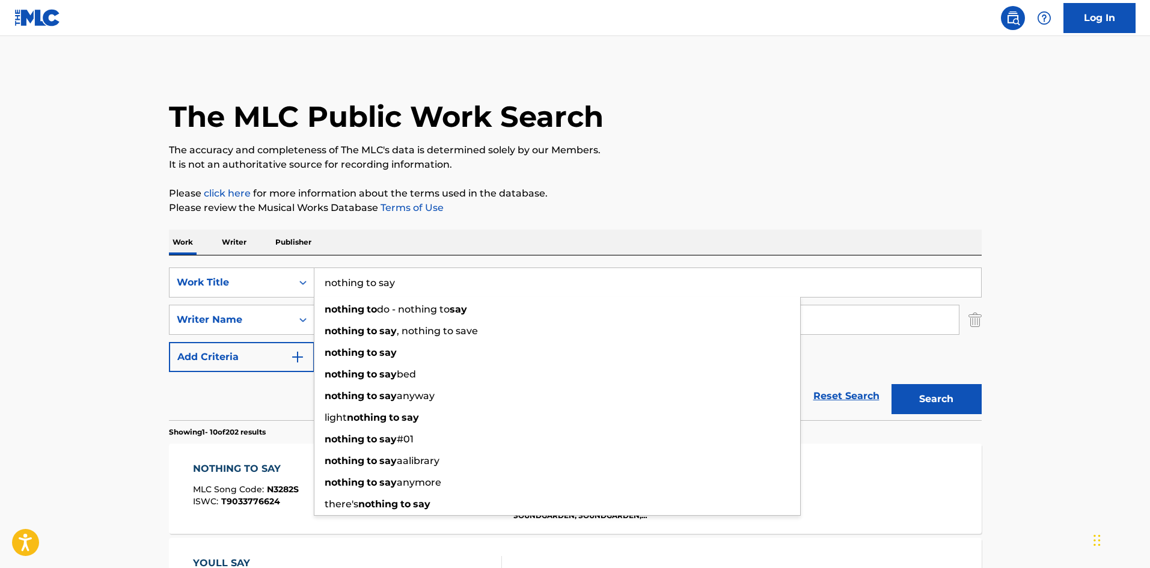
click at [407, 287] on input "nothing to say" at bounding box center [647, 282] width 666 height 29
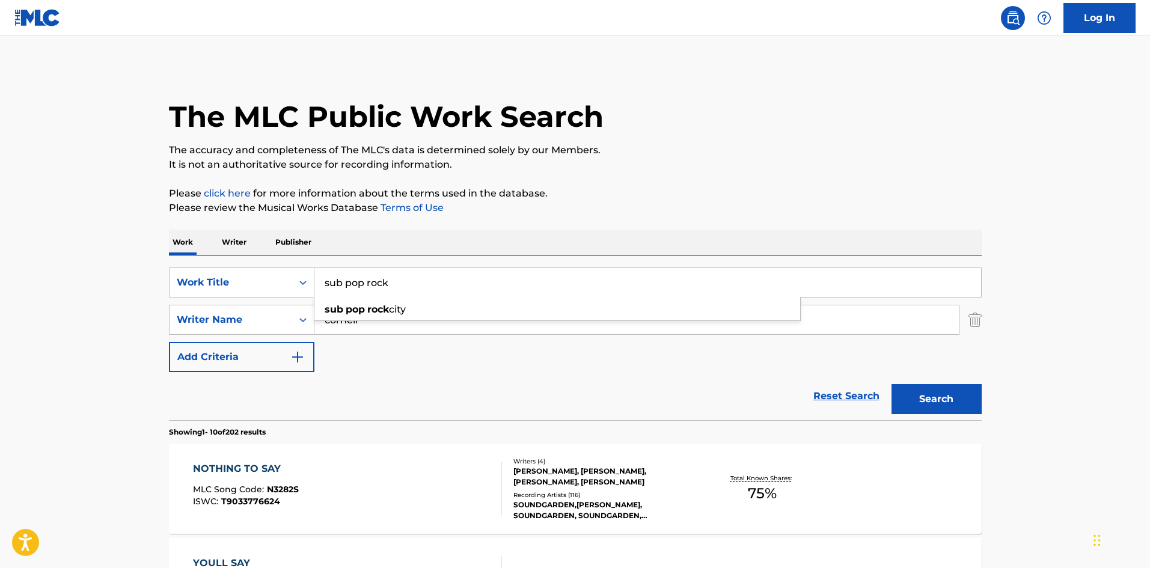
type input "sub pop rock"
click at [891, 384] on button "Search" at bounding box center [936, 399] width 90 height 30
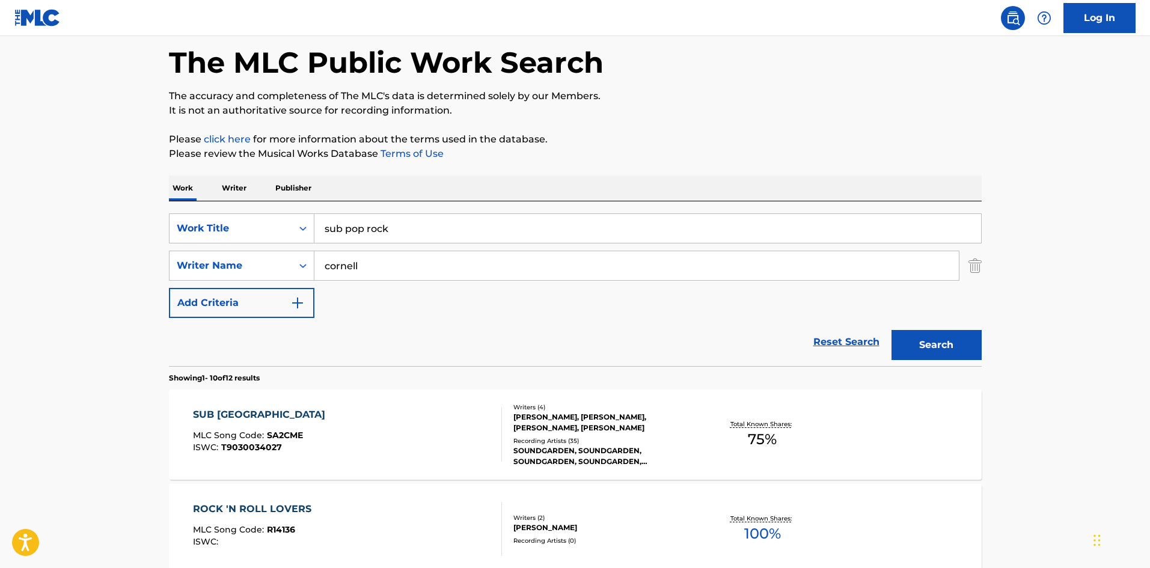
scroll to position [80, 0]
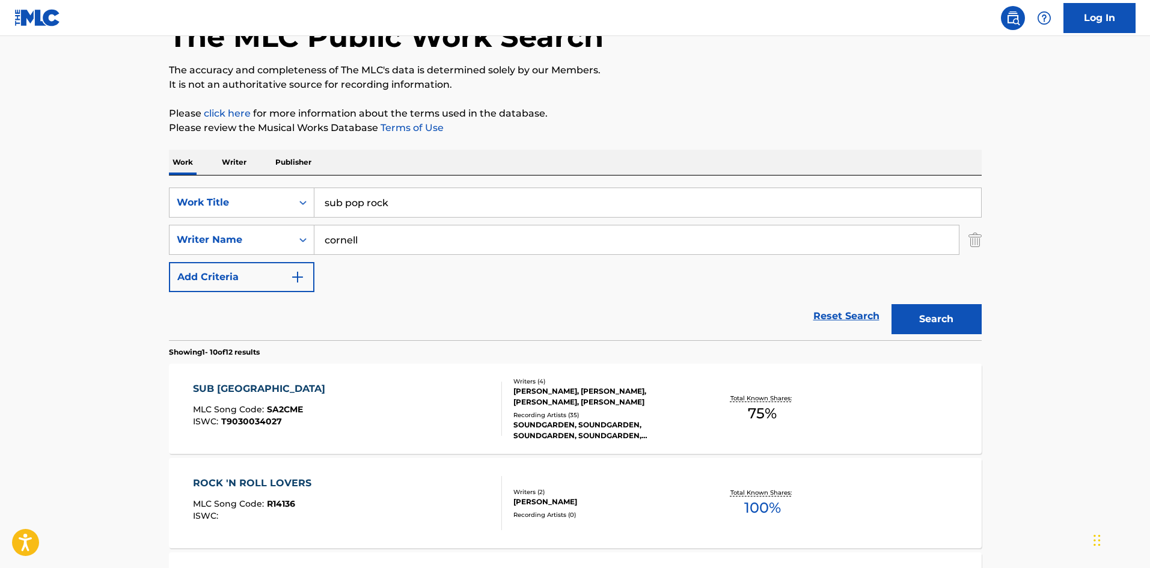
click at [582, 419] on div "SOUNDGARDEN, SOUNDGARDEN, SOUNDGARDEN, SOUNDGARDEN, SOUNDGARDEN" at bounding box center [603, 430] width 181 height 22
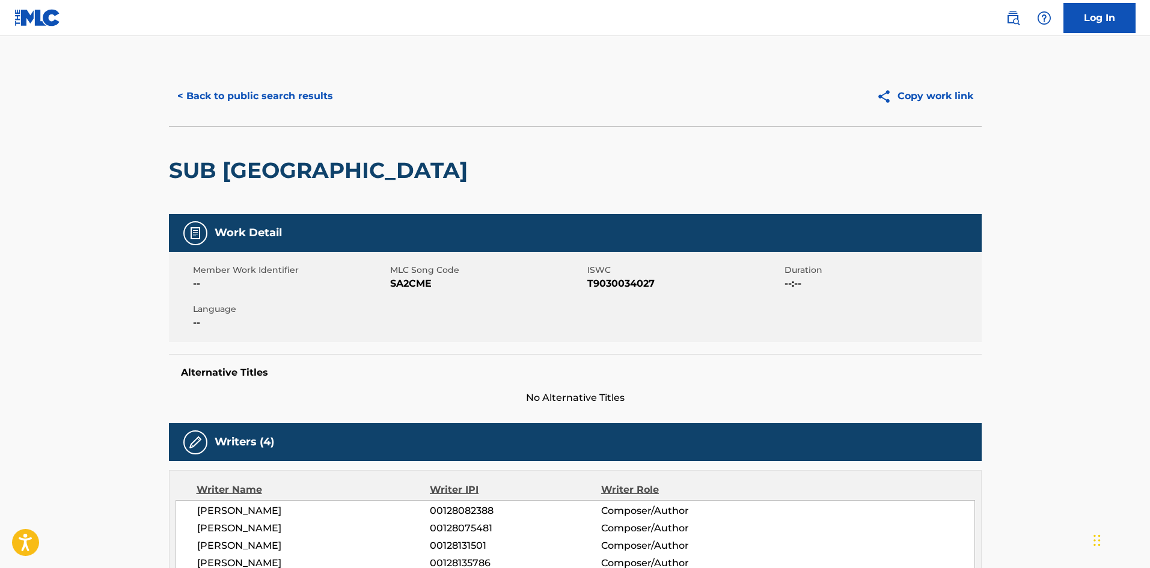
click at [273, 101] on button "< Back to public search results" at bounding box center [255, 96] width 172 height 30
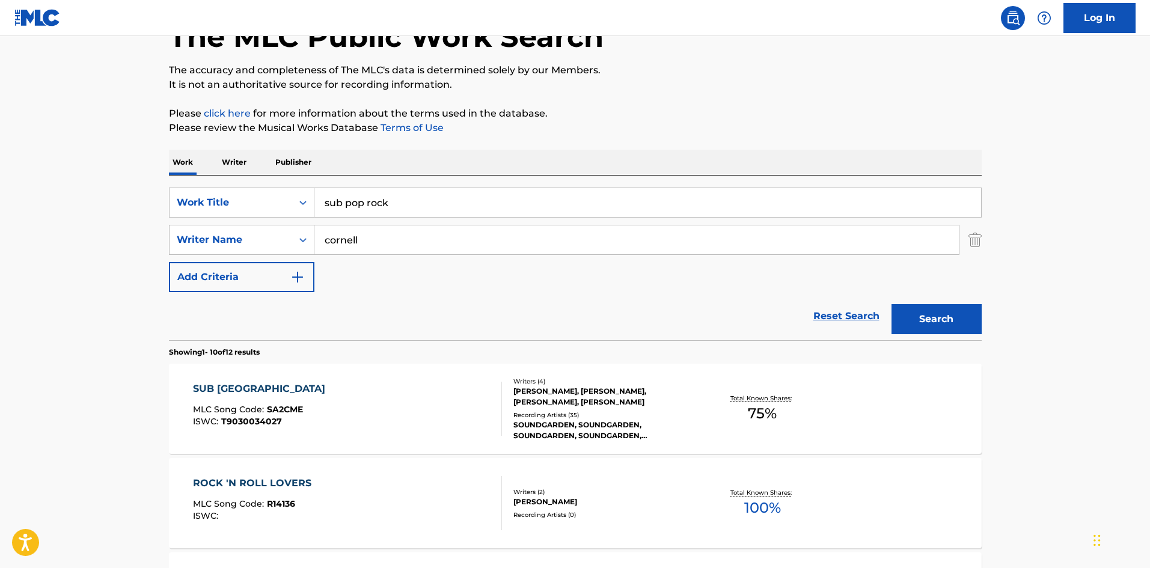
click at [383, 213] on input "sub pop rock" at bounding box center [647, 202] width 666 height 29
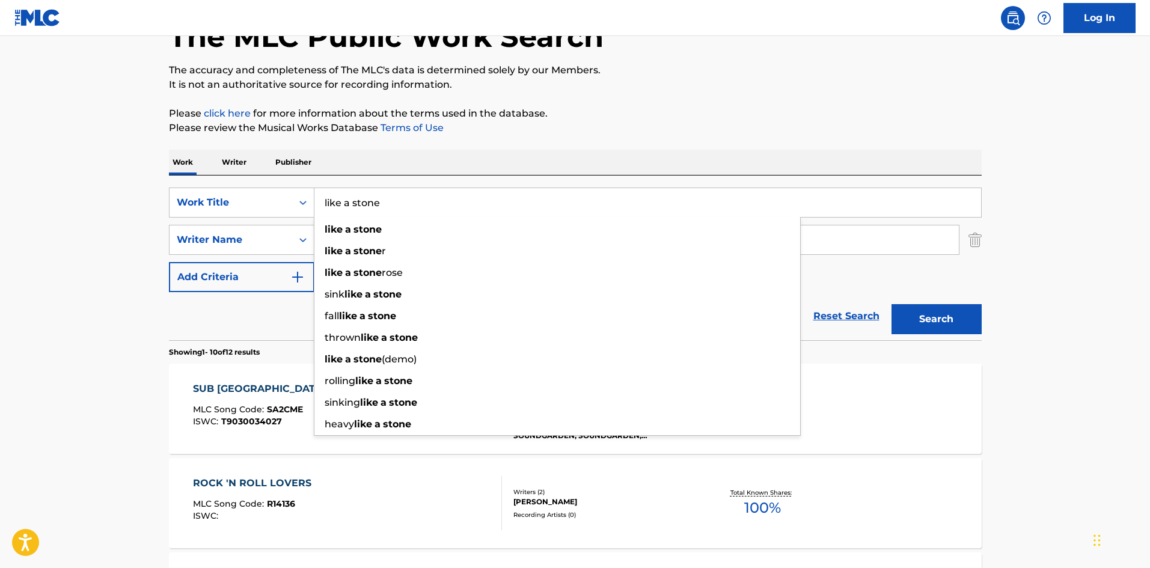
type input "like a stone"
click at [915, 314] on button "Search" at bounding box center [936, 319] width 90 height 30
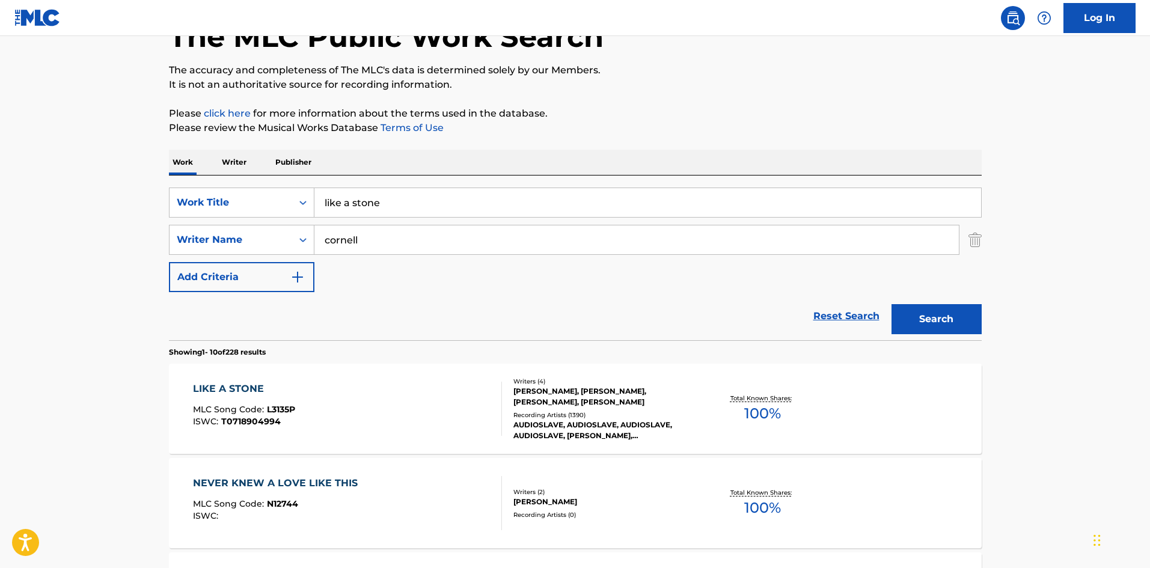
click at [599, 388] on div "[PERSON_NAME], [PERSON_NAME], [PERSON_NAME], [PERSON_NAME]" at bounding box center [603, 397] width 181 height 22
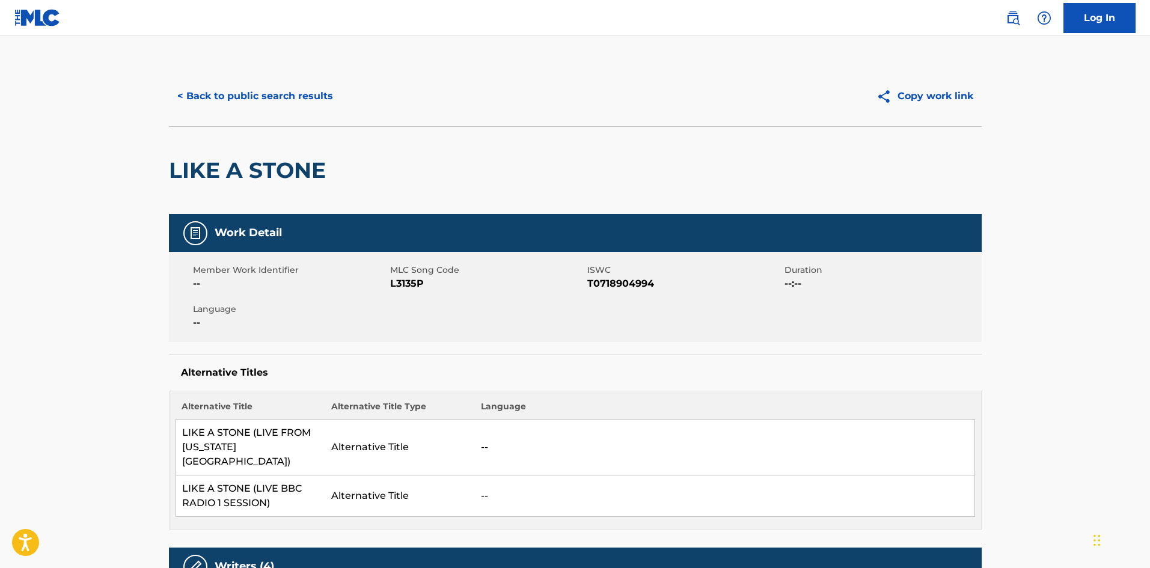
click at [231, 101] on button "< Back to public search results" at bounding box center [255, 96] width 172 height 30
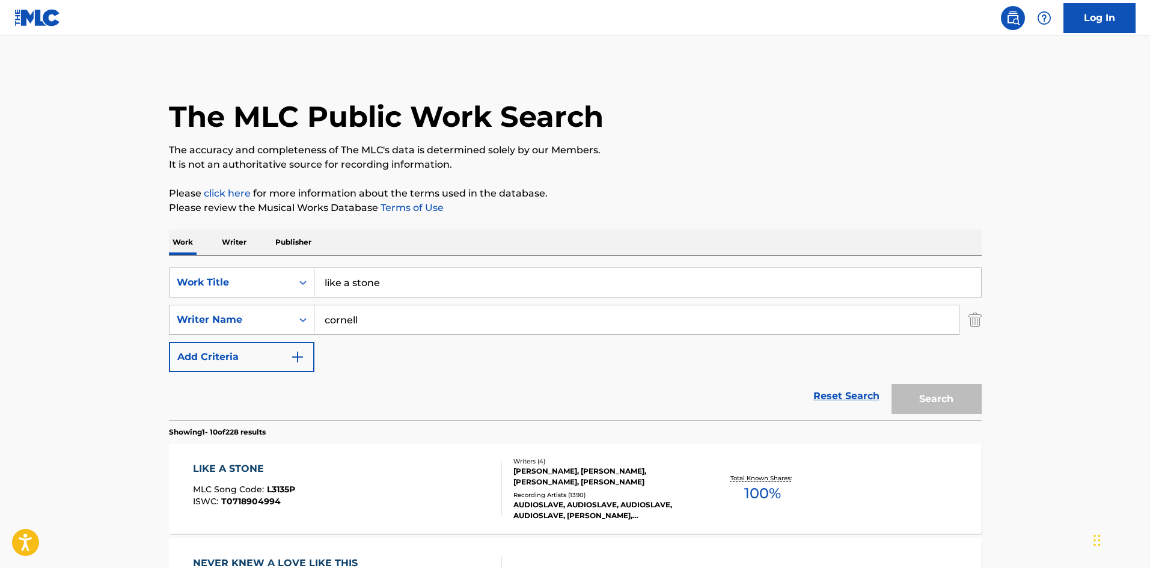
scroll to position [80, 0]
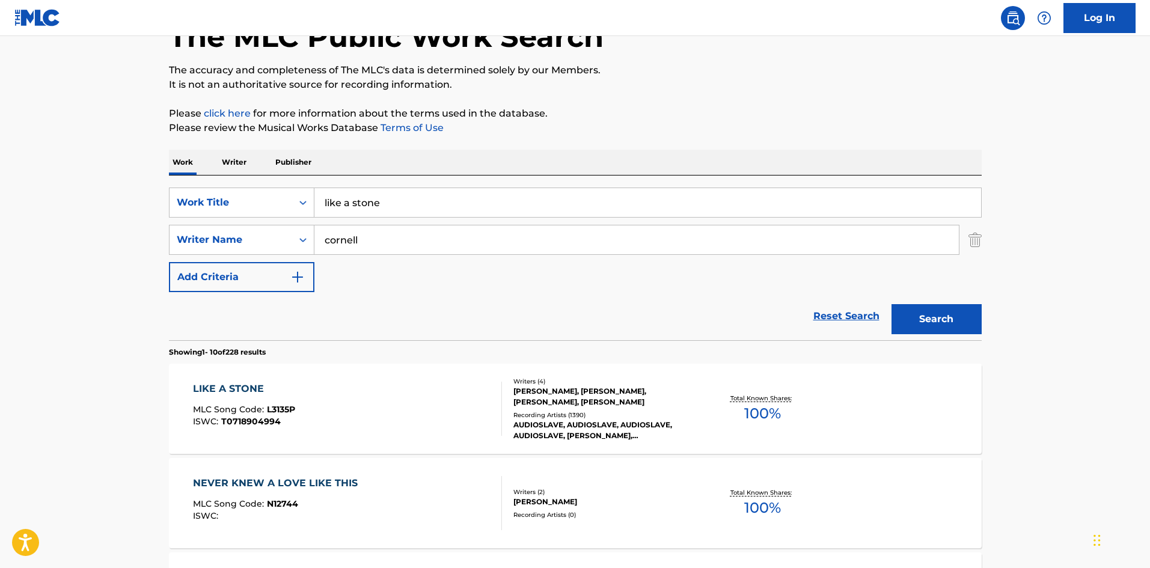
click at [404, 208] on input "like a stone" at bounding box center [647, 202] width 666 height 29
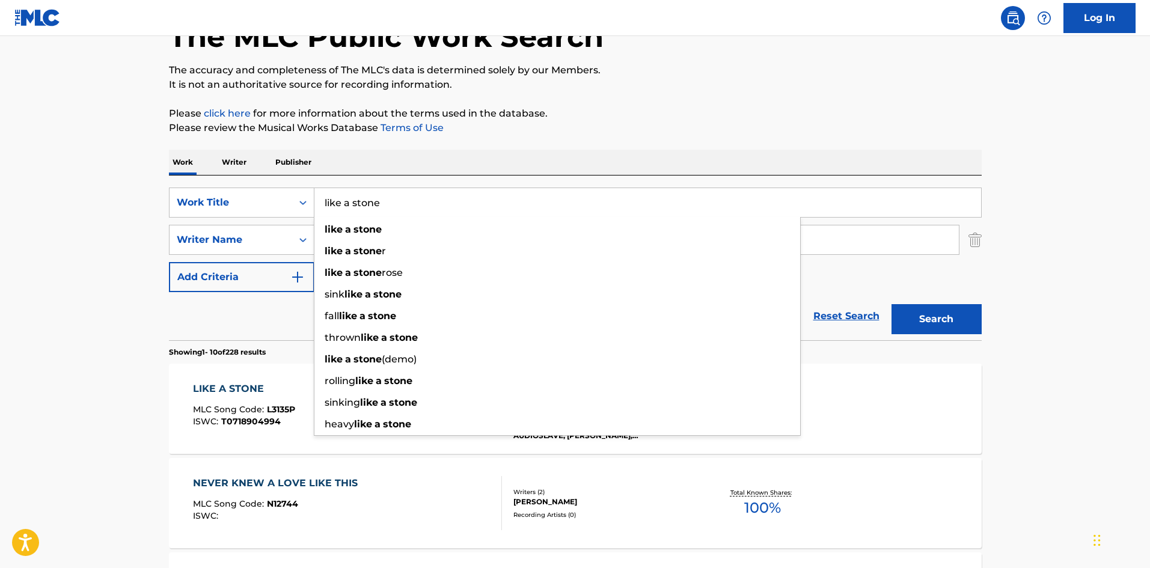
click at [404, 208] on input "like a stone" at bounding box center [647, 202] width 666 height 29
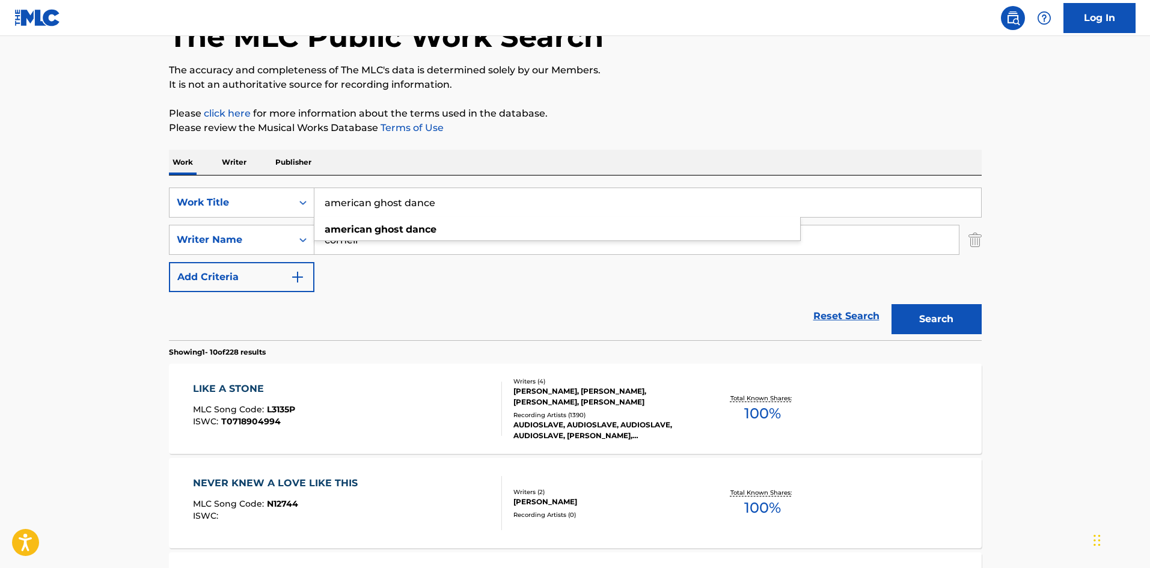
type input "american ghost dance"
click at [416, 280] on div "SearchWithCriteria4b74f5bc-5718-4340-a259-6db4a475e292 Work Title american ghos…" at bounding box center [575, 239] width 812 height 105
click at [406, 239] on input "cornell" at bounding box center [636, 239] width 644 height 29
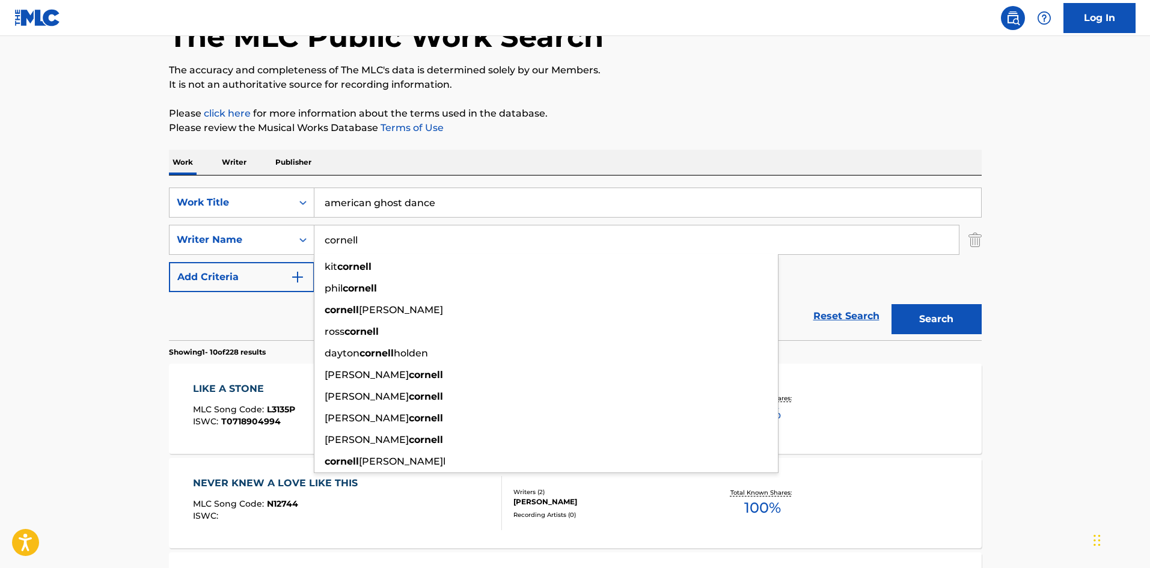
click at [406, 239] on input "cornell" at bounding box center [636, 239] width 644 height 29
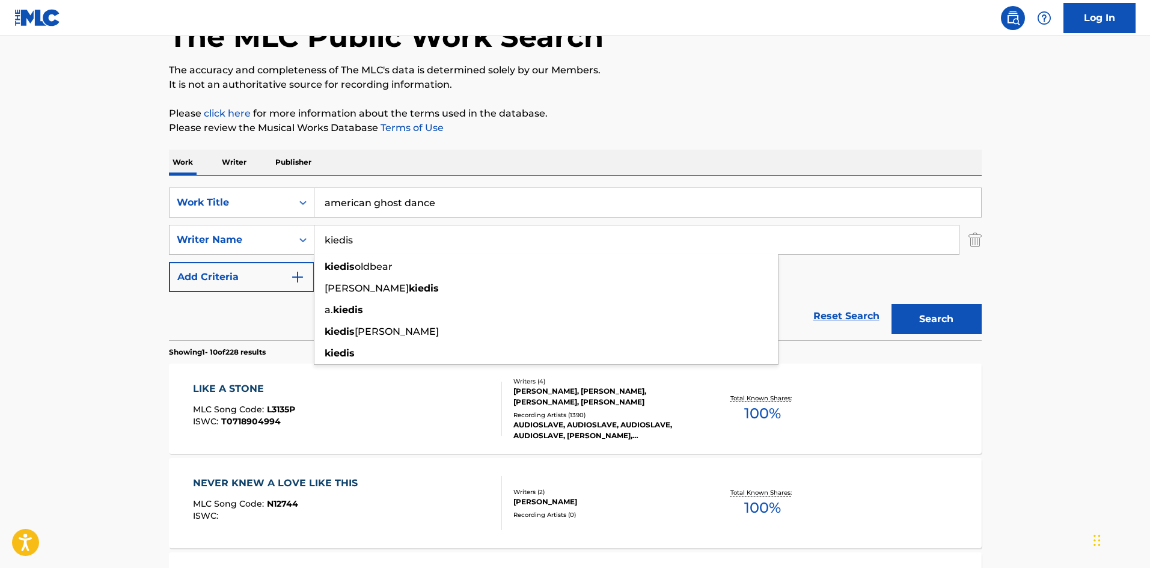
type input "kiedis"
click at [929, 313] on button "Search" at bounding box center [936, 319] width 90 height 30
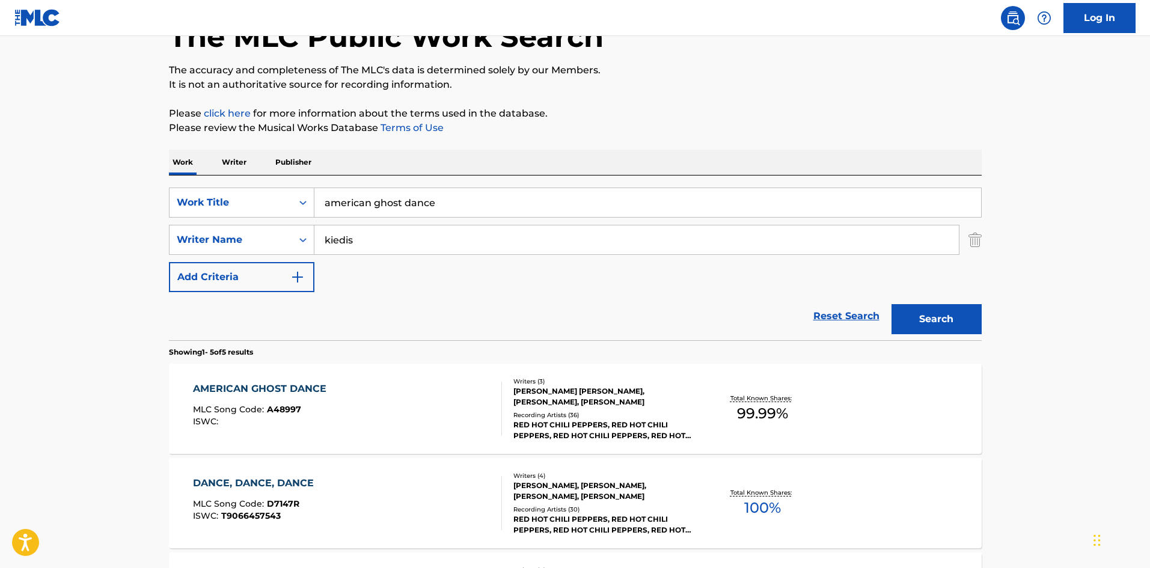
click at [602, 427] on div "RED HOT CHILI PEPPERS, RED HOT CHILI PEPPERS, RED HOT CHILI PEPPERS, RED HOT CH…" at bounding box center [603, 430] width 181 height 22
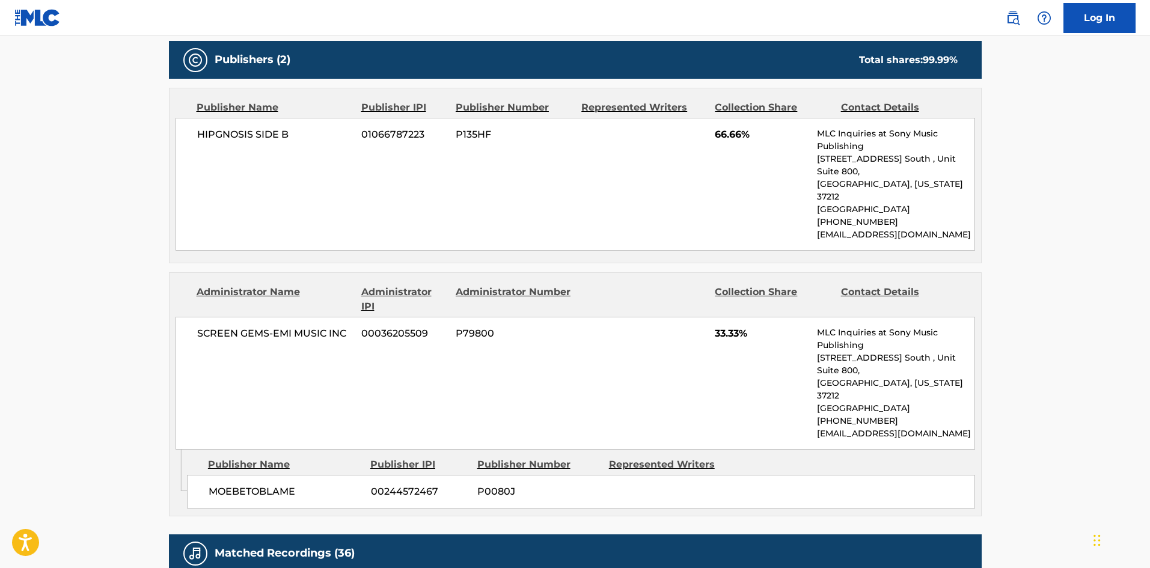
scroll to position [561, 0]
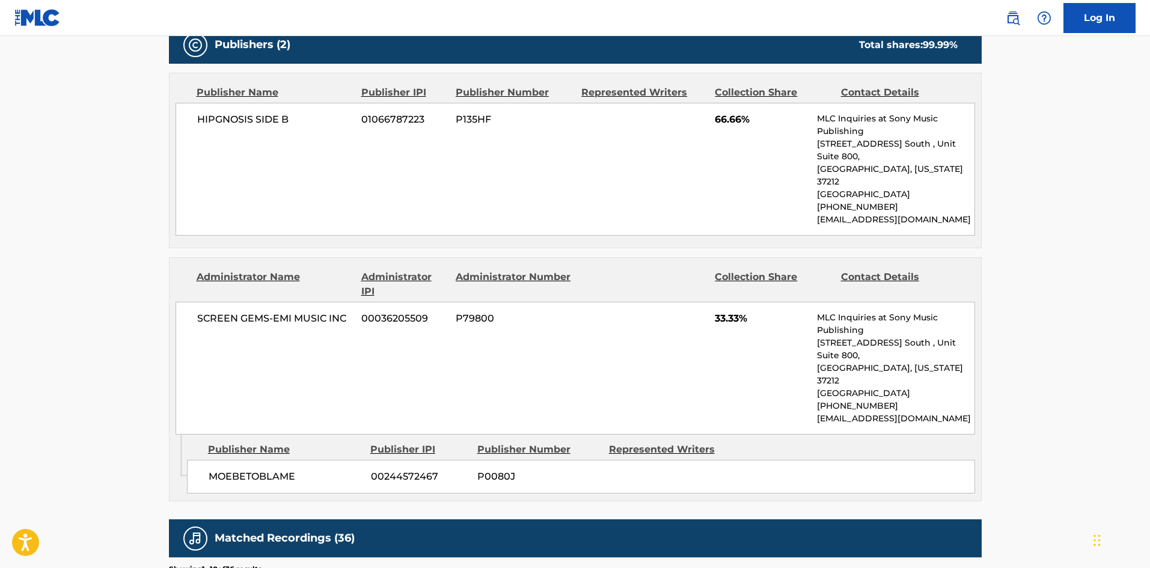
click at [237, 469] on span "MOEBETOBLAME" at bounding box center [285, 476] width 153 height 14
copy span "MOEBETOBLAME"
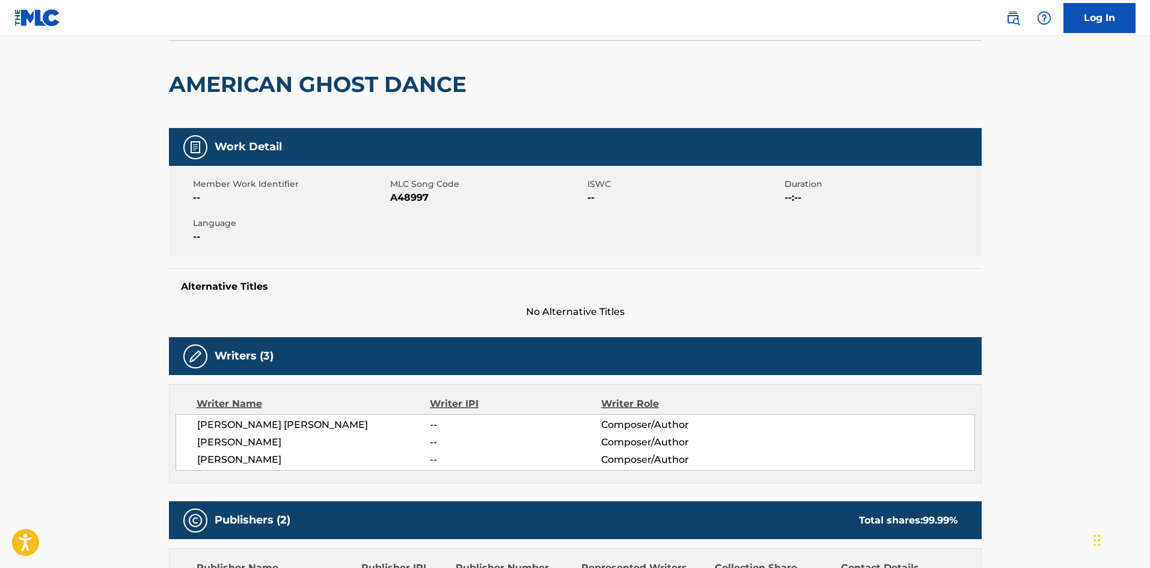
scroll to position [0, 0]
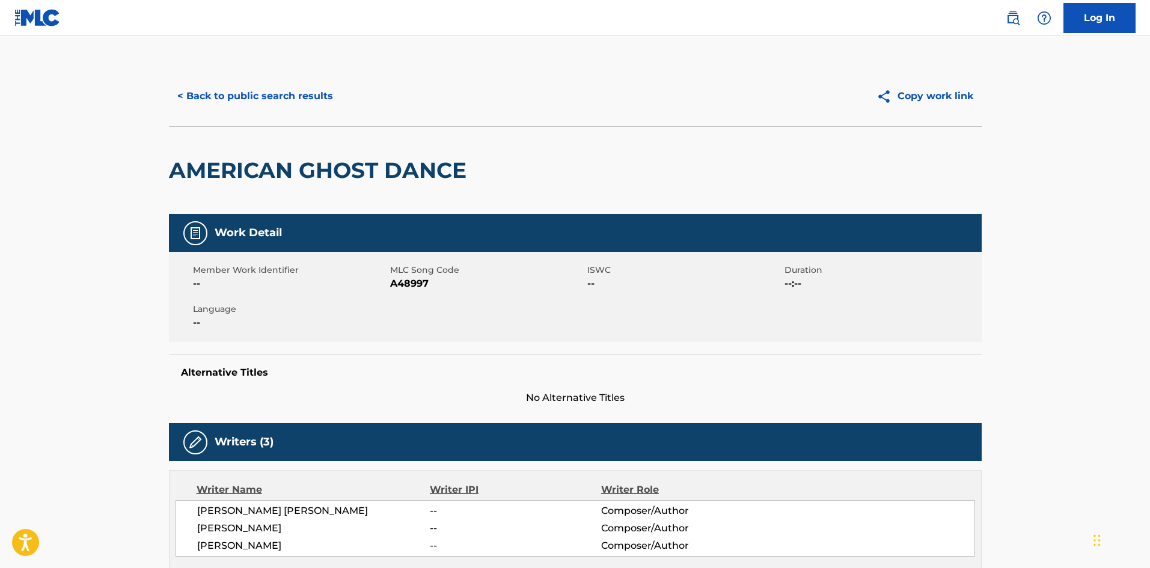
click at [219, 102] on button "< Back to public search results" at bounding box center [255, 96] width 172 height 30
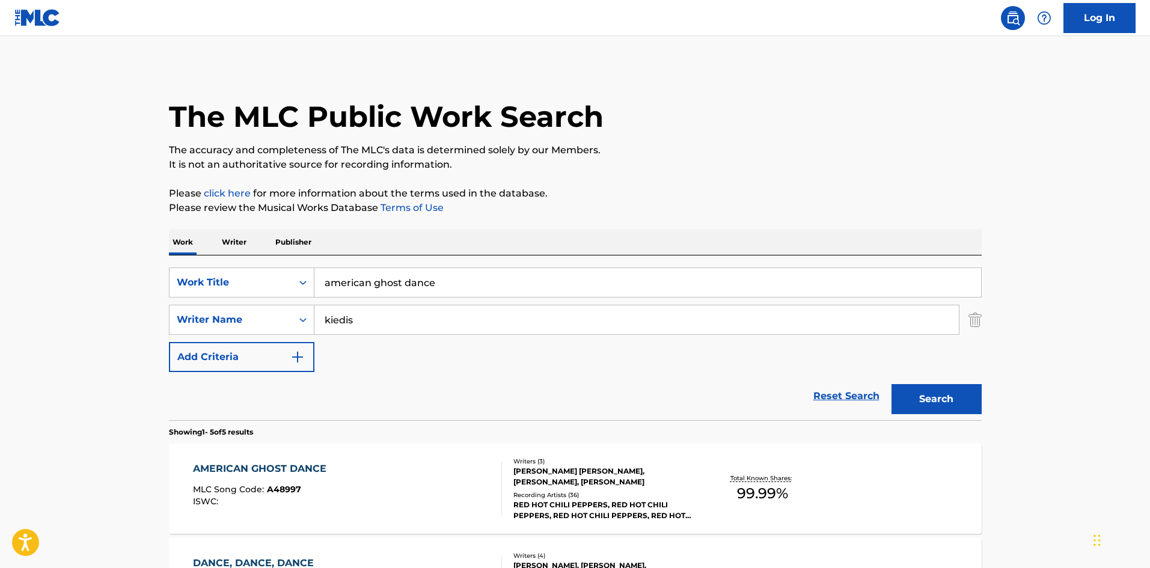
scroll to position [80, 0]
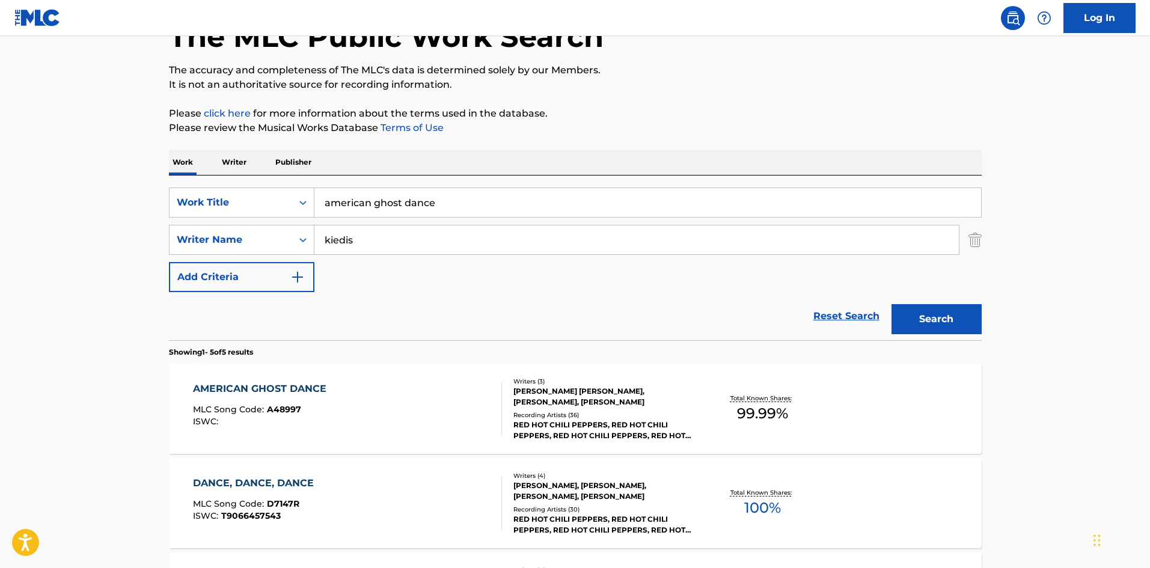
click at [341, 203] on input "american ghost dance" at bounding box center [647, 202] width 666 height 29
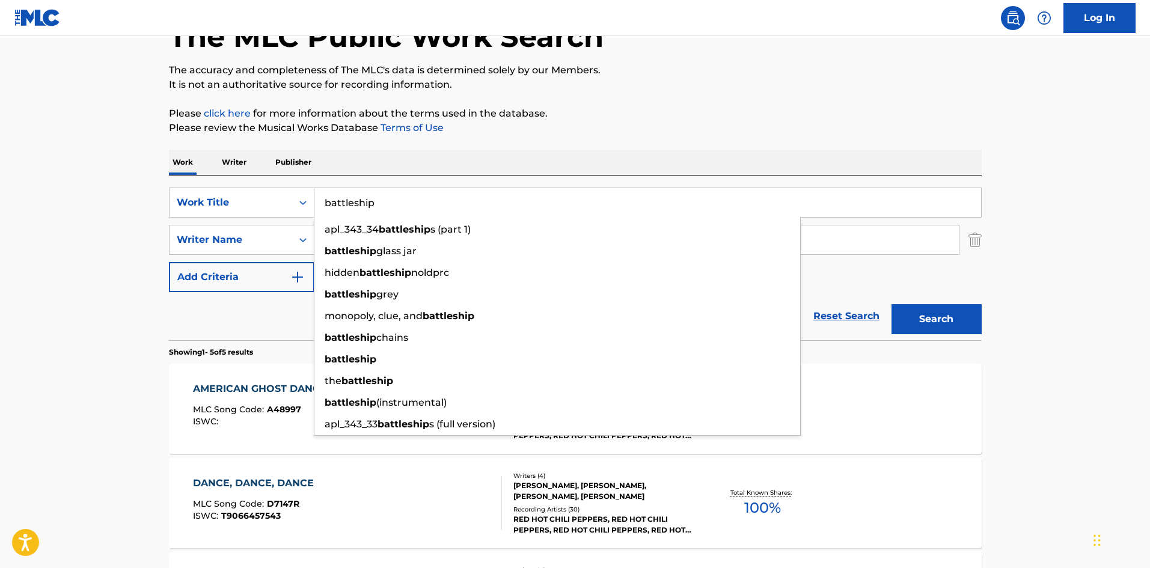
click at [962, 316] on button "Search" at bounding box center [936, 319] width 90 height 30
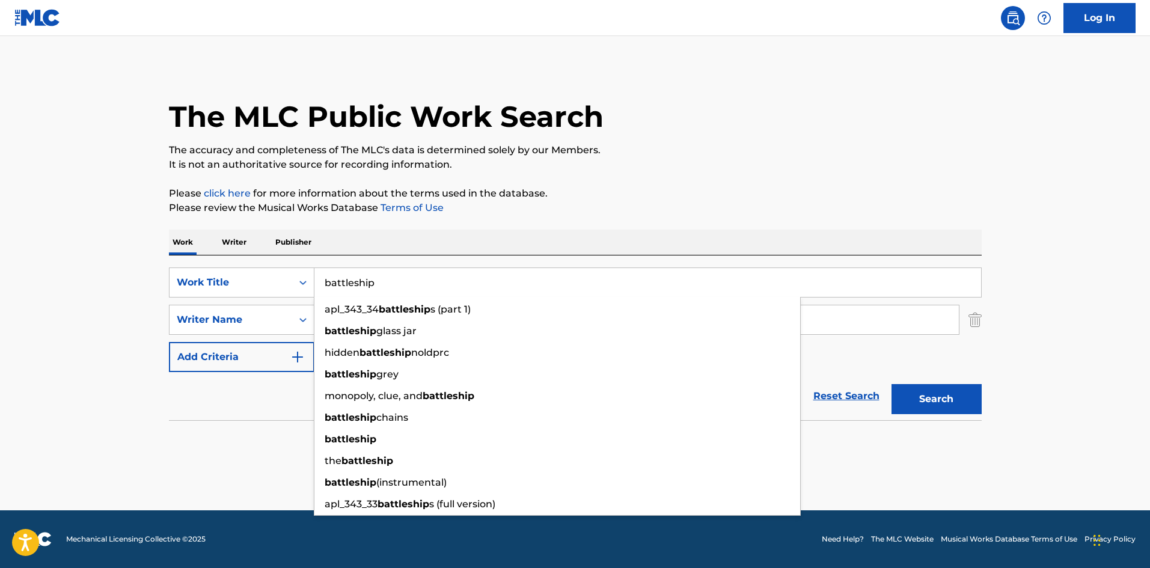
click at [352, 284] on input "battleship" at bounding box center [647, 282] width 666 height 29
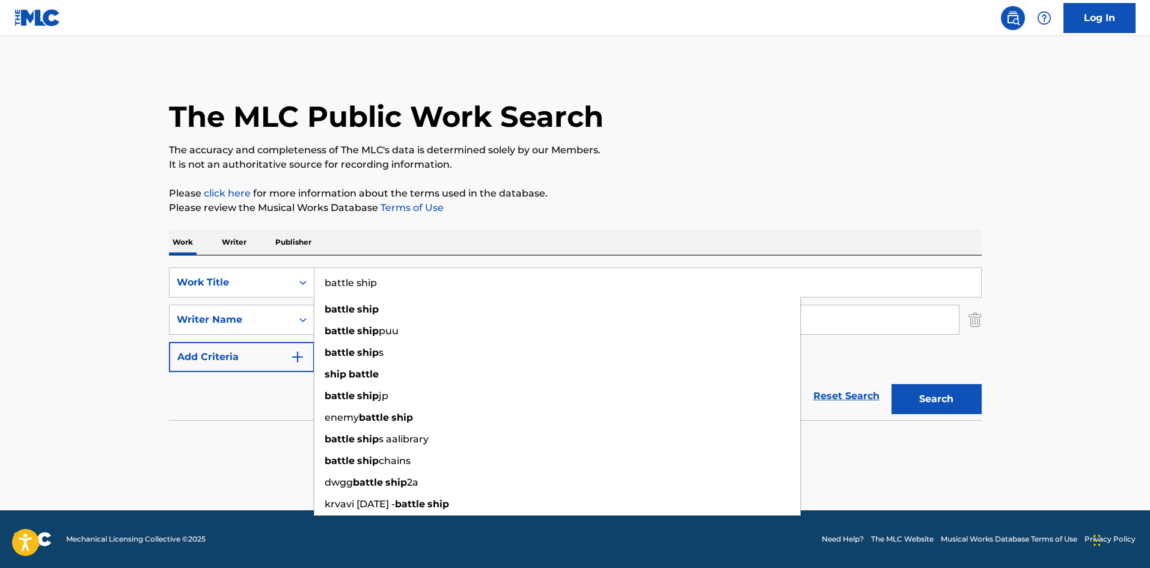
type input "battle ship"
click at [967, 400] on button "Search" at bounding box center [936, 399] width 90 height 30
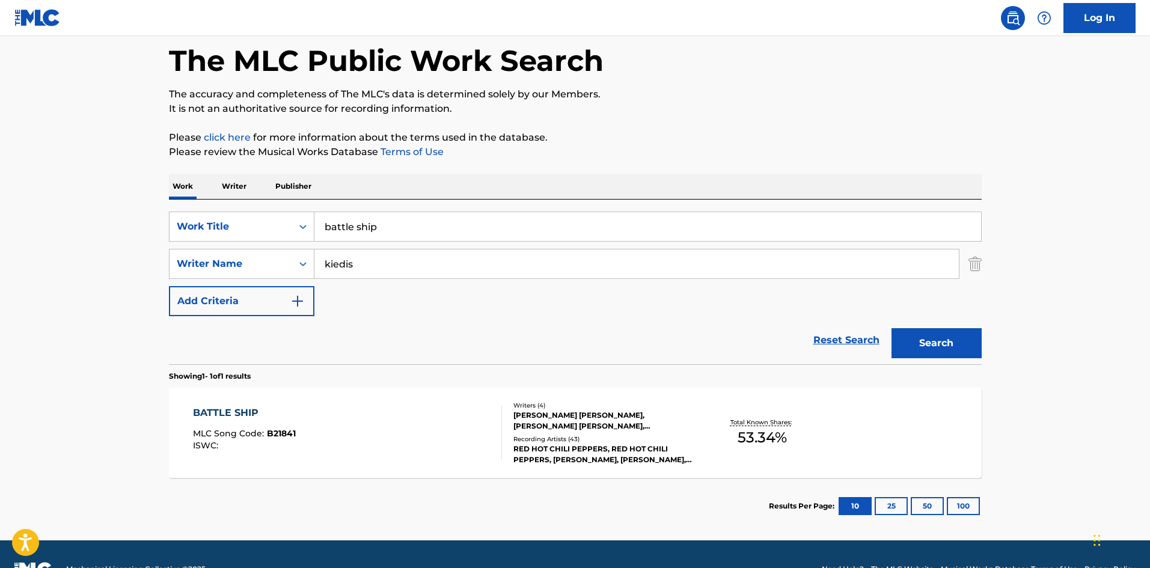
scroll to position [80, 0]
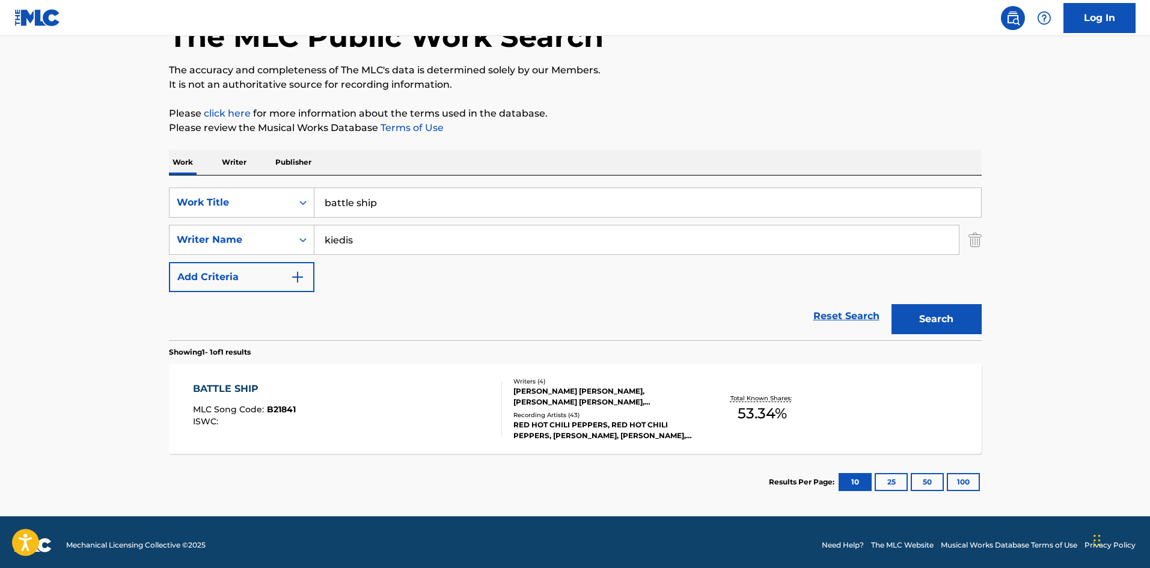
click at [579, 412] on div "Recording Artists ( 43 )" at bounding box center [603, 414] width 181 height 9
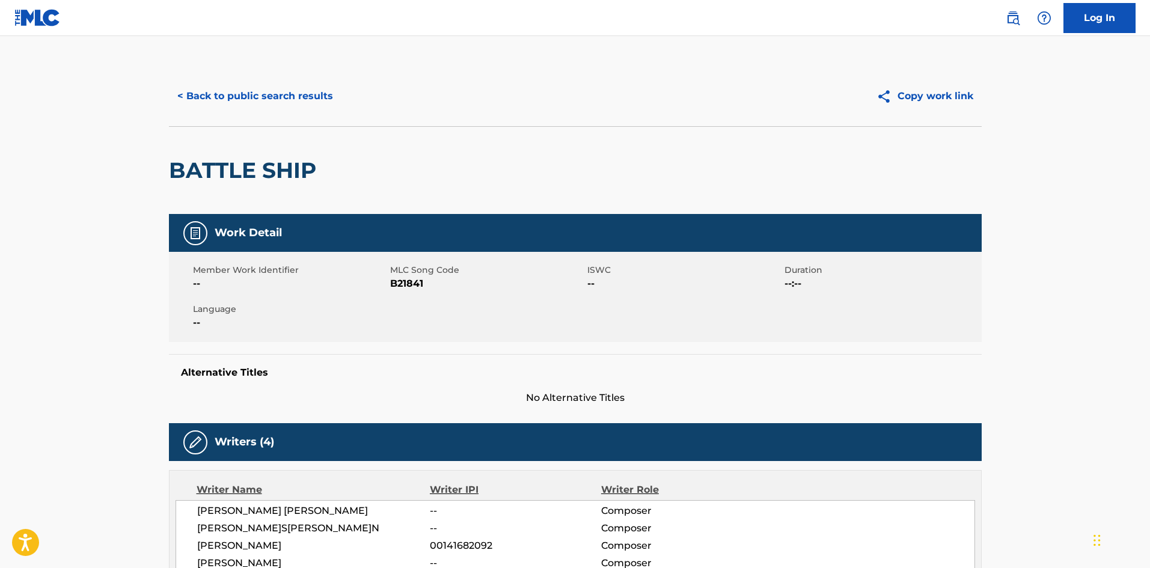
click at [252, 101] on button "< Back to public search results" at bounding box center [255, 96] width 172 height 30
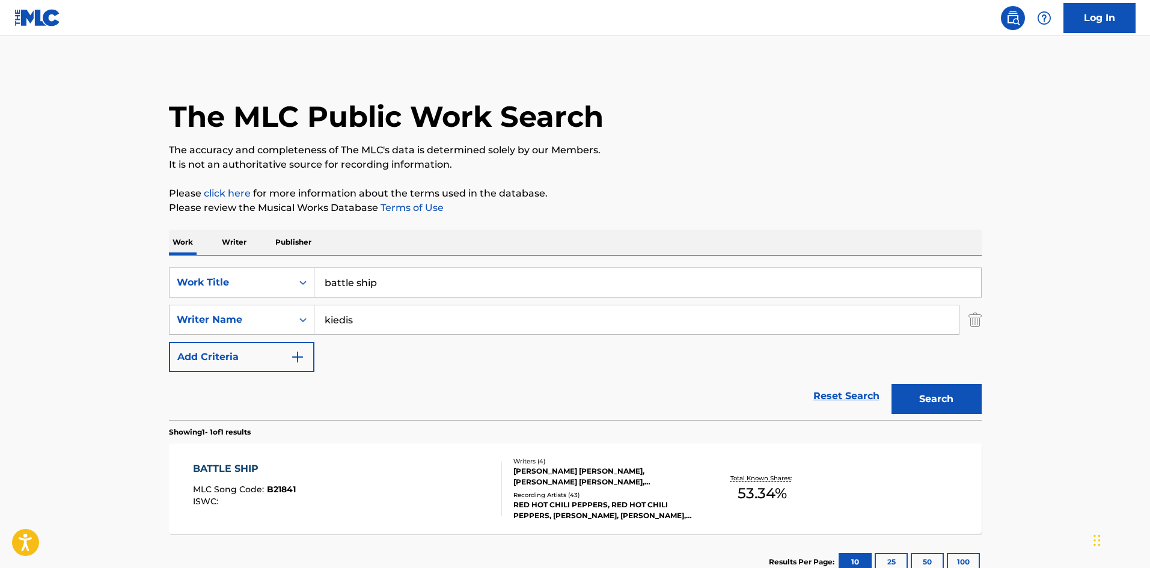
scroll to position [17, 0]
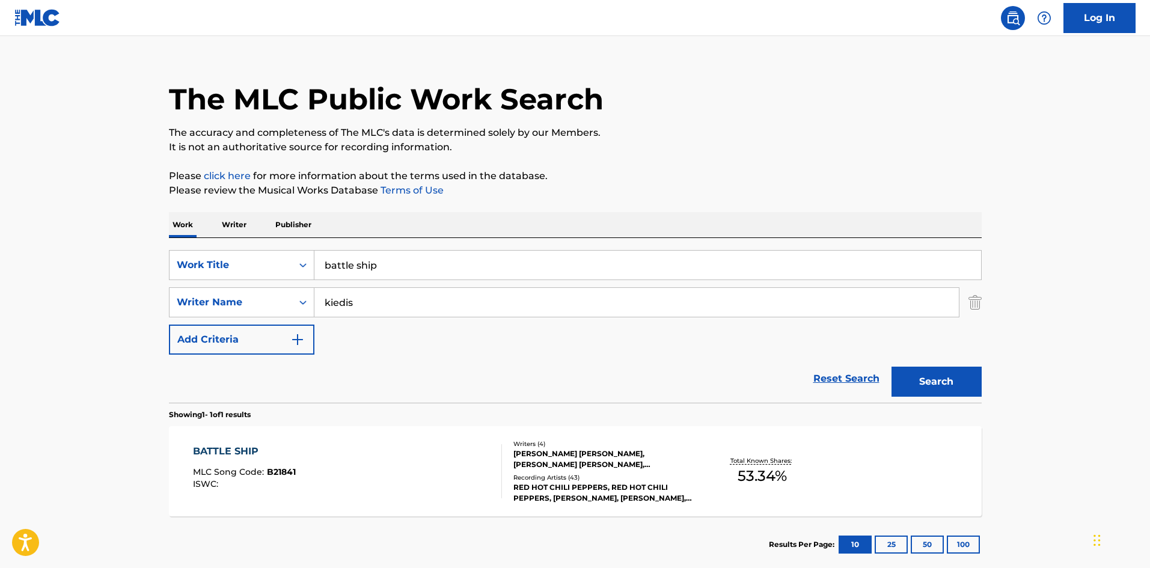
click at [379, 258] on input "battle ship" at bounding box center [647, 265] width 666 height 29
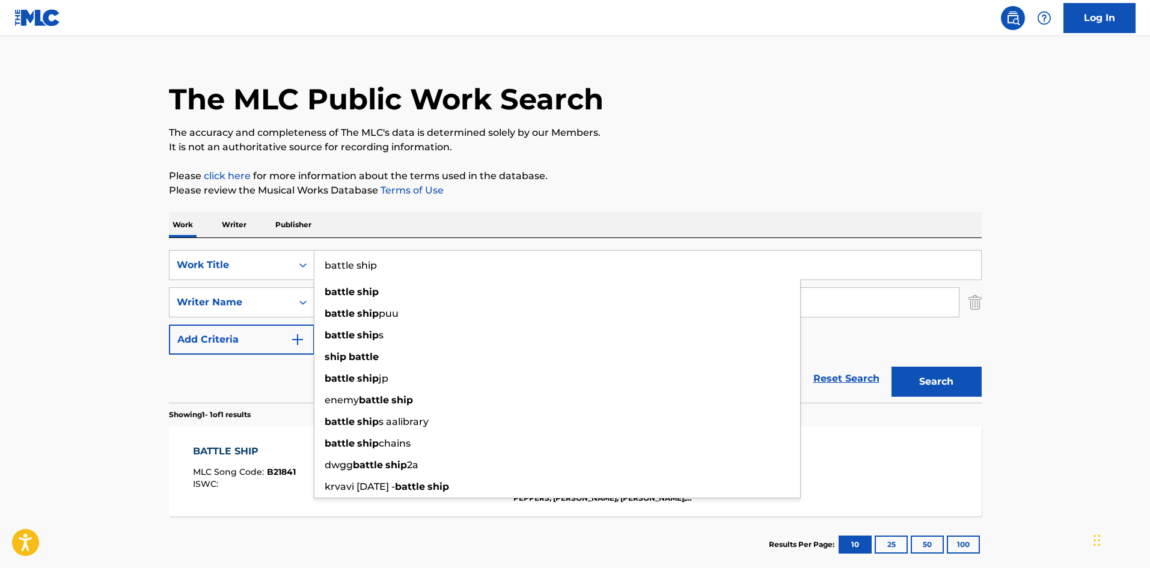
click at [379, 258] on input "battle ship" at bounding box center [647, 265] width 666 height 29
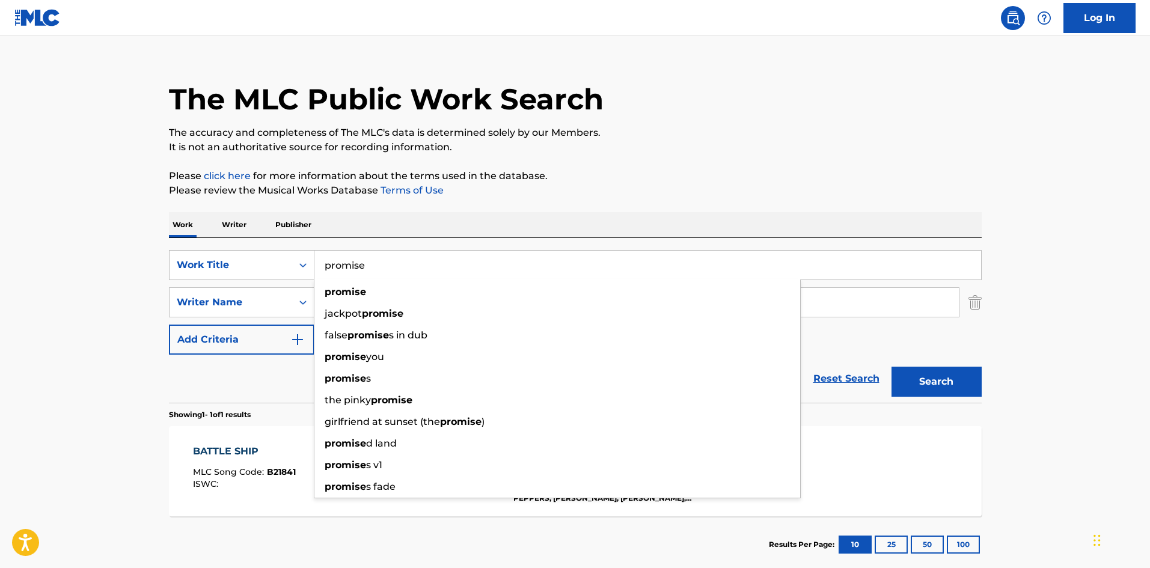
type input "promise"
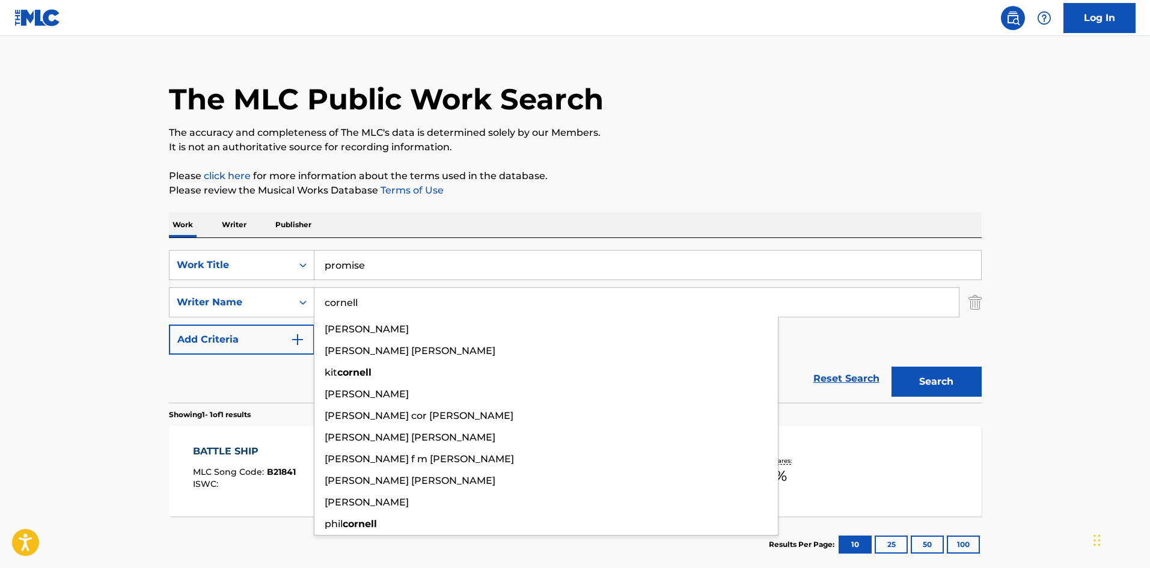
type input "cornell"
click at [891, 367] on button "Search" at bounding box center [936, 382] width 90 height 30
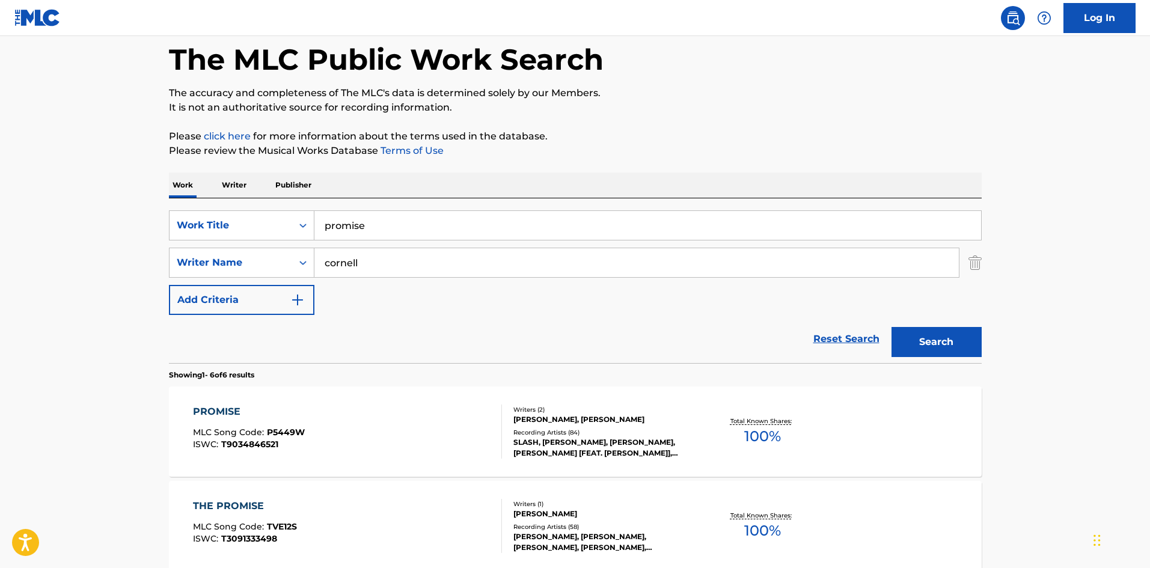
scroll to position [80, 0]
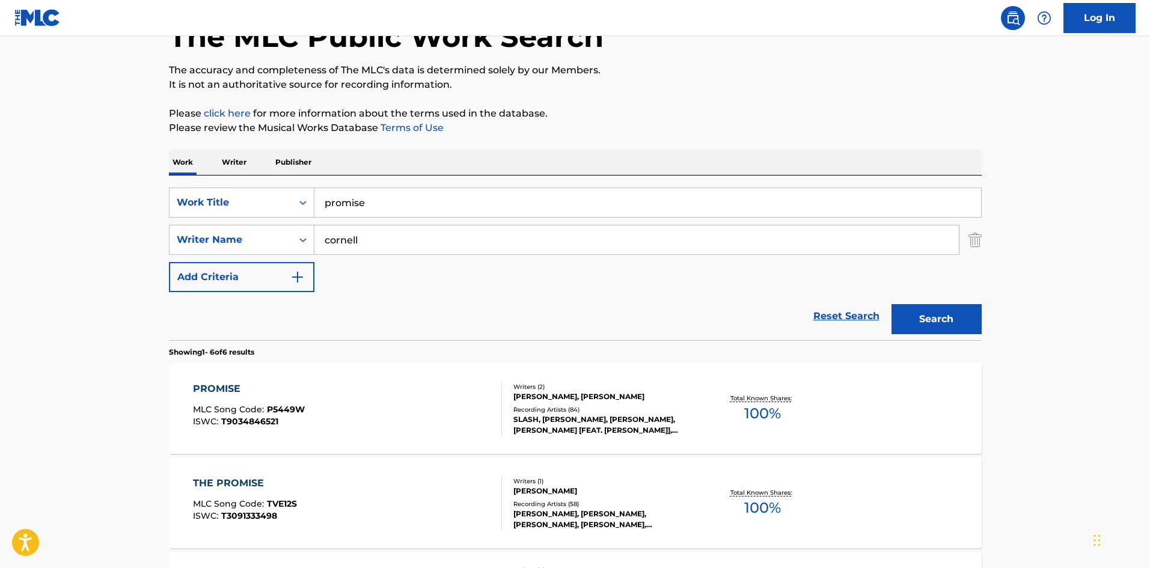
click at [576, 409] on div "Recording Artists ( 84 )" at bounding box center [603, 409] width 181 height 9
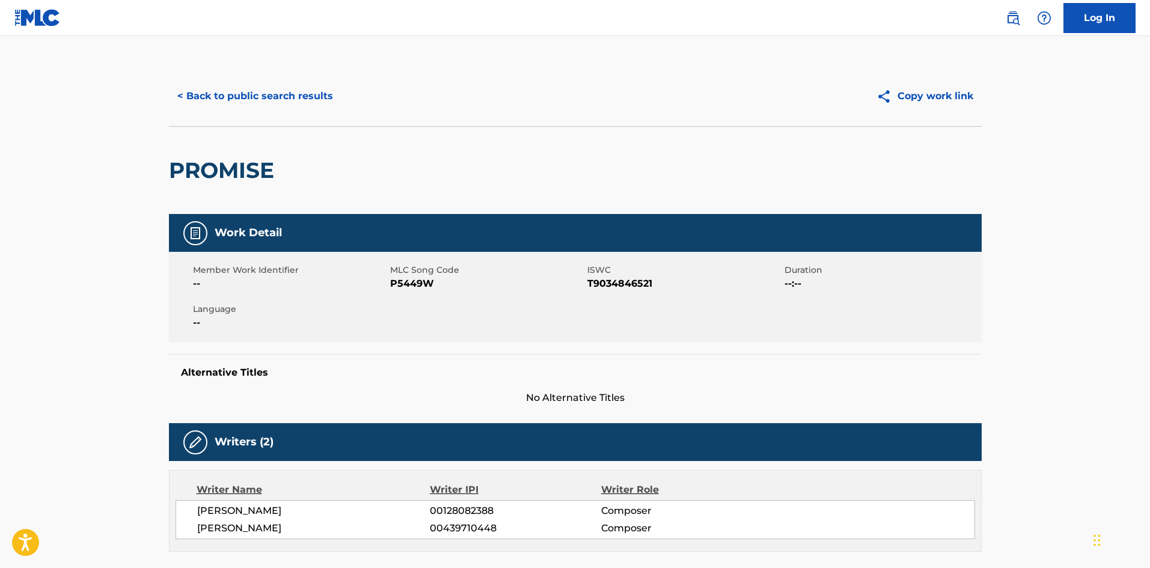
click at [261, 102] on button "< Back to public search results" at bounding box center [255, 96] width 172 height 30
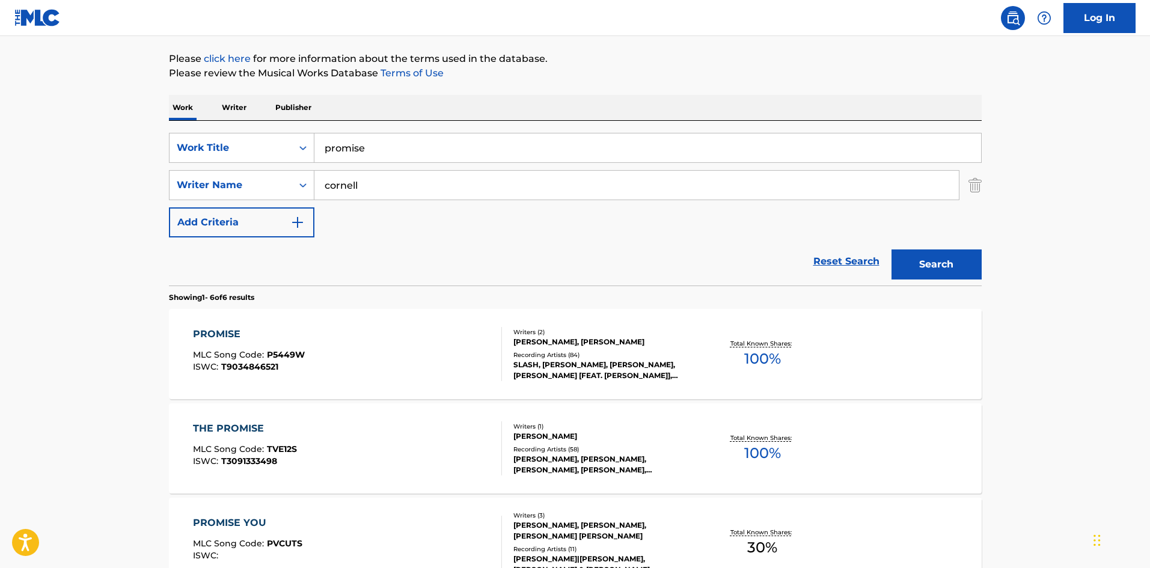
scroll to position [160, 0]
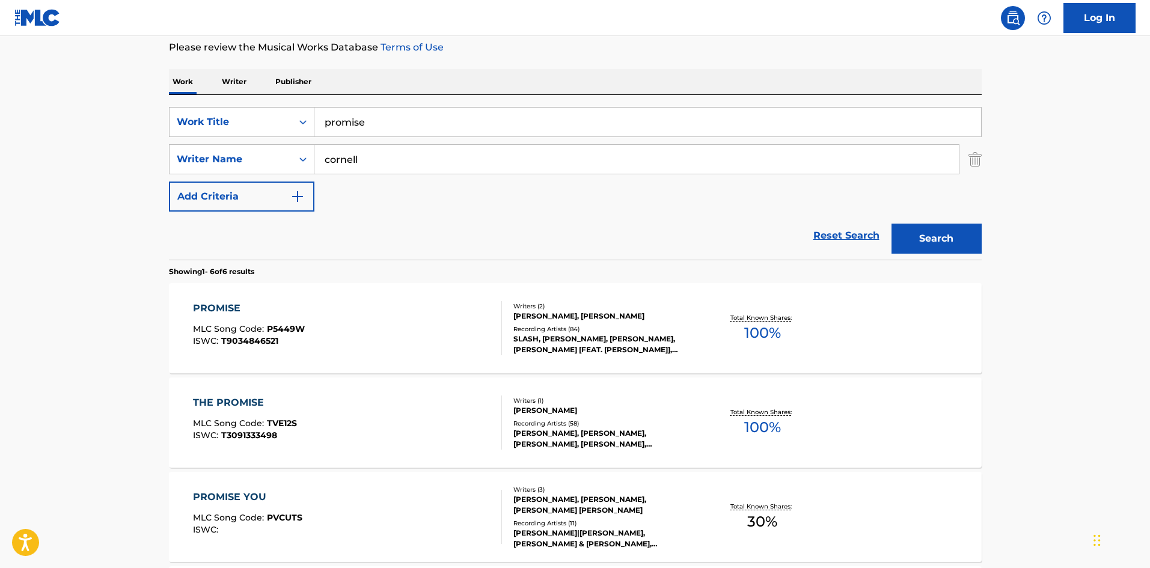
click at [555, 426] on div "Recording Artists ( 58 )" at bounding box center [603, 423] width 181 height 9
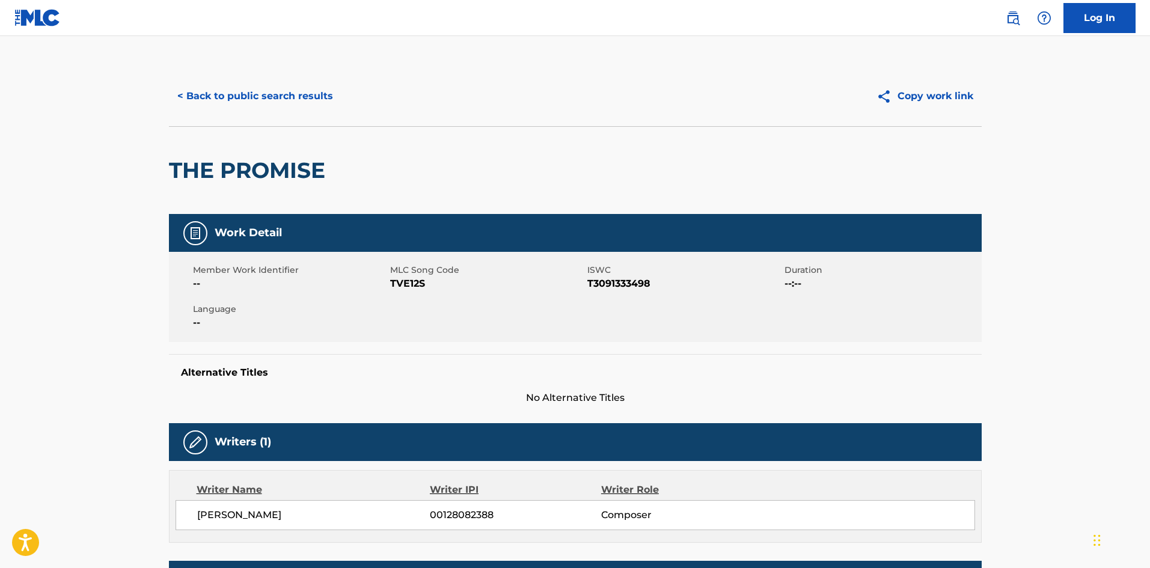
click at [255, 96] on button "< Back to public search results" at bounding box center [255, 96] width 172 height 30
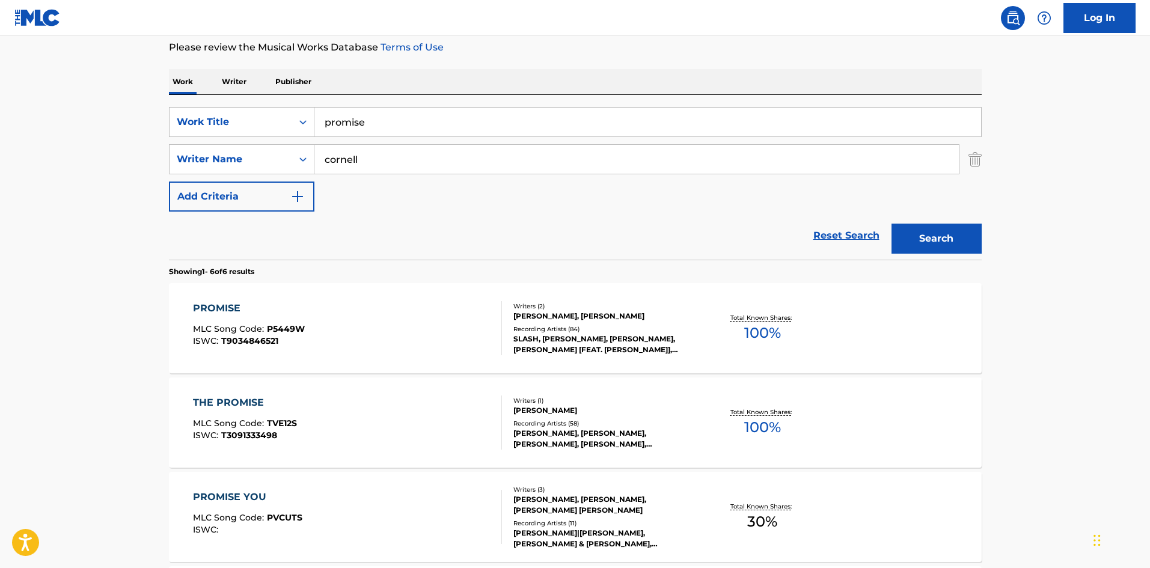
click at [347, 127] on input "promise" at bounding box center [647, 122] width 666 height 29
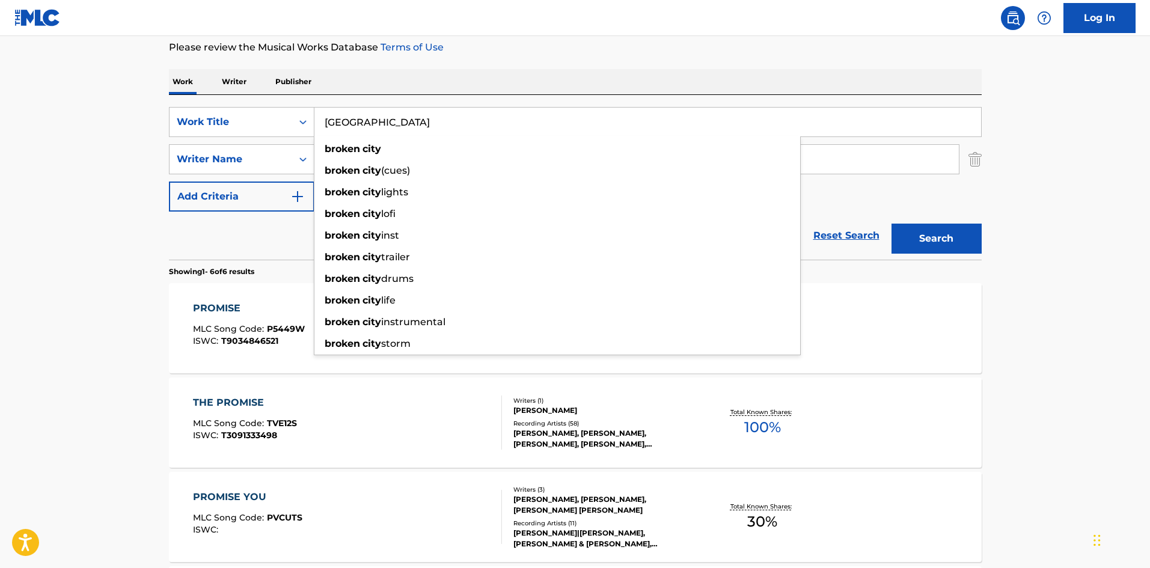
type input "[GEOGRAPHIC_DATA]"
click at [908, 248] on button "Search" at bounding box center [936, 239] width 90 height 30
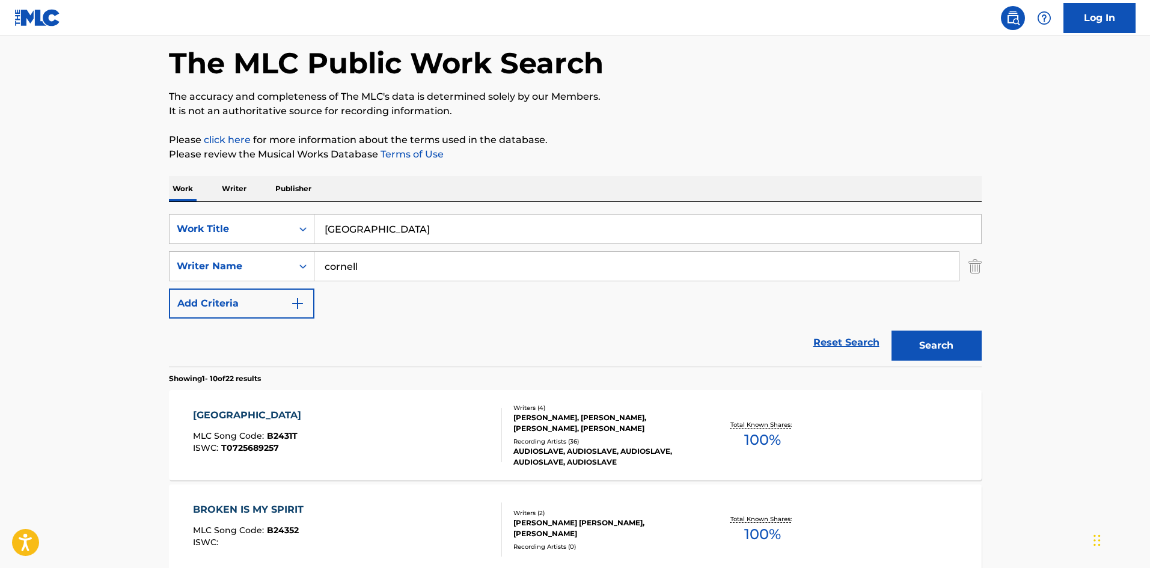
scroll to position [80, 0]
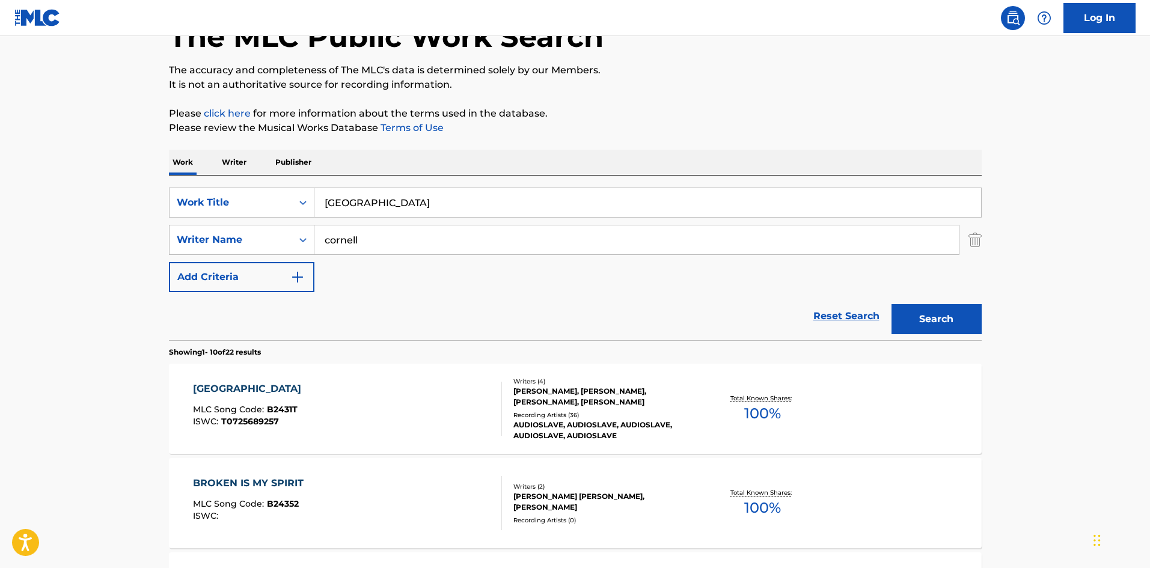
click at [600, 416] on div "Recording Artists ( 36 )" at bounding box center [603, 414] width 181 height 9
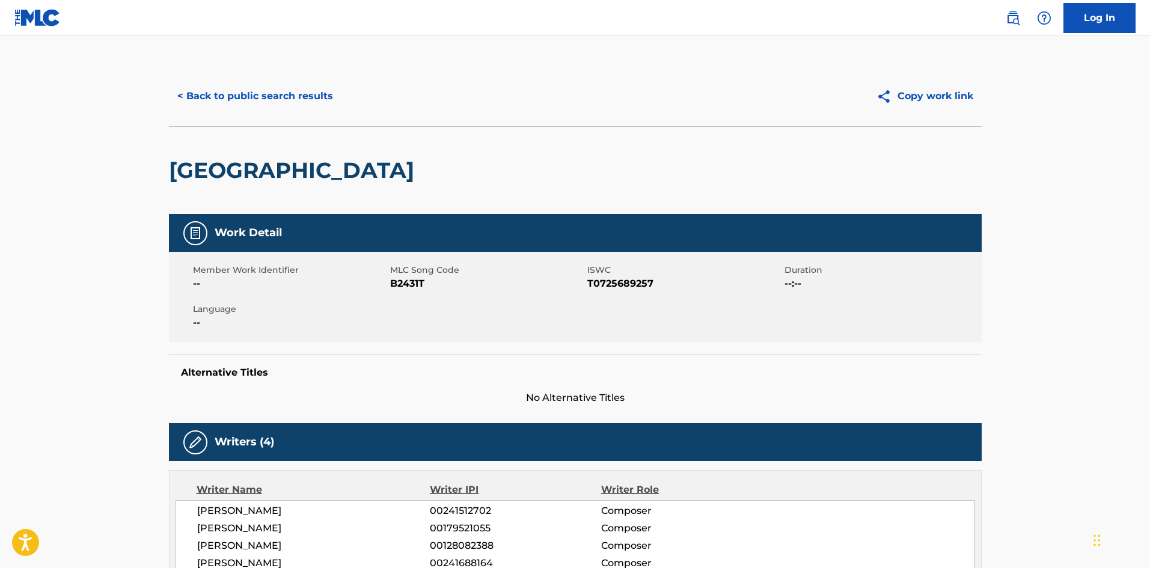
click at [247, 90] on button "< Back to public search results" at bounding box center [255, 96] width 172 height 30
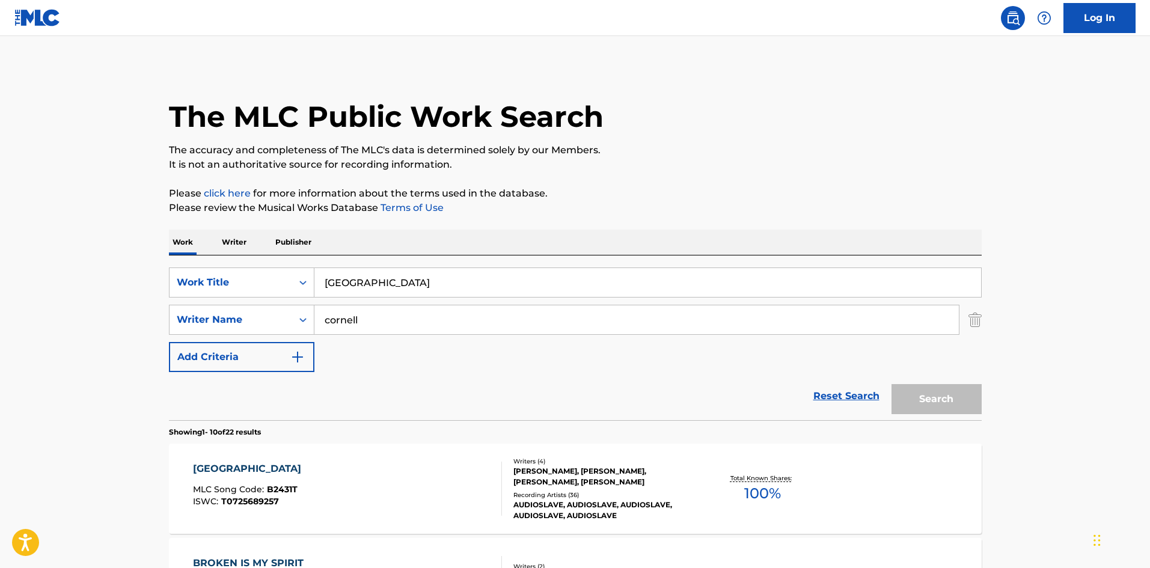
scroll to position [80, 0]
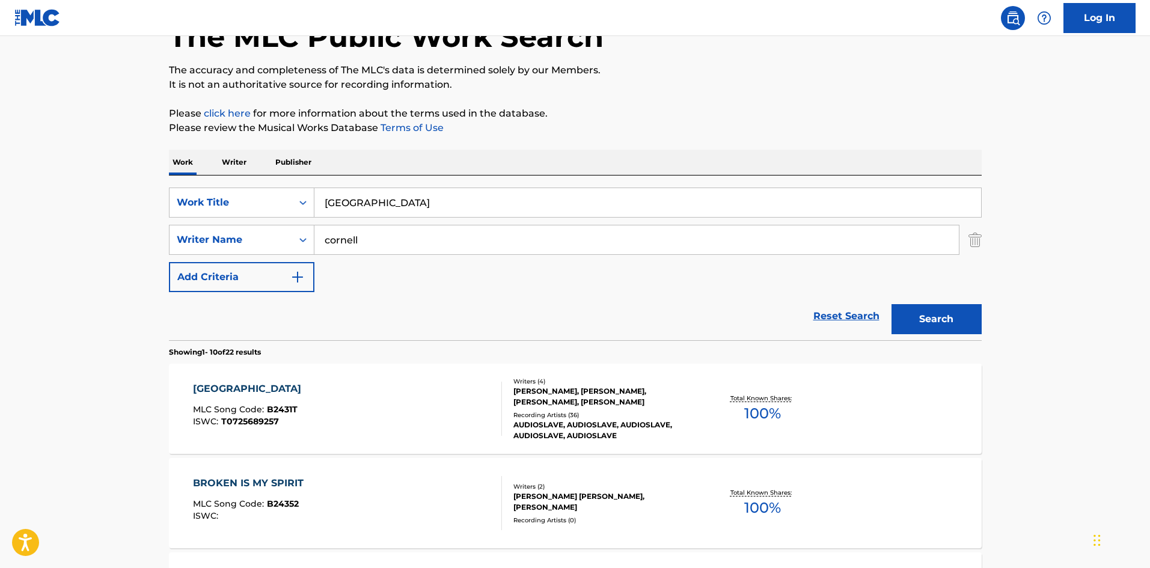
click at [454, 201] on input "[GEOGRAPHIC_DATA]" at bounding box center [647, 202] width 666 height 29
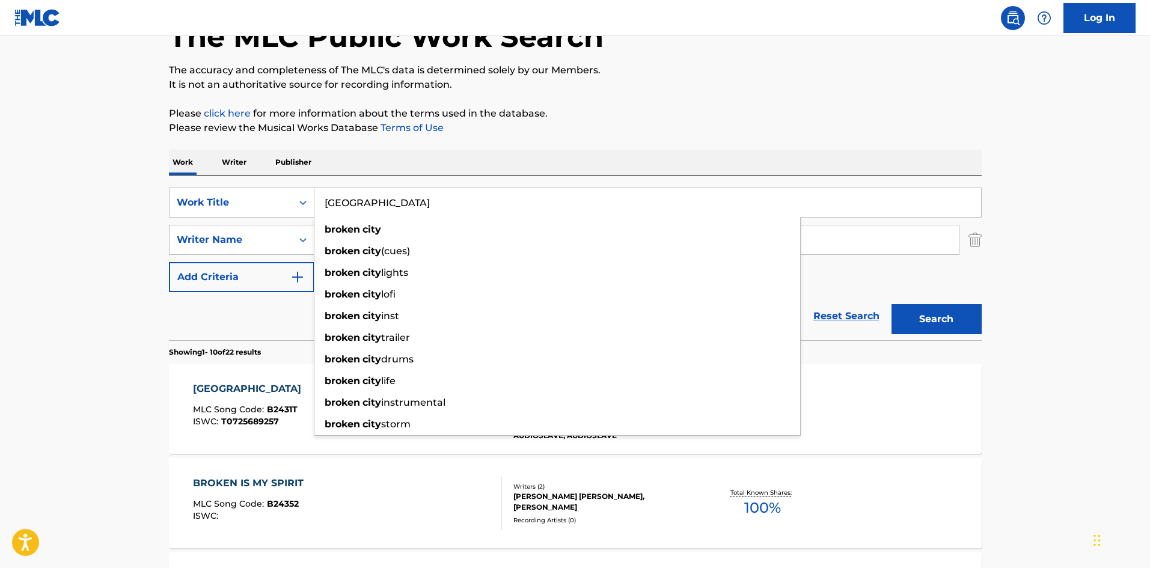
click at [454, 201] on input "[GEOGRAPHIC_DATA]" at bounding box center [647, 202] width 666 height 29
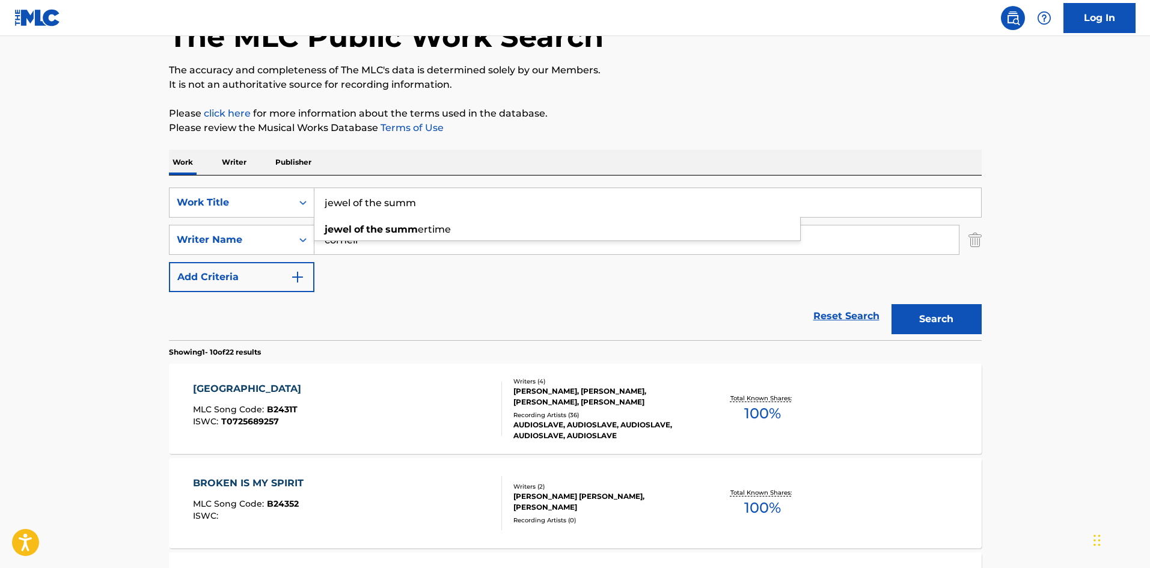
click at [891, 304] on button "Search" at bounding box center [936, 319] width 90 height 30
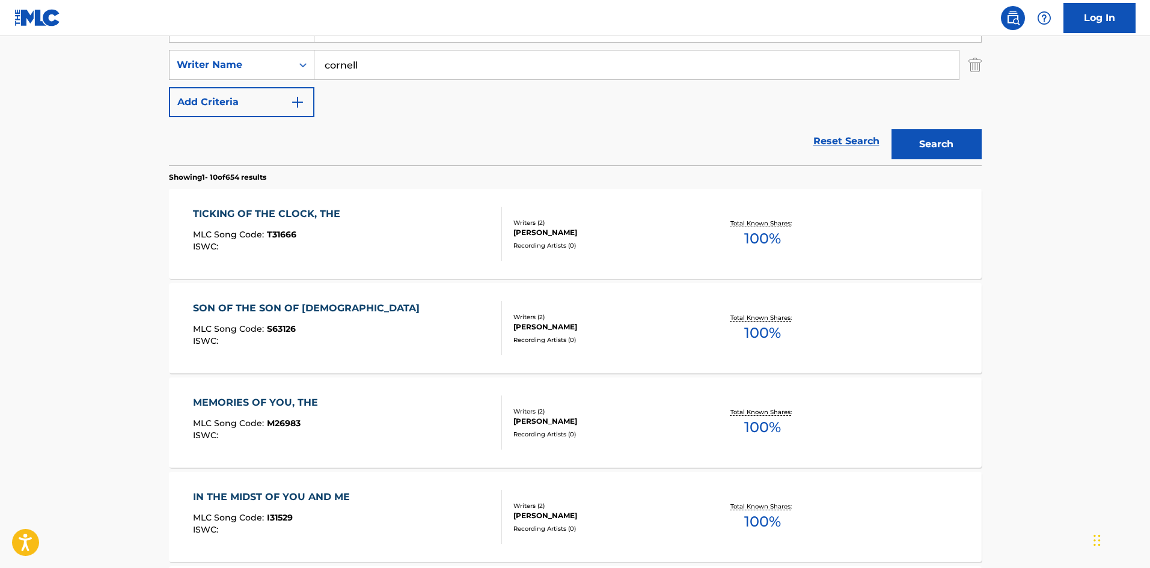
scroll to position [0, 0]
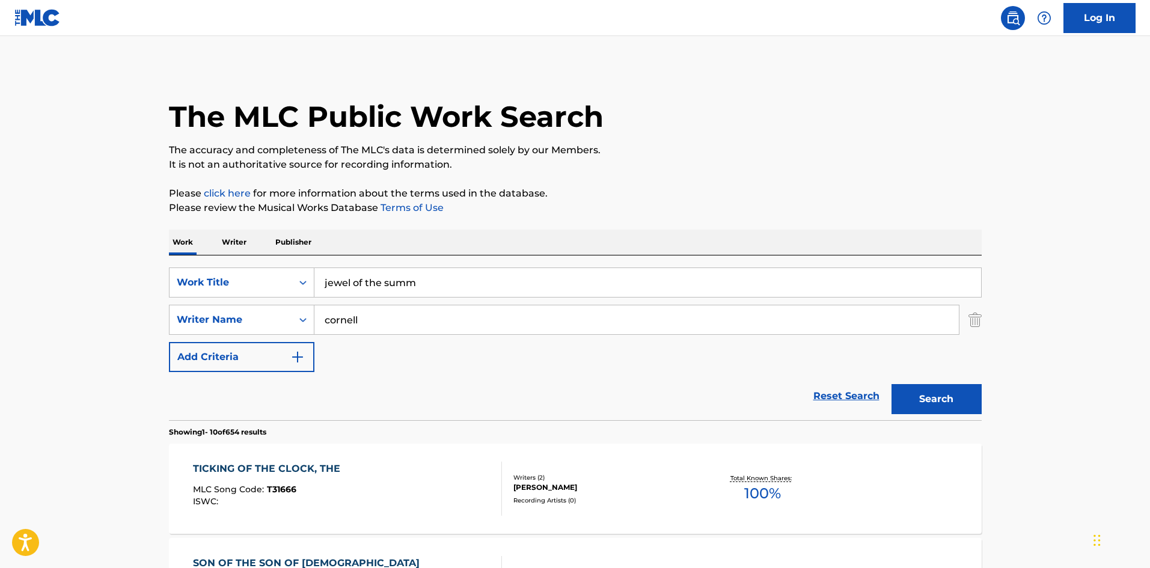
click at [441, 269] on input "jewel of the summ" at bounding box center [647, 282] width 666 height 29
type input "jewel of the summertime"
click at [891, 384] on button "Search" at bounding box center [936, 399] width 90 height 30
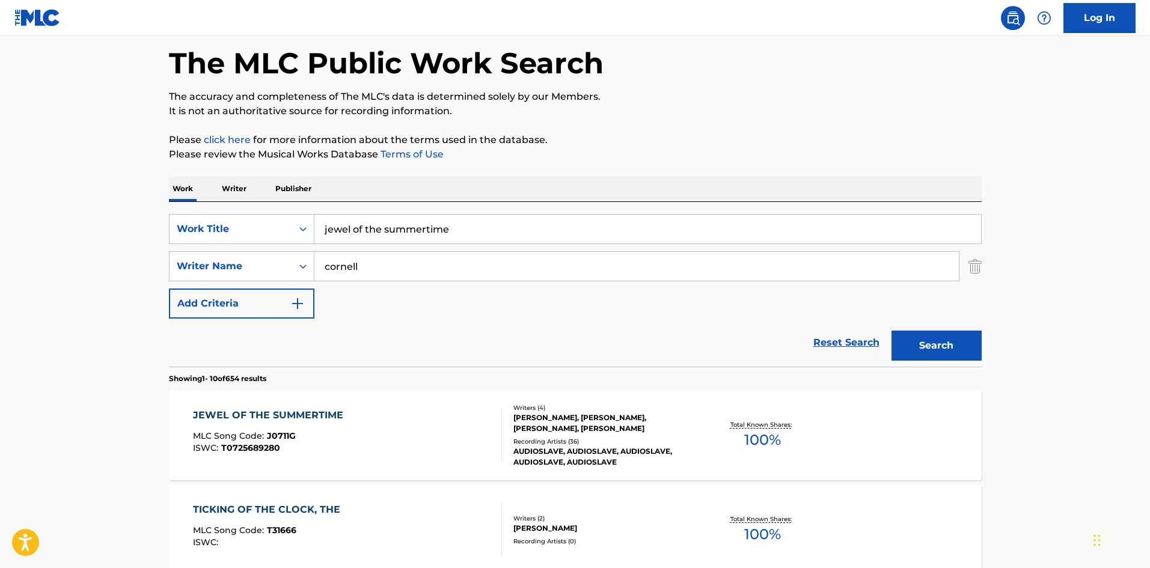
scroll to position [80, 0]
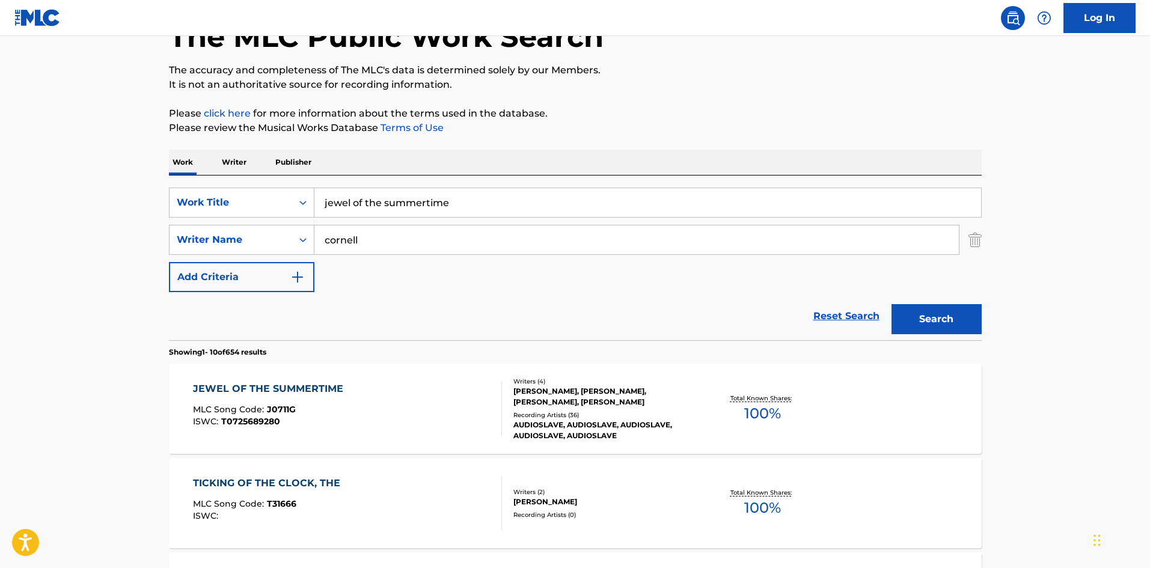
click at [544, 405] on div "[PERSON_NAME], [PERSON_NAME], [PERSON_NAME], [PERSON_NAME]" at bounding box center [603, 397] width 181 height 22
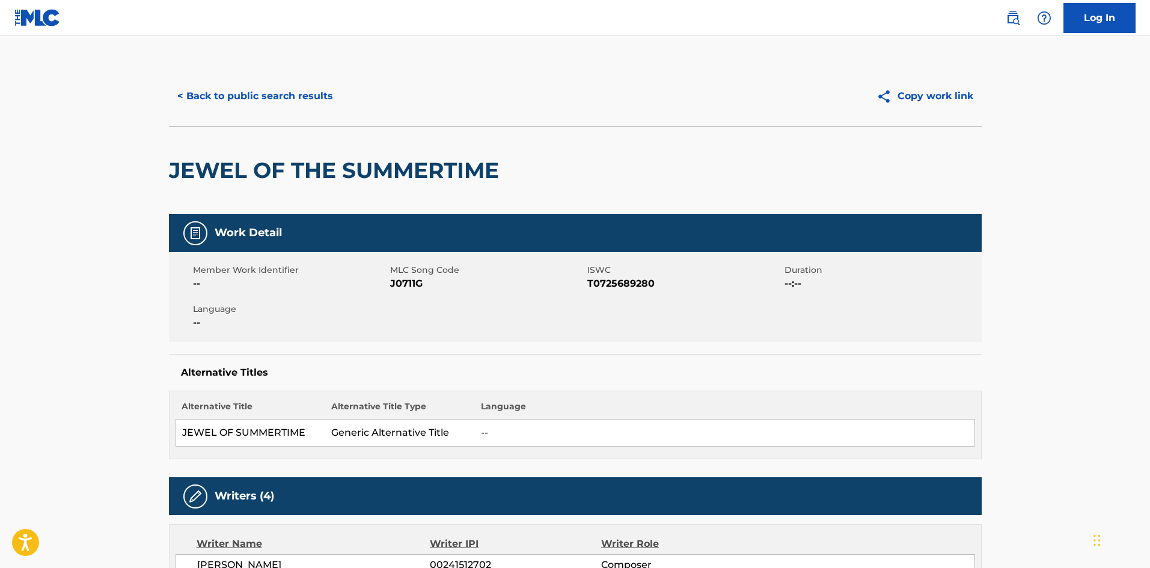
click at [228, 109] on button "< Back to public search results" at bounding box center [255, 96] width 172 height 30
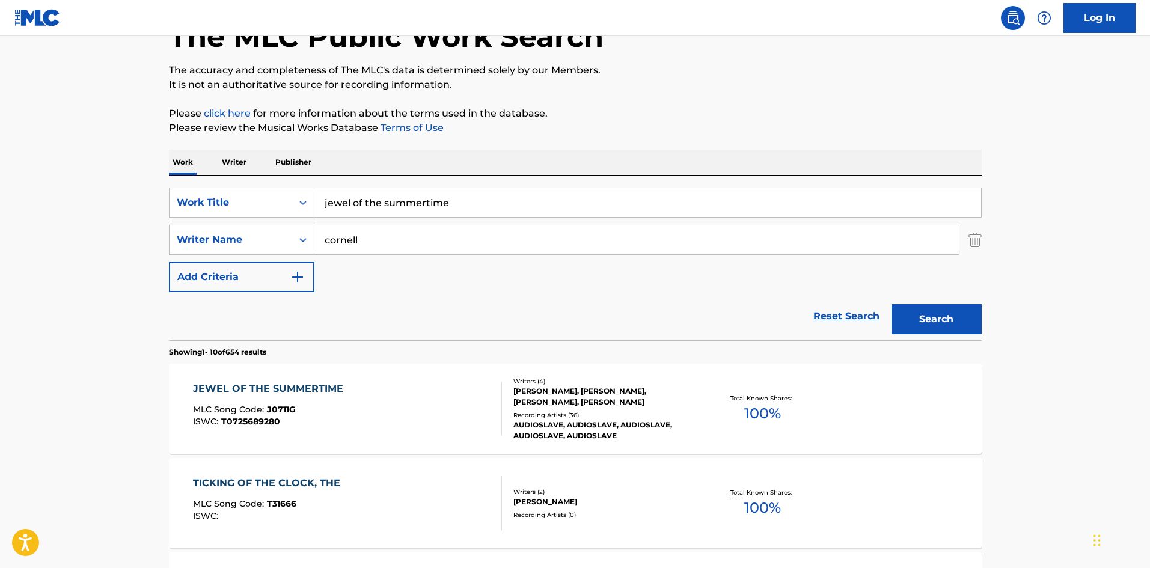
click at [422, 197] on input "jewel of the summertime" at bounding box center [647, 202] width 666 height 29
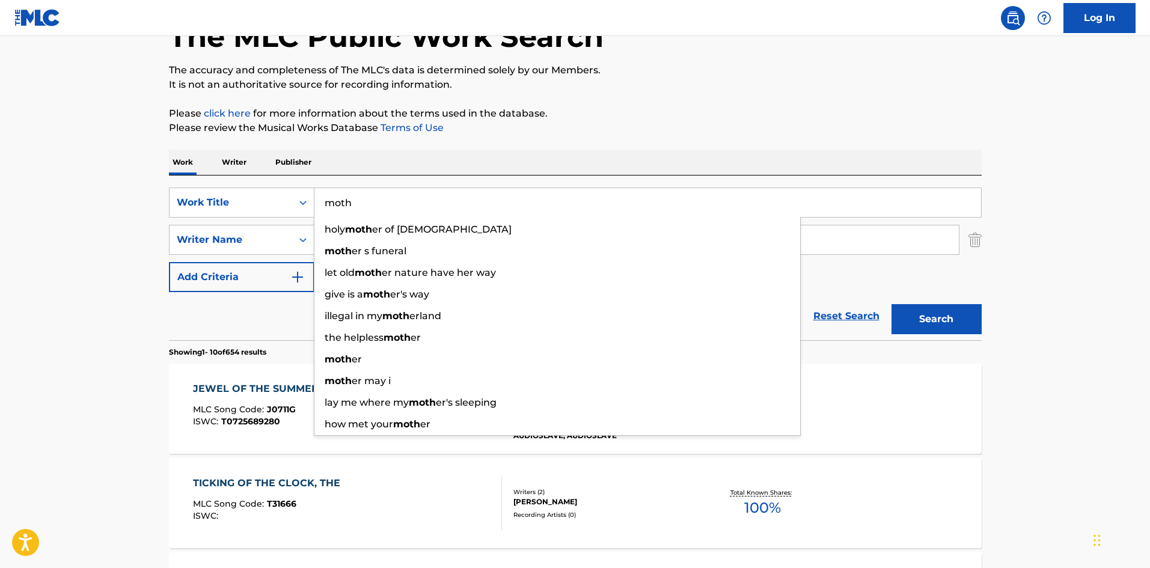
type input "moth"
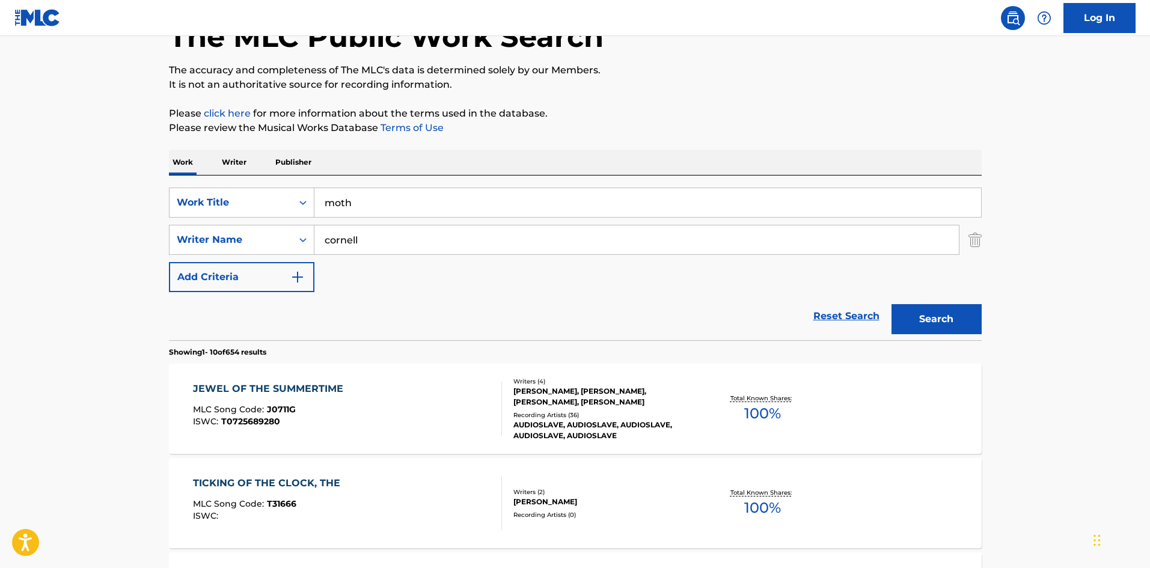
click at [941, 329] on button "Search" at bounding box center [936, 319] width 90 height 30
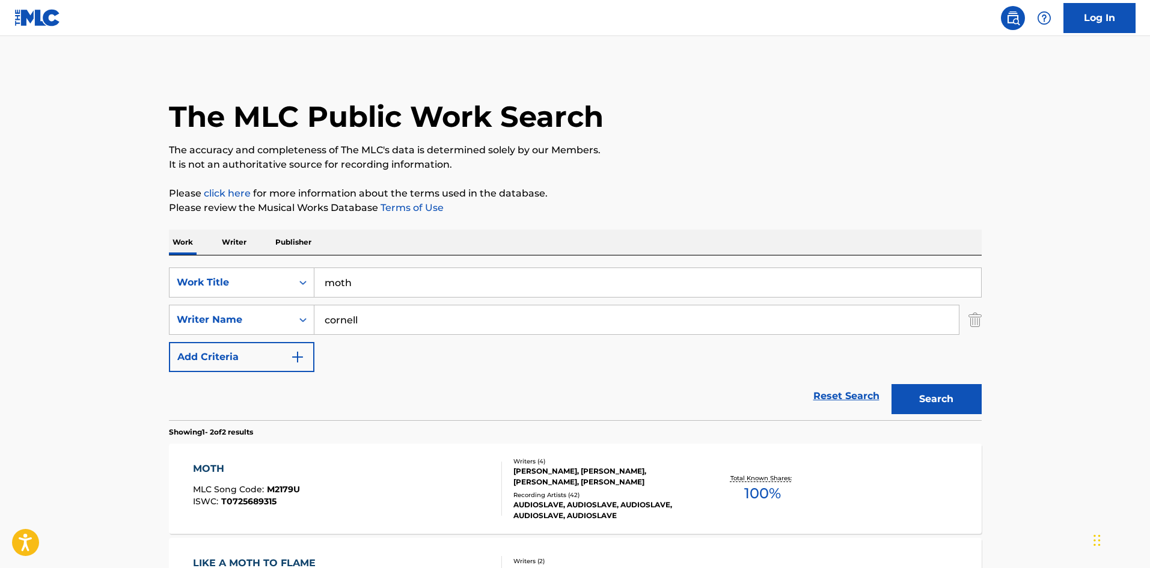
click at [601, 483] on div "[PERSON_NAME], [PERSON_NAME], [PERSON_NAME], [PERSON_NAME]" at bounding box center [603, 477] width 181 height 22
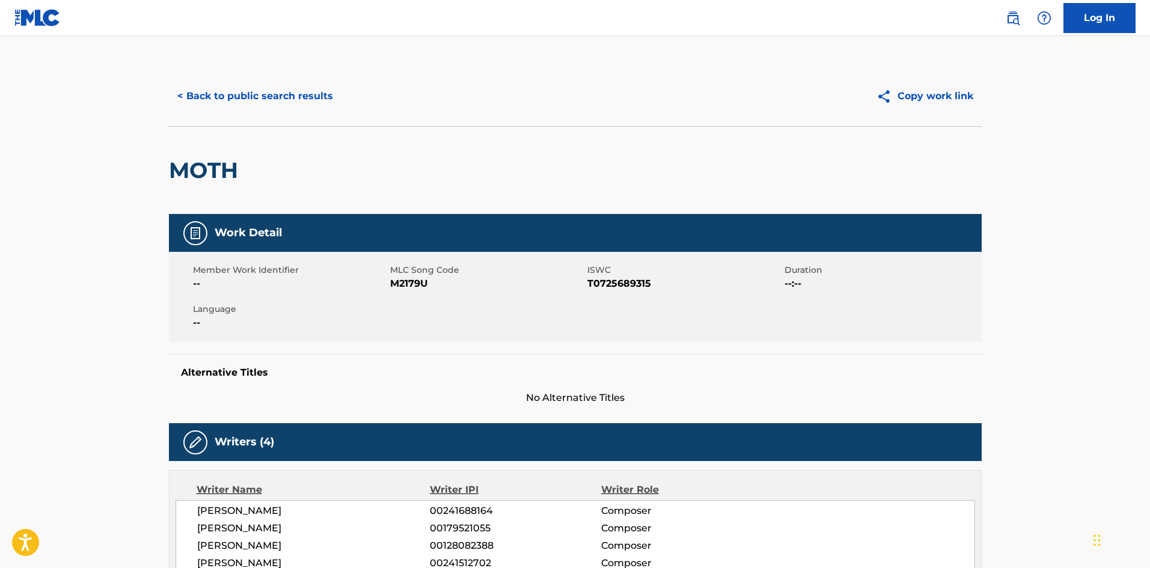
click at [296, 82] on button "< Back to public search results" at bounding box center [255, 96] width 172 height 30
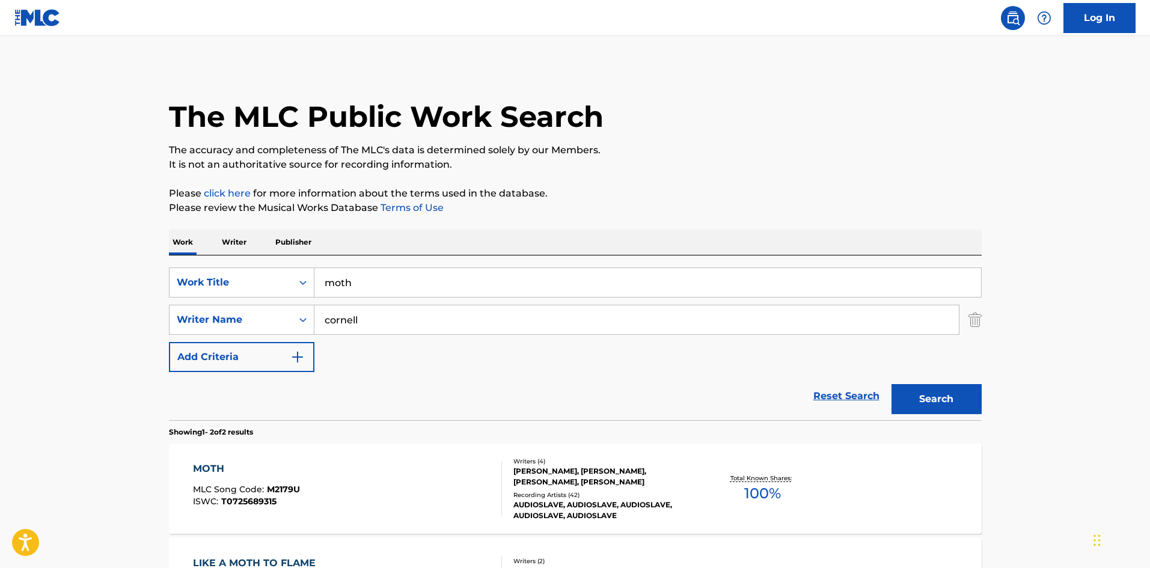
click at [368, 282] on input "moth" at bounding box center [647, 282] width 666 height 29
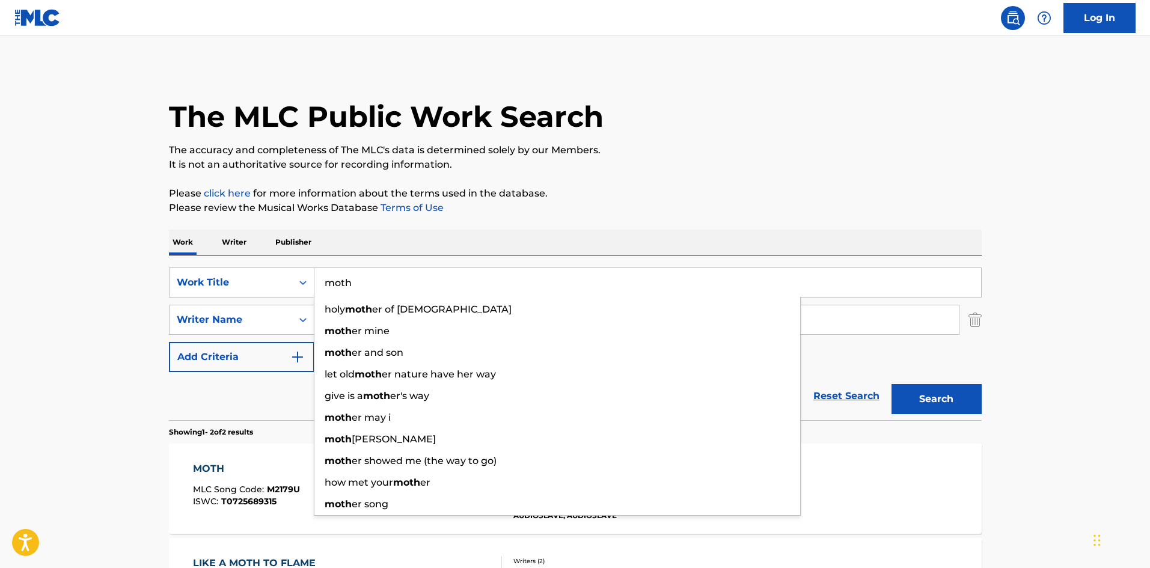
click at [368, 282] on input "moth" at bounding box center [647, 282] width 666 height 29
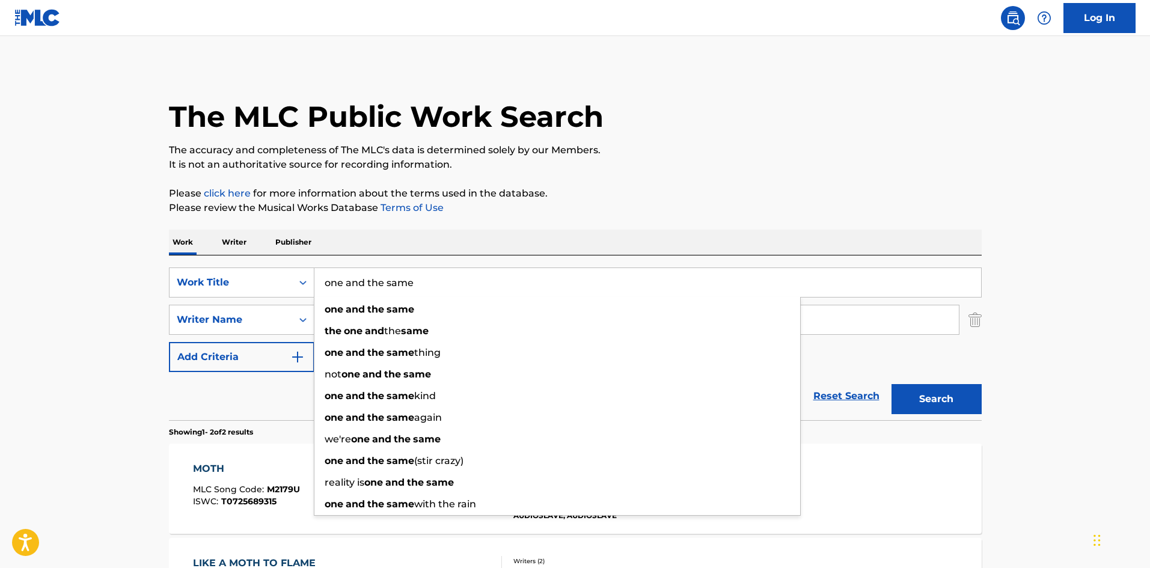
type input "one and the same"
click at [891, 384] on button "Search" at bounding box center [936, 399] width 90 height 30
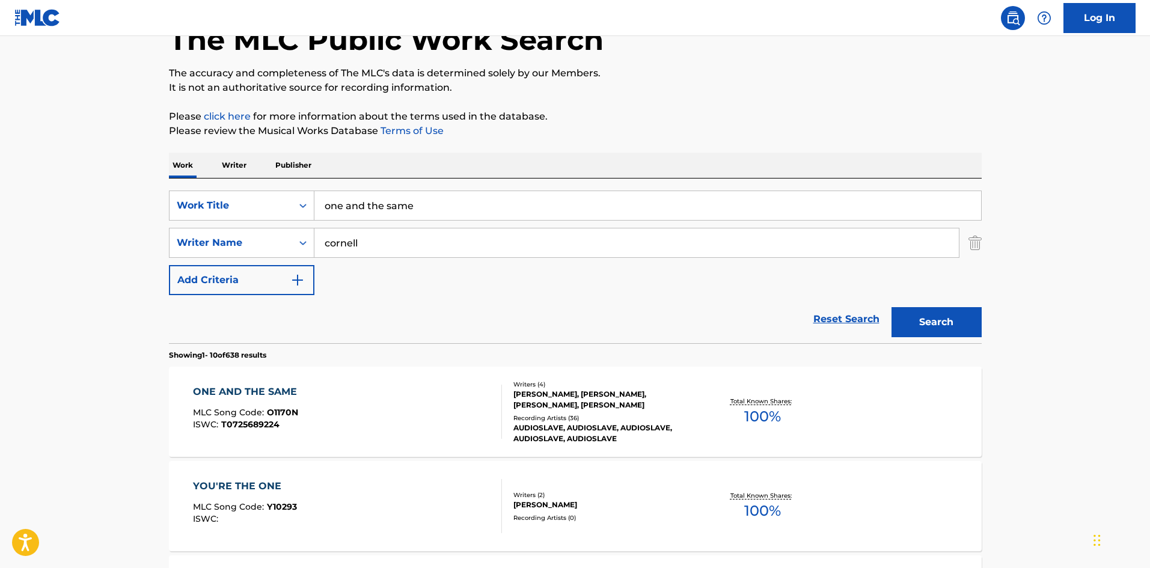
scroll to position [160, 0]
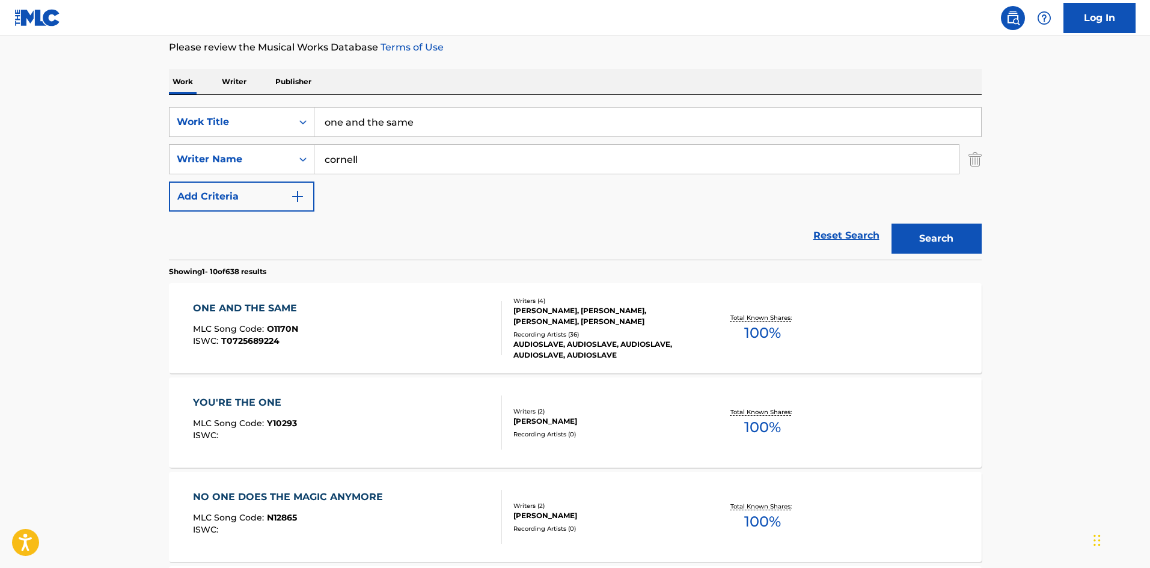
click at [578, 340] on div "AUDIOSLAVE, AUDIOSLAVE, AUDIOSLAVE, AUDIOSLAVE, AUDIOSLAVE" at bounding box center [603, 350] width 181 height 22
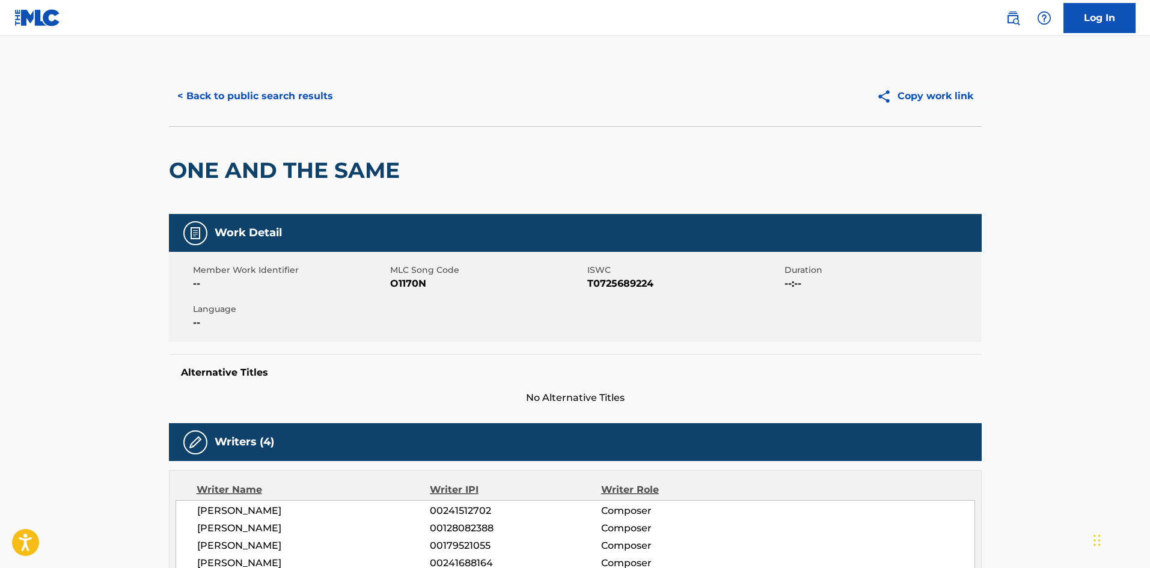
click at [236, 107] on button "< Back to public search results" at bounding box center [255, 96] width 172 height 30
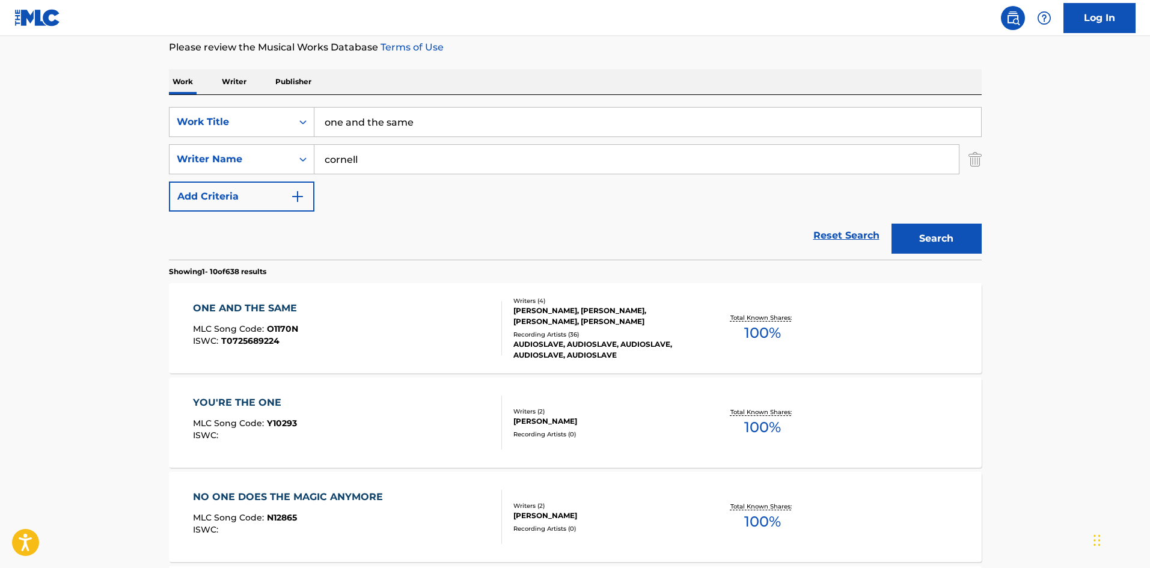
click at [398, 121] on input "one and the same" at bounding box center [647, 122] width 666 height 29
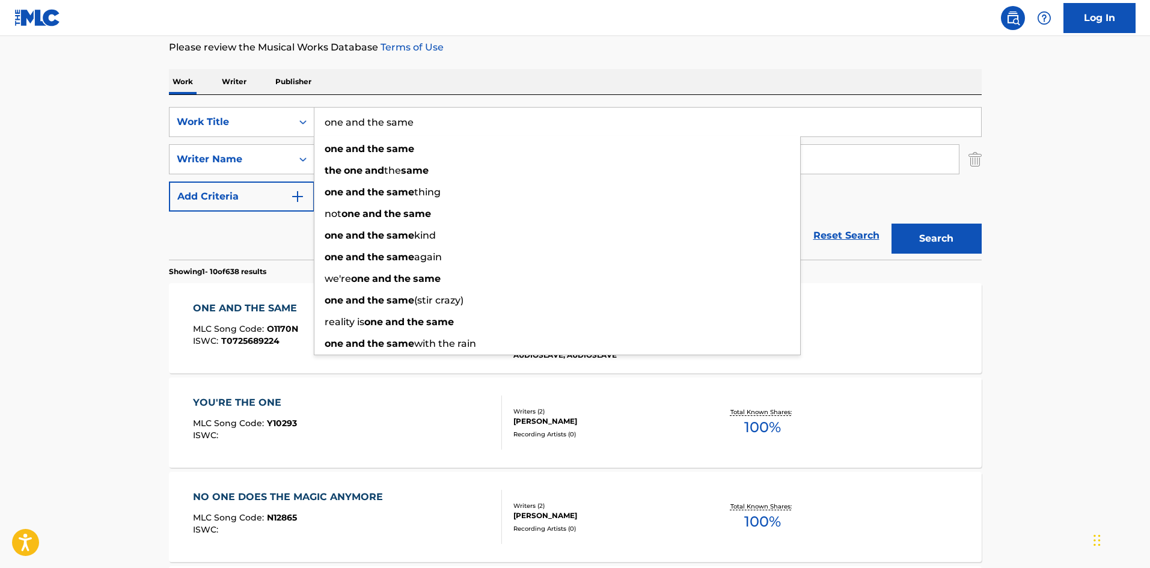
click at [398, 121] on input "one and the same" at bounding box center [647, 122] width 666 height 29
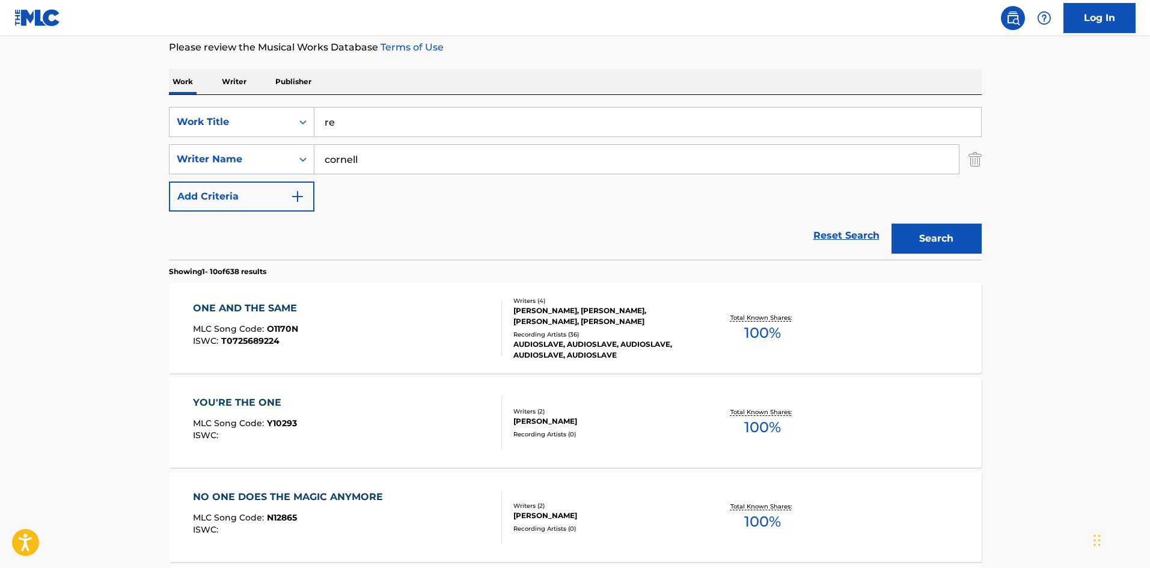
type input "r"
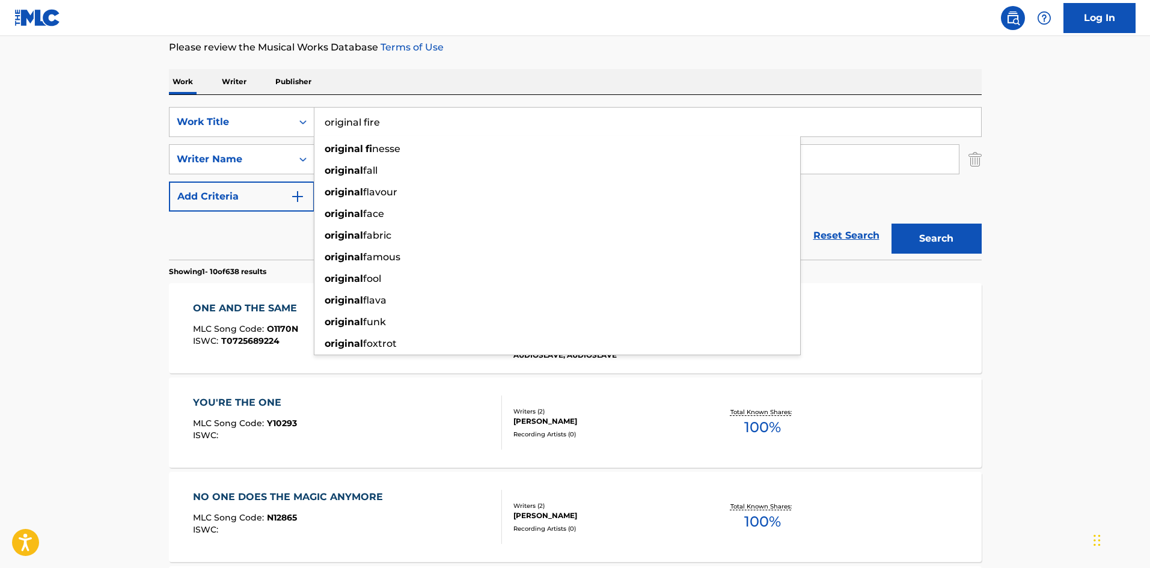
type input "original fire"
click at [891, 224] on button "Search" at bounding box center [936, 239] width 90 height 30
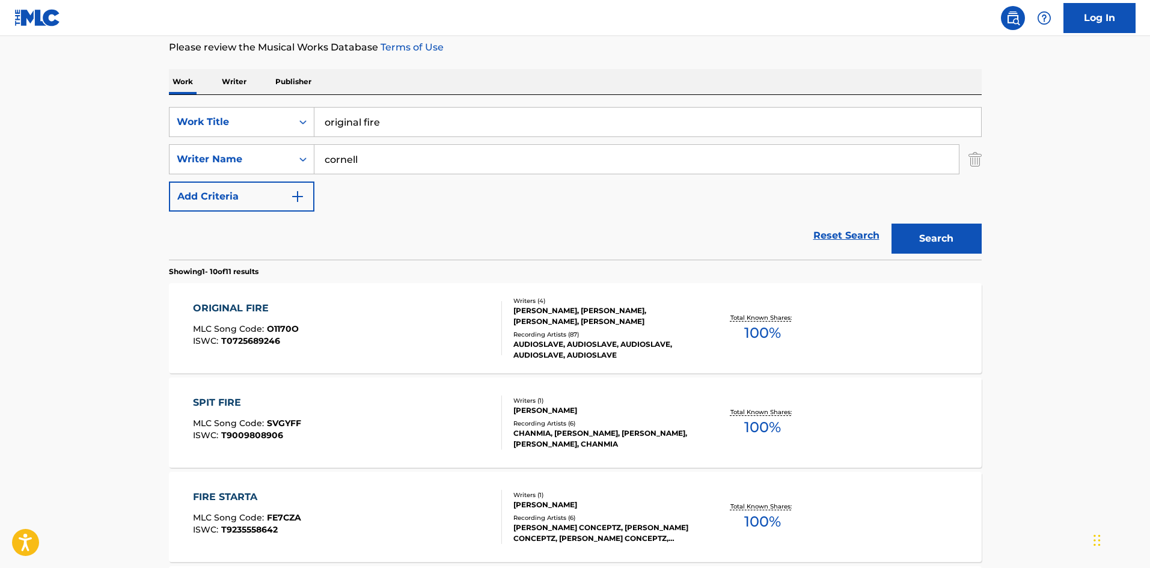
click at [568, 350] on div "AUDIOSLAVE, AUDIOSLAVE, AUDIOSLAVE, AUDIOSLAVE, AUDIOSLAVE" at bounding box center [603, 350] width 181 height 22
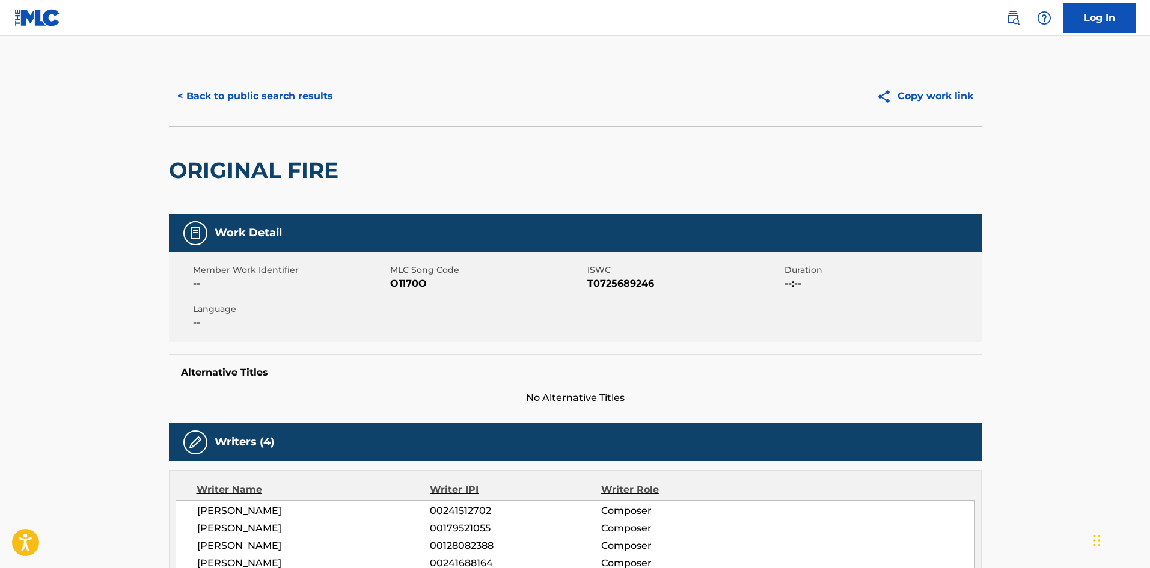
click at [300, 103] on button "< Back to public search results" at bounding box center [255, 96] width 172 height 30
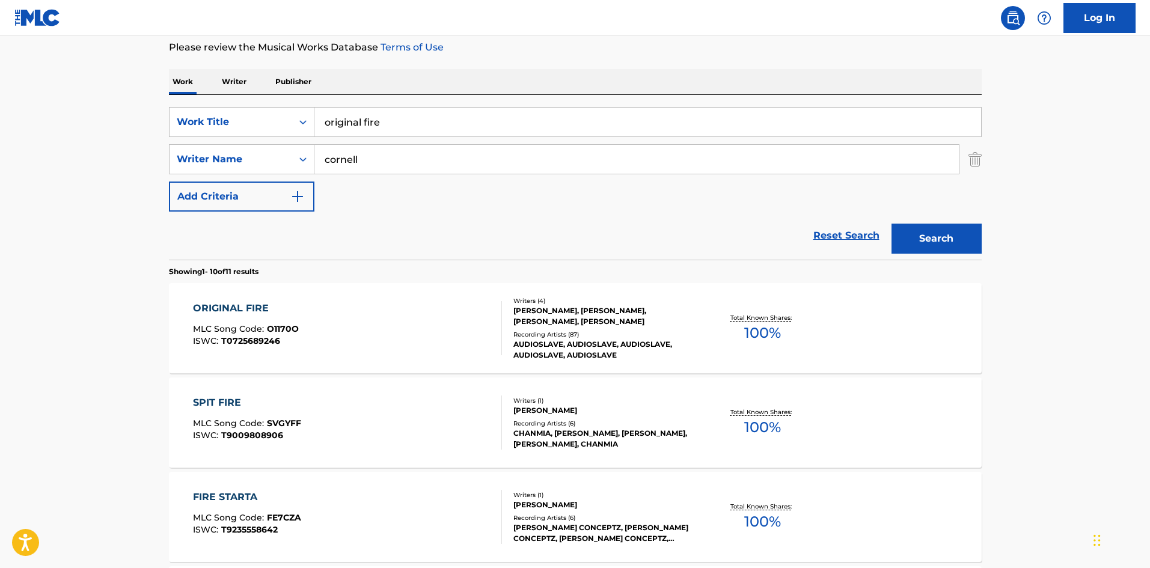
click at [404, 124] on input "original fire" at bounding box center [647, 122] width 666 height 29
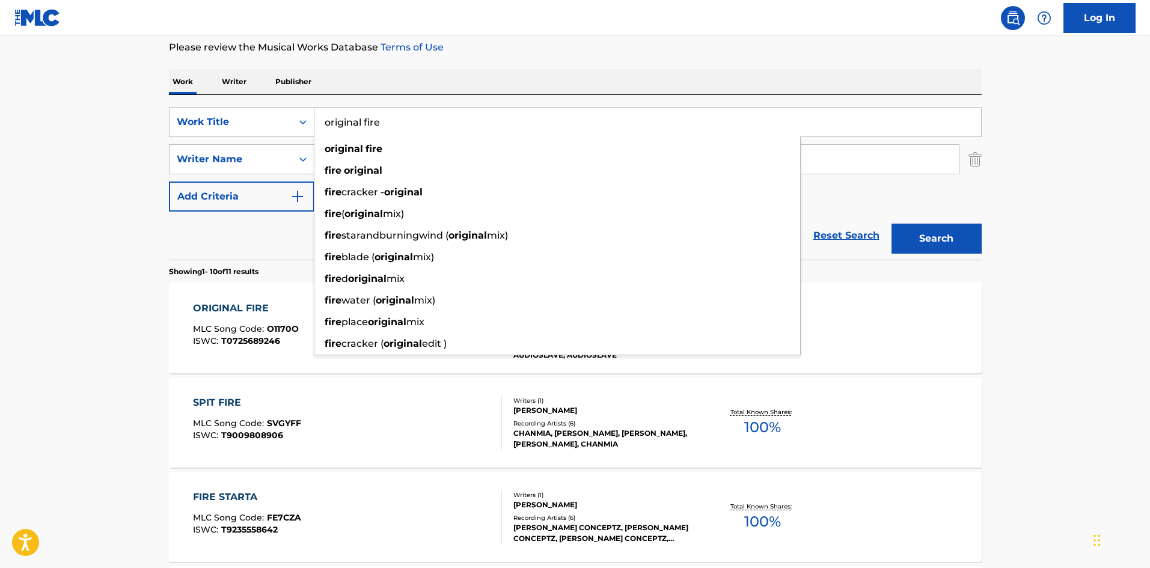
click at [404, 124] on input "original fire" at bounding box center [647, 122] width 666 height 29
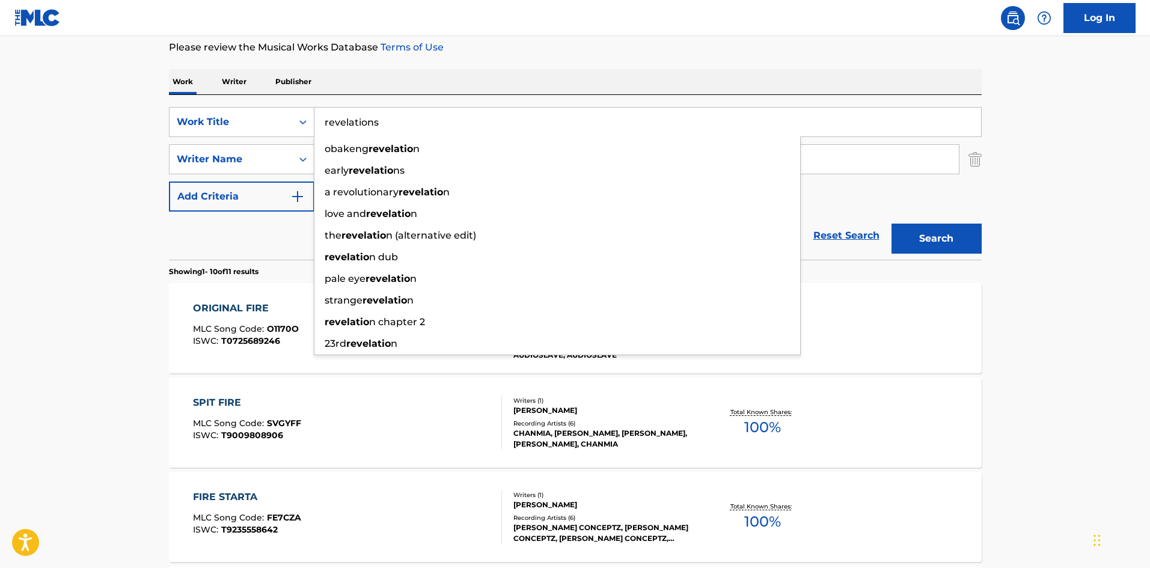
type input "revelations"
click at [891, 224] on button "Search" at bounding box center [936, 239] width 90 height 30
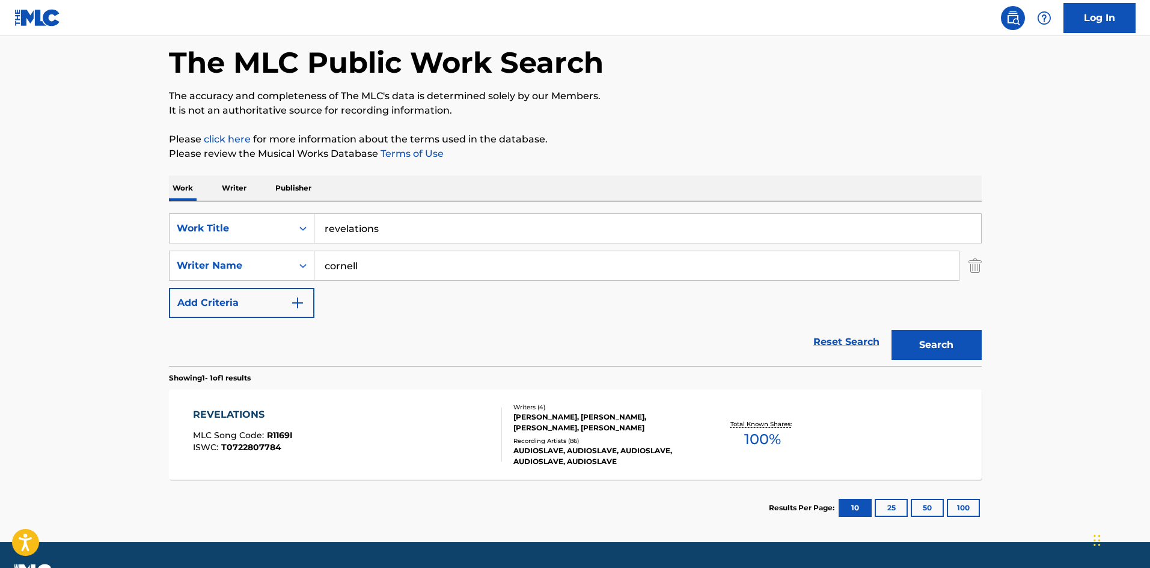
scroll to position [86, 0]
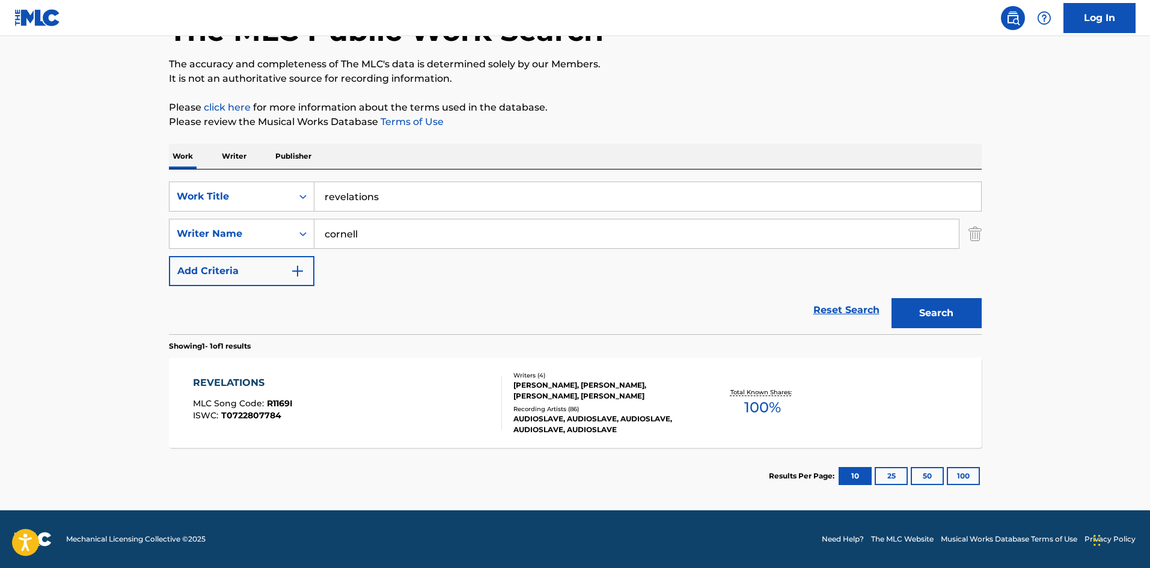
click at [539, 391] on div "[PERSON_NAME], [PERSON_NAME], [PERSON_NAME], [PERSON_NAME]" at bounding box center [603, 391] width 181 height 22
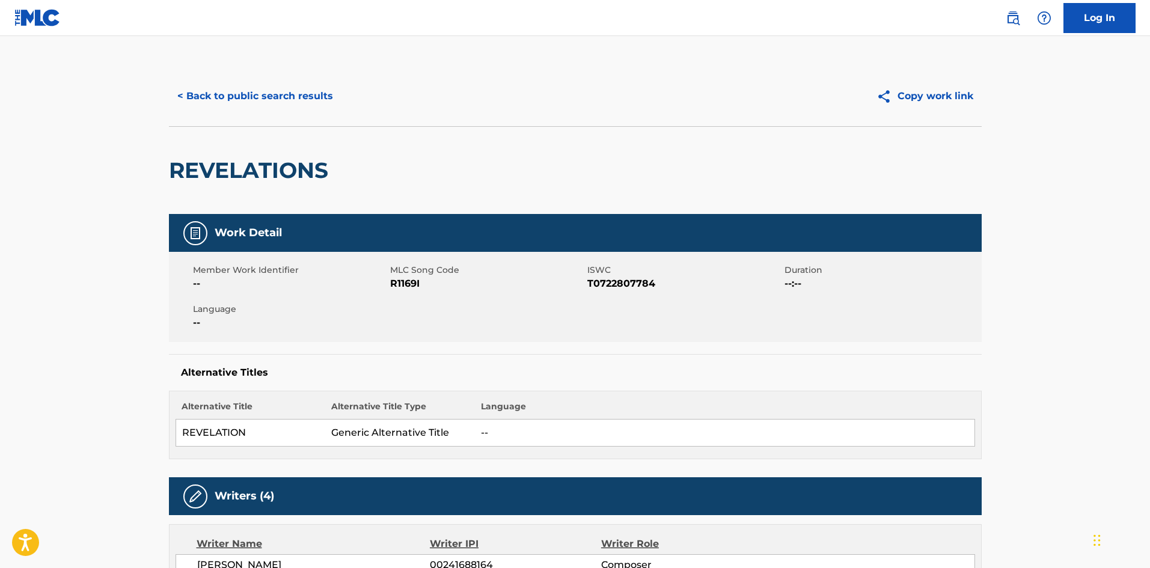
click at [201, 91] on button "< Back to public search results" at bounding box center [255, 96] width 172 height 30
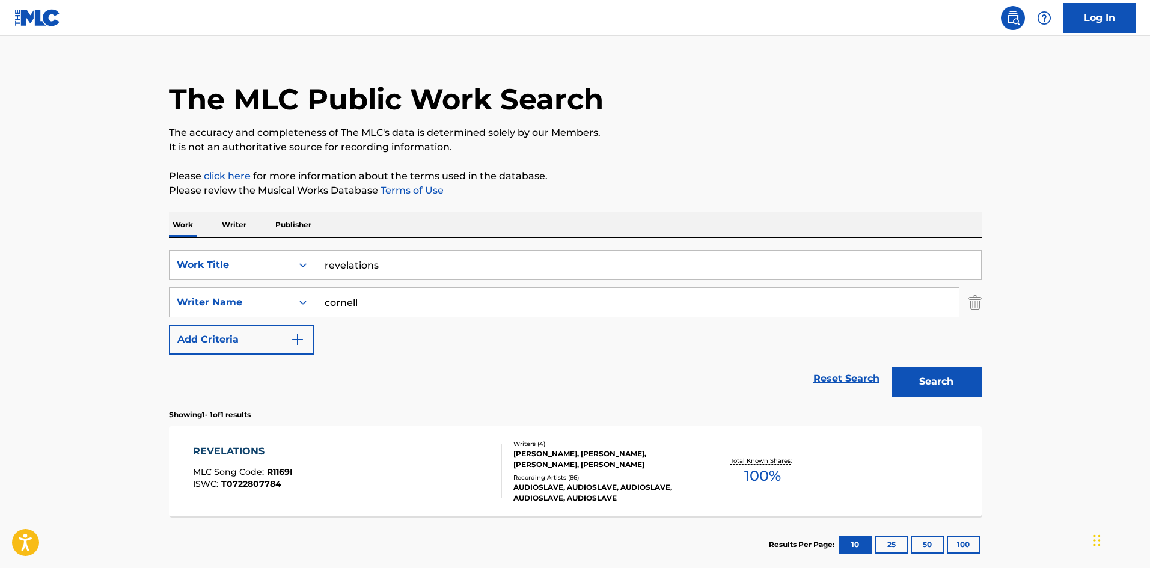
click at [382, 253] on input "revelations" at bounding box center [647, 265] width 666 height 29
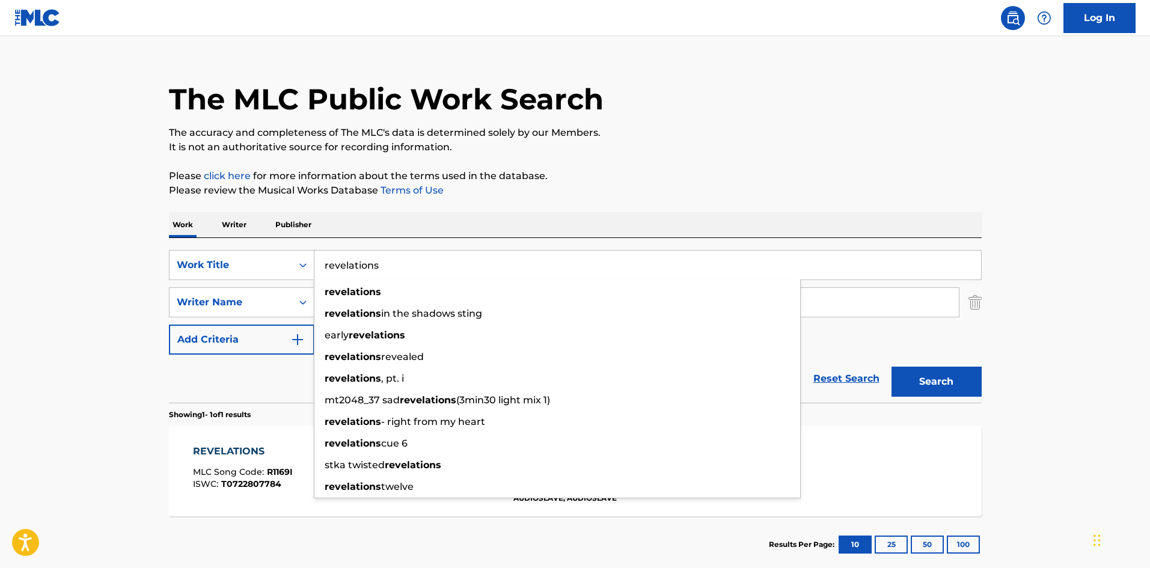
click at [382, 253] on input "revelations" at bounding box center [647, 265] width 666 height 29
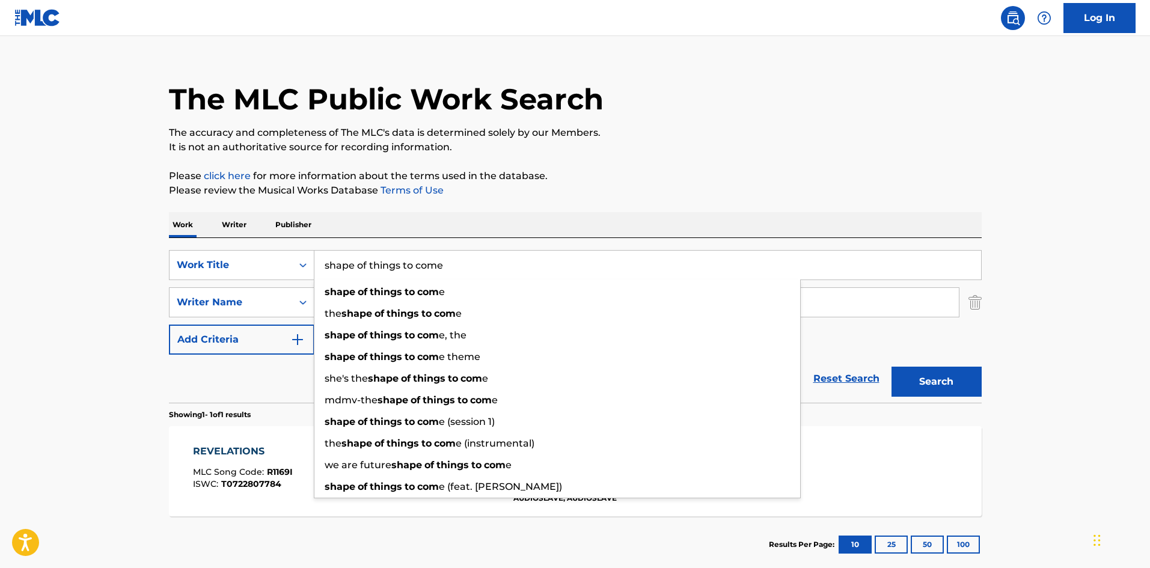
type input "shape of things to come"
click at [891, 367] on button "Search" at bounding box center [936, 382] width 90 height 30
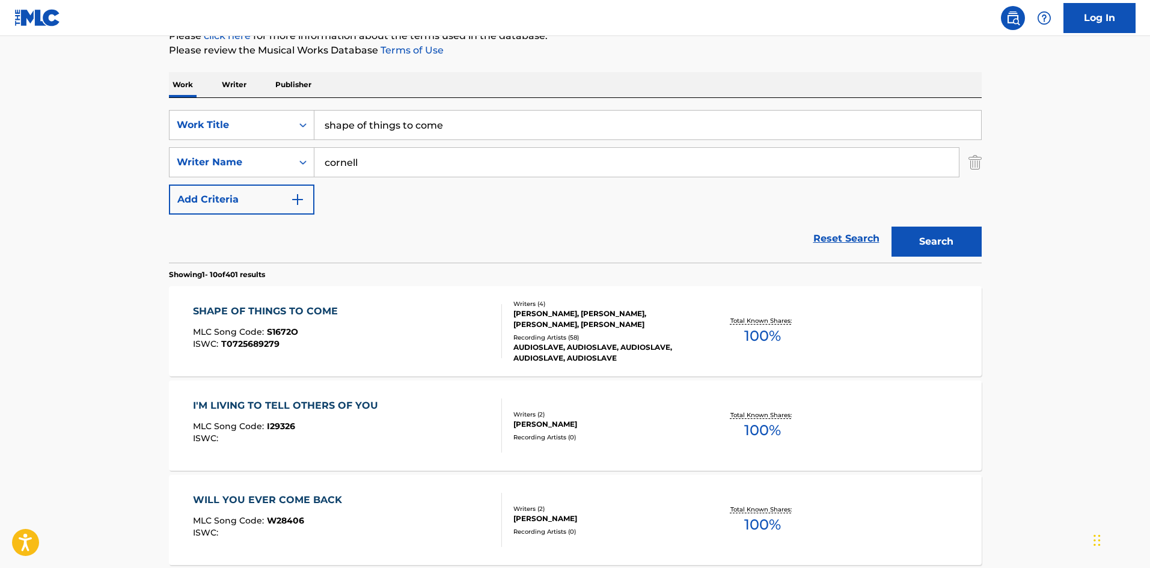
scroll to position [160, 0]
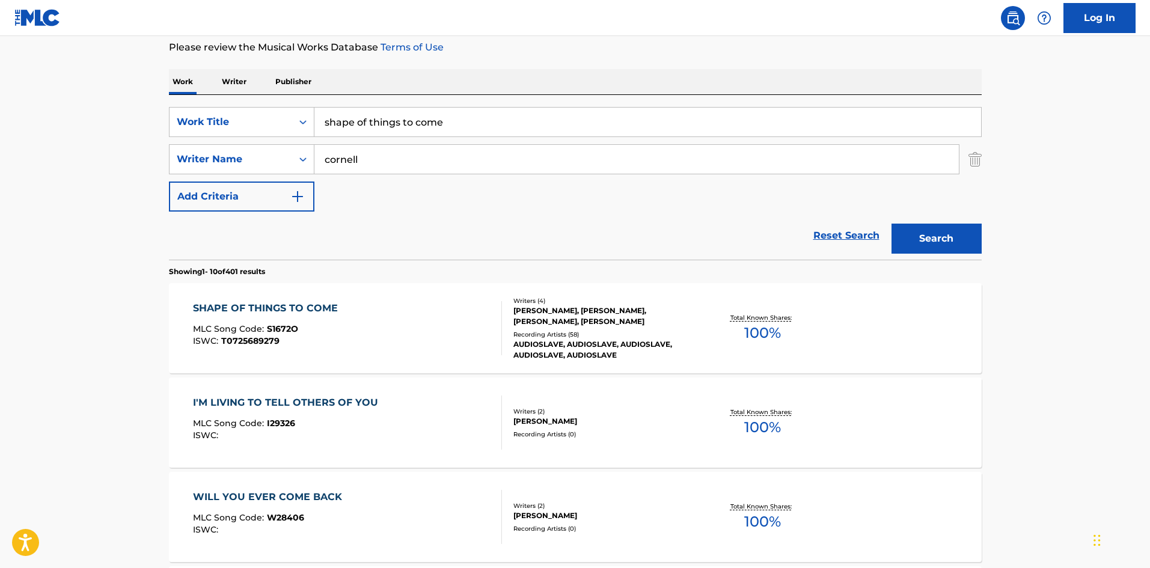
click at [517, 312] on div "[PERSON_NAME], [PERSON_NAME], [PERSON_NAME], [PERSON_NAME]" at bounding box center [603, 316] width 181 height 22
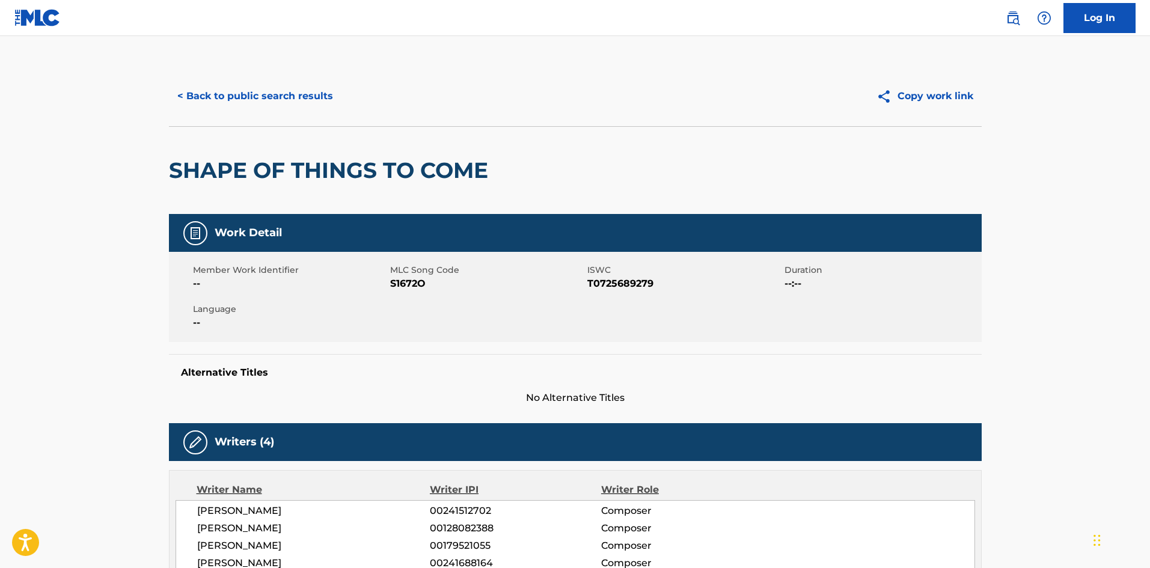
click at [230, 95] on button "< Back to public search results" at bounding box center [255, 96] width 172 height 30
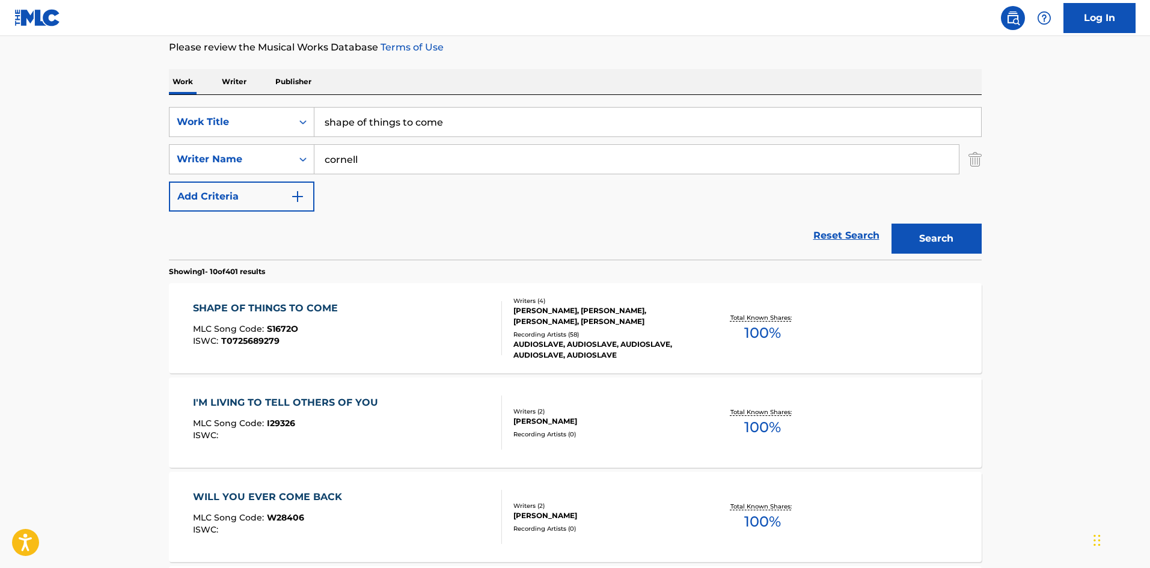
click at [382, 140] on div "SearchWithCriteria4b74f5bc-5718-4340-a259-6db4a475e292 Work Title shape of thin…" at bounding box center [575, 159] width 812 height 105
click at [382, 127] on input "shape of things to come" at bounding box center [647, 122] width 666 height 29
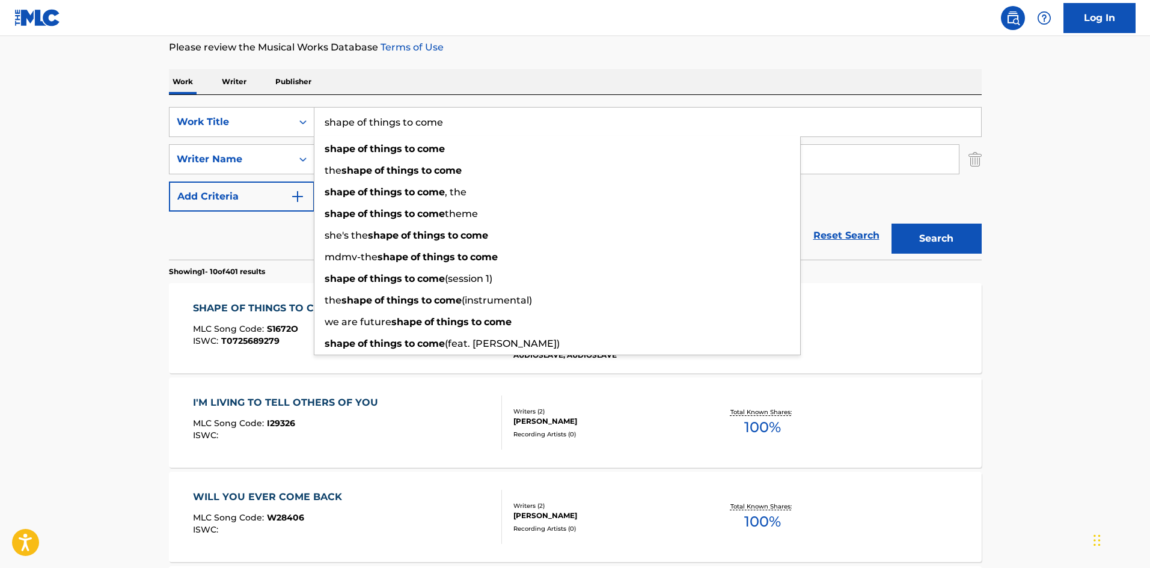
click at [382, 127] on input "shape of things to come" at bounding box center [647, 122] width 666 height 29
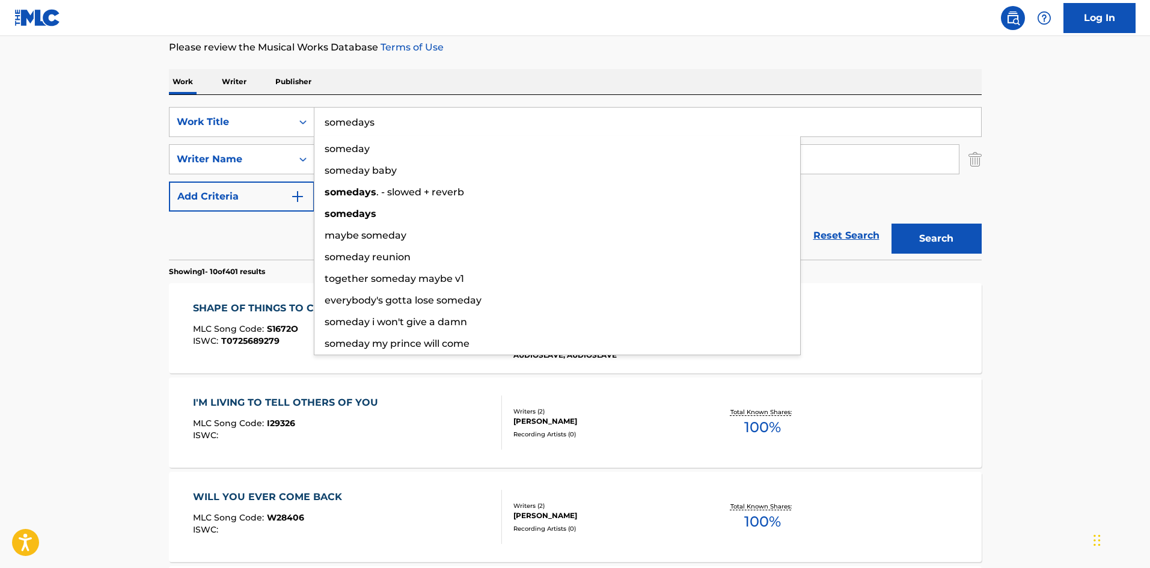
type input "somedays"
click at [891, 224] on button "Search" at bounding box center [936, 239] width 90 height 30
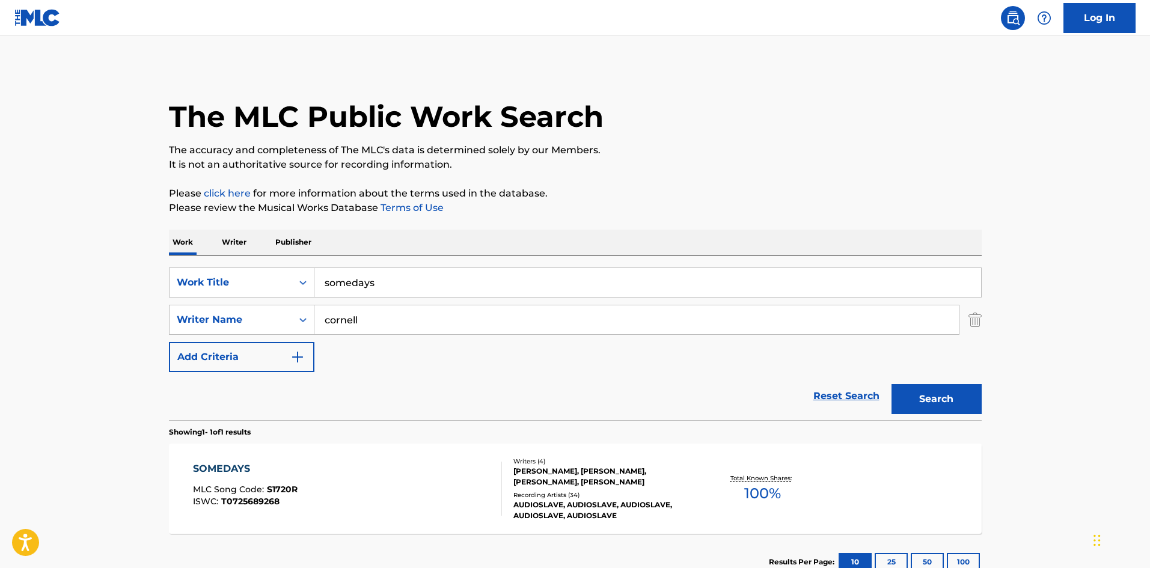
click at [577, 485] on div "[PERSON_NAME], [PERSON_NAME], [PERSON_NAME], [PERSON_NAME]" at bounding box center [603, 477] width 181 height 22
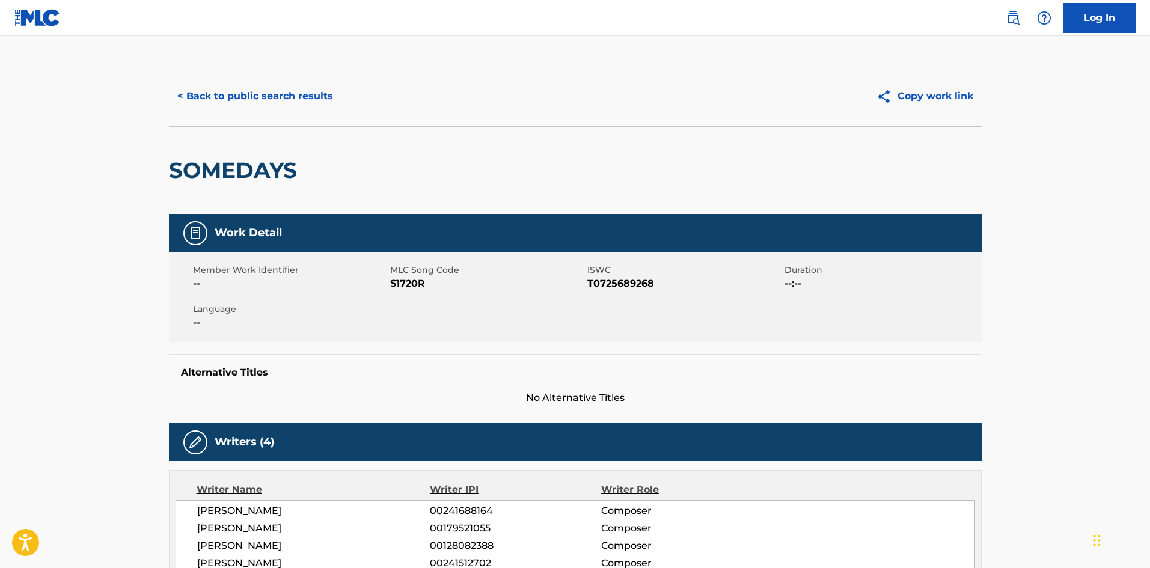
click at [213, 91] on button "< Back to public search results" at bounding box center [255, 96] width 172 height 30
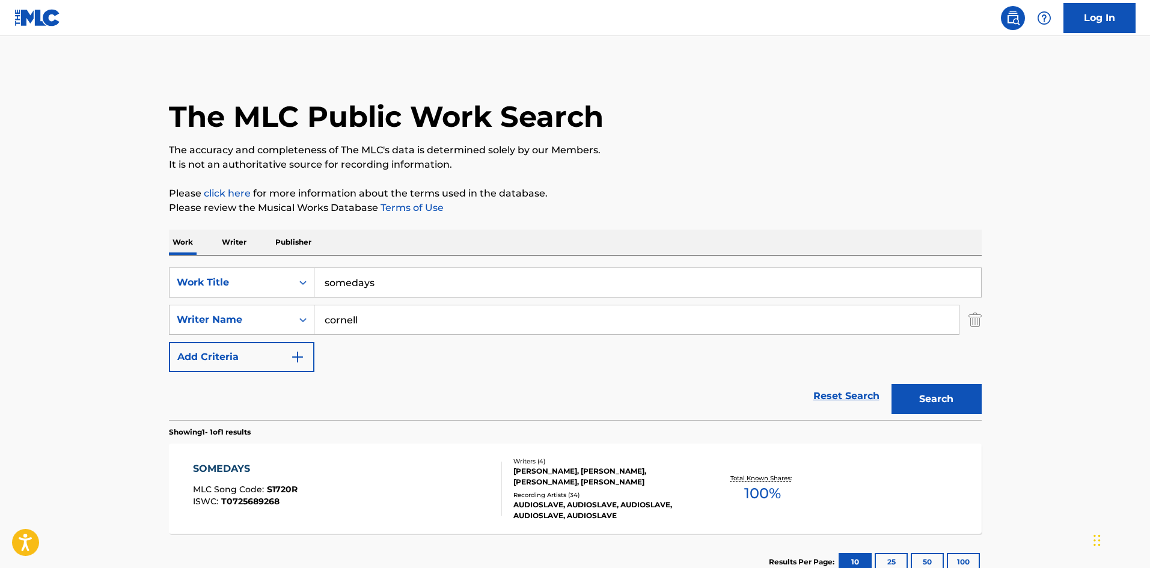
click at [407, 276] on input "somedays" at bounding box center [647, 282] width 666 height 29
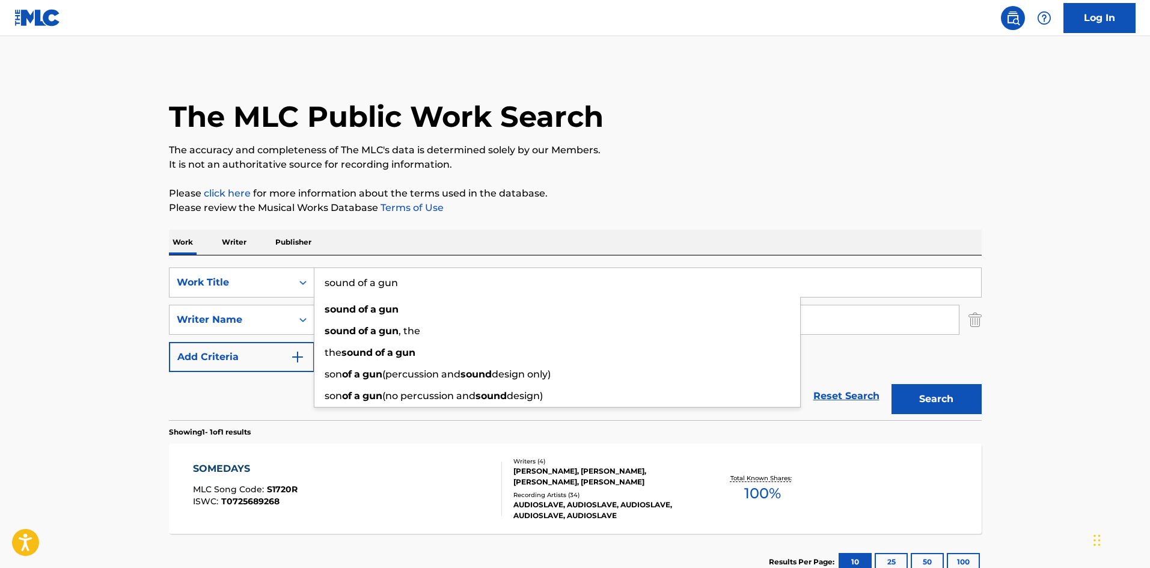
type input "sound of a gun"
click at [891, 384] on button "Search" at bounding box center [936, 399] width 90 height 30
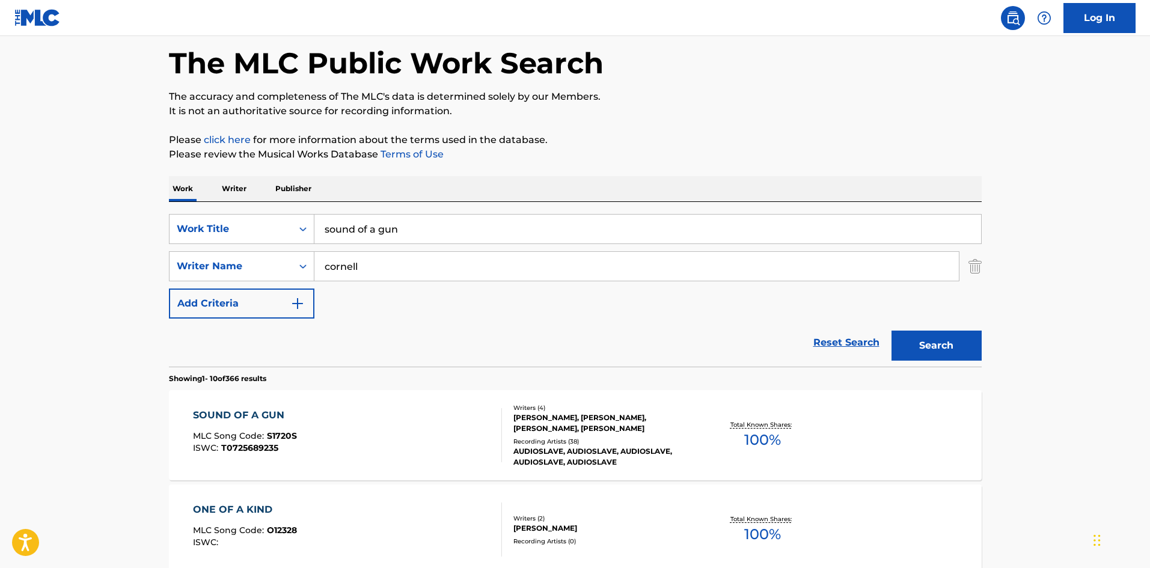
scroll to position [80, 0]
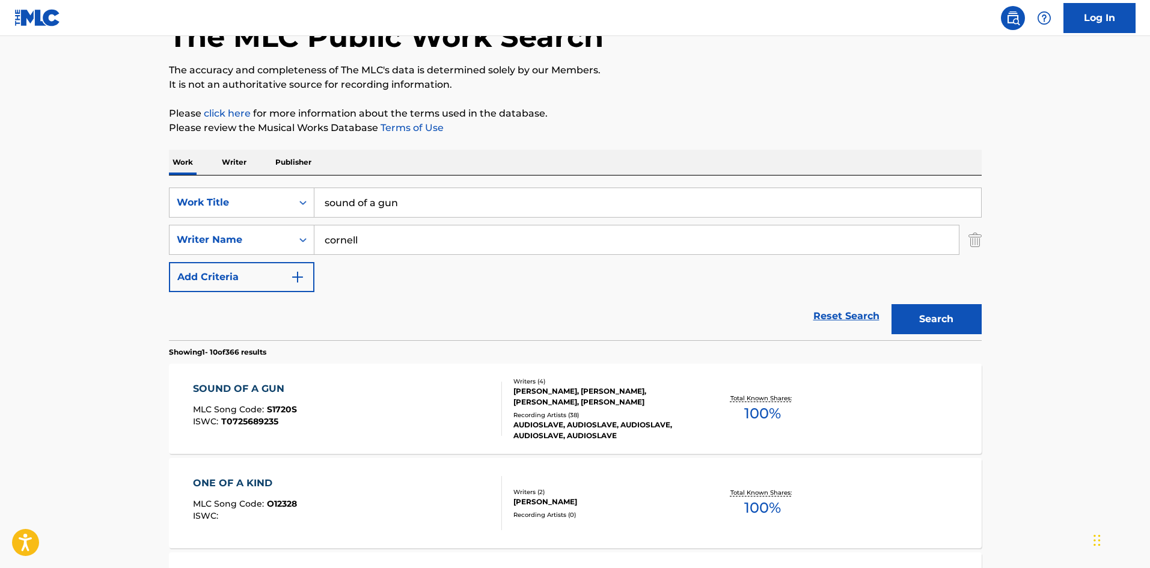
click at [549, 430] on div "AUDIOSLAVE, AUDIOSLAVE, AUDIOSLAVE, AUDIOSLAVE, AUDIOSLAVE" at bounding box center [603, 430] width 181 height 22
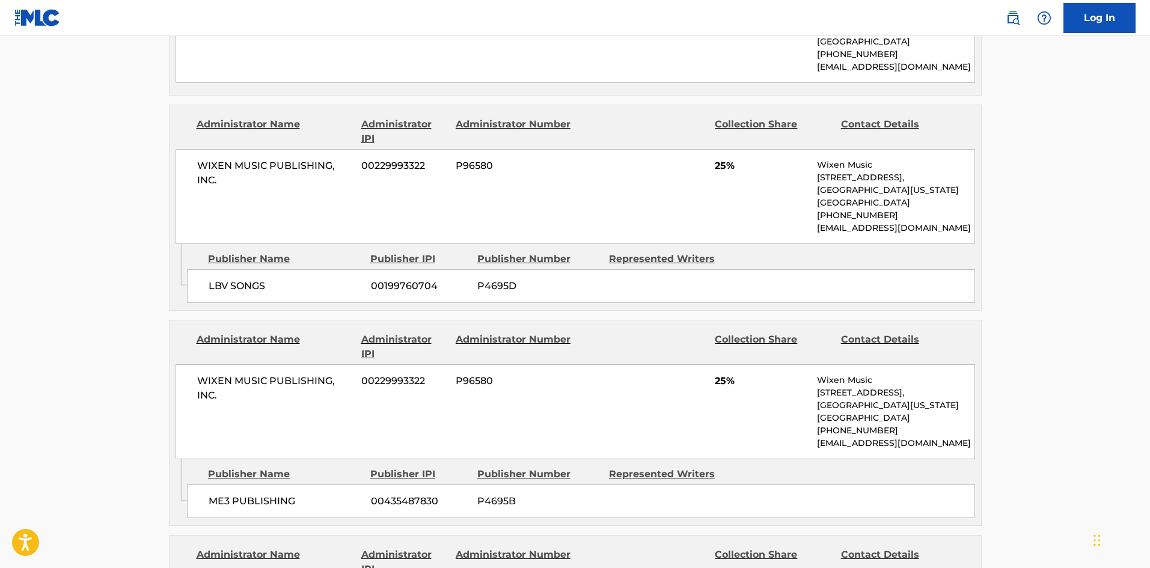
scroll to position [401, 0]
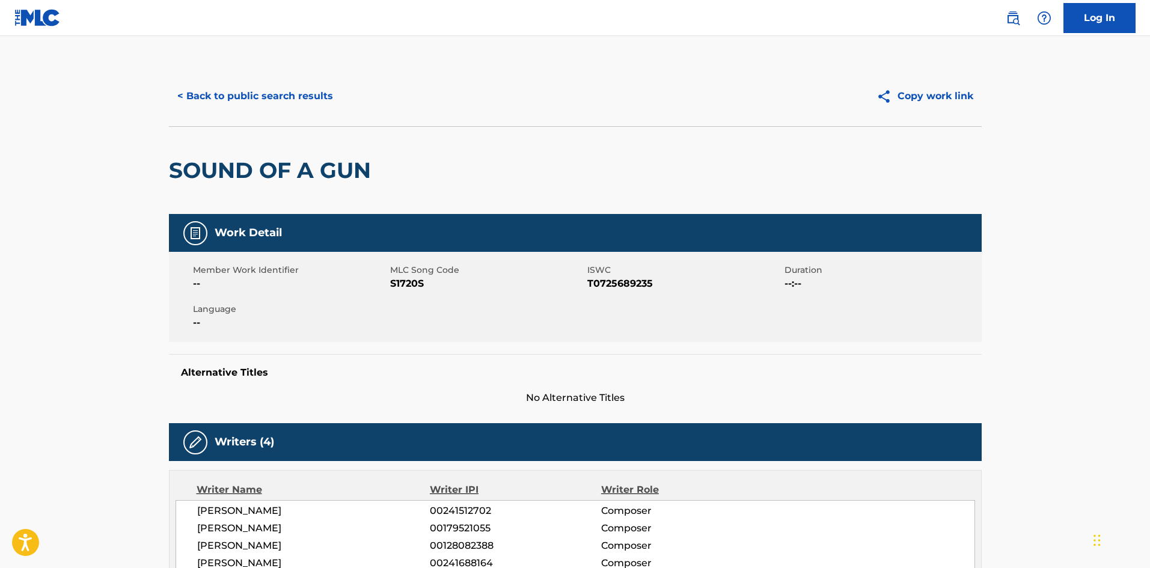
click at [288, 102] on button "< Back to public search results" at bounding box center [255, 96] width 172 height 30
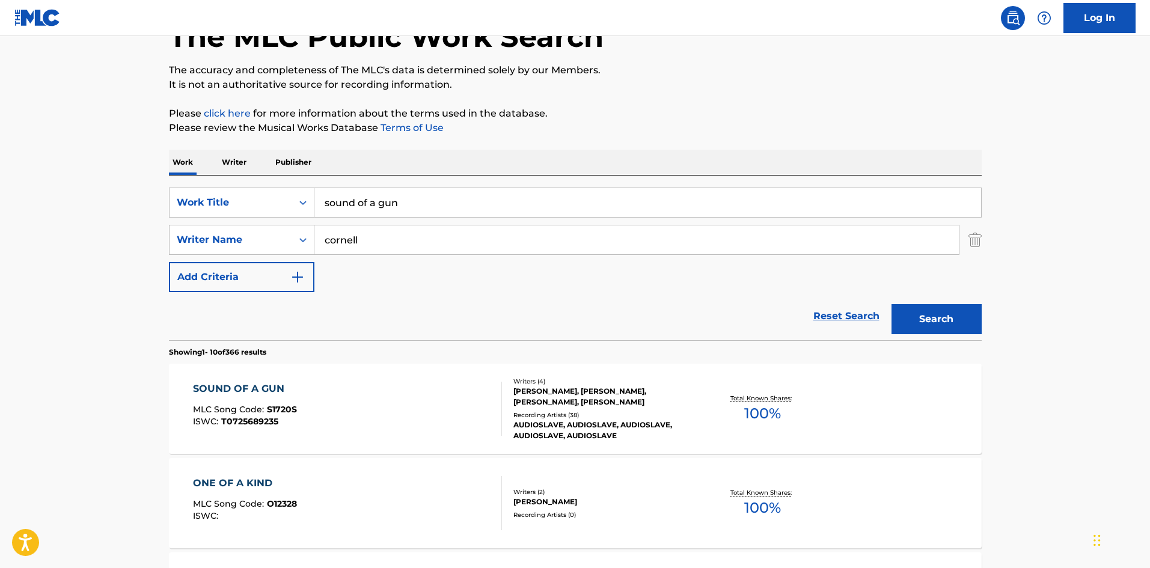
click at [427, 204] on input "sound of a gun" at bounding box center [647, 202] width 666 height 29
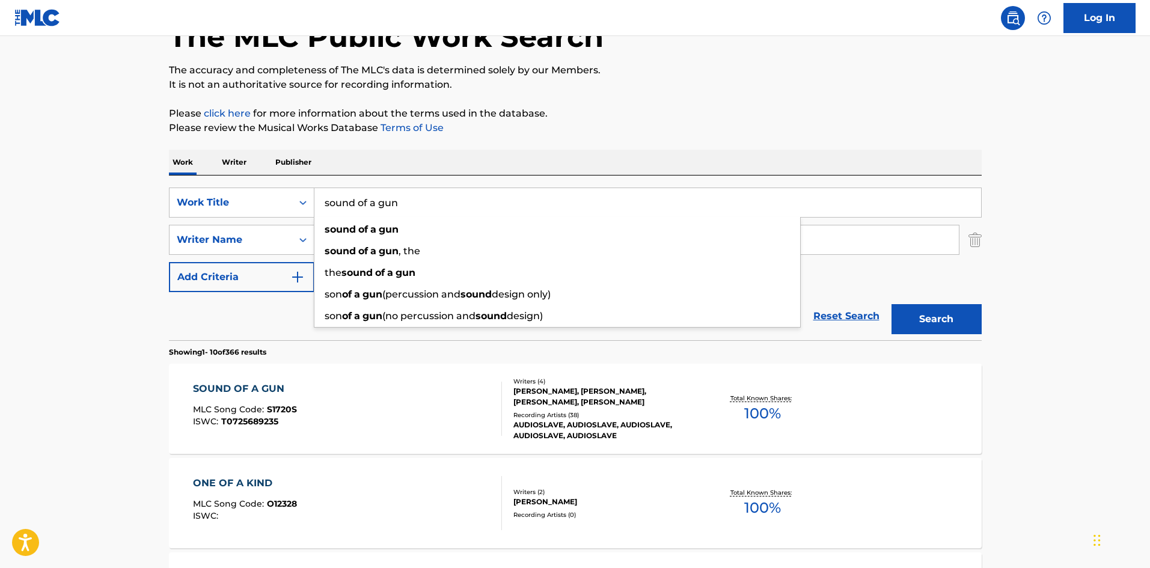
click at [427, 204] on input "sound of a gun" at bounding box center [647, 202] width 666 height 29
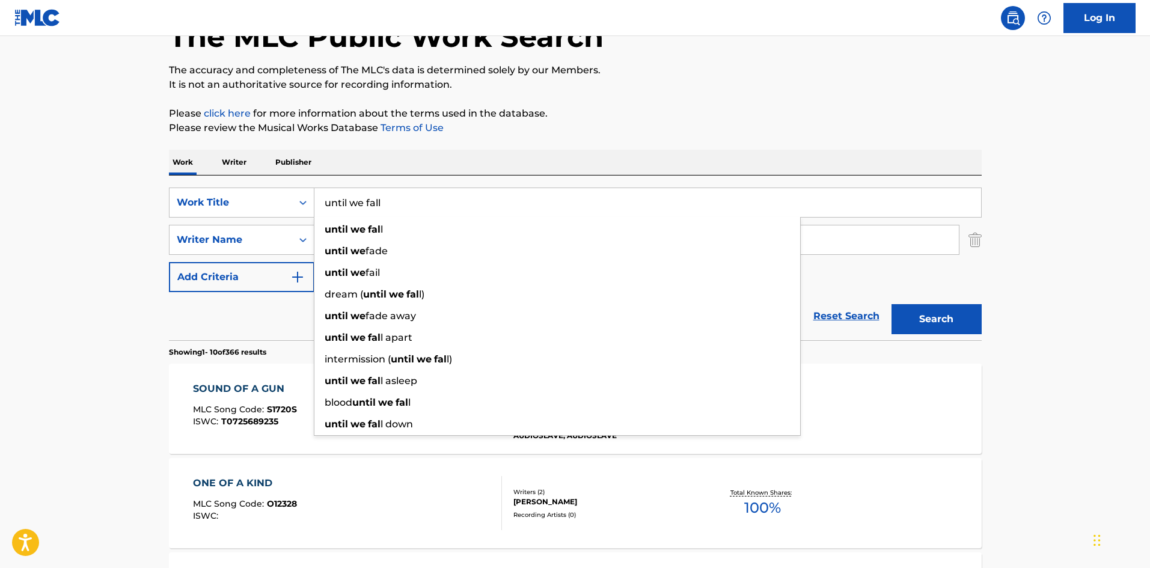
type input "until we fall"
click at [891, 304] on button "Search" at bounding box center [936, 319] width 90 height 30
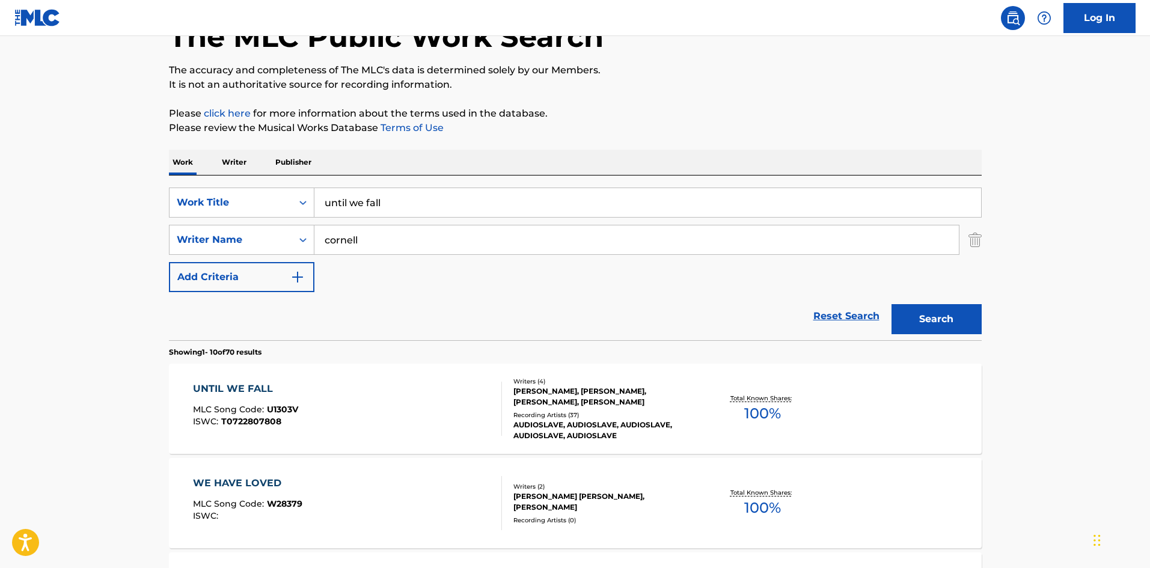
click at [569, 425] on div "AUDIOSLAVE, AUDIOSLAVE, AUDIOSLAVE, AUDIOSLAVE, AUDIOSLAVE" at bounding box center [603, 430] width 181 height 22
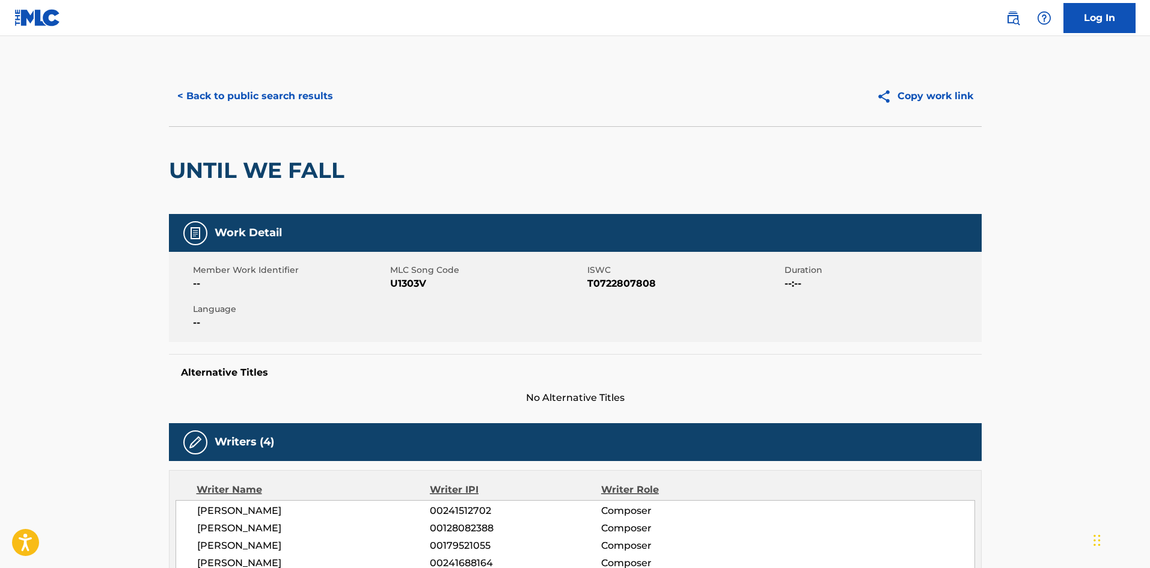
click at [270, 87] on button "< Back to public search results" at bounding box center [255, 96] width 172 height 30
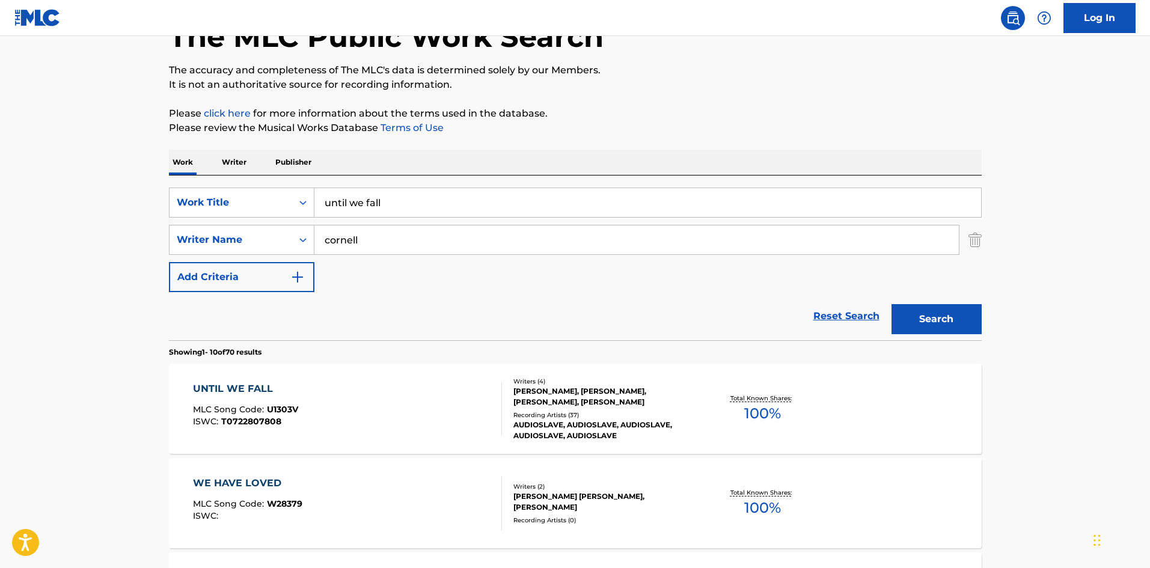
click at [487, 208] on input "until we fall" at bounding box center [647, 202] width 666 height 29
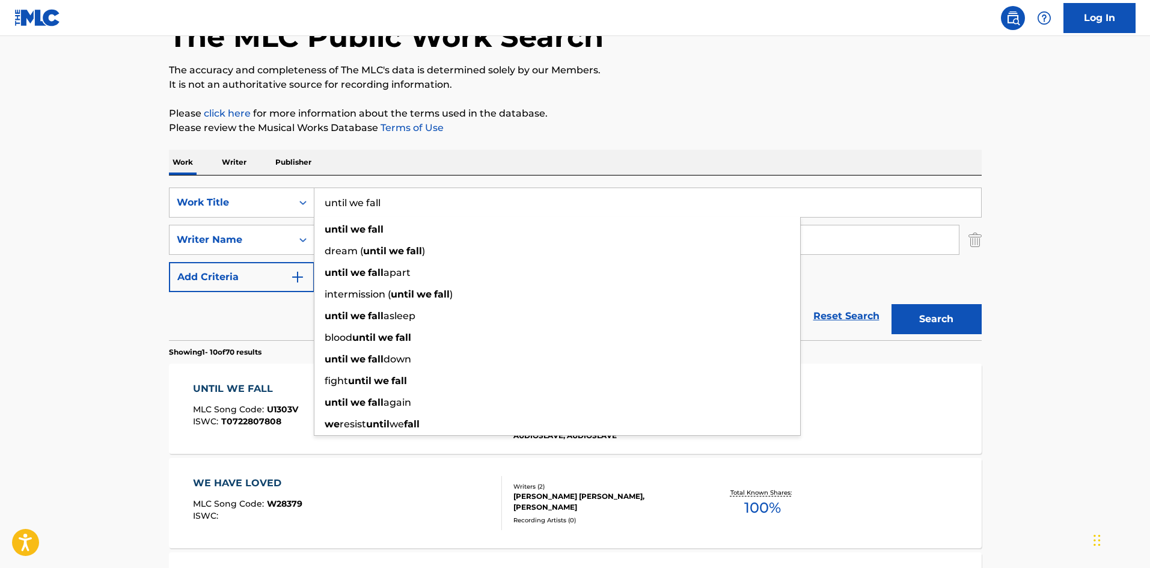
click at [487, 208] on input "until we fall" at bounding box center [647, 202] width 666 height 29
type input "wide awake"
click at [891, 304] on button "Search" at bounding box center [936, 319] width 90 height 30
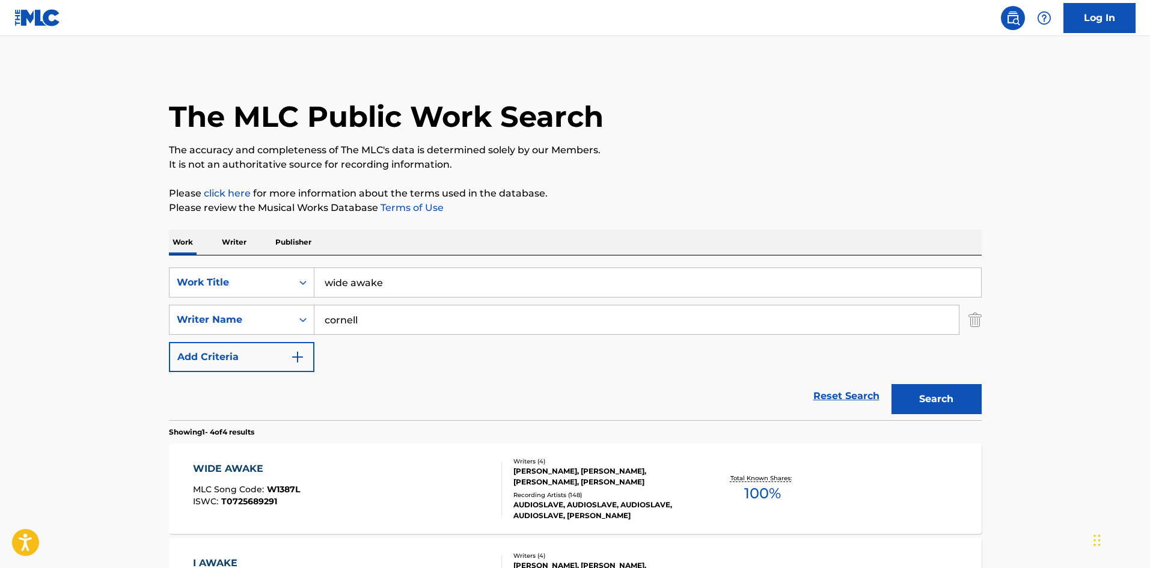
scroll to position [80, 0]
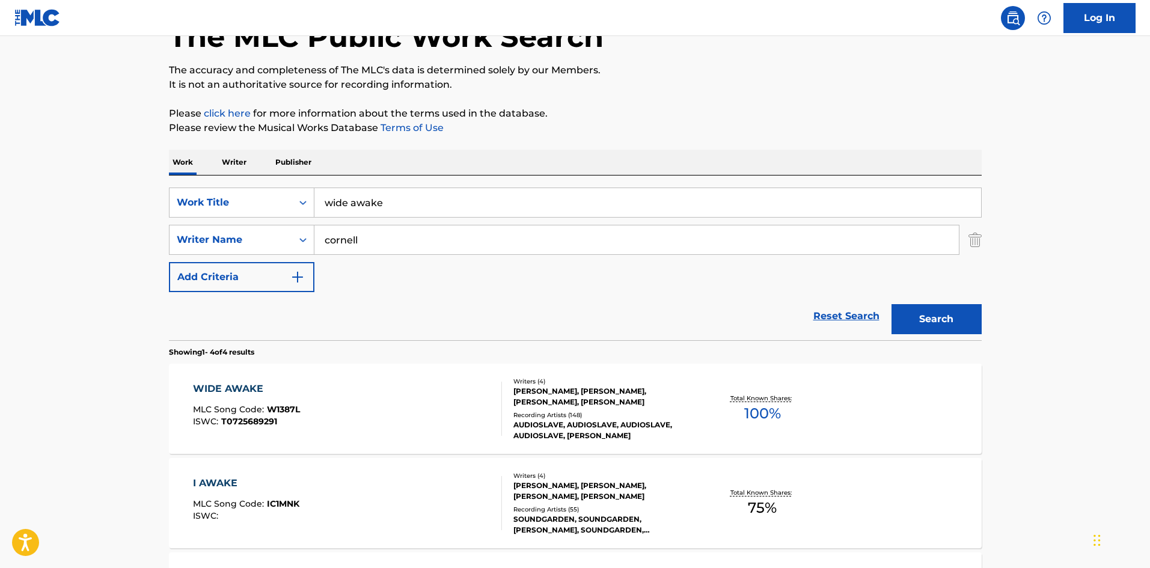
click at [561, 426] on div "AUDIOSLAVE, AUDIOSLAVE, AUDIOSLAVE, AUDIOSLAVE, [PERSON_NAME]" at bounding box center [603, 430] width 181 height 22
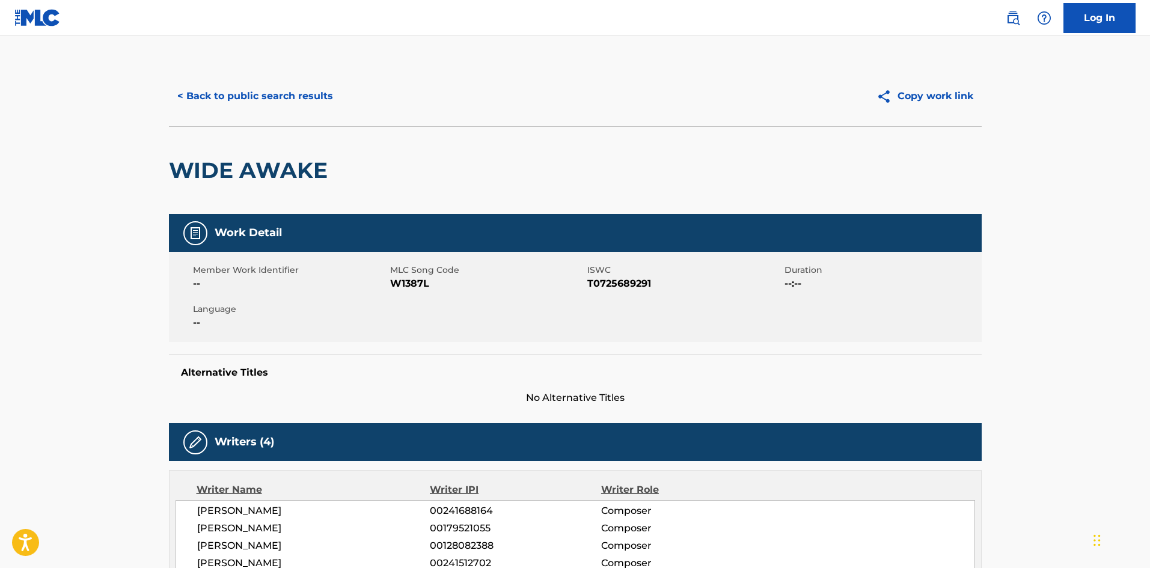
click at [290, 91] on button "< Back to public search results" at bounding box center [255, 96] width 172 height 30
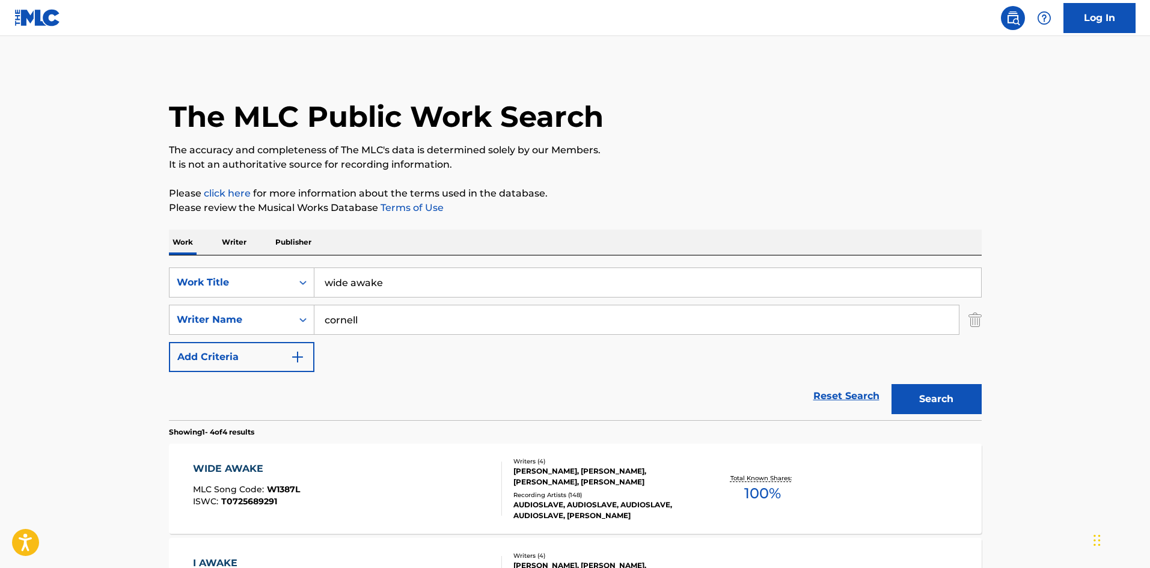
click at [386, 282] on input "wide awake" at bounding box center [647, 282] width 666 height 29
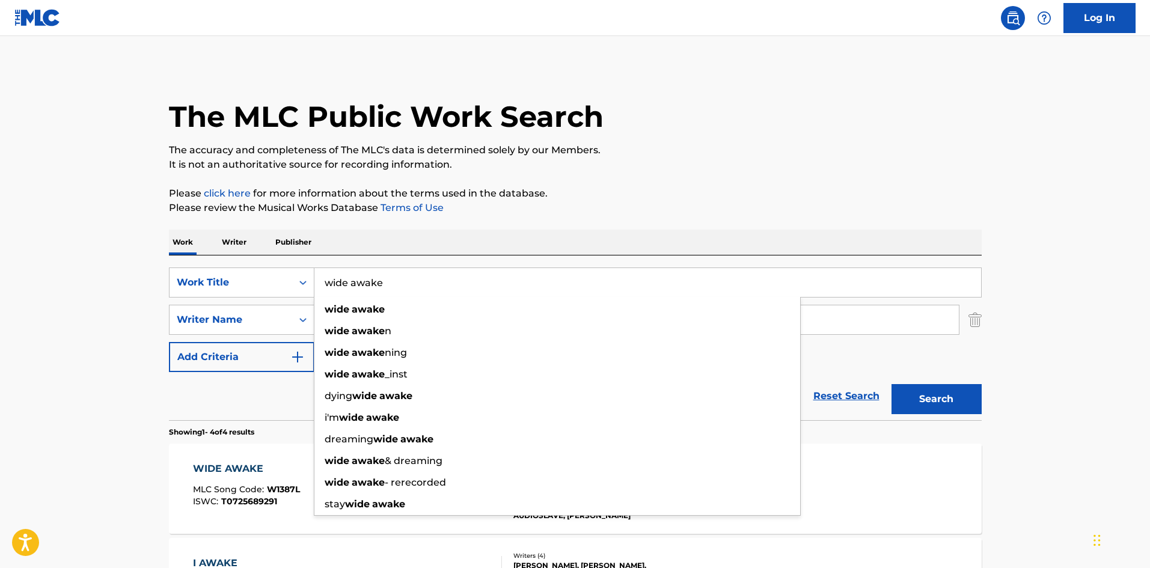
click at [386, 282] on input "wide awake" at bounding box center [647, 282] width 666 height 29
type input "behind the sun"
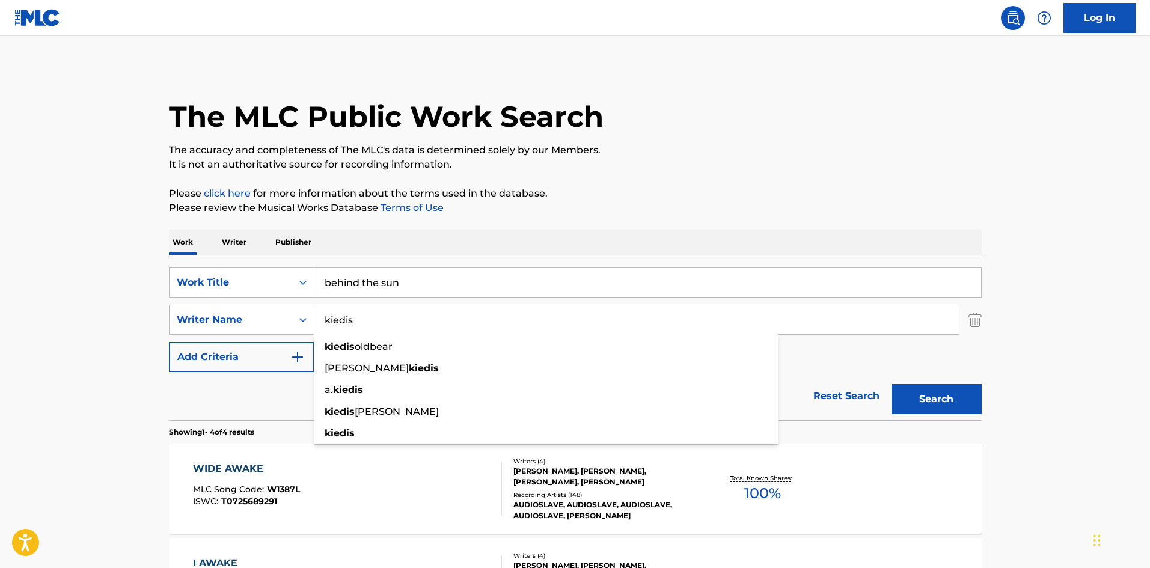
type input "kiedis"
click at [891, 384] on button "Search" at bounding box center [936, 399] width 90 height 30
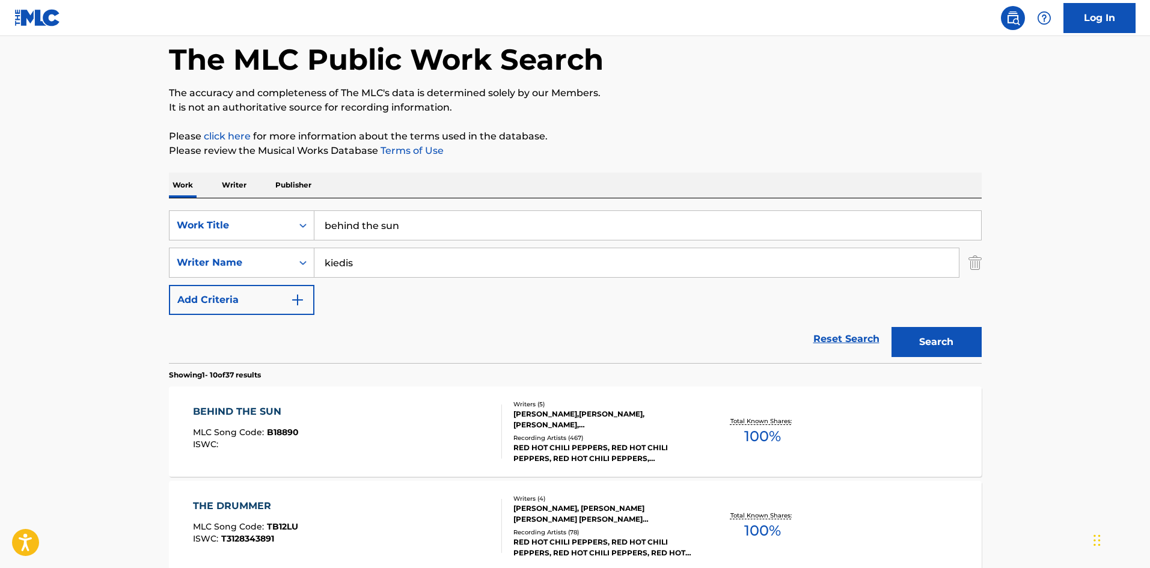
scroll to position [80, 0]
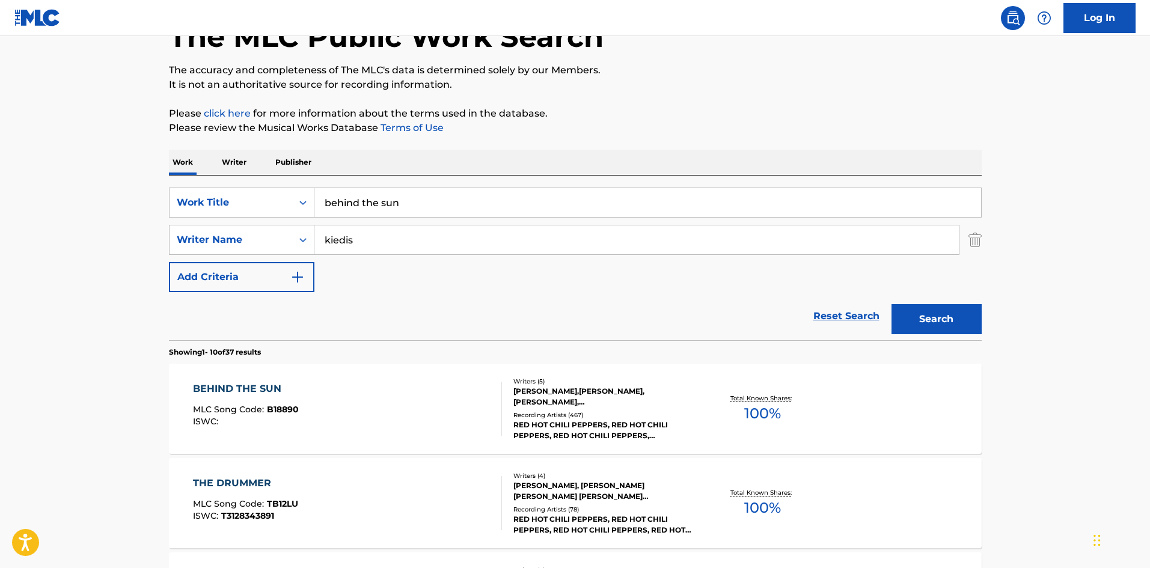
click at [549, 415] on div "Recording Artists ( 467 )" at bounding box center [603, 414] width 181 height 9
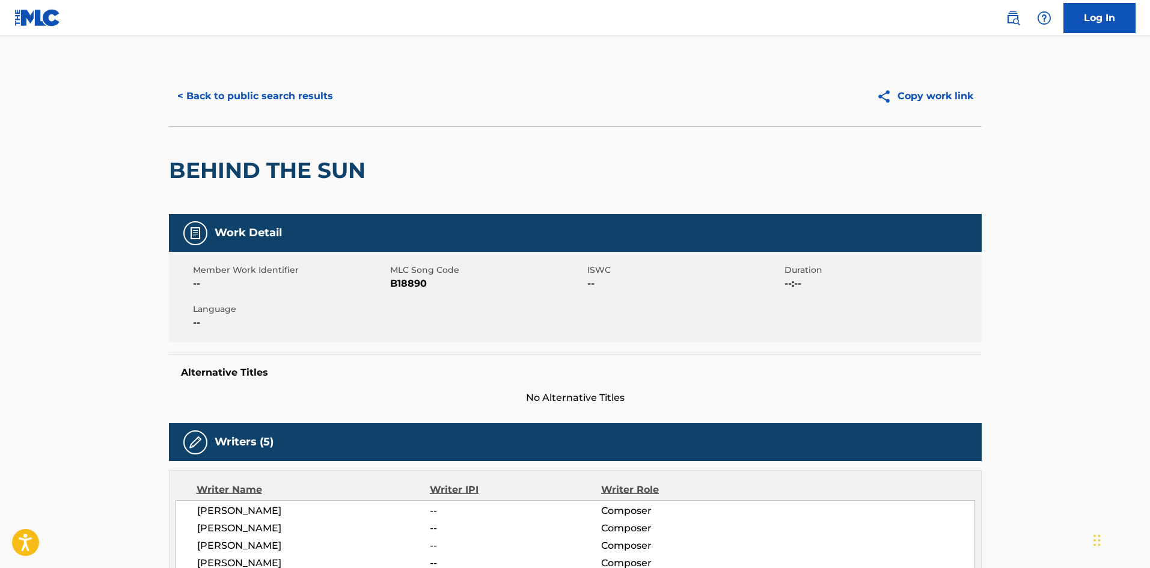
click at [228, 108] on button "< Back to public search results" at bounding box center [255, 96] width 172 height 30
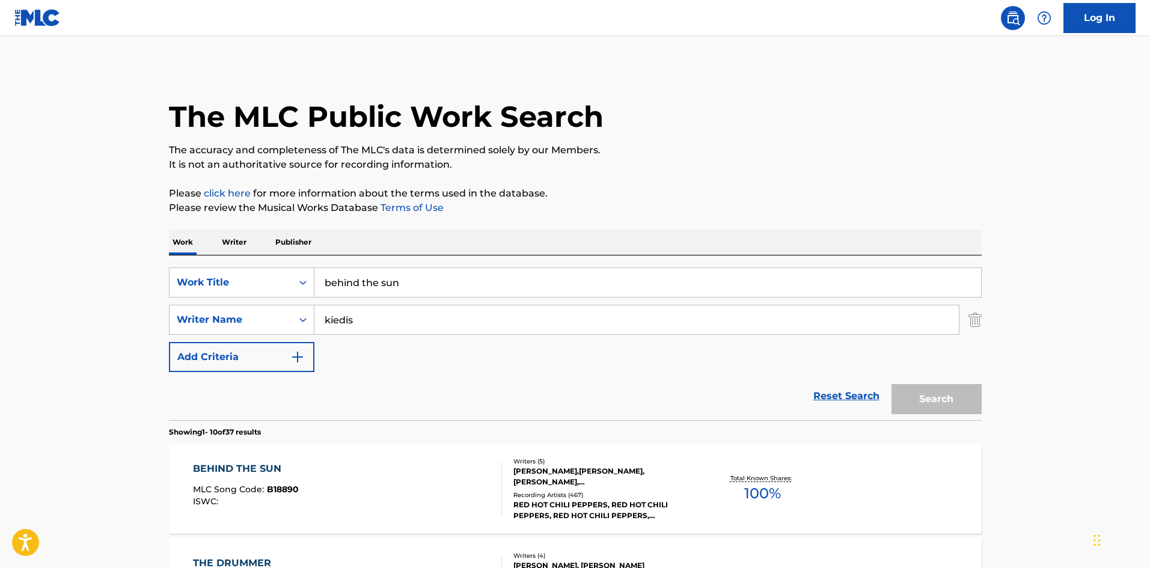
scroll to position [80, 0]
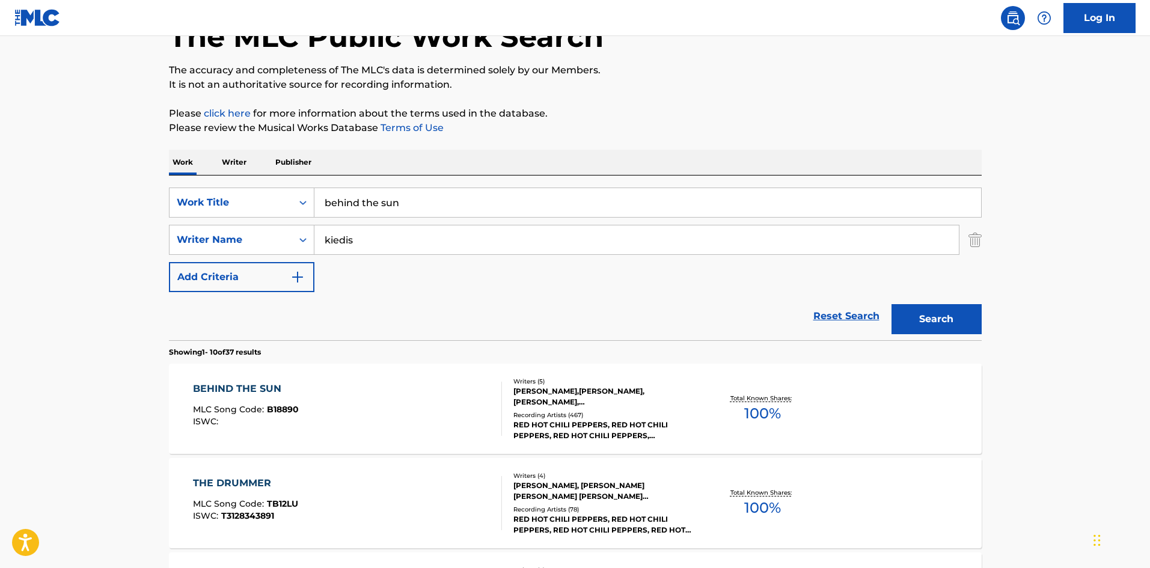
drag, startPoint x: 357, startPoint y: 221, endPoint x: 358, endPoint y: 203, distance: 18.7
click at [357, 221] on div "SearchWithCriteria4b74f5bc-5718-4340-a259-6db4a475e292 Work Title behind the su…" at bounding box center [575, 239] width 812 height 105
click at [358, 203] on input "behind the sun" at bounding box center [647, 202] width 666 height 29
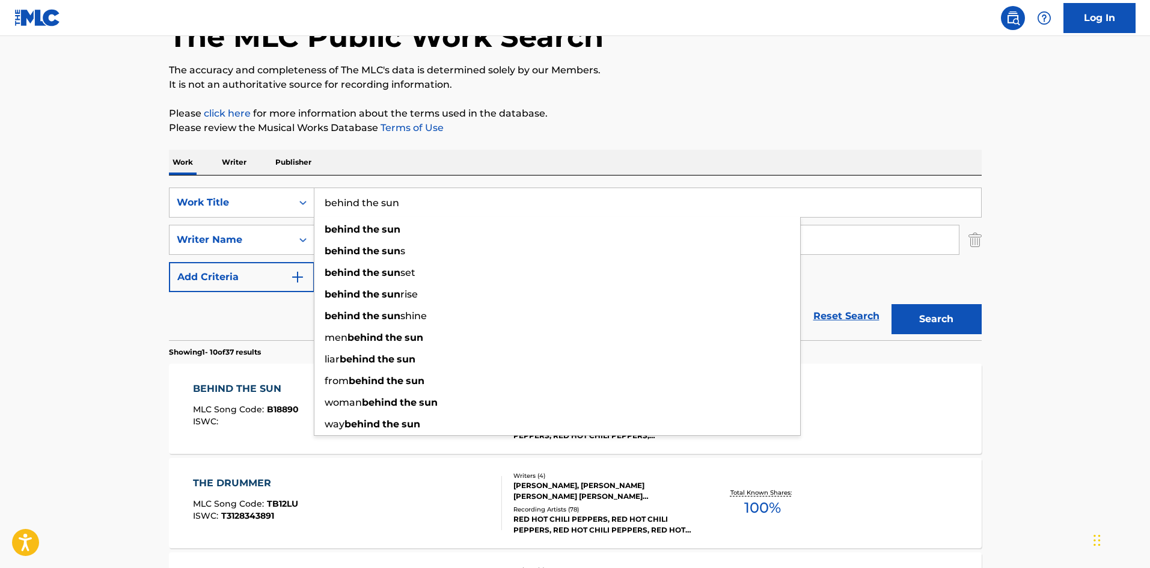
click at [358, 203] on input "behind the sun" at bounding box center [647, 202] width 666 height 29
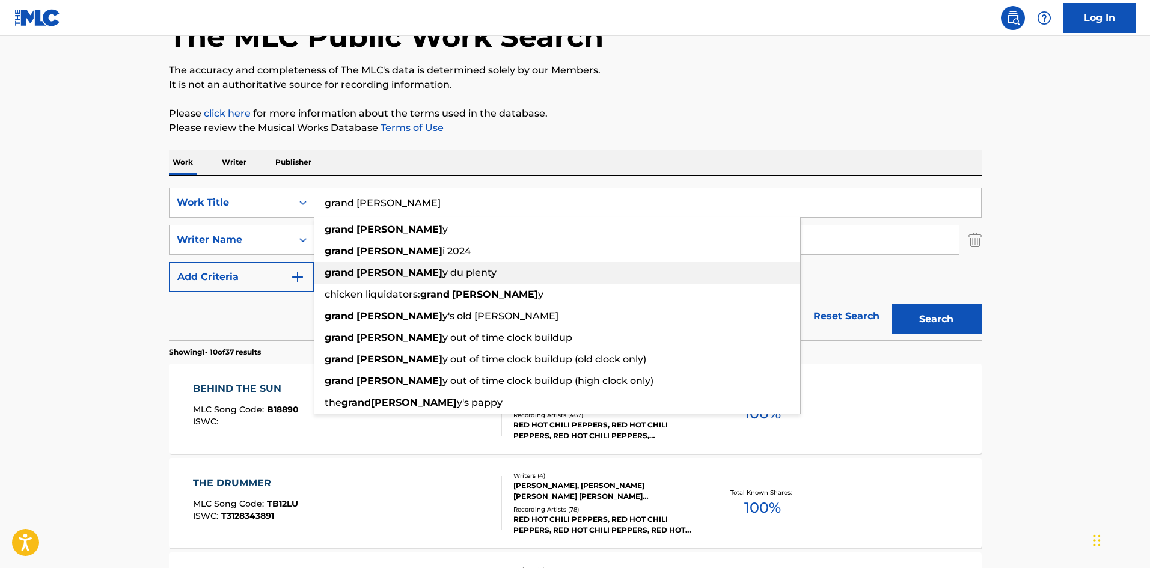
click at [392, 282] on div "grand [PERSON_NAME] y du plenty" at bounding box center [557, 273] width 486 height 22
type input "grand pappy du plenty"
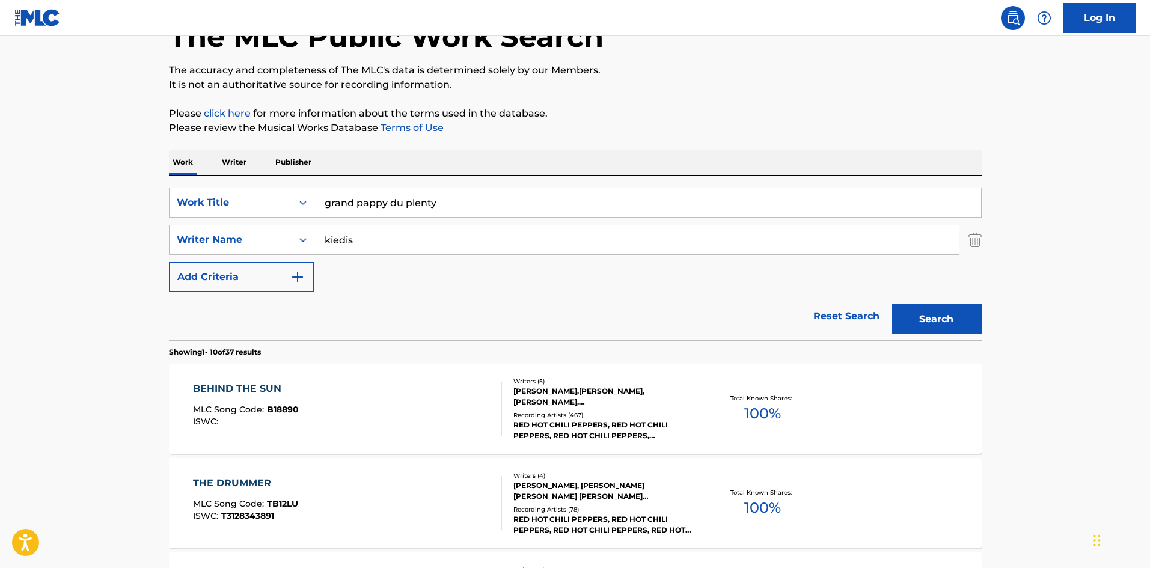
drag, startPoint x: 968, startPoint y: 310, endPoint x: 874, endPoint y: 341, distance: 98.3
click at [967, 310] on button "Search" at bounding box center [936, 319] width 90 height 30
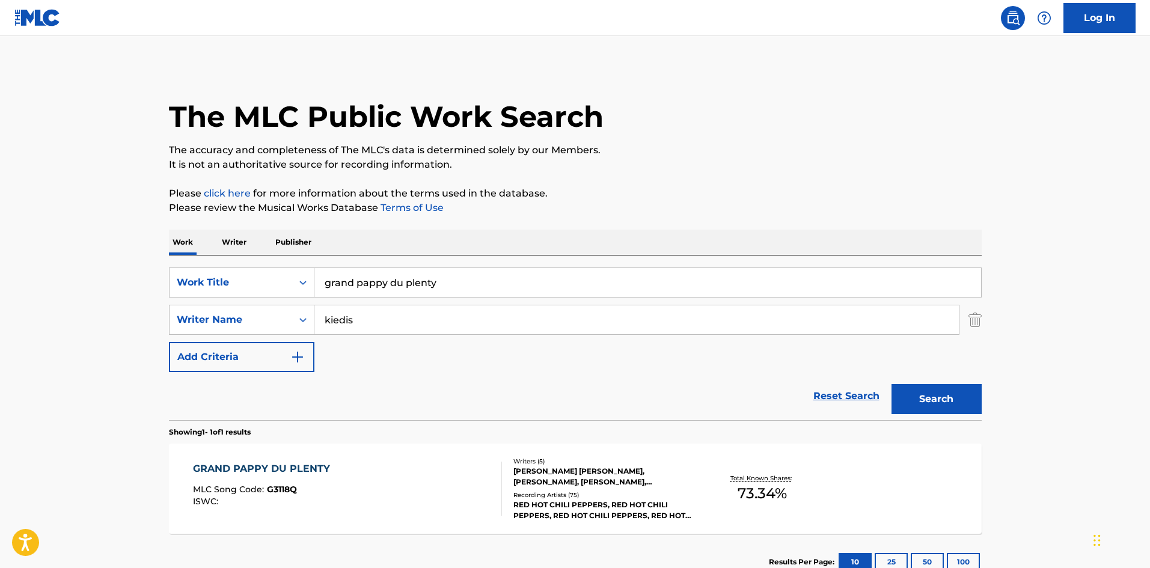
click at [552, 492] on div "Recording Artists ( 75 )" at bounding box center [603, 494] width 181 height 9
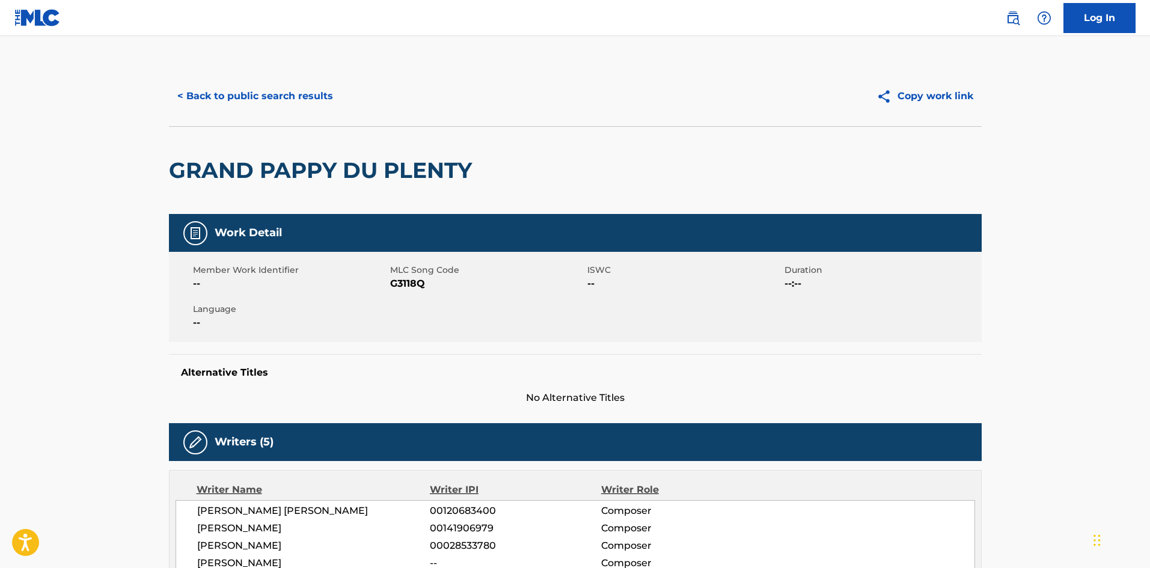
click at [258, 107] on button "< Back to public search results" at bounding box center [255, 96] width 172 height 30
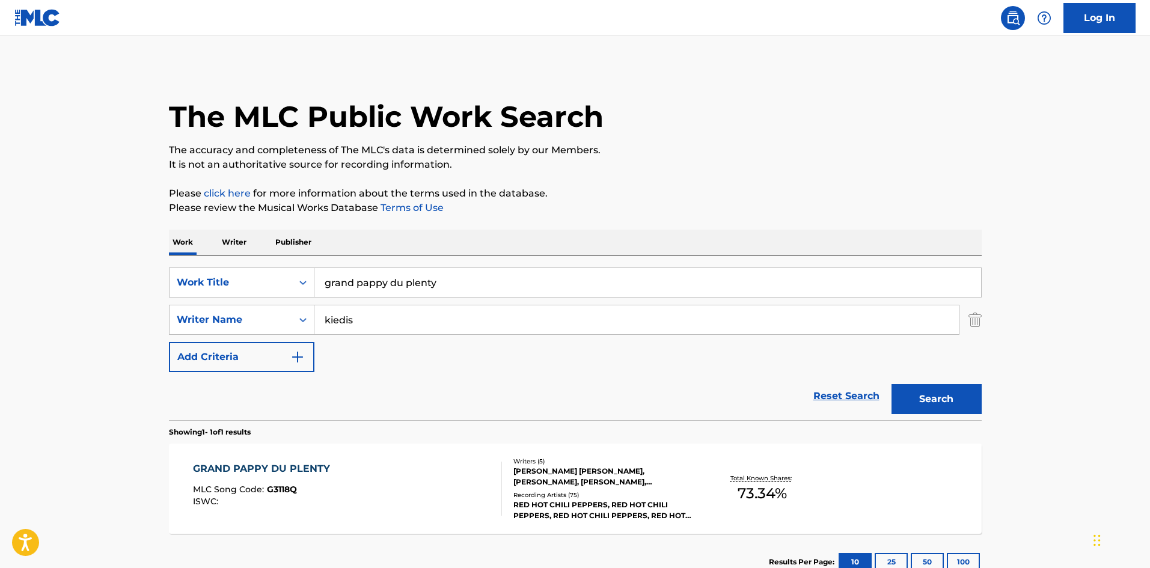
click at [373, 278] on input "grand pappy du plenty" at bounding box center [647, 282] width 666 height 29
type input "disappearing one"
click at [373, 300] on div "disappearing one" at bounding box center [557, 310] width 486 height 22
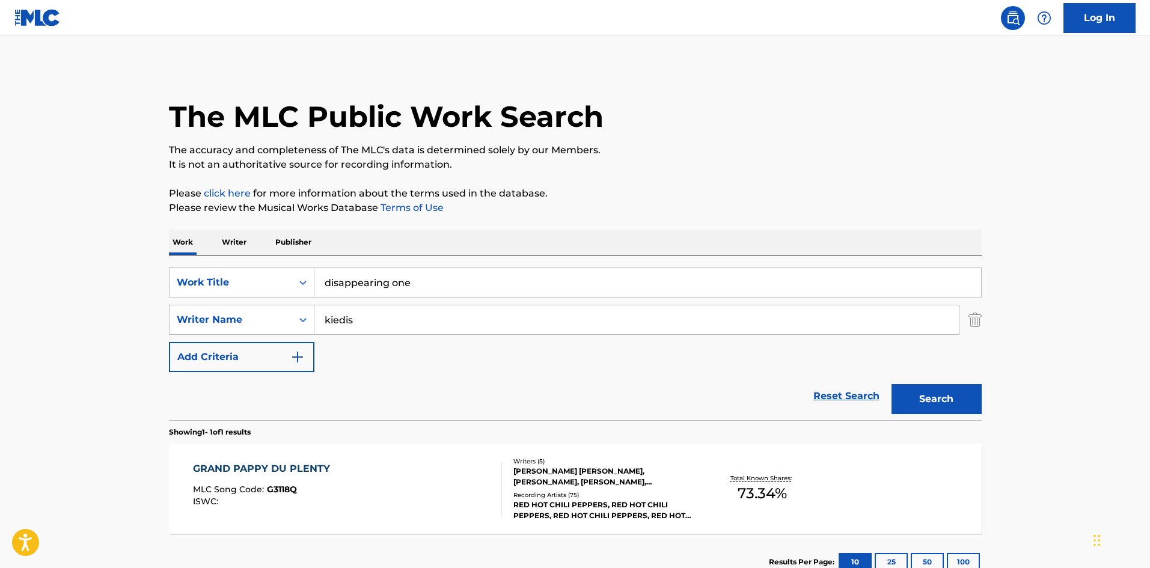
click at [935, 391] on button "Search" at bounding box center [936, 399] width 90 height 30
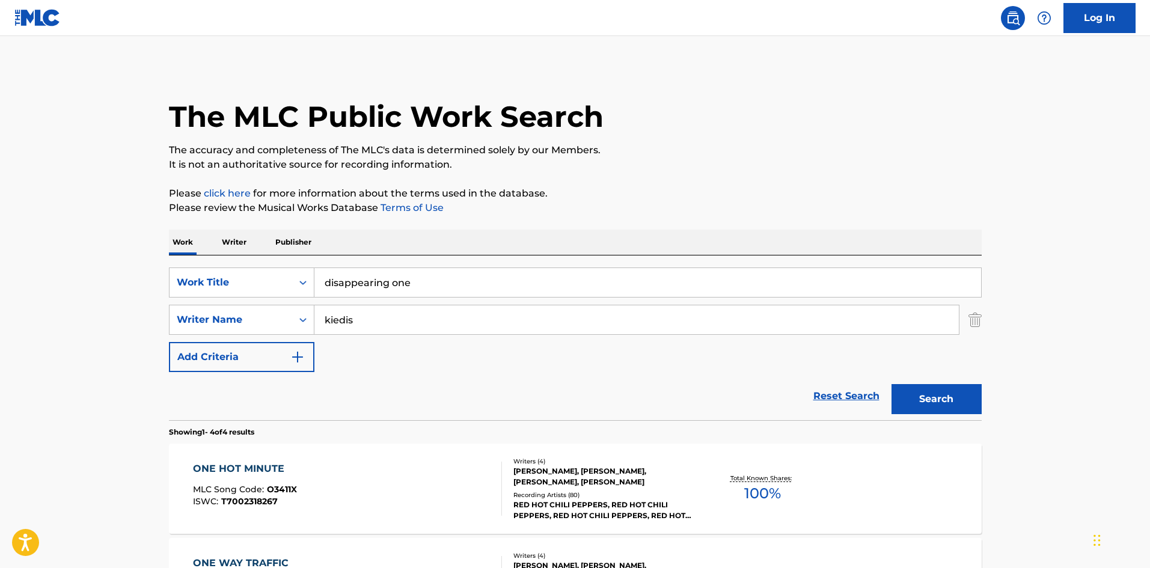
click at [387, 326] on input "kiedis" at bounding box center [636, 319] width 644 height 29
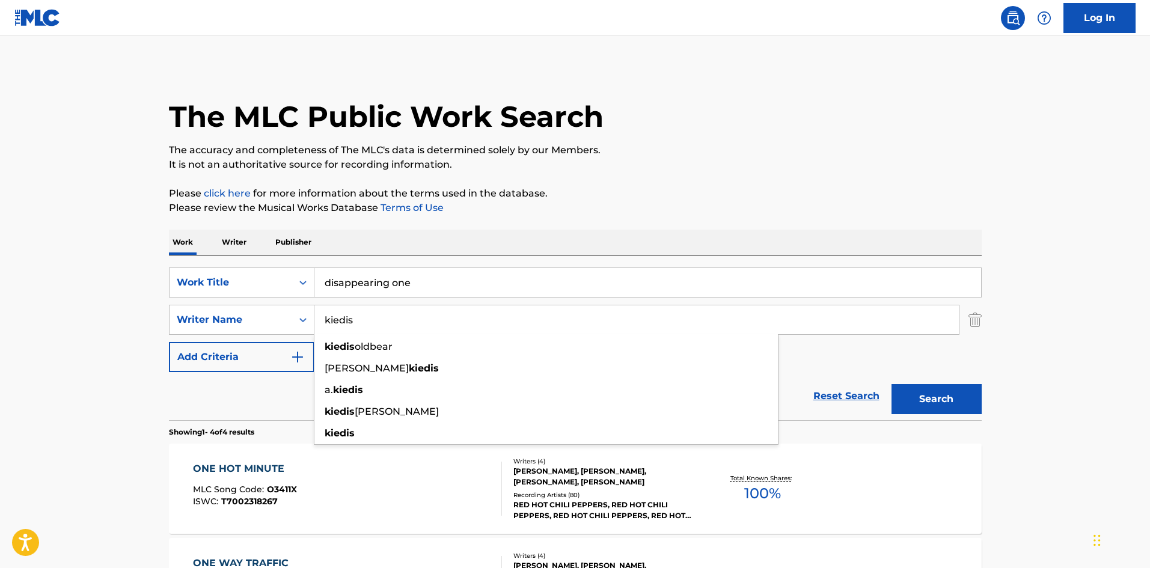
click at [387, 326] on input "kiedis" at bounding box center [636, 319] width 644 height 29
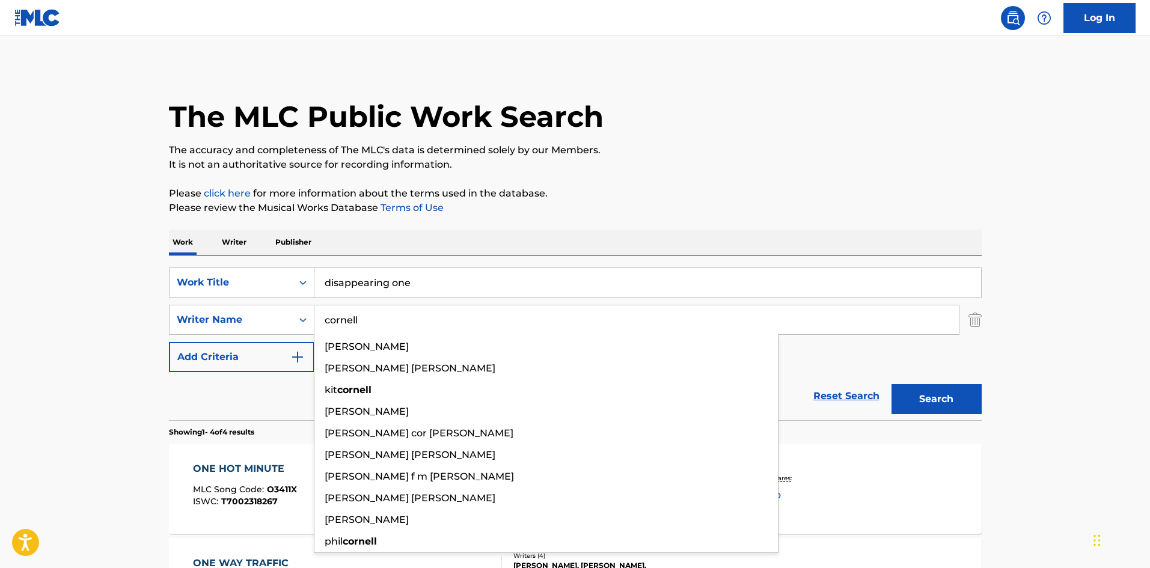
type input "cornell"
click at [891, 384] on button "Search" at bounding box center [936, 399] width 90 height 30
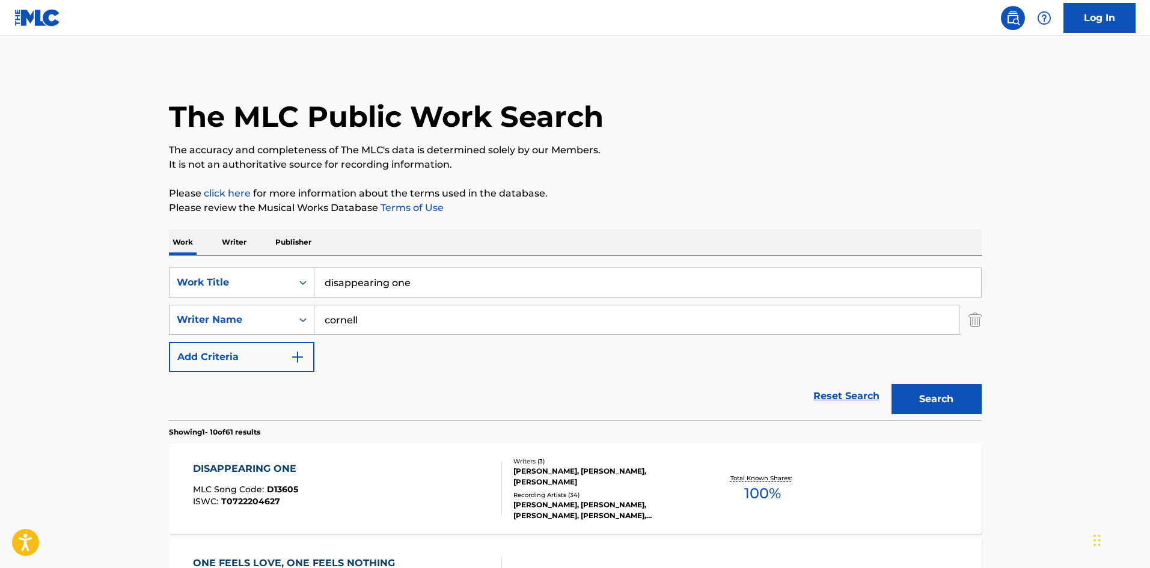
scroll to position [160, 0]
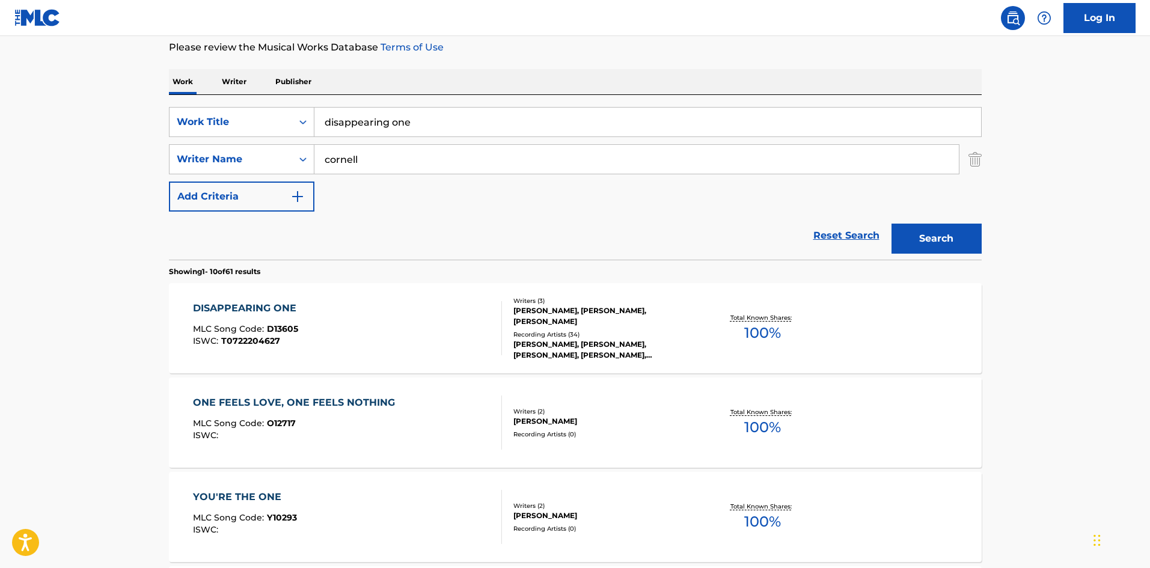
click at [555, 323] on div "[PERSON_NAME], [PERSON_NAME], [PERSON_NAME]" at bounding box center [603, 316] width 181 height 22
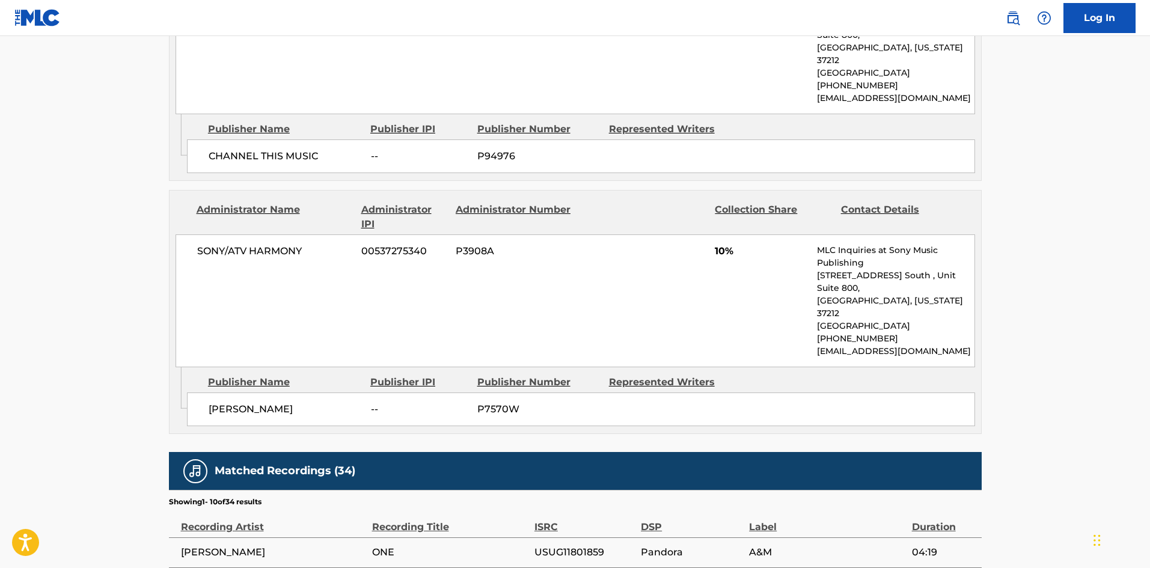
scroll to position [801, 0]
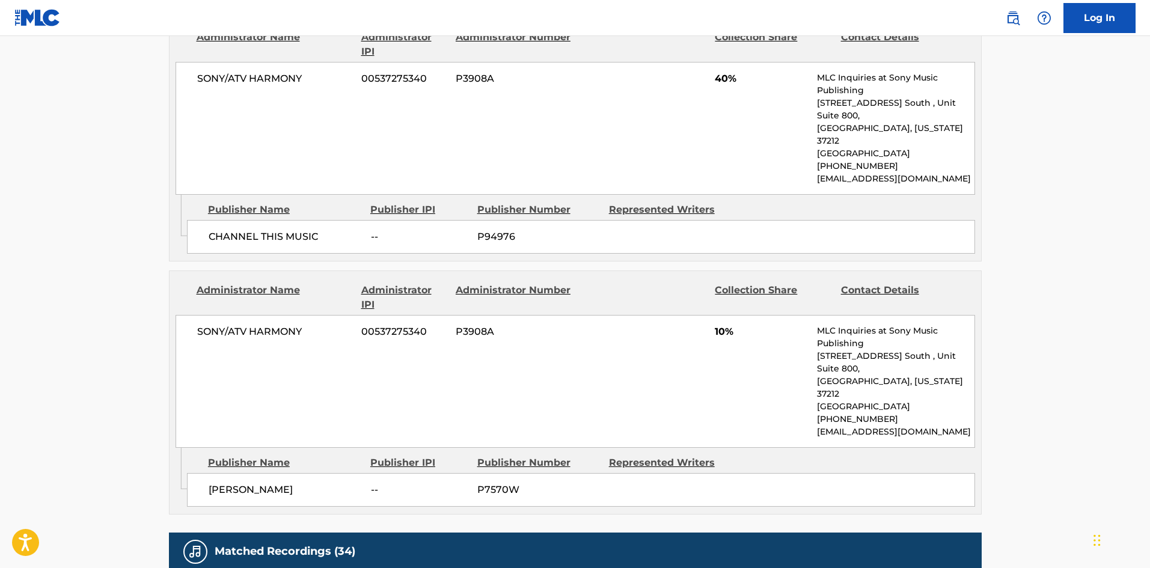
click at [215, 483] on span "[PERSON_NAME]" at bounding box center [285, 490] width 153 height 14
drag, startPoint x: 215, startPoint y: 414, endPoint x: 226, endPoint y: 415, distance: 10.9
click at [226, 483] on span "[PERSON_NAME]" at bounding box center [285, 490] width 153 height 14
copy span "[PERSON_NAME]"
click at [219, 230] on span "CHANNEL THIS MUSIC" at bounding box center [285, 237] width 153 height 14
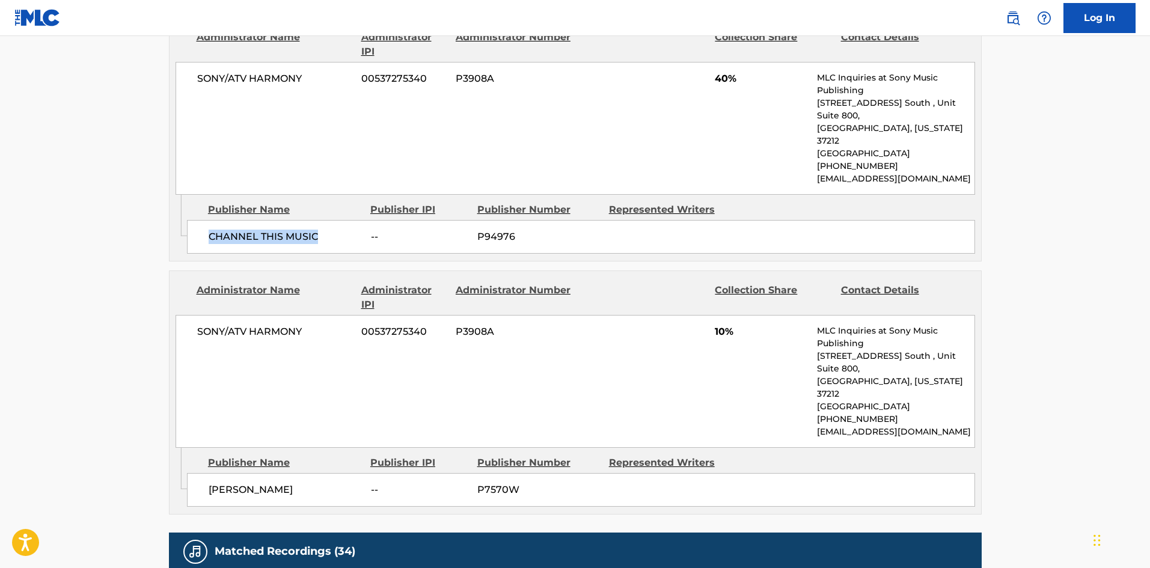
drag, startPoint x: 219, startPoint y: 191, endPoint x: 294, endPoint y: 186, distance: 74.7
click at [294, 230] on span "CHANNEL THIS MUSIC" at bounding box center [285, 237] width 153 height 14
copy span "CHANNEL THIS MUSIC"
click at [209, 325] on span "SONY/ATV HARMONY" at bounding box center [275, 332] width 156 height 14
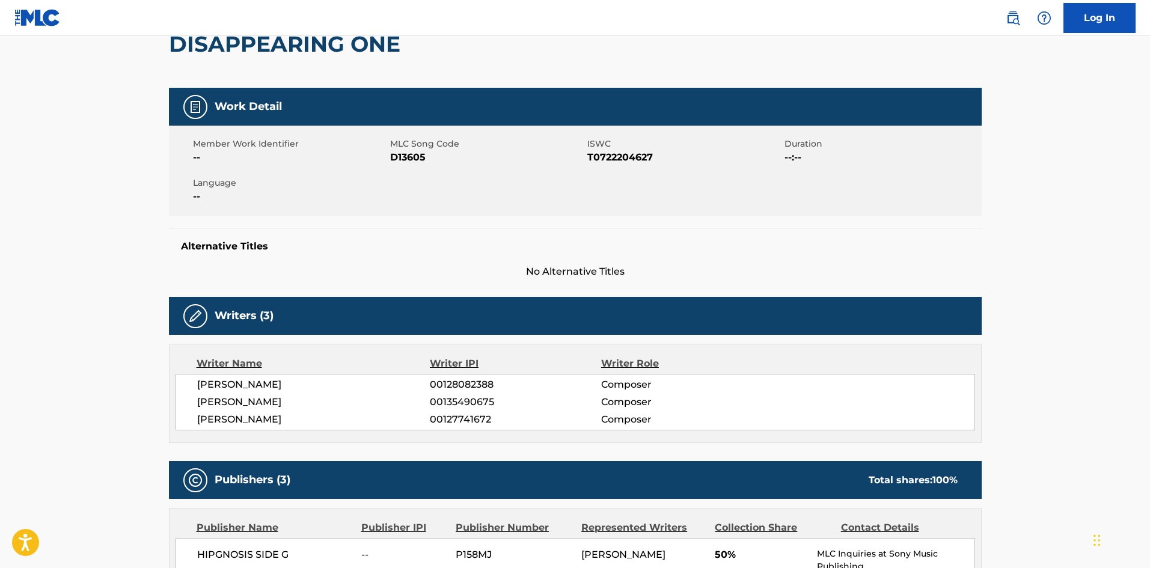
scroll to position [0, 0]
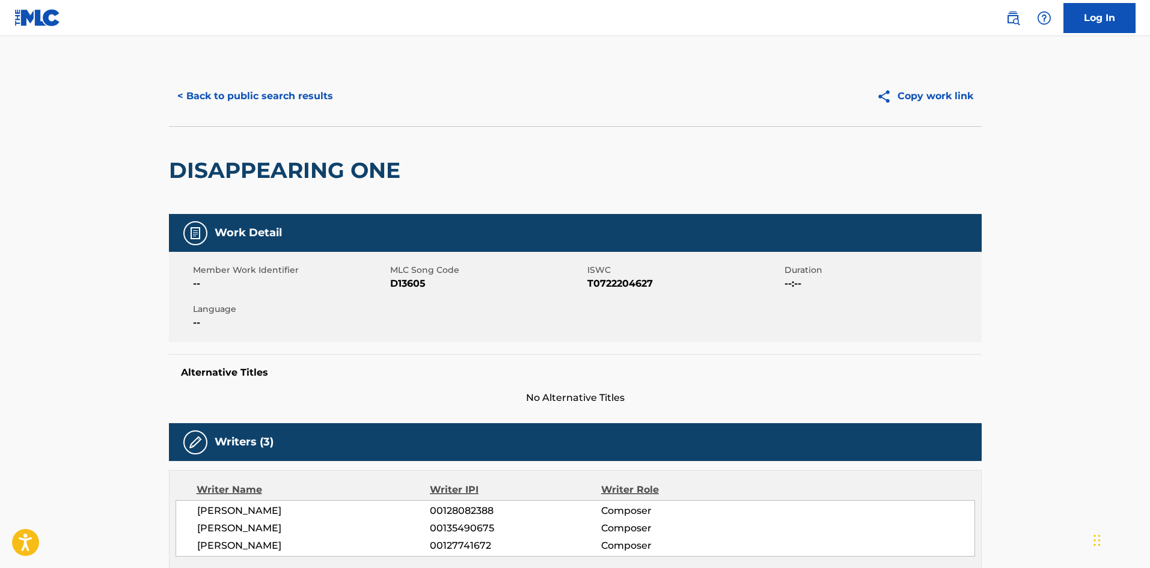
click at [234, 105] on button "< Back to public search results" at bounding box center [255, 96] width 172 height 30
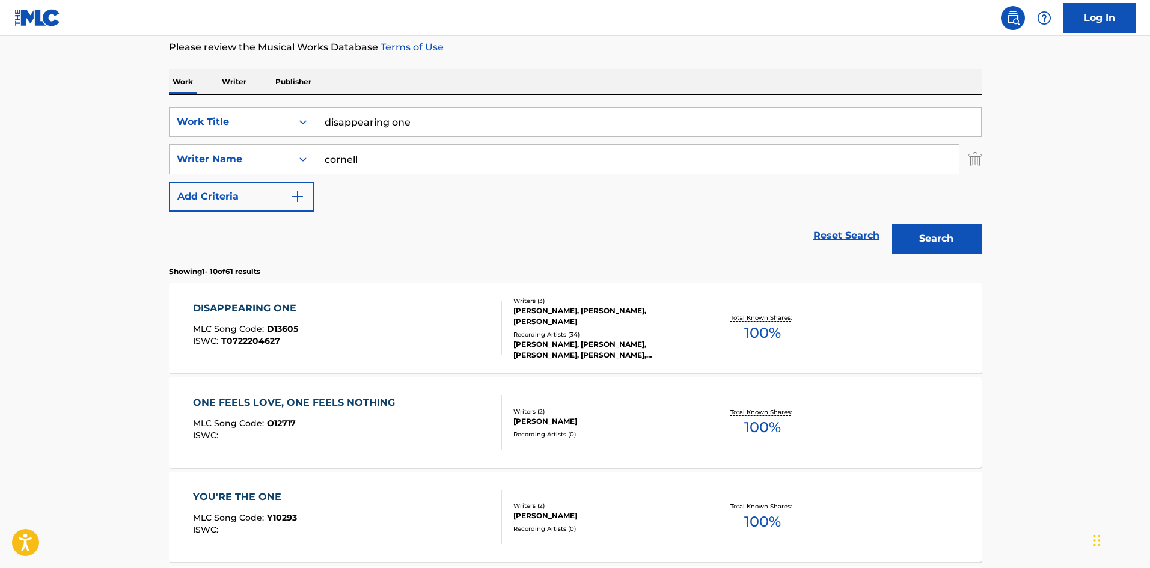
click at [370, 118] on input "disappearing one" at bounding box center [647, 122] width 666 height 29
type input "flutter girl"
click at [968, 225] on button "Search" at bounding box center [936, 239] width 90 height 30
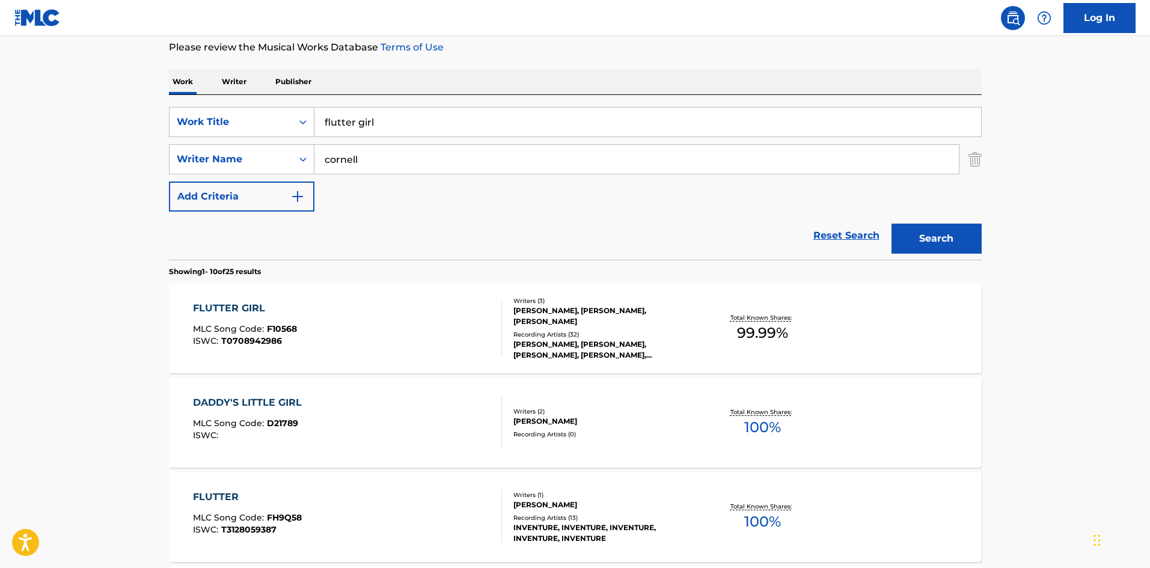
click at [582, 328] on div "Writers ( 3 ) [PERSON_NAME], [PERSON_NAME], [PERSON_NAME] Recording Artists ( 3…" at bounding box center [598, 328] width 193 height 64
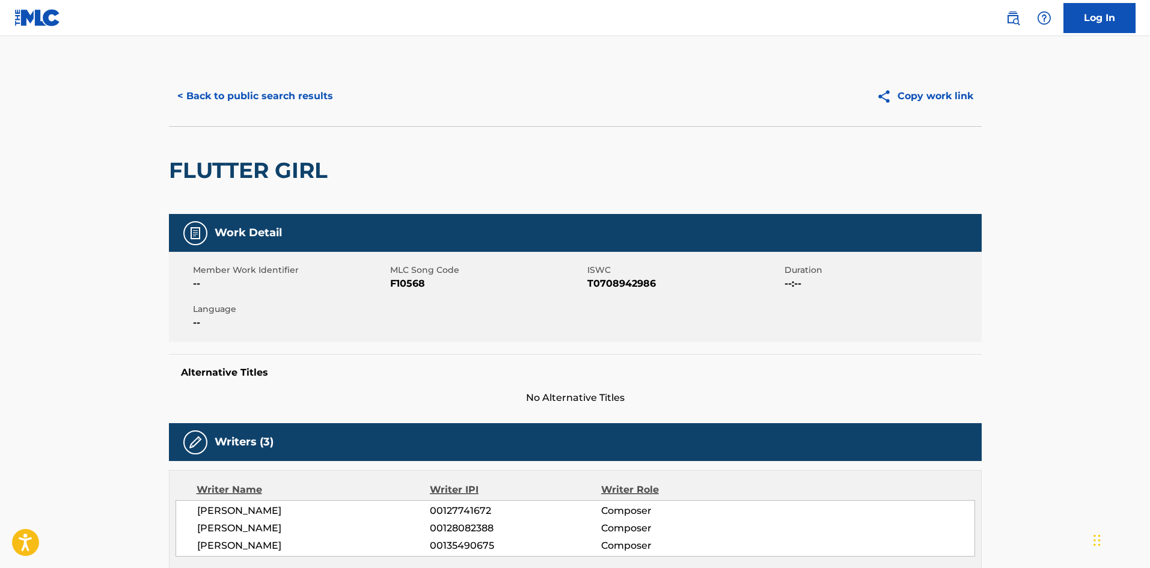
click at [245, 84] on button "< Back to public search results" at bounding box center [255, 96] width 172 height 30
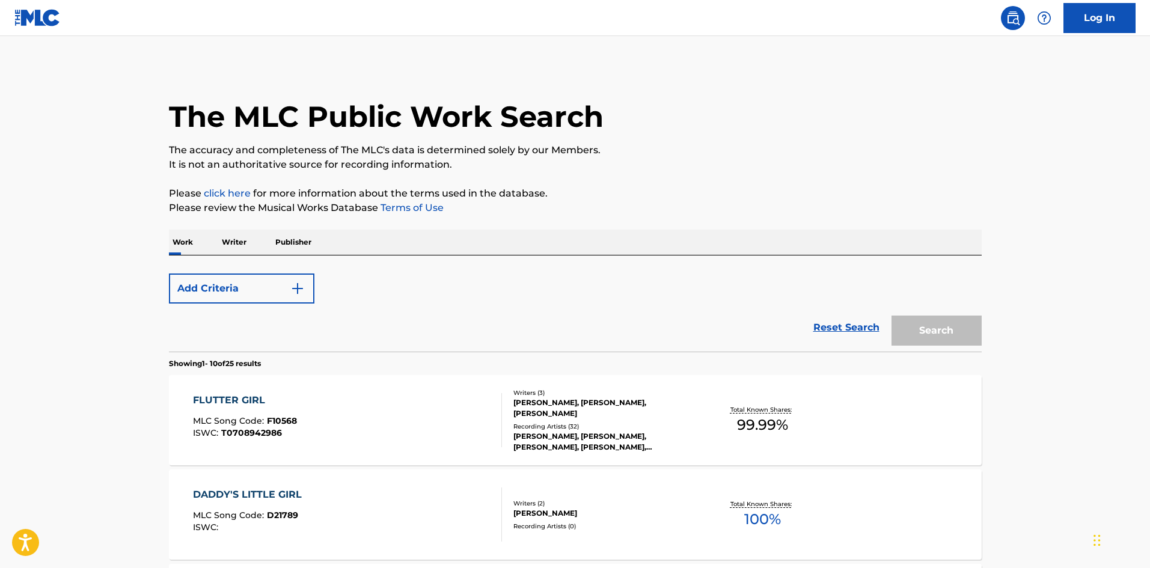
scroll to position [160, 0]
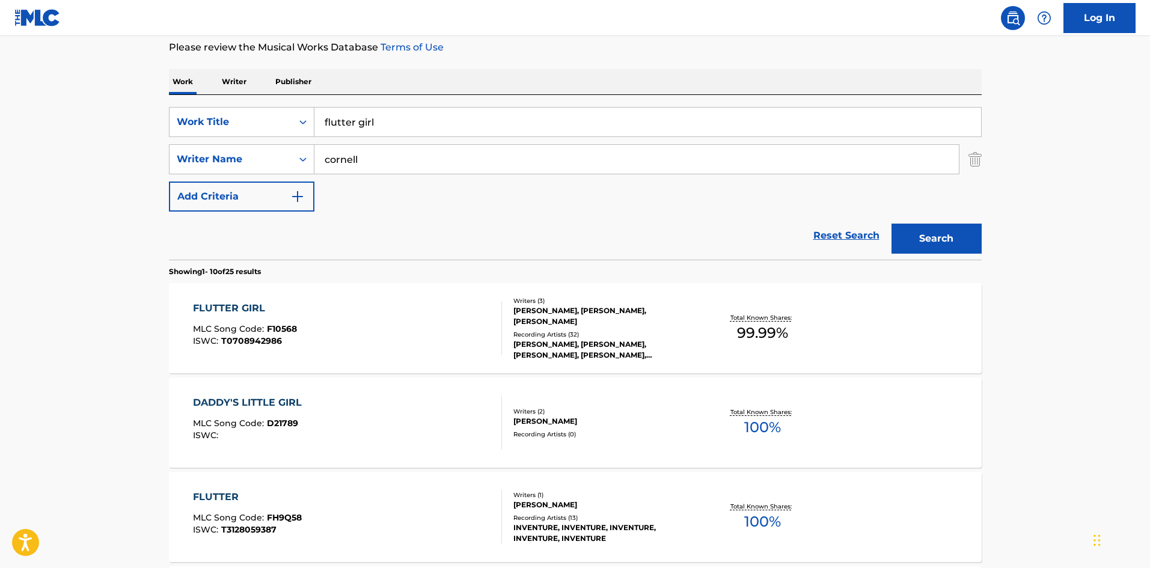
click at [449, 131] on input "flutter girl" at bounding box center [647, 122] width 666 height 29
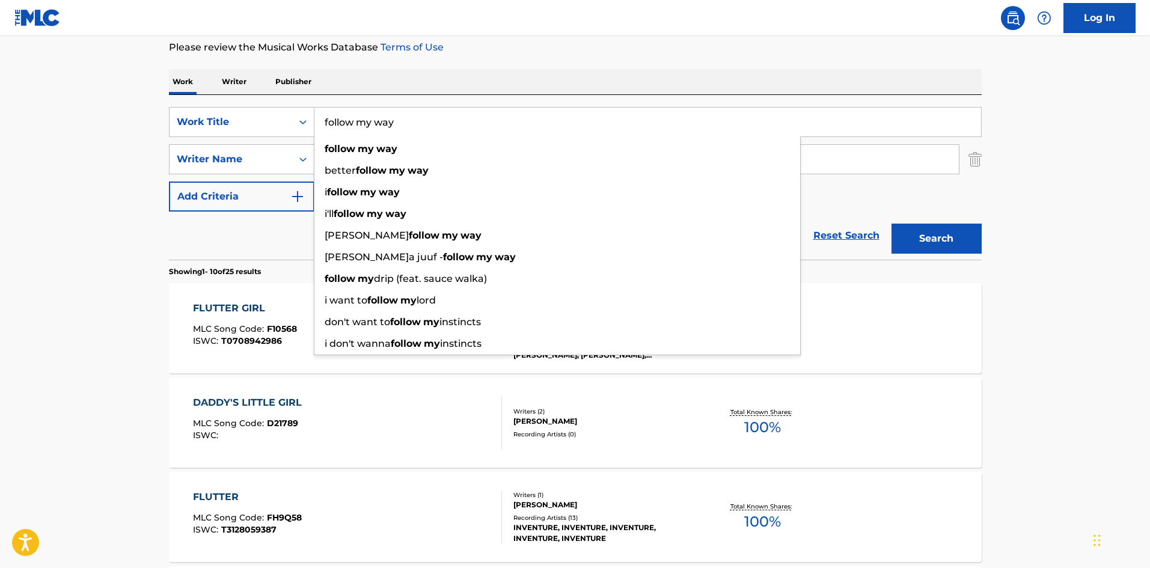
type input "follow my way"
click at [891, 224] on button "Search" at bounding box center [936, 239] width 90 height 30
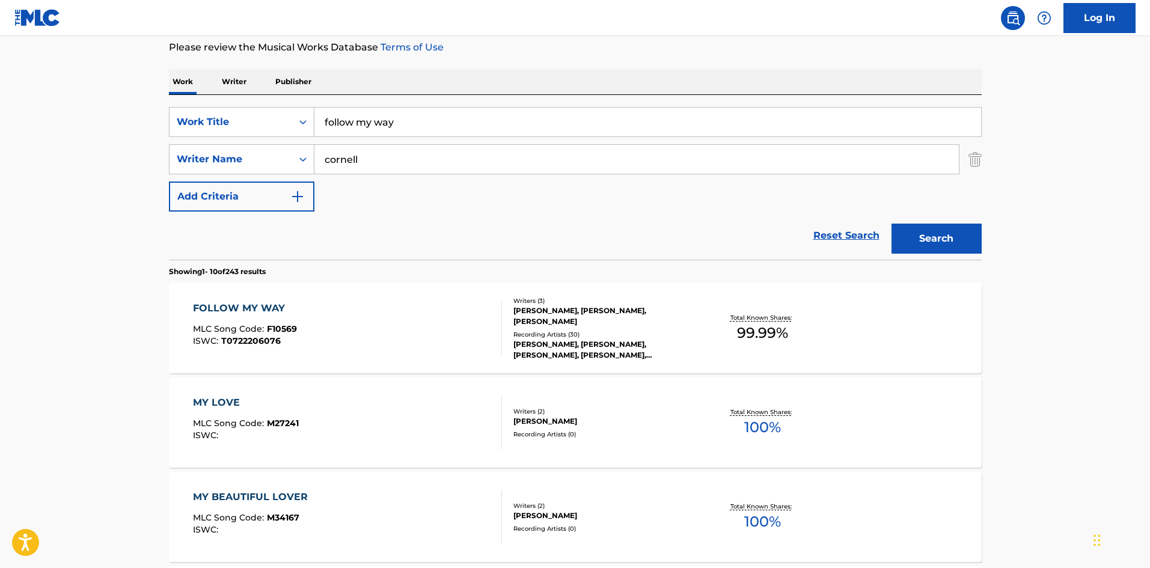
click at [565, 339] on div "[PERSON_NAME], [PERSON_NAME], [PERSON_NAME], [PERSON_NAME], [PERSON_NAME], [PER…" at bounding box center [603, 350] width 181 height 22
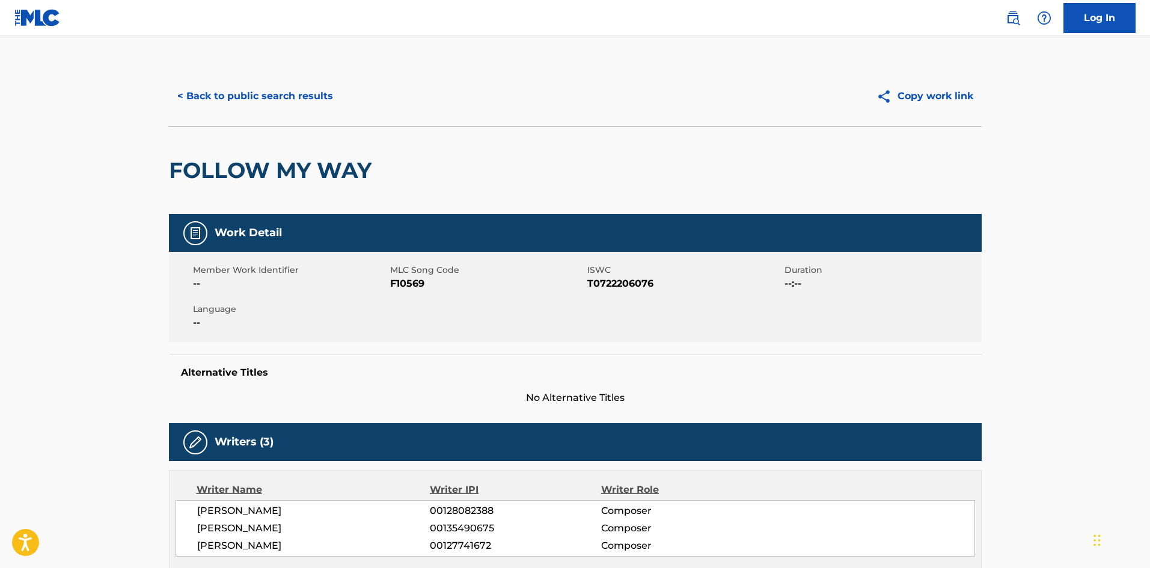
click at [273, 99] on button "< Back to public search results" at bounding box center [255, 96] width 172 height 30
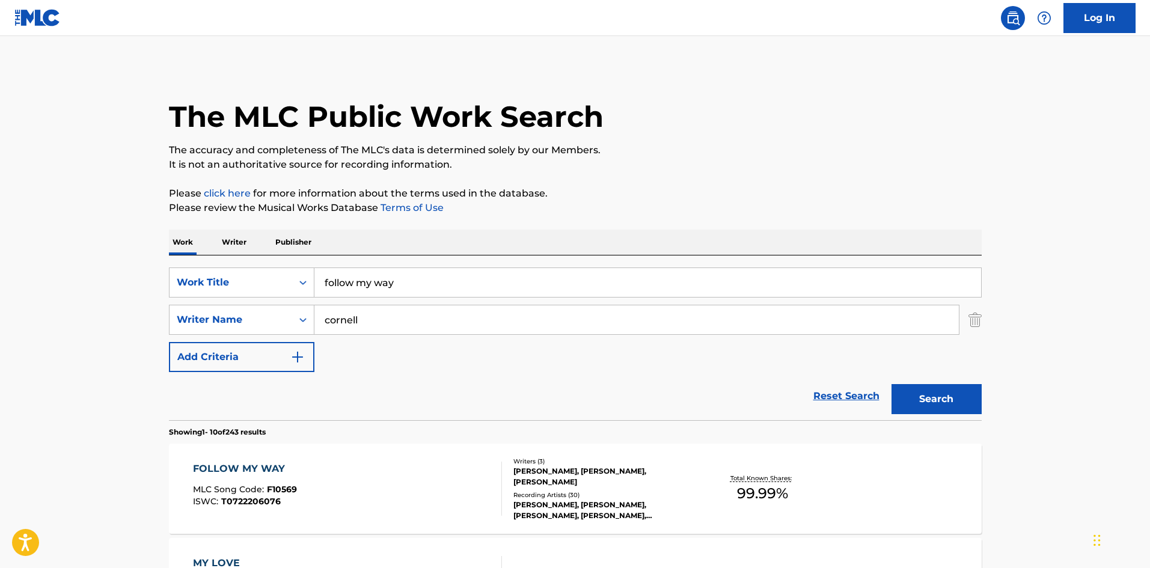
scroll to position [160, 0]
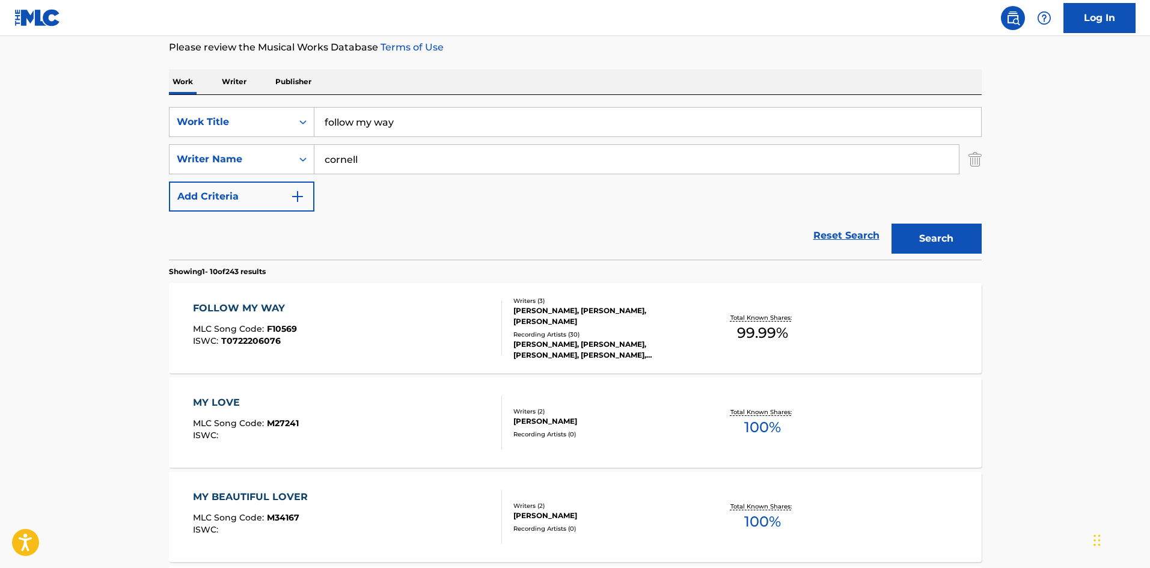
click at [384, 123] on input "follow my way" at bounding box center [647, 122] width 666 height 29
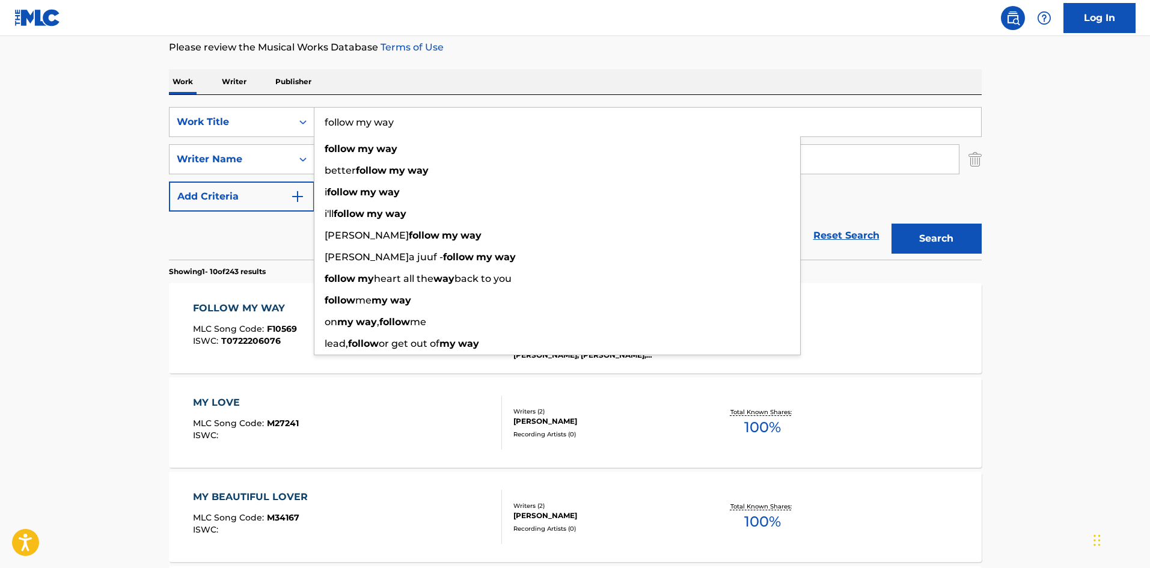
click at [384, 123] on input "follow my way" at bounding box center [647, 122] width 666 height 29
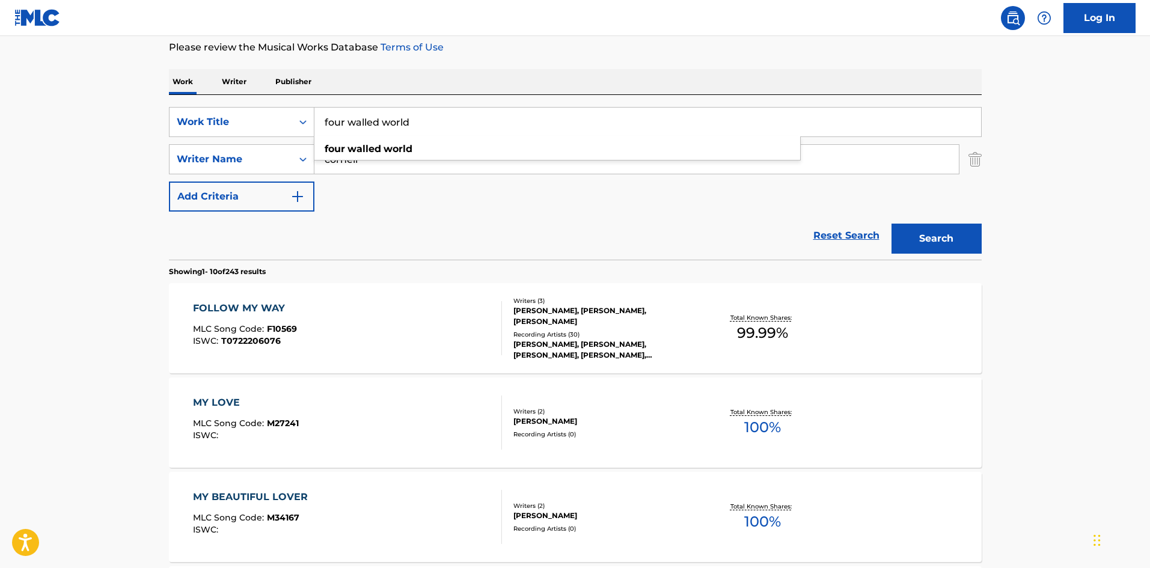
type input "four walled world"
click at [891, 224] on button "Search" at bounding box center [936, 239] width 90 height 30
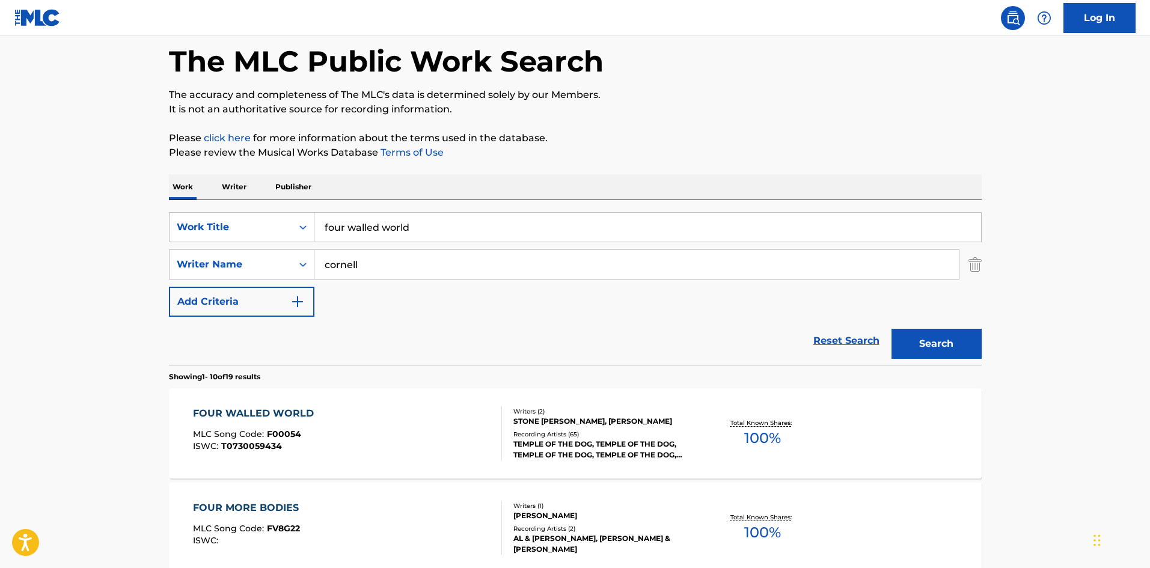
scroll to position [80, 0]
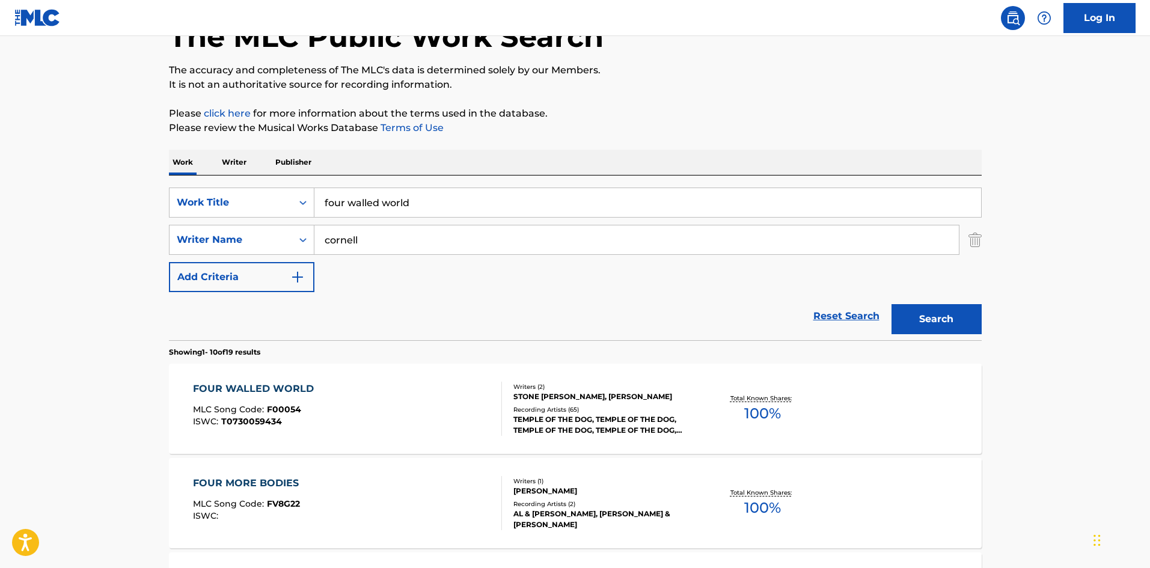
click at [590, 407] on div "Recording Artists ( 65 )" at bounding box center [603, 409] width 181 height 9
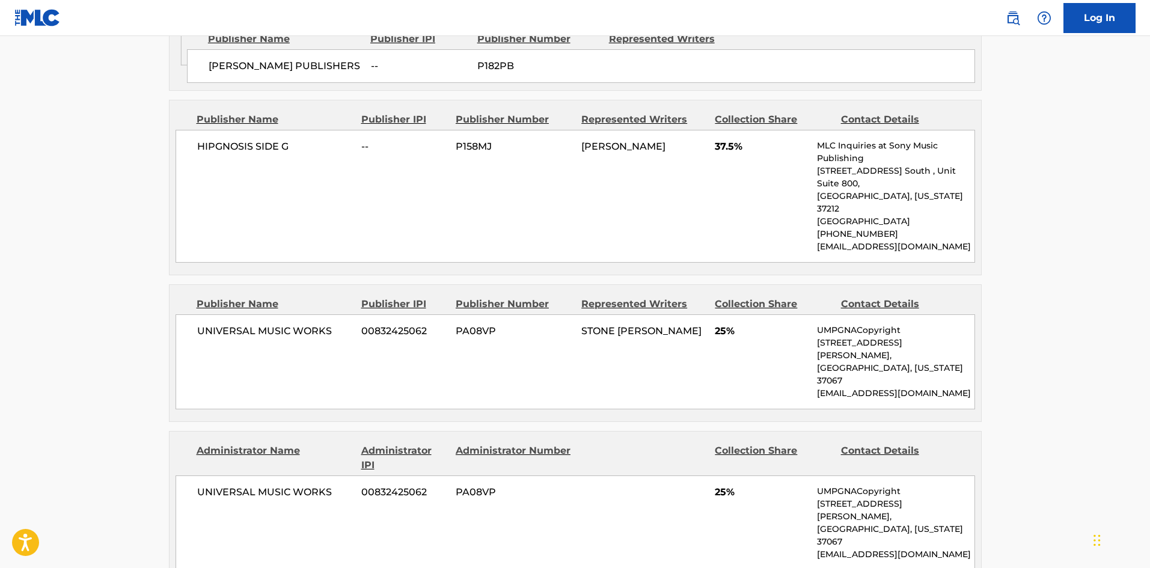
scroll to position [882, 0]
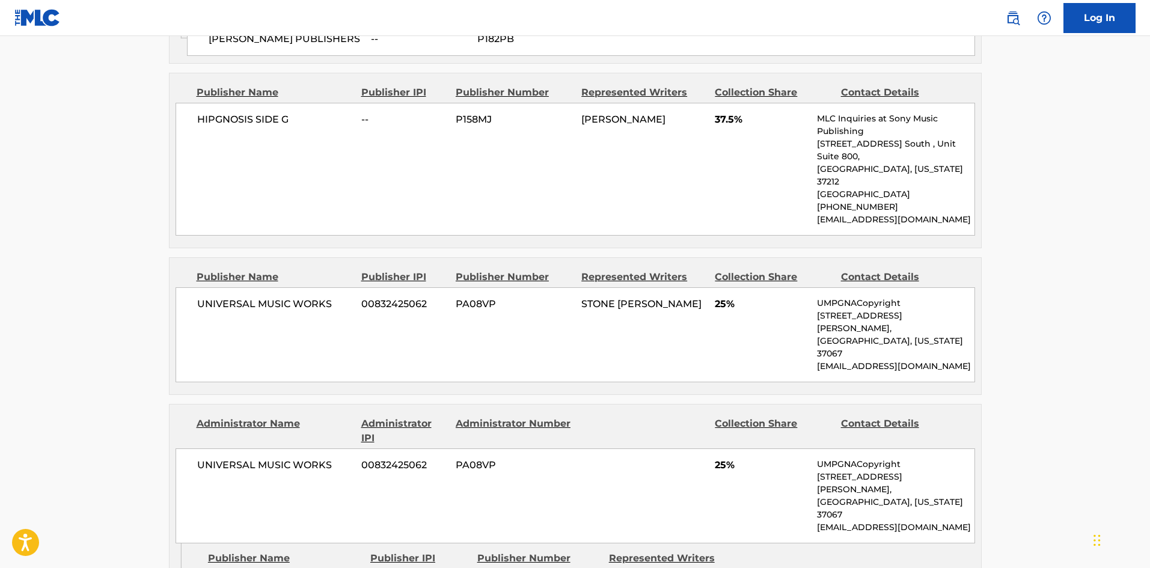
drag, startPoint x: 226, startPoint y: 510, endPoint x: 302, endPoint y: 510, distance: 76.3
copy span "WRITE TREATAGE MUSIC"
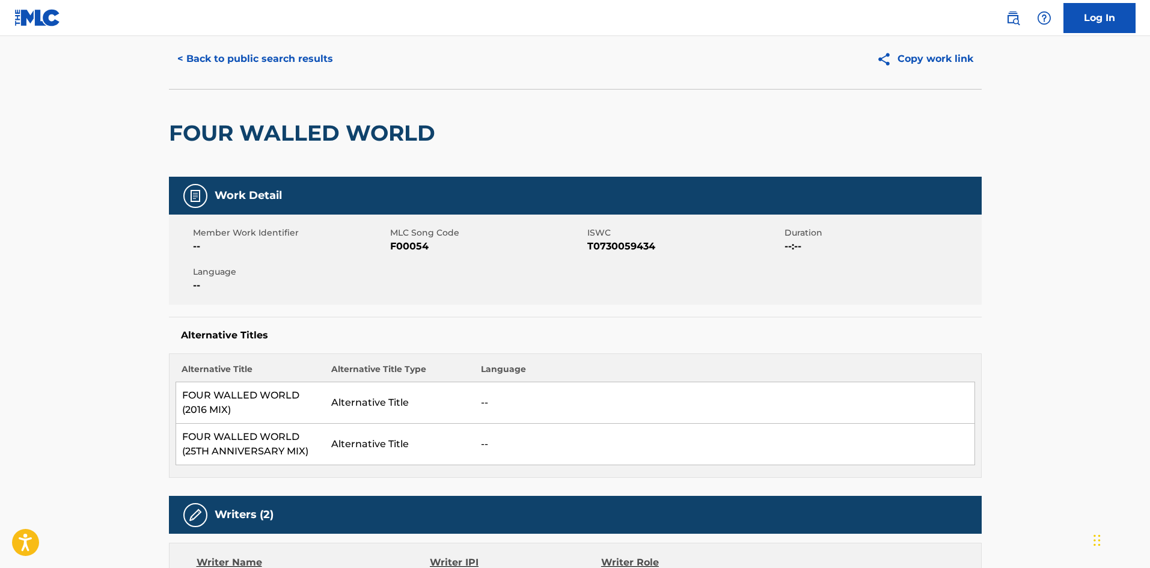
scroll to position [0, 0]
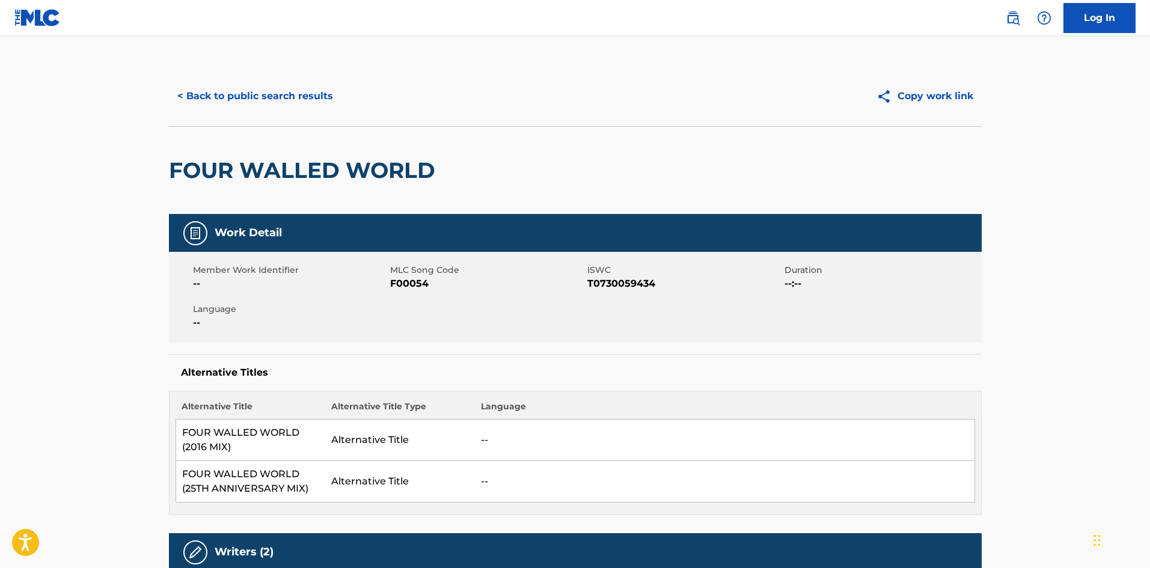
click at [239, 90] on button "< Back to public search results" at bounding box center [255, 96] width 172 height 30
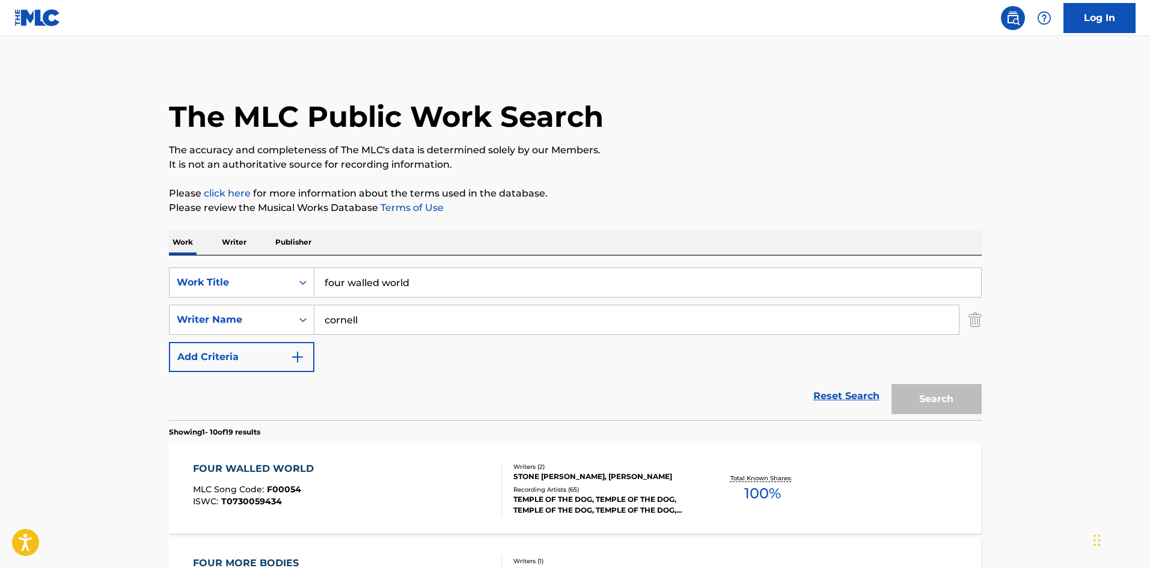
scroll to position [80, 0]
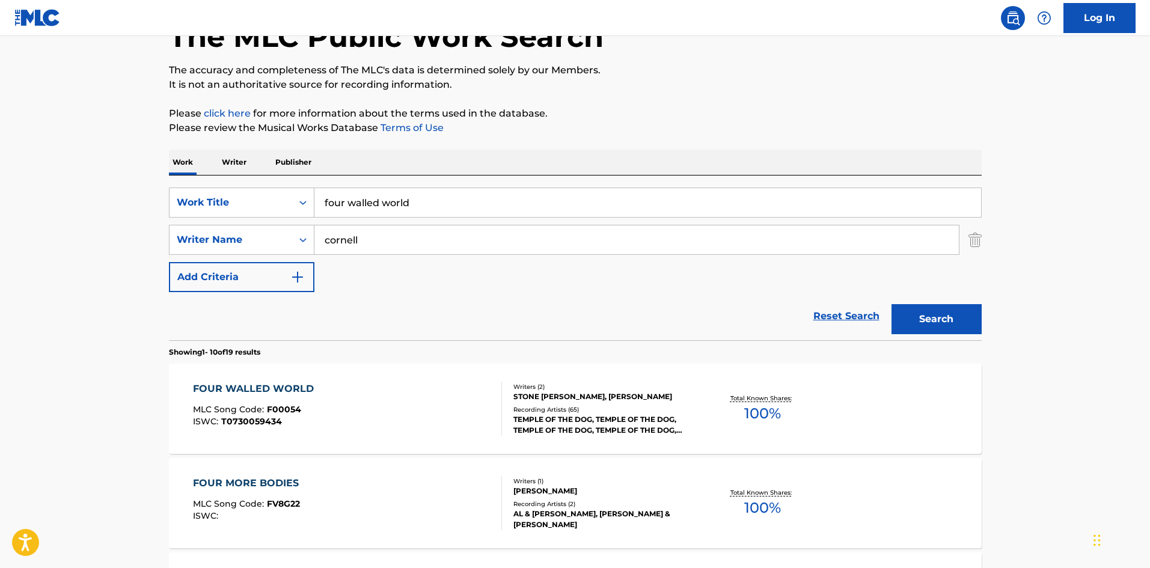
click at [347, 198] on input "four walled world" at bounding box center [647, 202] width 666 height 29
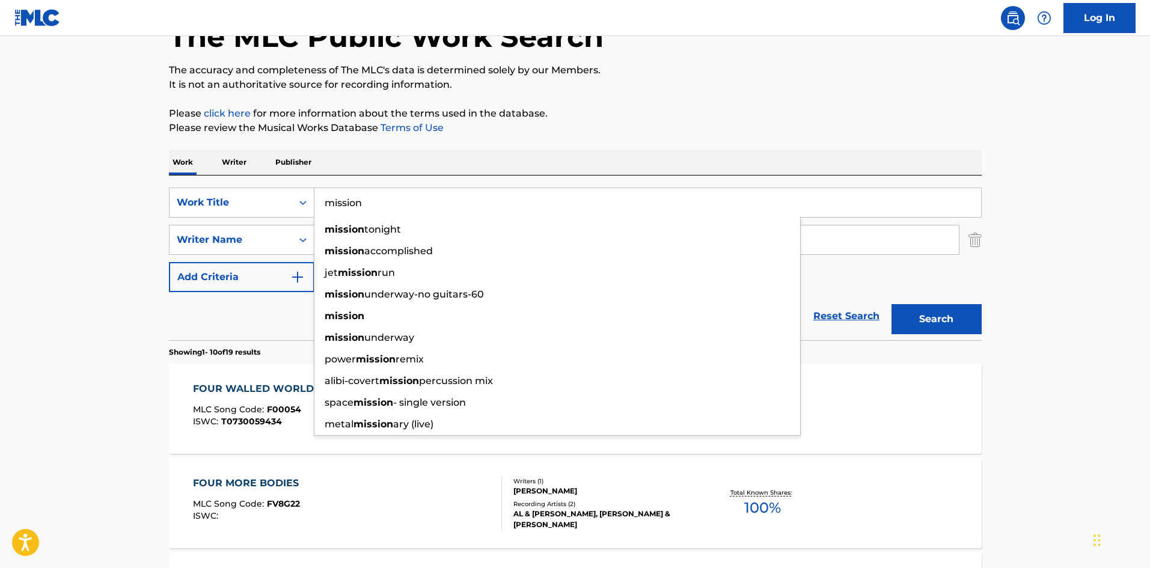
type input "mission"
click at [891, 304] on button "Search" at bounding box center [936, 319] width 90 height 30
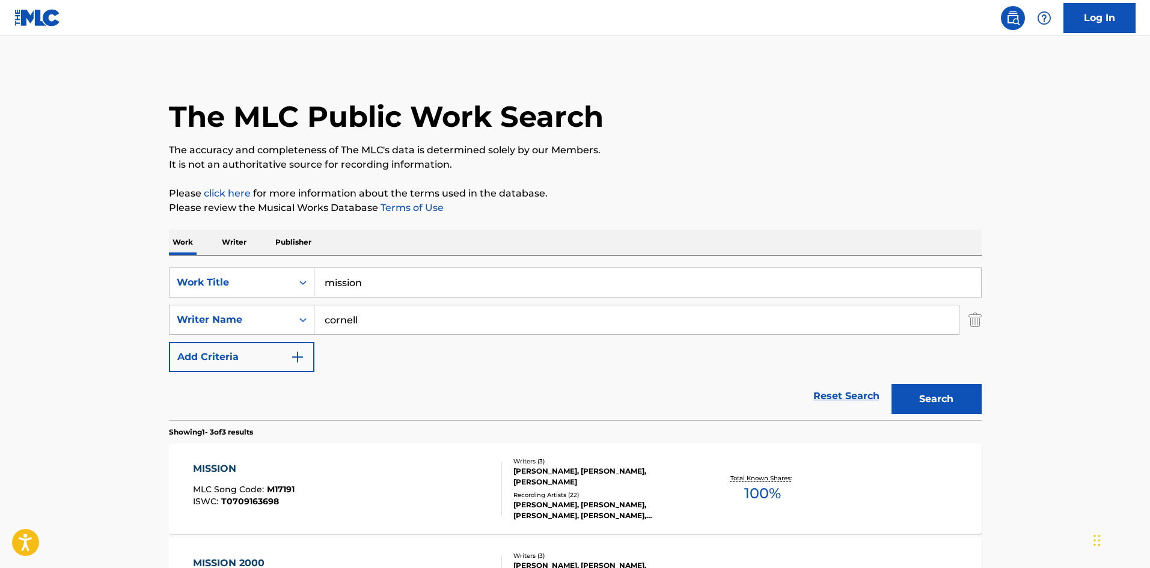
click at [566, 490] on div "Recording Artists ( 22 )" at bounding box center [603, 494] width 181 height 9
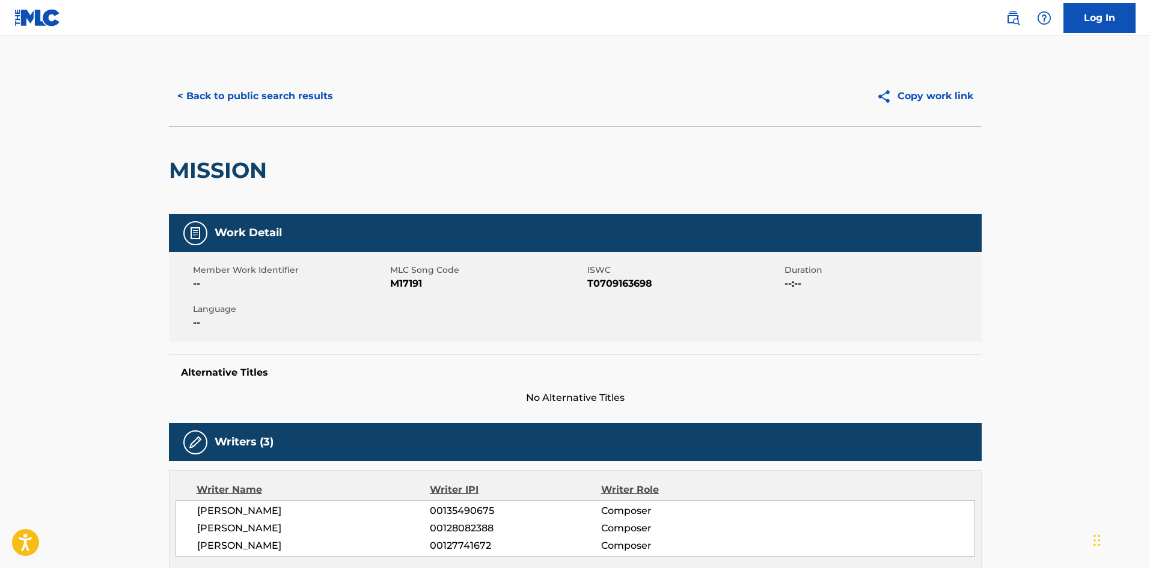
click at [255, 106] on button "< Back to public search results" at bounding box center [255, 96] width 172 height 30
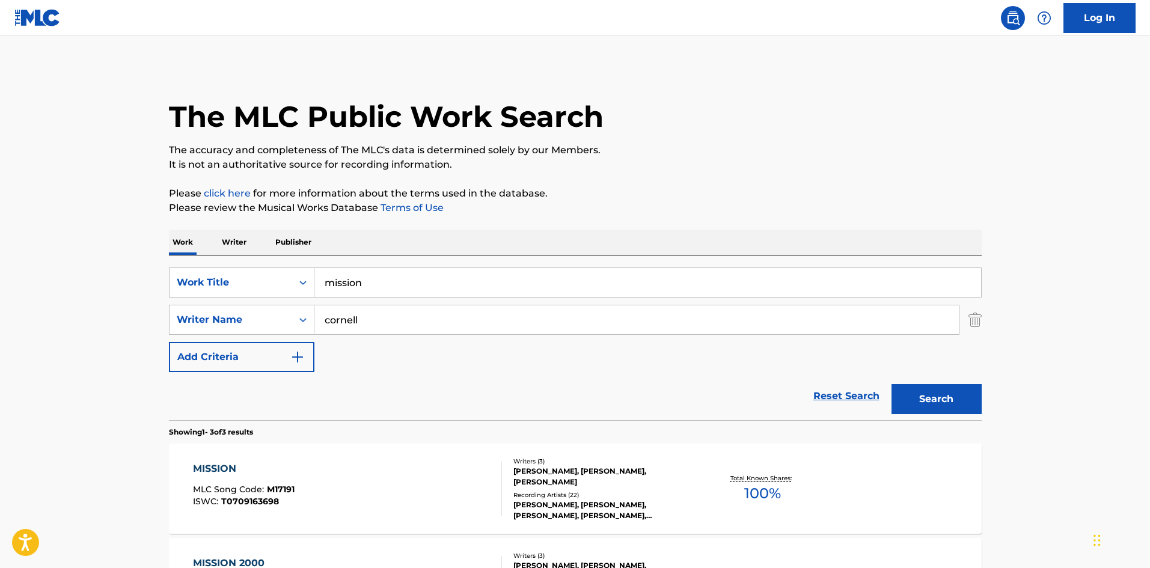
click at [362, 290] on input "mission" at bounding box center [647, 282] width 666 height 29
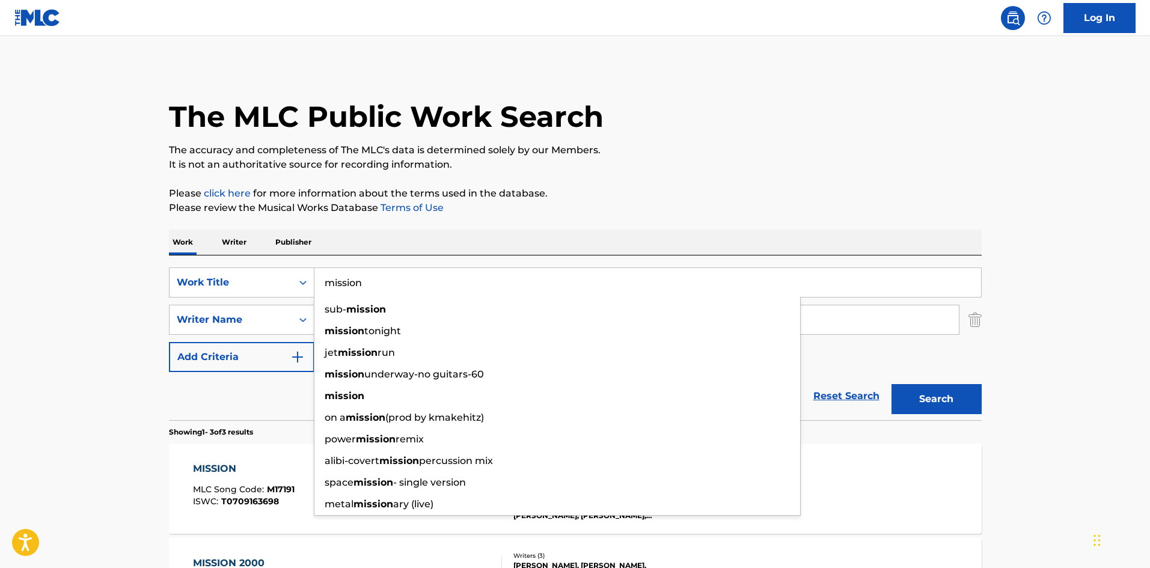
click at [362, 290] on input "mission" at bounding box center [647, 282] width 666 height 29
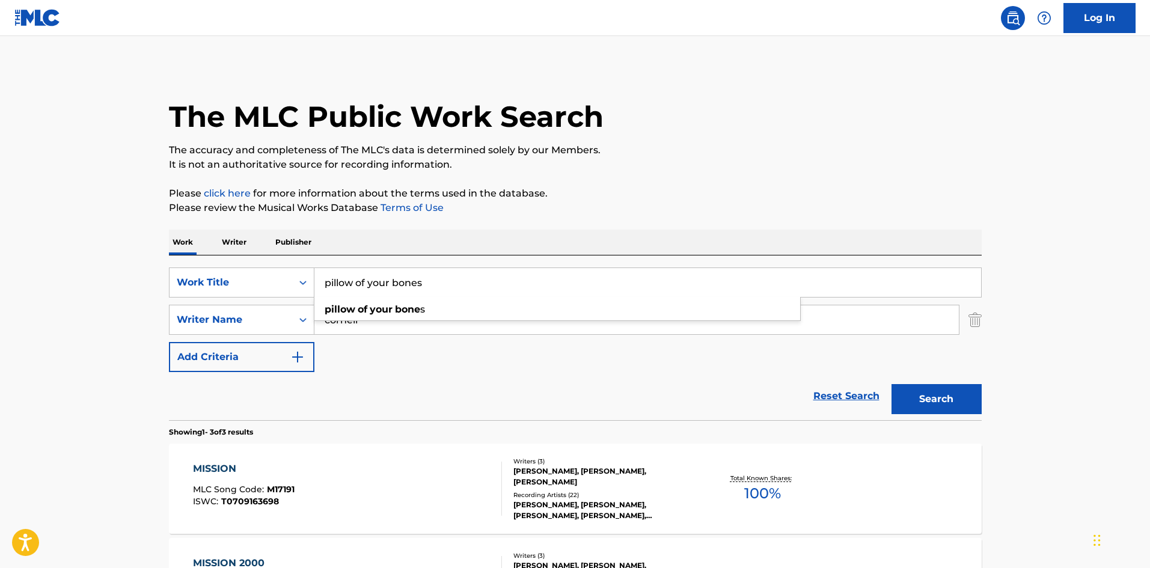
type input "pillow of your bones"
click at [891, 384] on button "Search" at bounding box center [936, 399] width 90 height 30
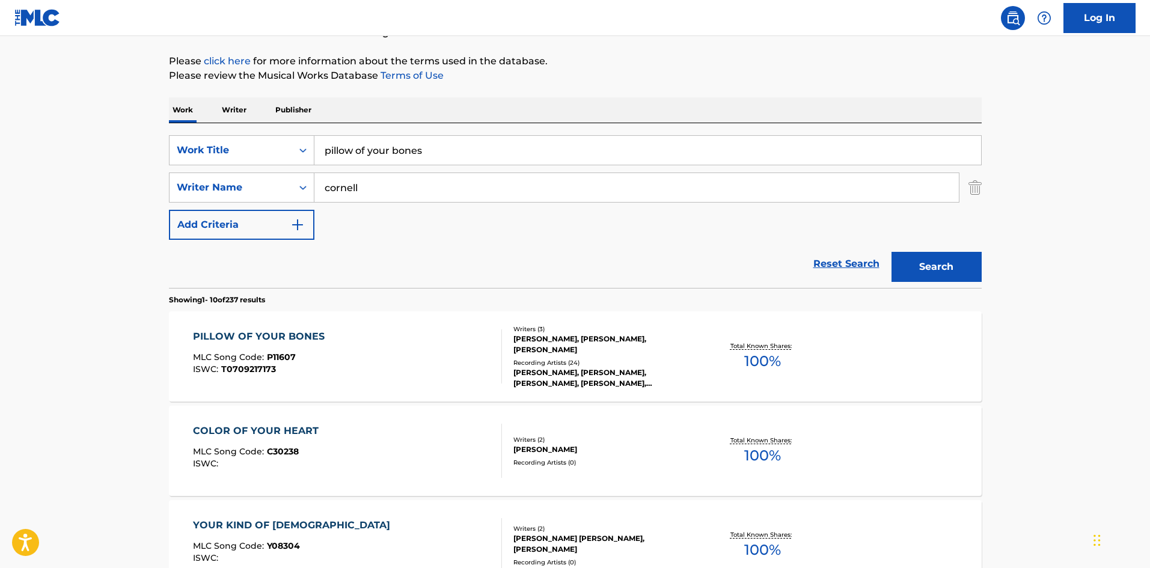
scroll to position [160, 0]
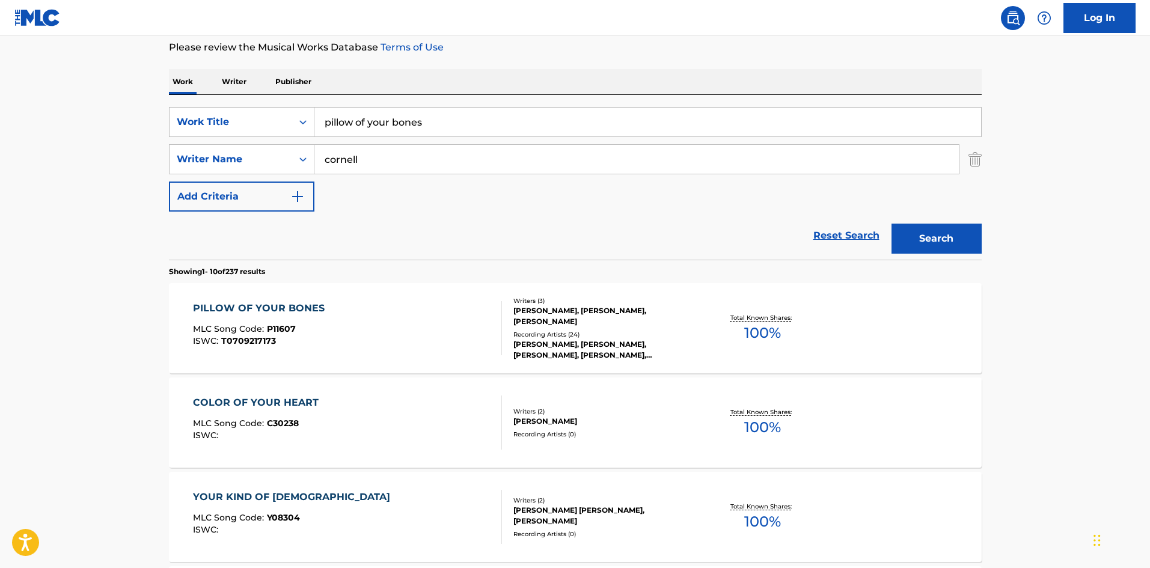
click at [598, 346] on div "[PERSON_NAME], [PERSON_NAME], [PERSON_NAME], [PERSON_NAME], [PERSON_NAME], [PER…" at bounding box center [603, 350] width 181 height 22
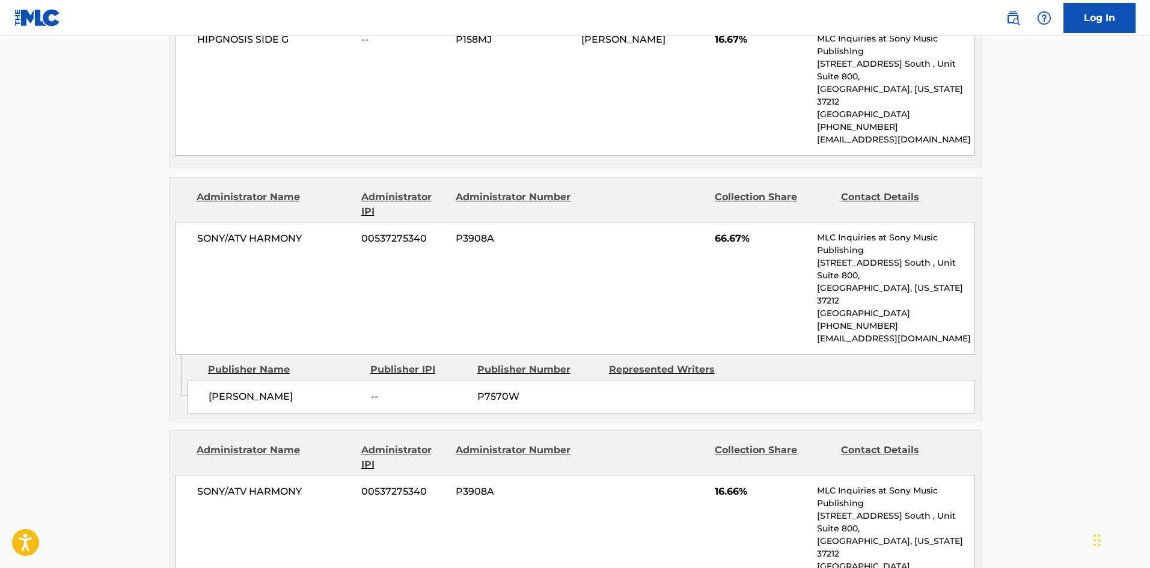
scroll to position [721, 0]
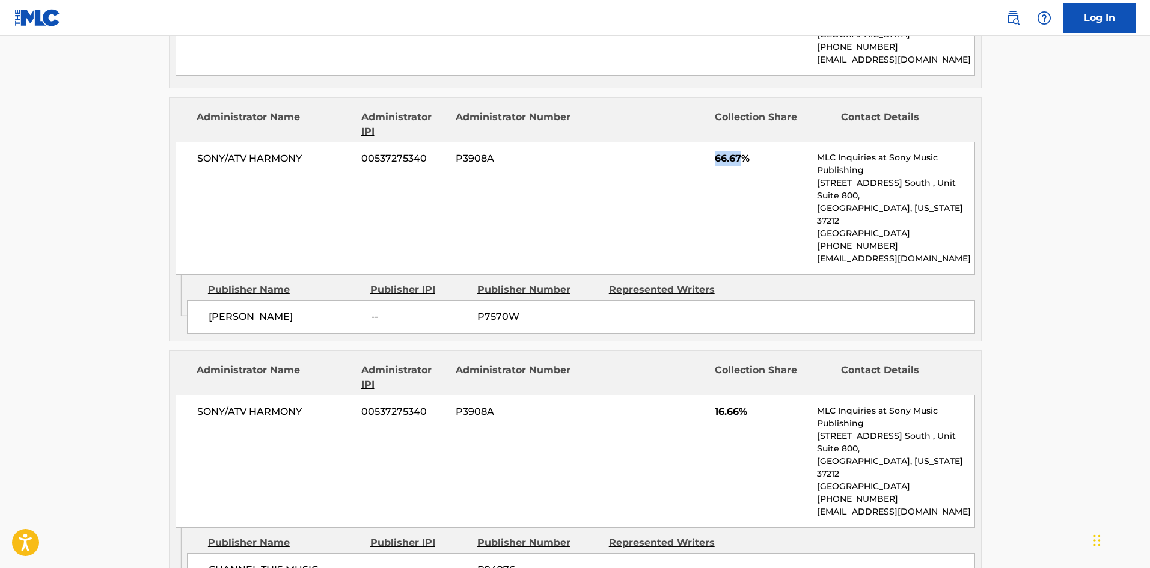
drag, startPoint x: 712, startPoint y: 136, endPoint x: 740, endPoint y: 132, distance: 28.7
click at [740, 142] on div "SONY/ATV HARMONY 00537275340 P3908A 66.67% MLC Inquiries at Sony Music Publishi…" at bounding box center [574, 208] width 799 height 133
copy span "66.67"
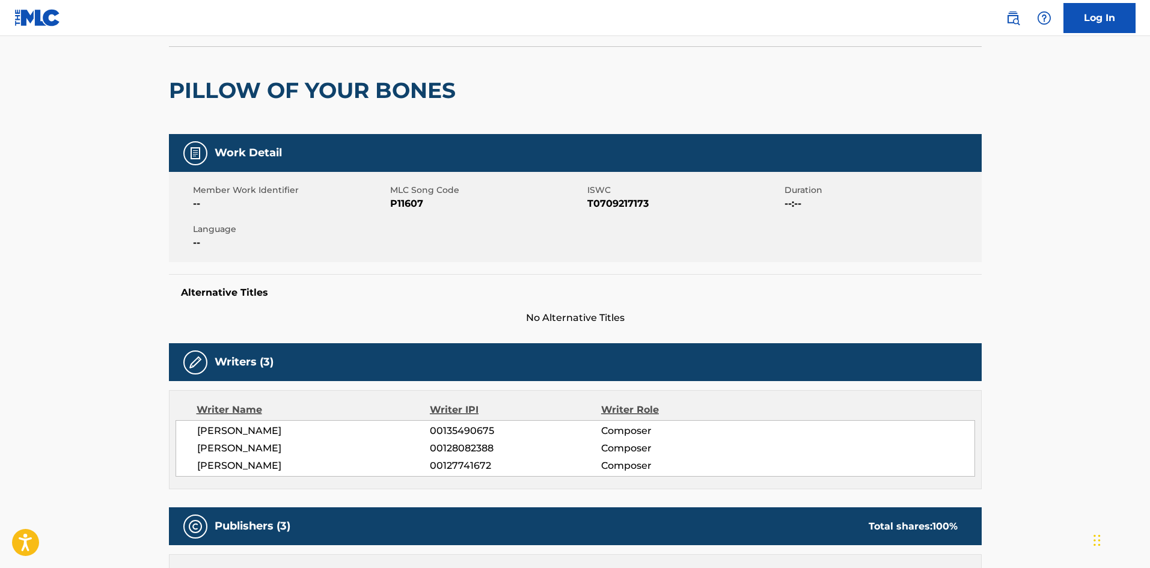
scroll to position [0, 0]
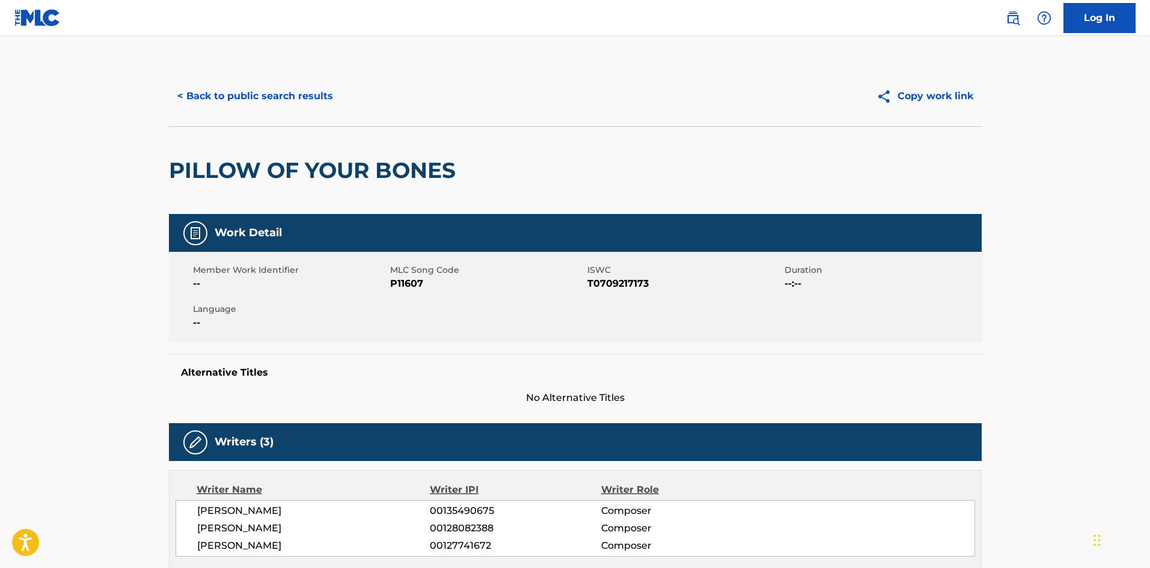
click at [203, 98] on button "< Back to public search results" at bounding box center [255, 96] width 172 height 30
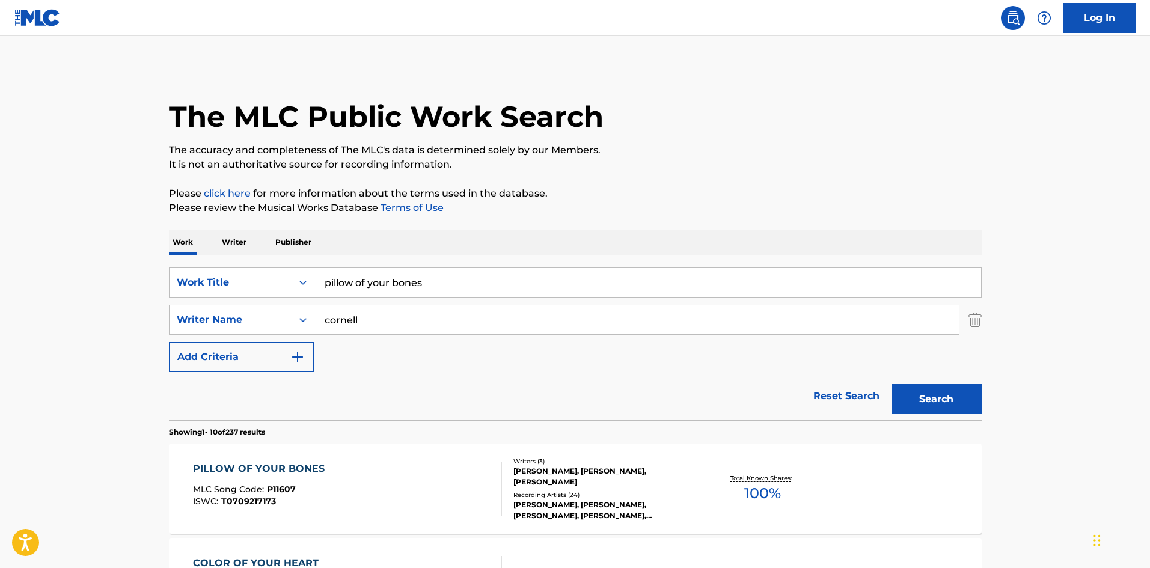
scroll to position [160, 0]
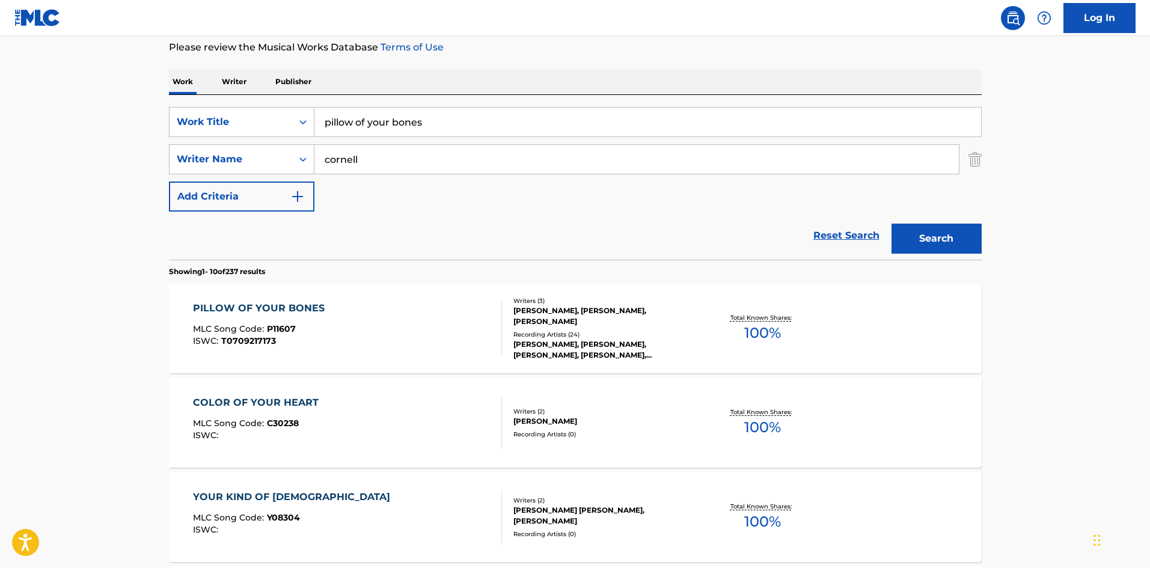
click at [356, 126] on input "pillow of your bones" at bounding box center [647, 122] width 666 height 29
type input "pushin forward back"
click at [891, 224] on button "Search" at bounding box center [936, 239] width 90 height 30
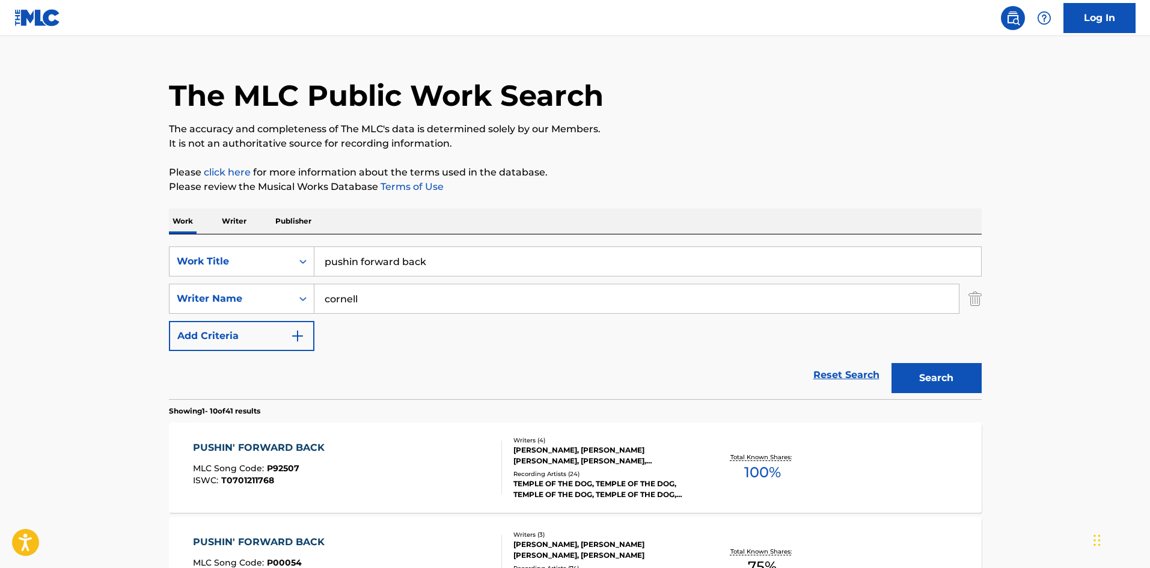
scroll to position [80, 0]
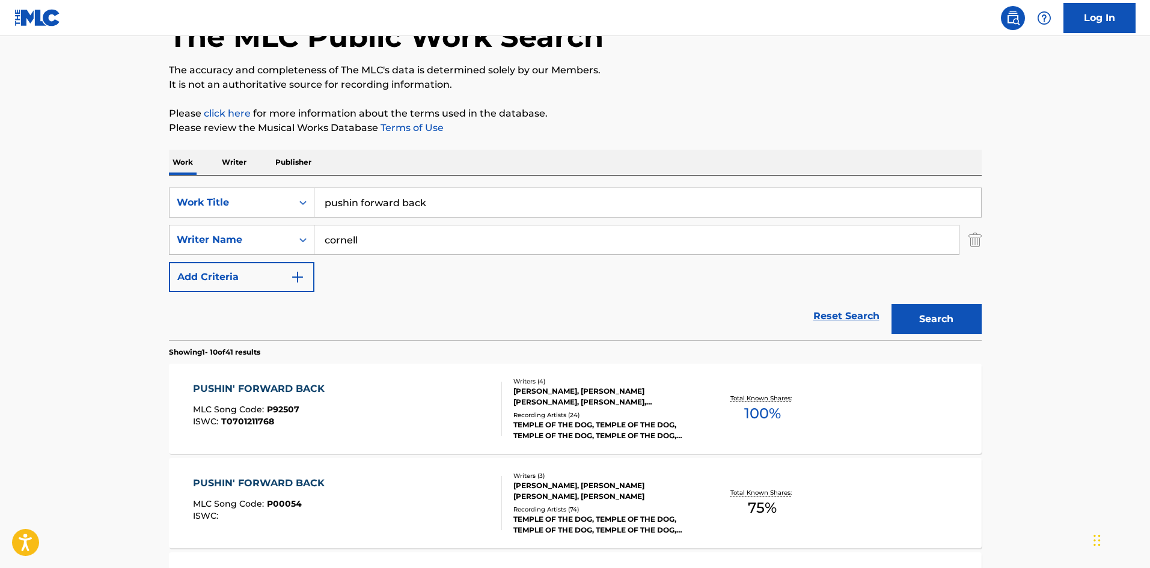
click at [600, 412] on div "Recording Artists ( 24 )" at bounding box center [603, 414] width 181 height 9
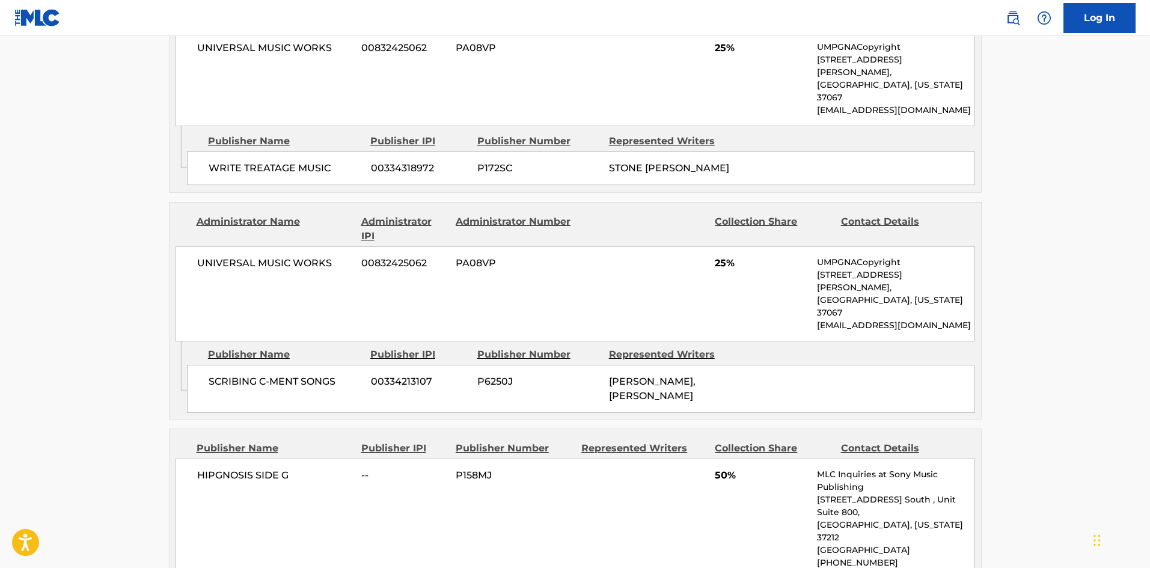
scroll to position [721, 0]
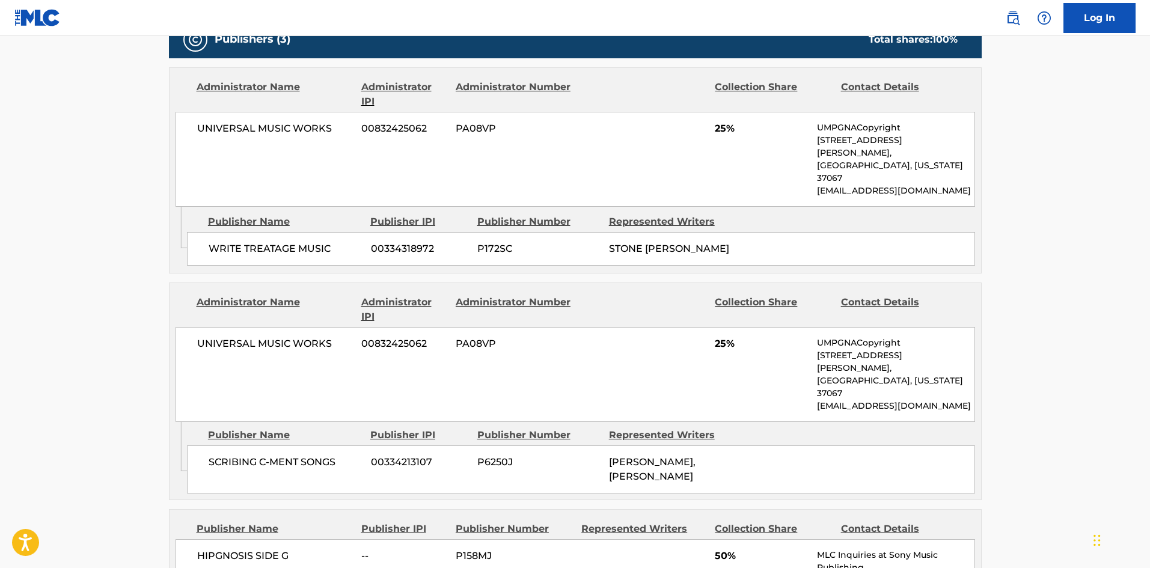
click at [237, 455] on span "SCRIBING C-MENT SONGS" at bounding box center [285, 462] width 153 height 14
drag, startPoint x: 237, startPoint y: 414, endPoint x: 307, endPoint y: 409, distance: 69.9
click at [307, 455] on span "SCRIBING C-MENT SONGS" at bounding box center [285, 462] width 153 height 14
copy span "SCRIBING C-MENT SONGS"
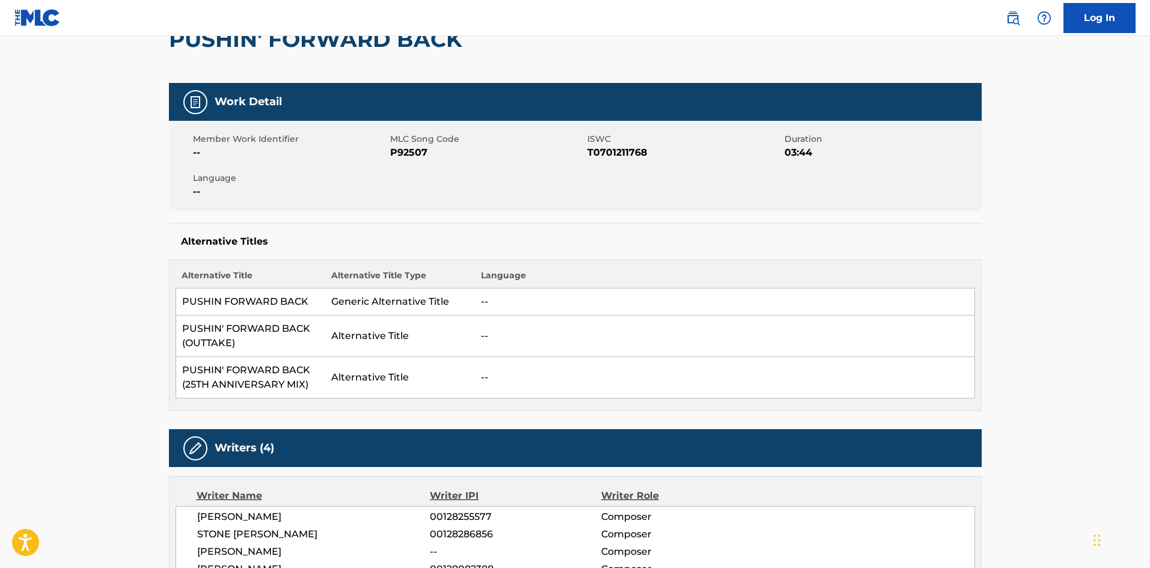
scroll to position [0, 0]
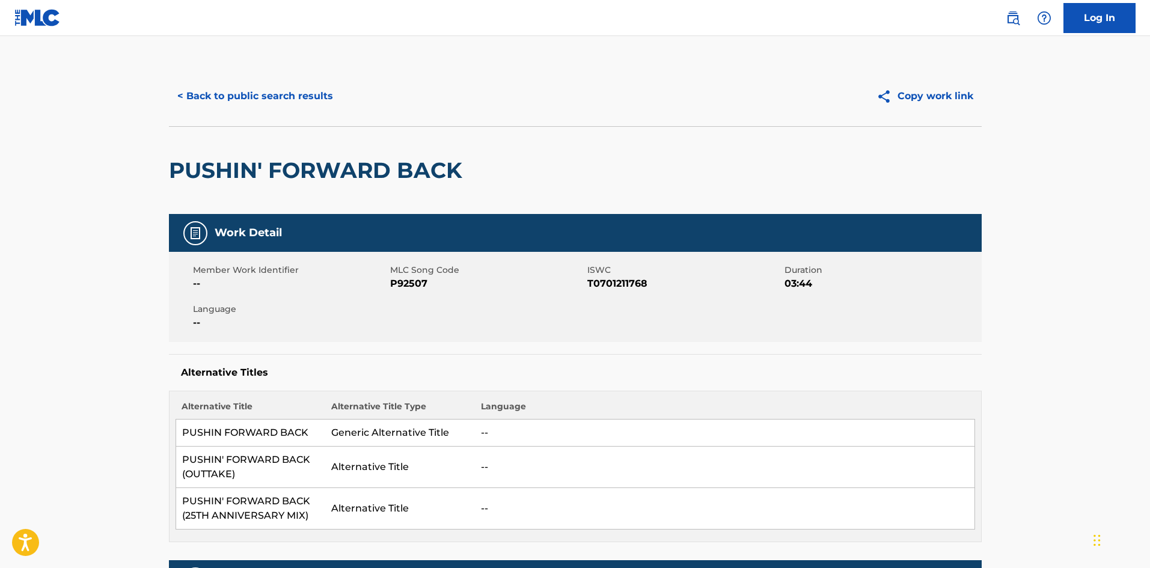
click at [231, 100] on button "< Back to public search results" at bounding box center [255, 96] width 172 height 30
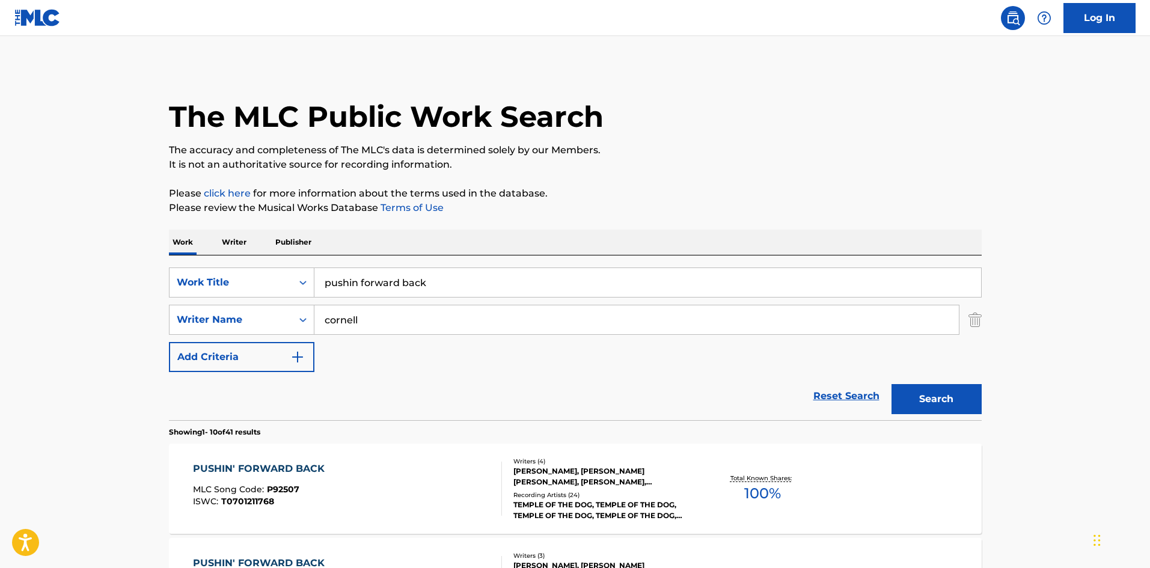
scroll to position [80, 0]
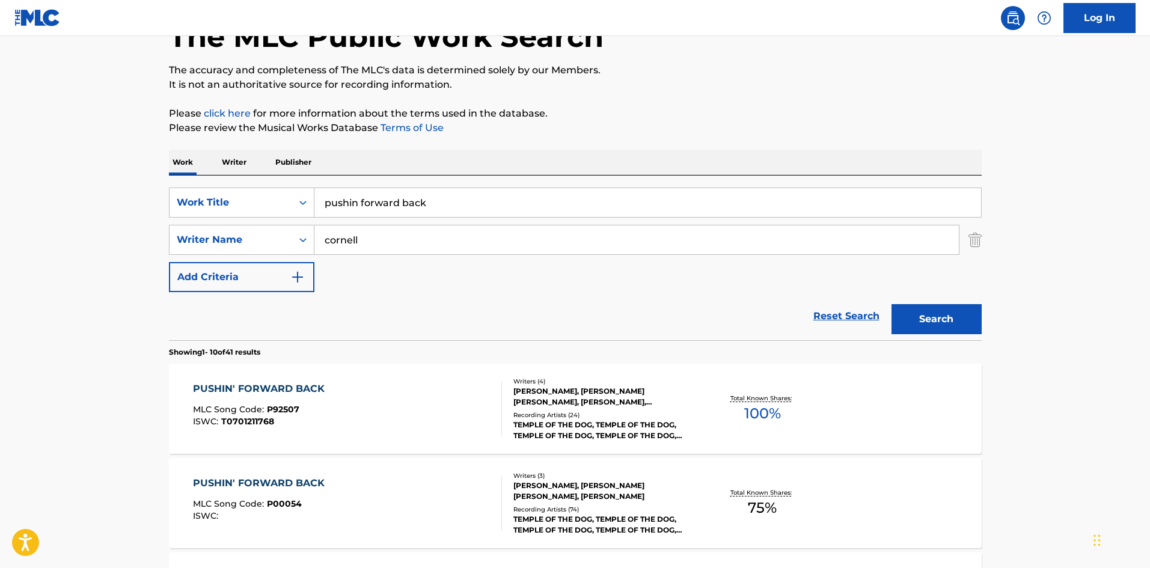
click at [343, 191] on input "pushin forward back" at bounding box center [647, 202] width 666 height 29
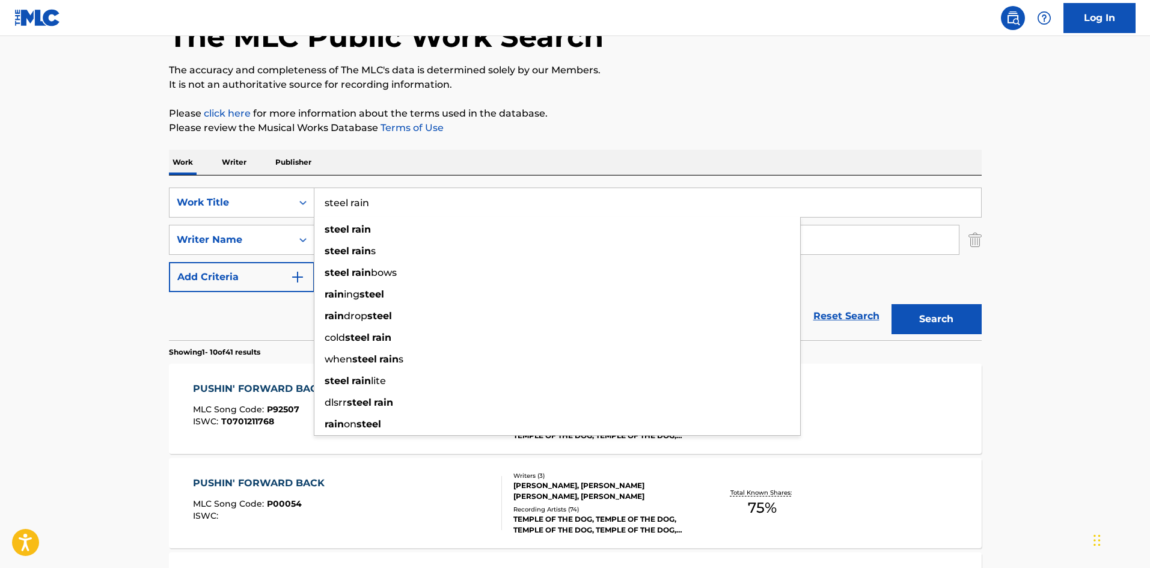
type input "steel rain"
click at [891, 304] on button "Search" at bounding box center [936, 319] width 90 height 30
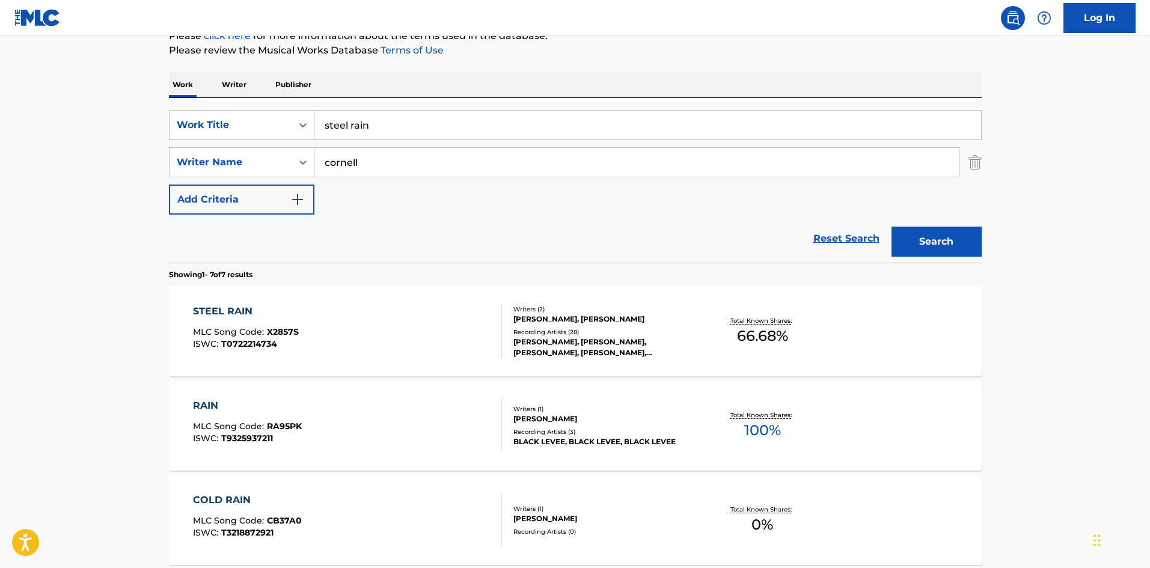
scroll to position [160, 0]
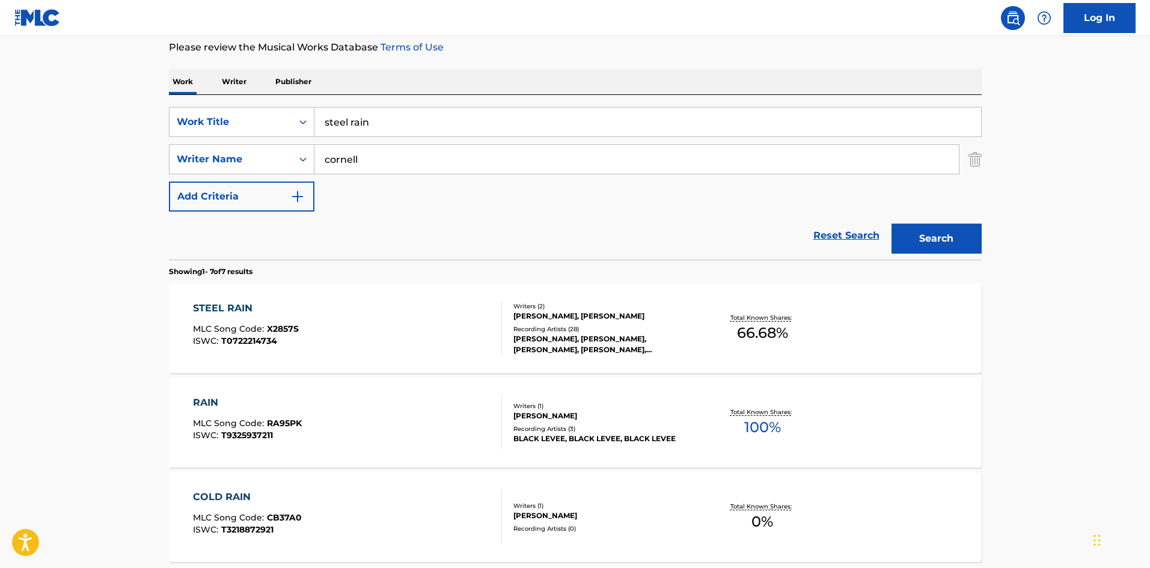
click at [605, 327] on div "Recording Artists ( 28 )" at bounding box center [603, 329] width 181 height 9
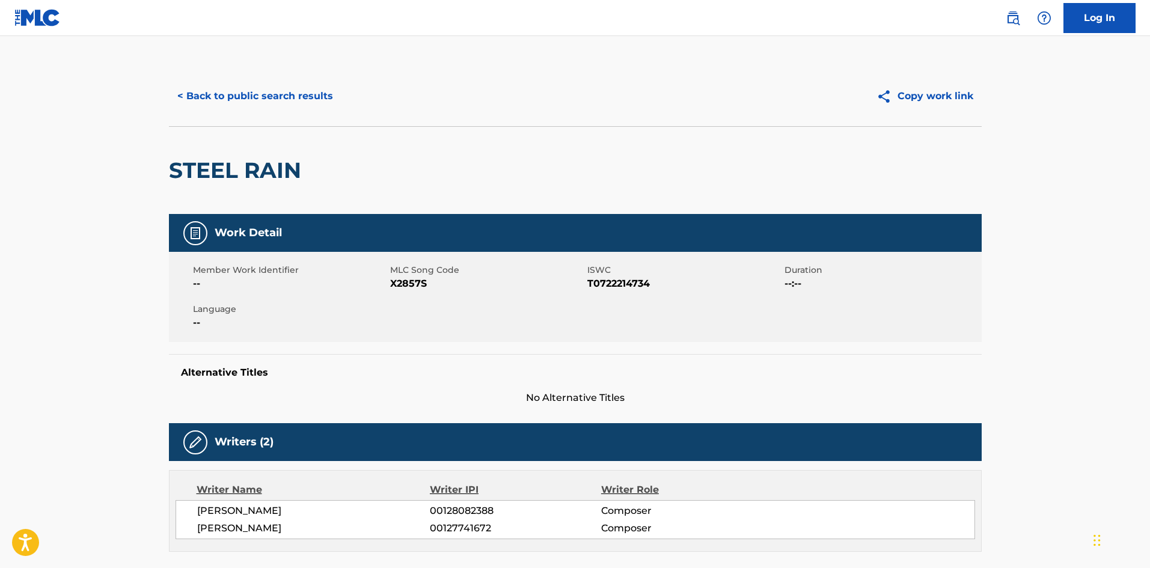
click at [246, 112] on div "< Back to public search results Copy work link" at bounding box center [575, 96] width 812 height 60
click at [253, 102] on button "< Back to public search results" at bounding box center [255, 96] width 172 height 30
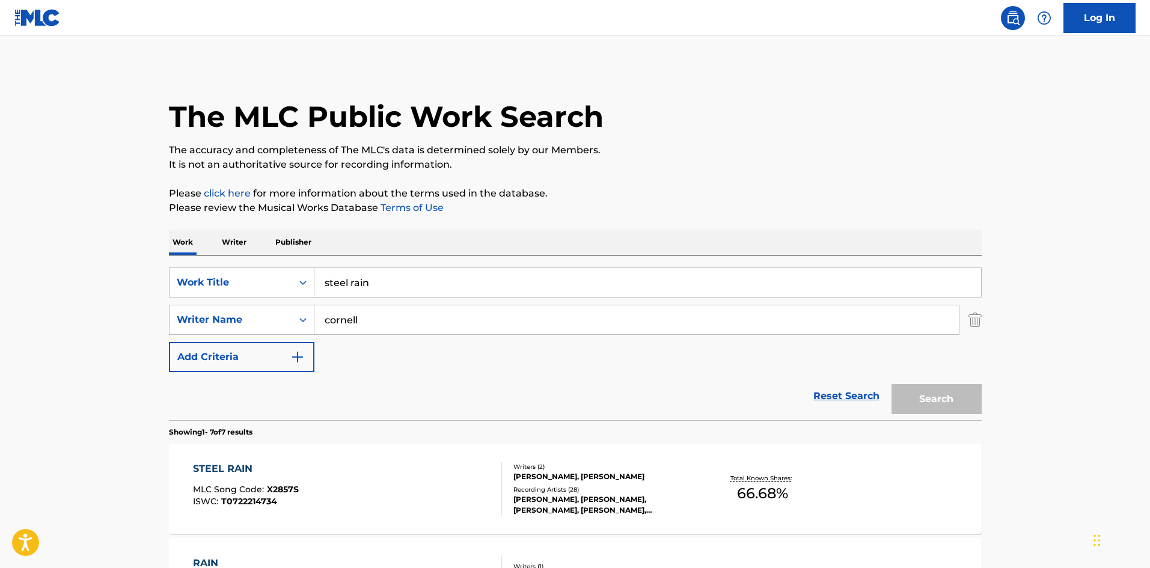
scroll to position [160, 0]
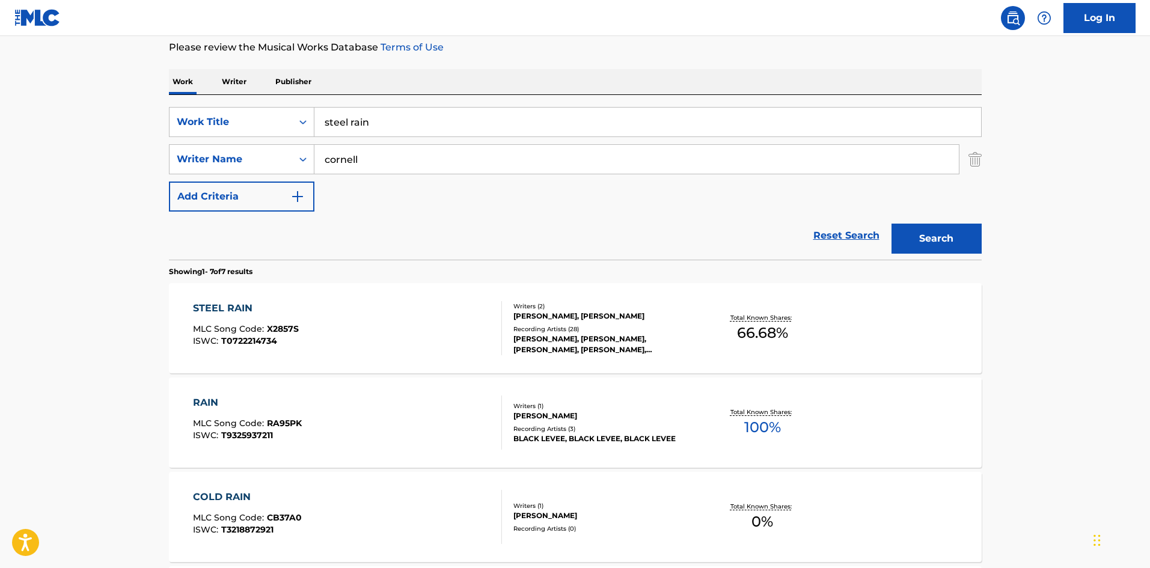
click at [426, 130] on input "steel rain" at bounding box center [647, 122] width 666 height 29
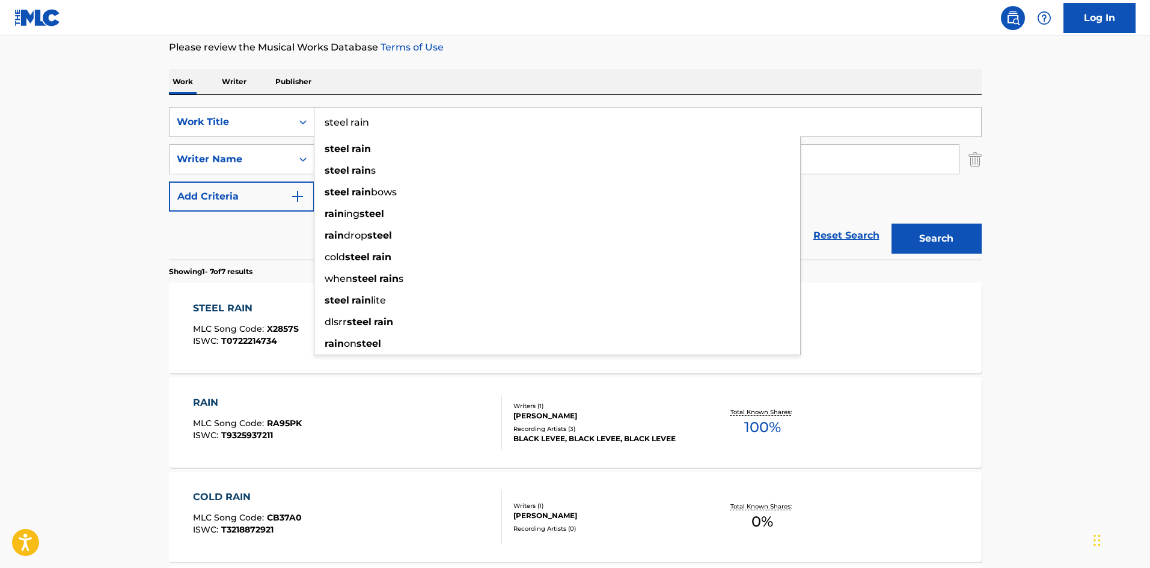
click at [426, 130] on input "steel rain" at bounding box center [647, 122] width 666 height 29
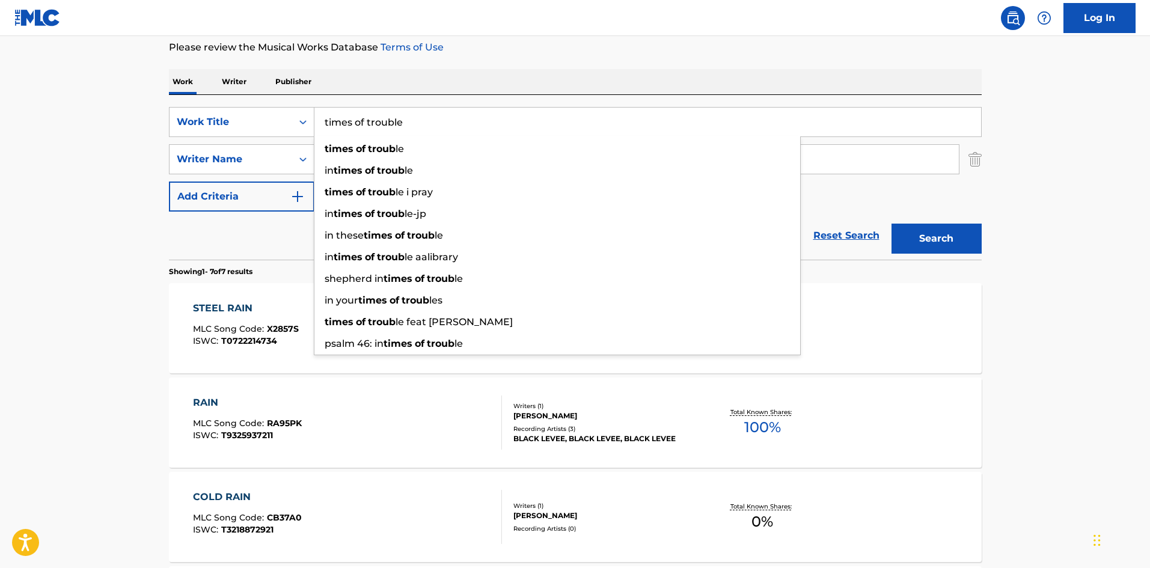
type input "times of trouble"
click at [891, 224] on button "Search" at bounding box center [936, 239] width 90 height 30
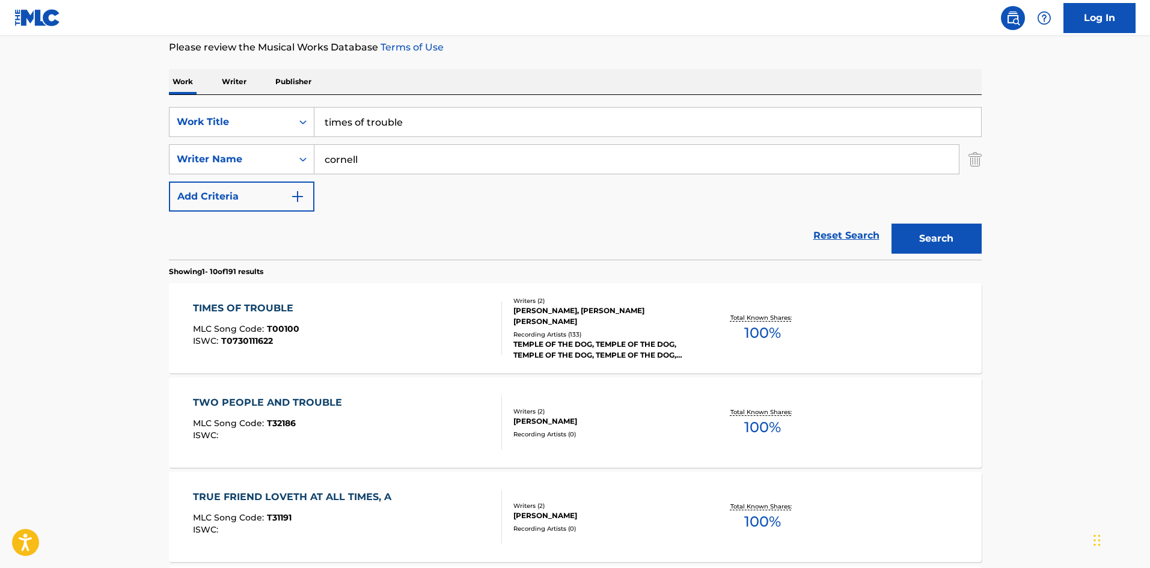
click at [544, 339] on div "TEMPLE OF THE DOG, TEMPLE OF THE DOG, TEMPLE OF THE DOG, TEMPLE OF THE DOG, [DE…" at bounding box center [603, 350] width 181 height 22
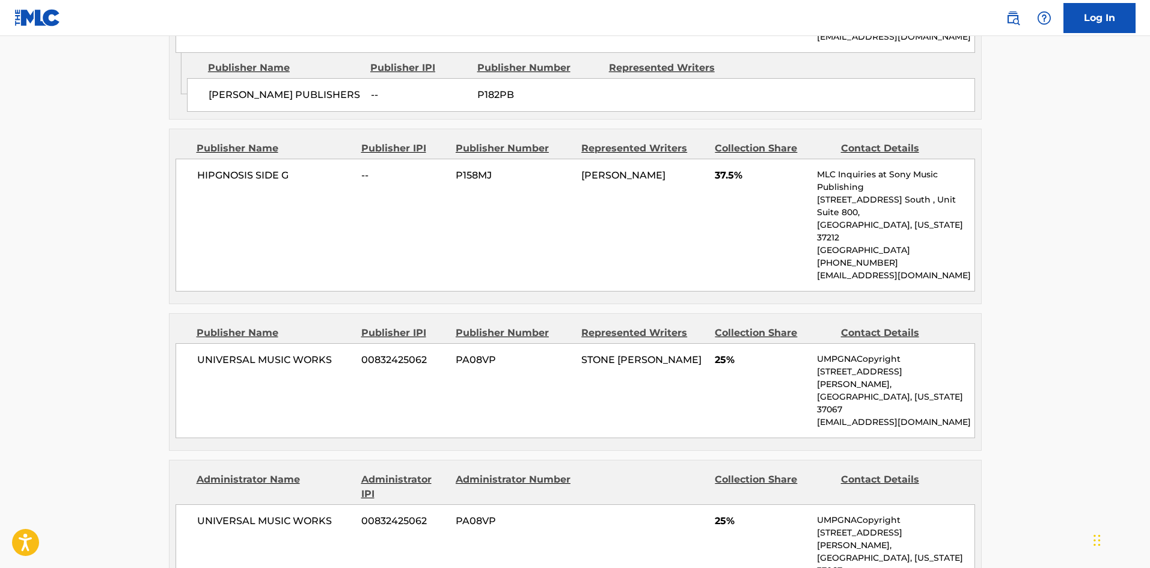
scroll to position [962, 0]
